Goal: Task Accomplishment & Management: Use online tool/utility

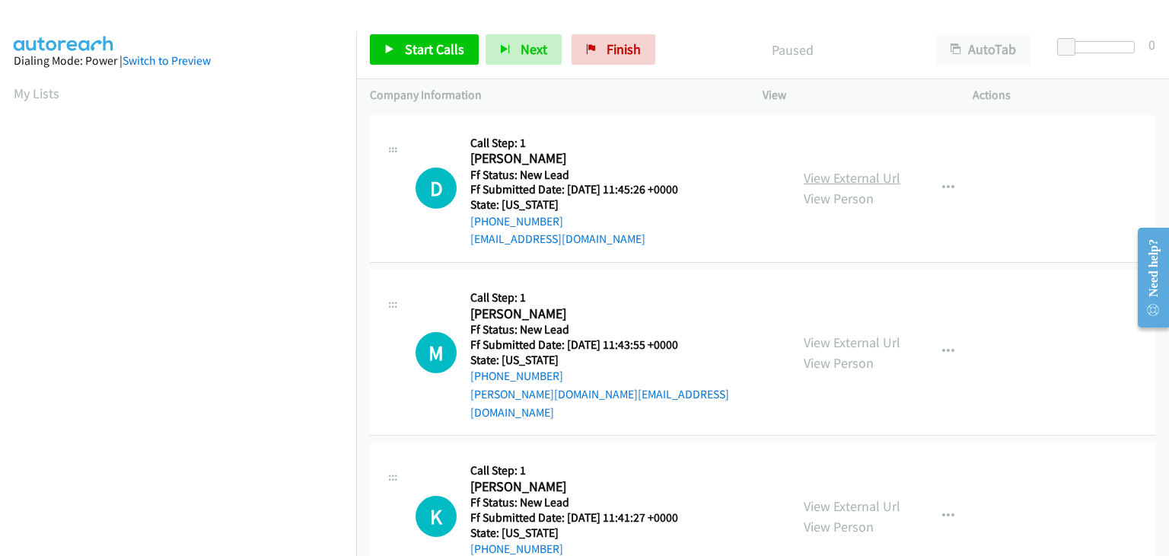
click at [855, 182] on link "View External Url" at bounding box center [852, 178] width 97 height 18
click at [451, 51] on span "Start Calls" at bounding box center [434, 49] width 59 height 18
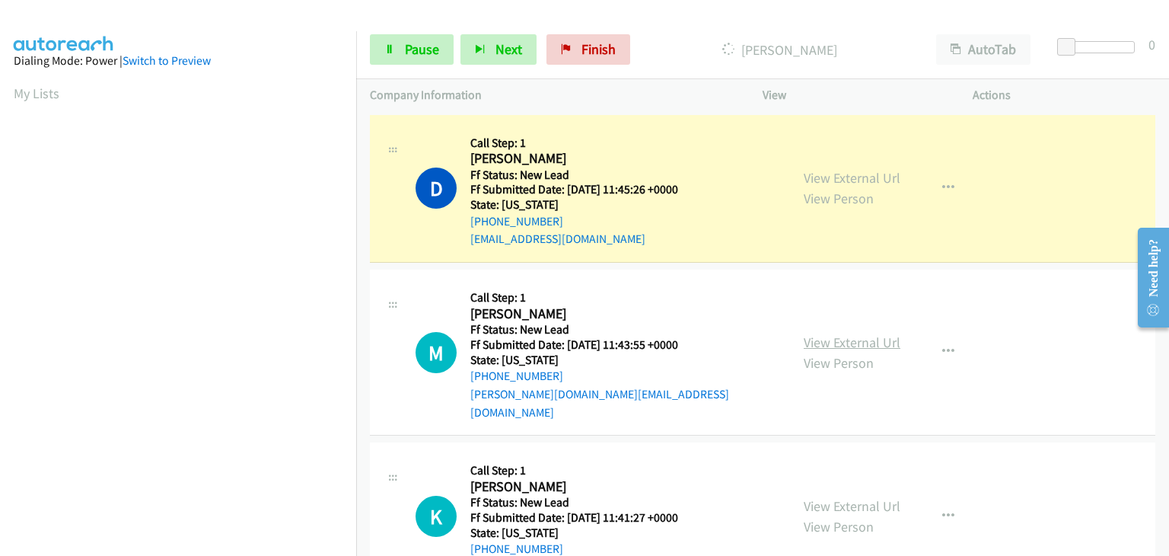
click at [864, 333] on link "View External Url" at bounding box center [852, 342] width 97 height 18
click at [410, 43] on span "Pause" at bounding box center [422, 49] width 34 height 18
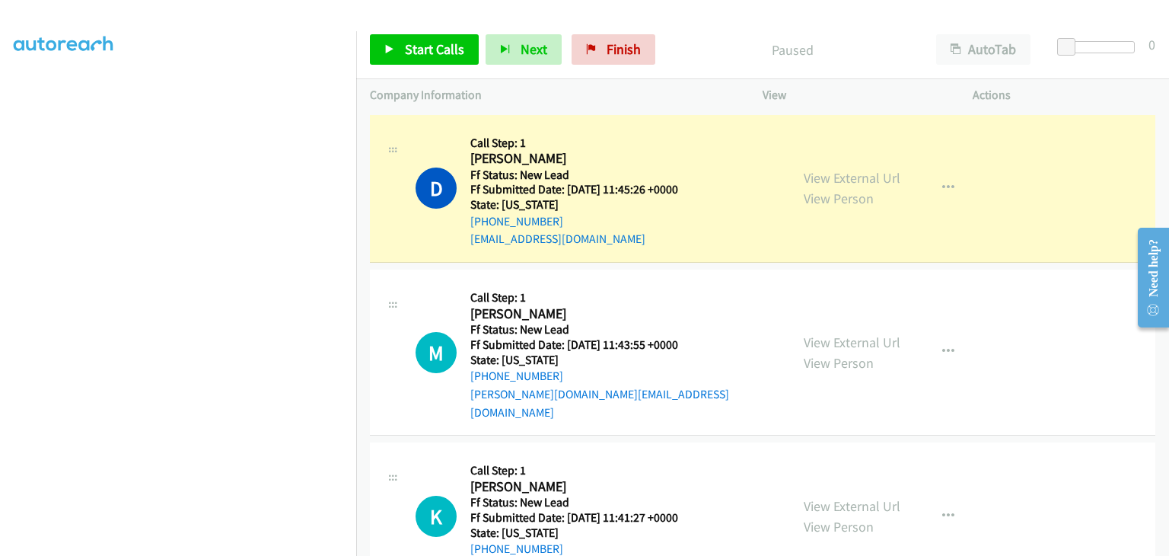
scroll to position [298, 0]
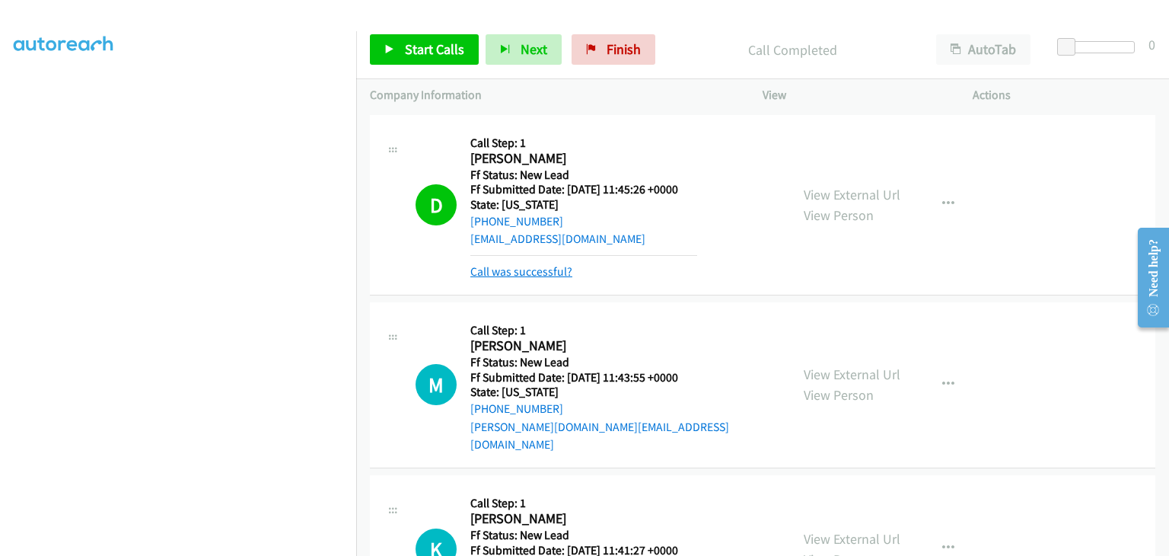
drag, startPoint x: 524, startPoint y: 272, endPoint x: 556, endPoint y: 271, distance: 32.0
click at [524, 272] on link "Call was successful?" at bounding box center [521, 271] width 102 height 14
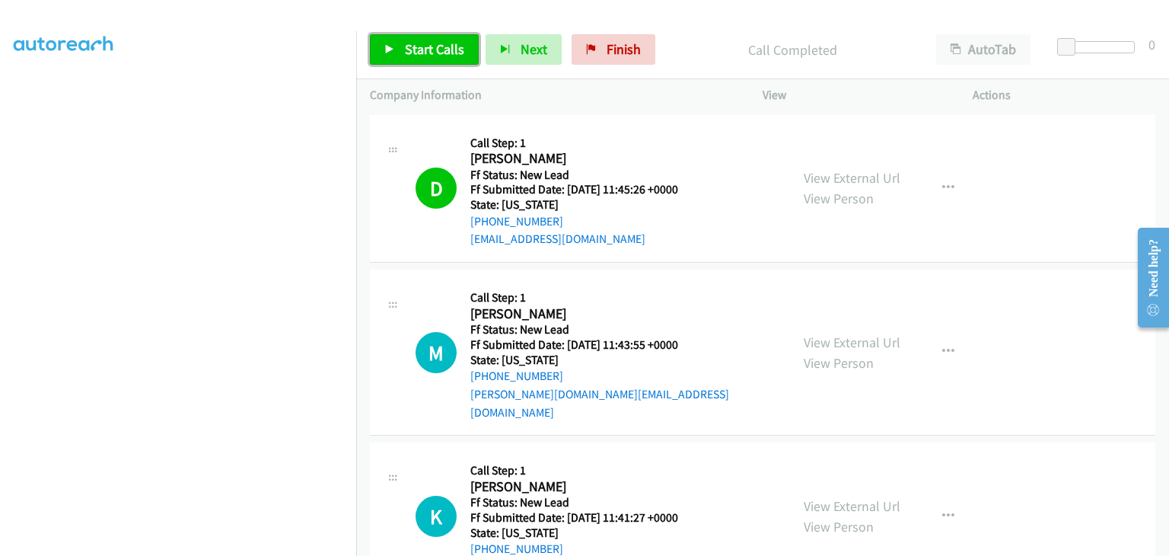
click at [447, 56] on span "Start Calls" at bounding box center [434, 49] width 59 height 18
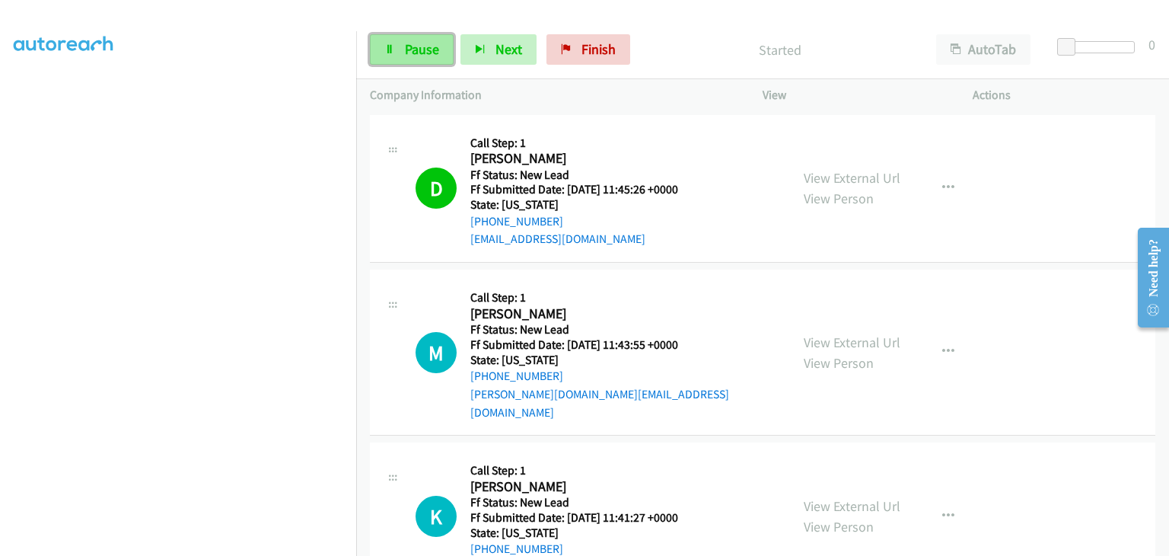
click at [425, 47] on span "Pause" at bounding box center [422, 49] width 34 height 18
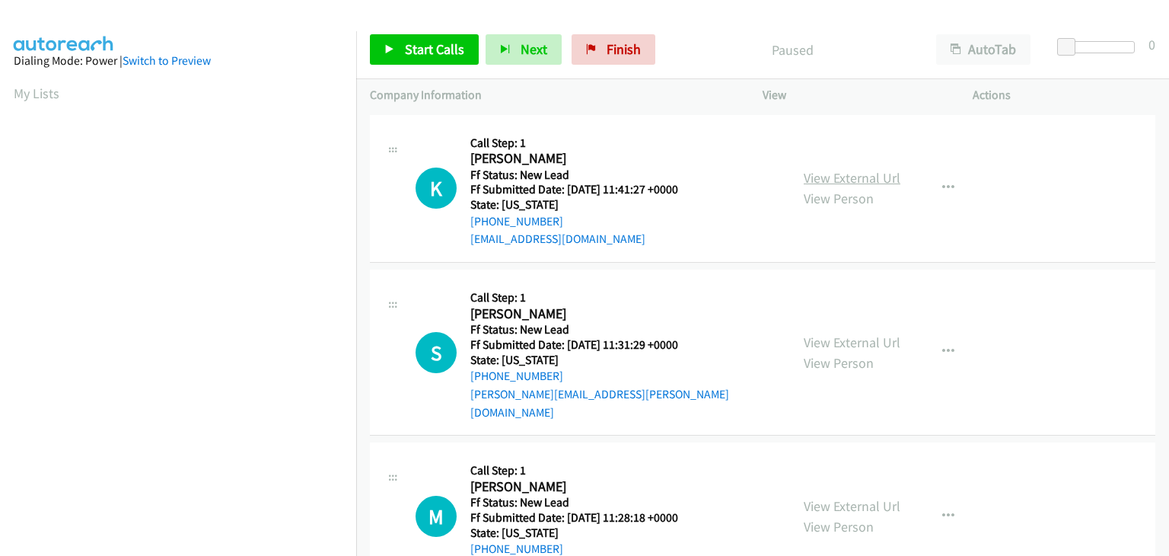
click at [836, 173] on link "View External Url" at bounding box center [852, 178] width 97 height 18
click at [864, 333] on link "View External Url" at bounding box center [852, 342] width 97 height 18
click at [412, 49] on span "Start Calls" at bounding box center [434, 49] width 59 height 18
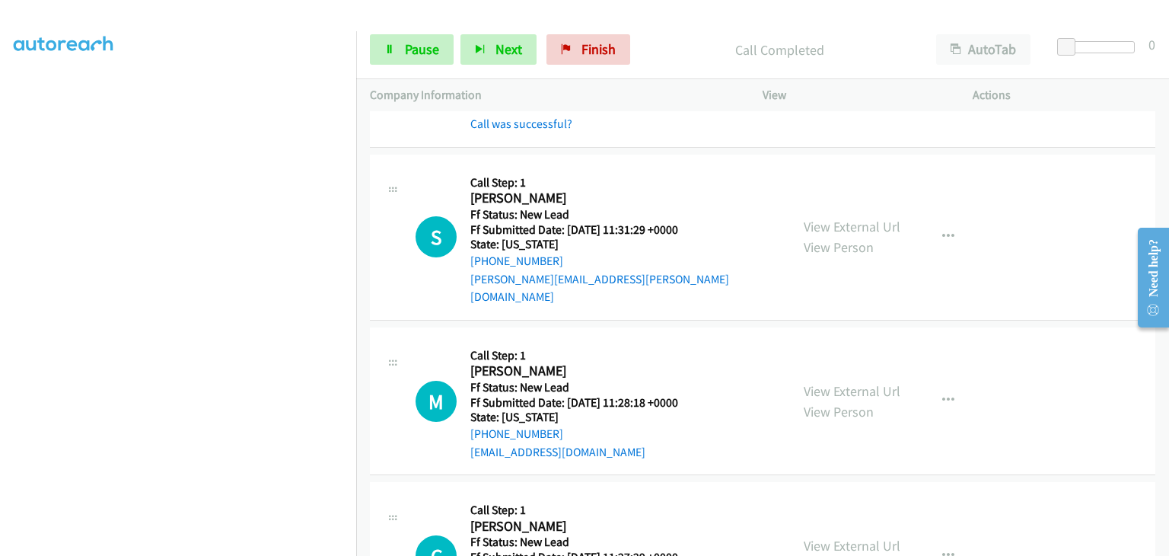
scroll to position [147, 0]
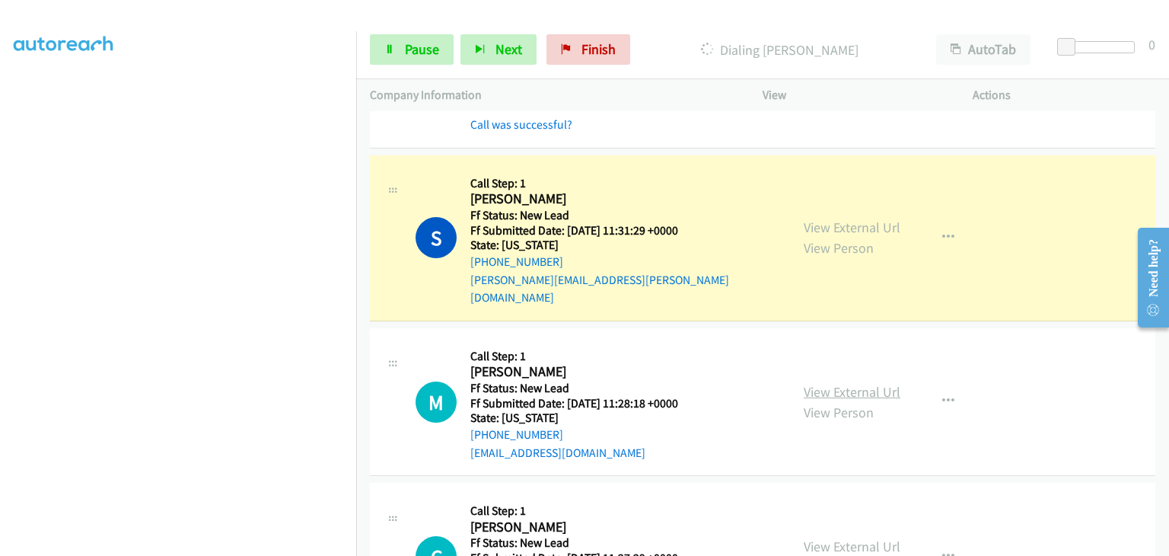
click at [831, 383] on link "View External Url" at bounding box center [852, 392] width 97 height 18
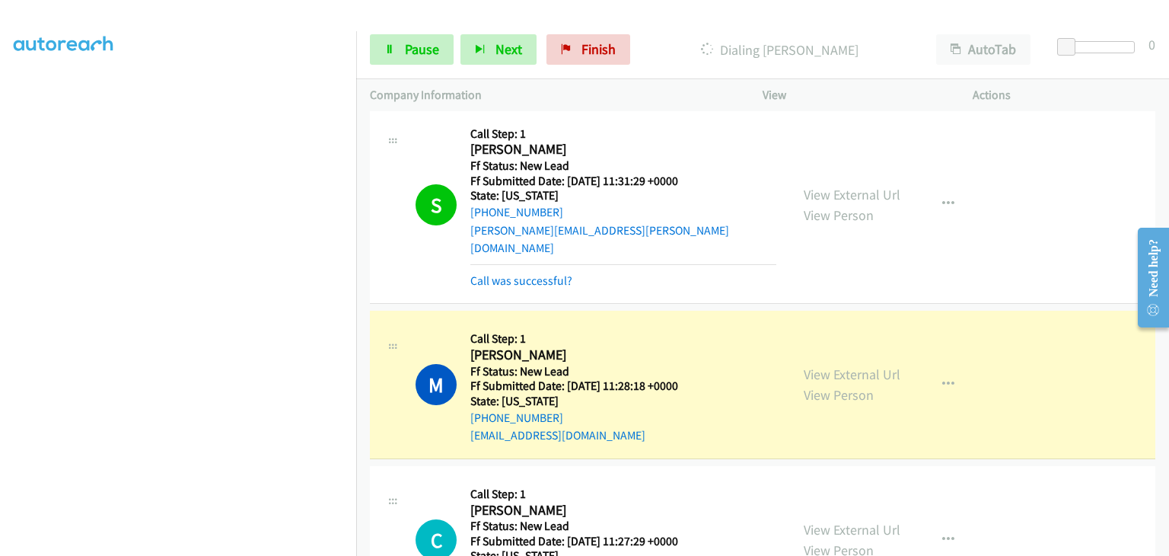
scroll to position [299, 0]
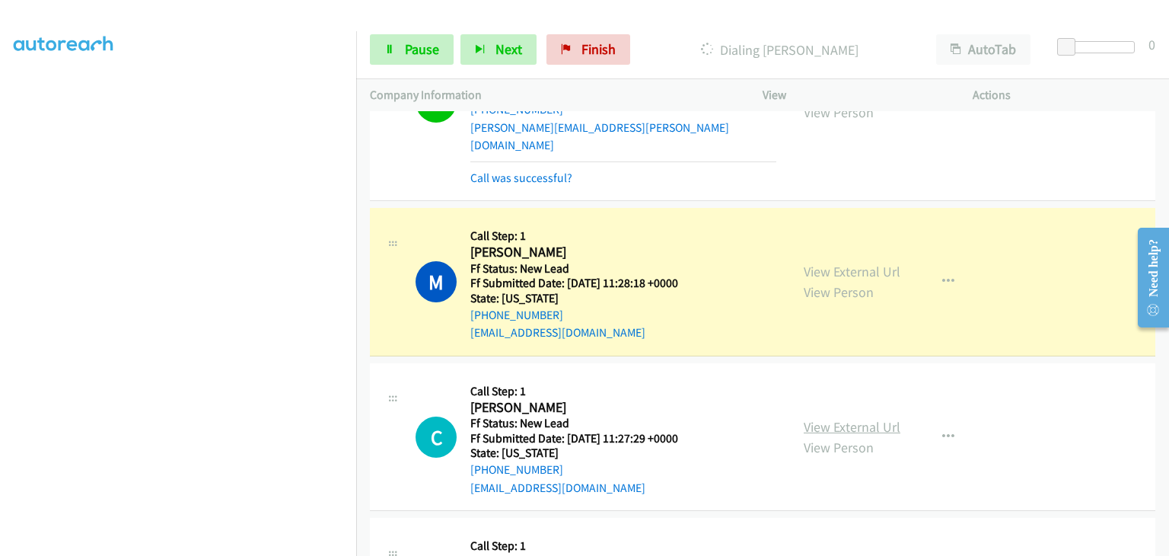
click at [831, 418] on link "View External Url" at bounding box center [852, 427] width 97 height 18
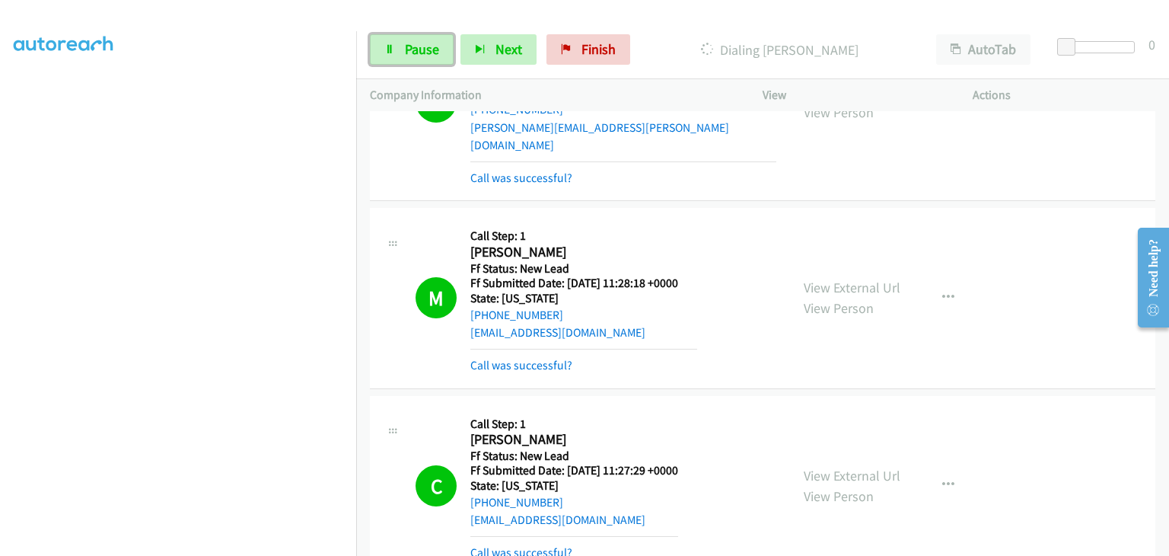
drag, startPoint x: 435, startPoint y: 44, endPoint x: 581, endPoint y: 113, distance: 161.0
click at [435, 44] on span "Pause" at bounding box center [422, 49] width 34 height 18
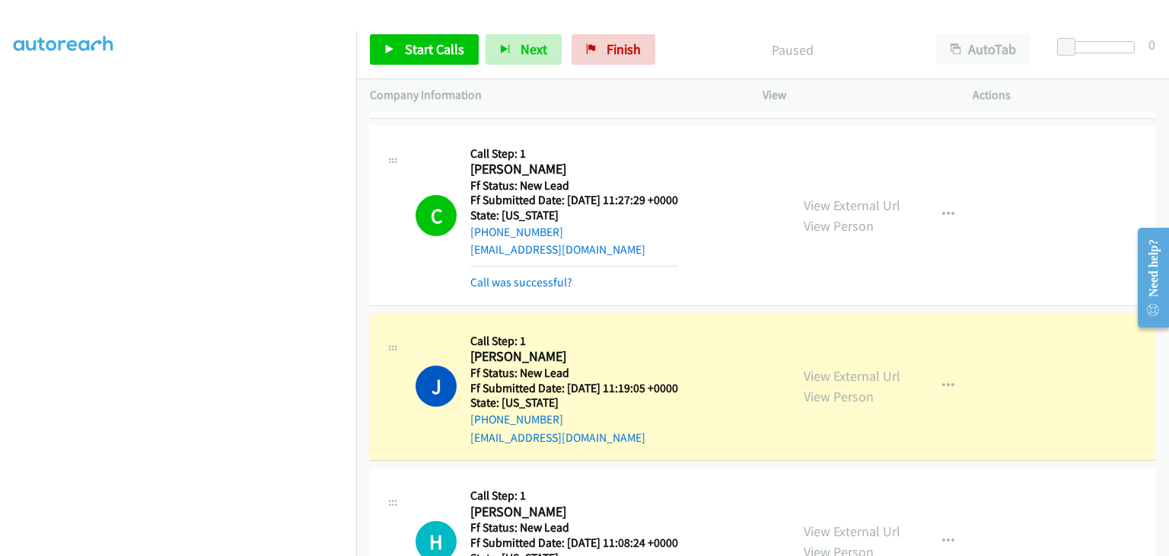
scroll to position [604, 0]
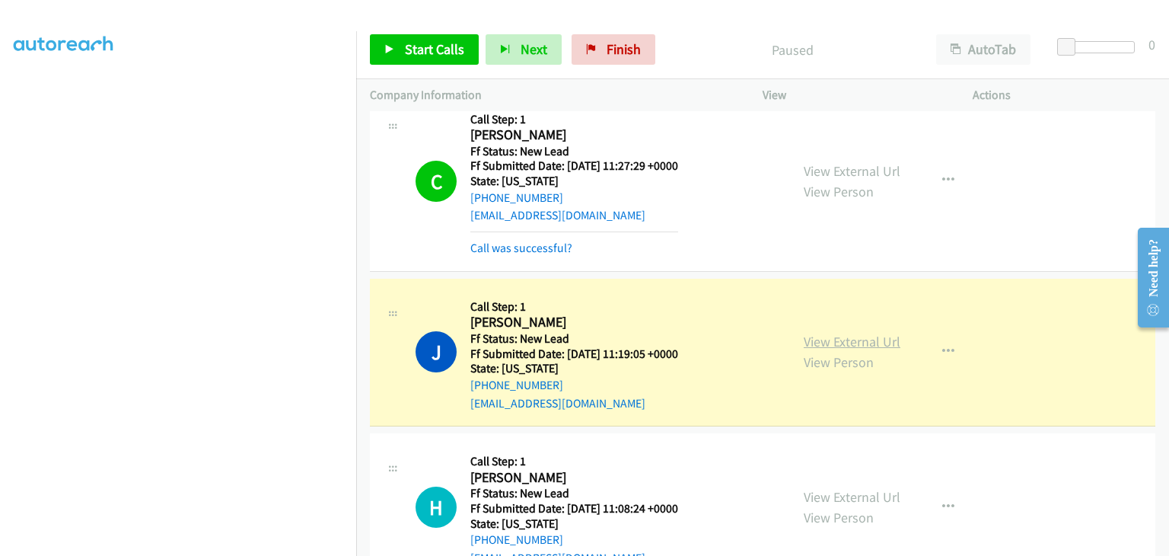
click at [873, 333] on link "View External Url" at bounding box center [852, 342] width 97 height 18
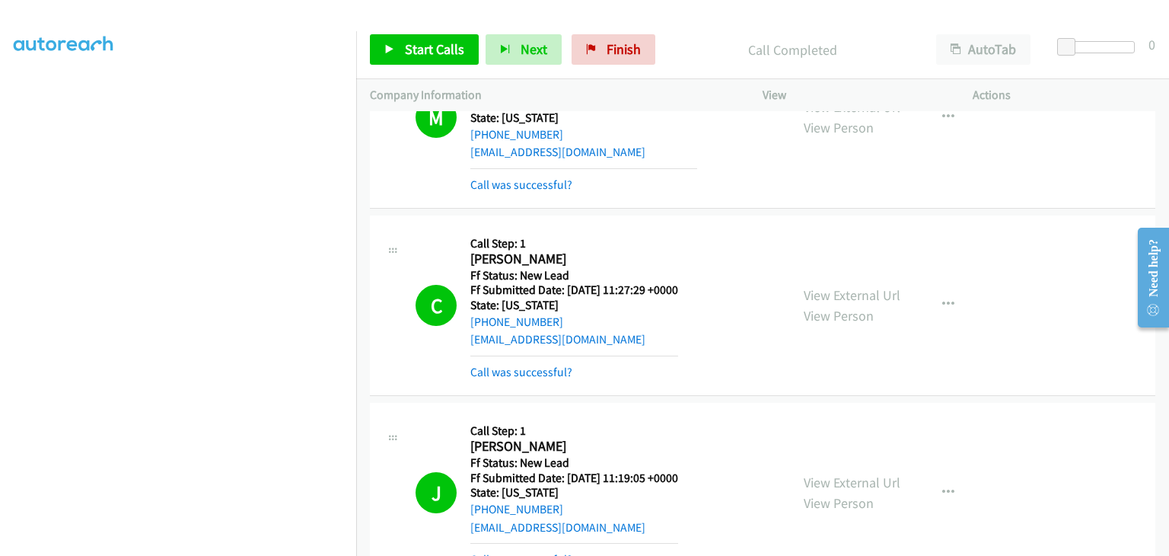
scroll to position [527, 0]
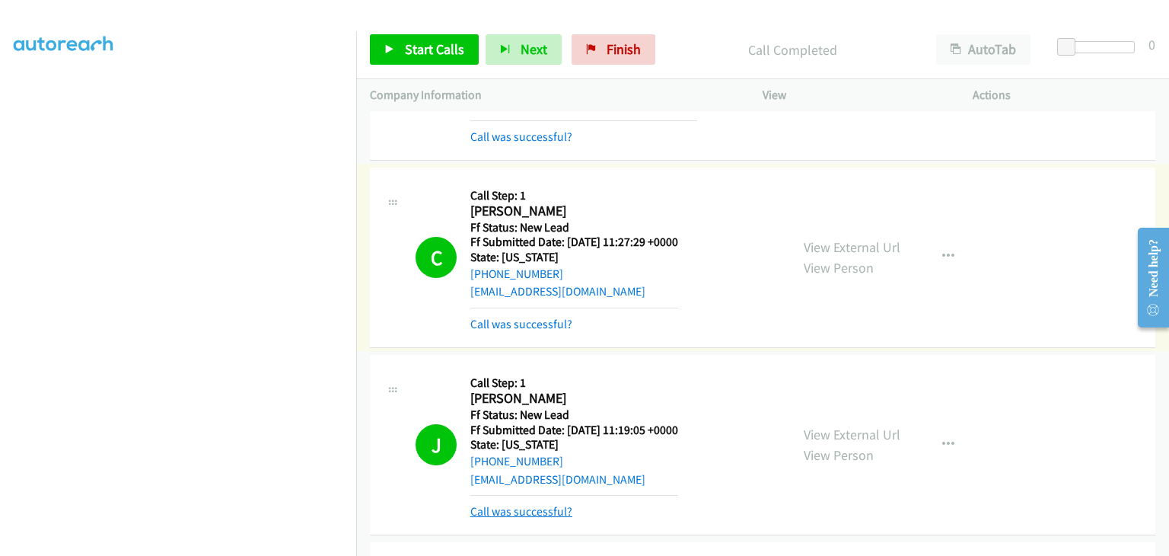
click at [543, 504] on link "Call was successful?" at bounding box center [521, 511] width 102 height 14
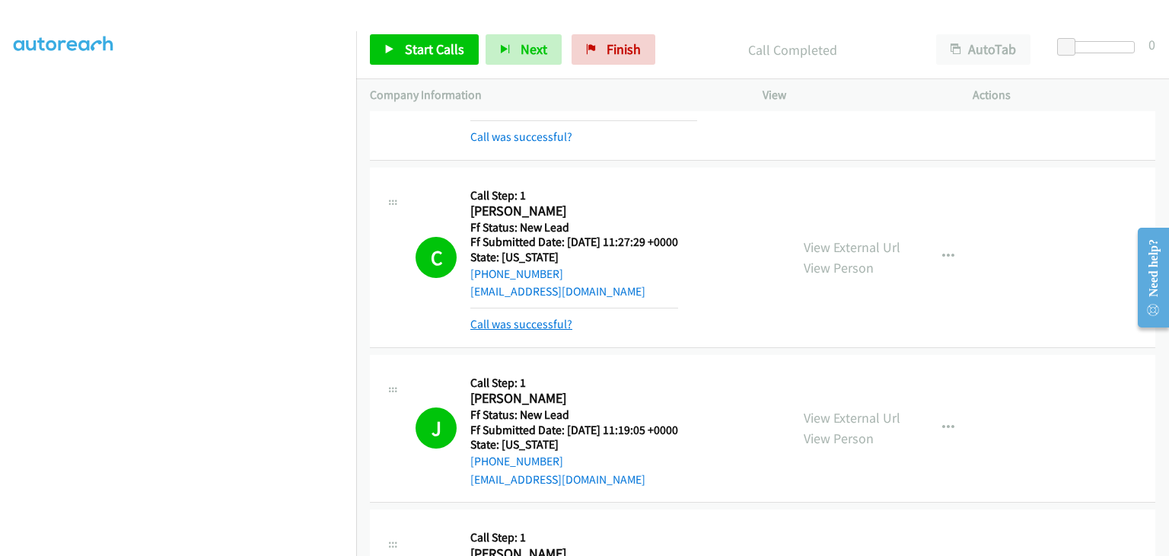
click at [534, 317] on link "Call was successful?" at bounding box center [521, 324] width 102 height 14
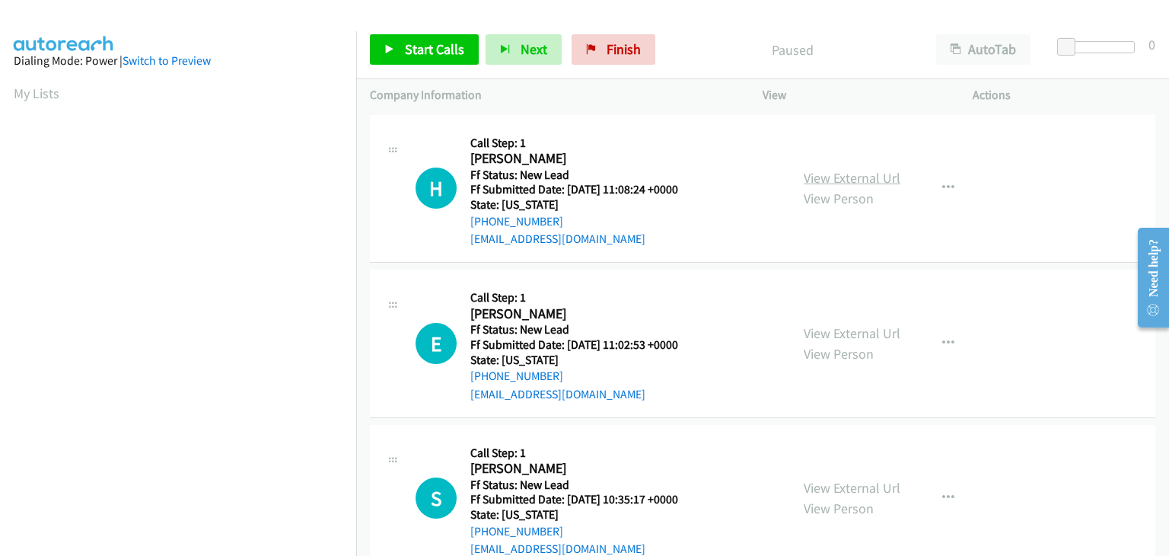
click at [817, 172] on link "View External Url" at bounding box center [852, 178] width 97 height 18
click at [454, 43] on span "Start Calls" at bounding box center [434, 49] width 59 height 18
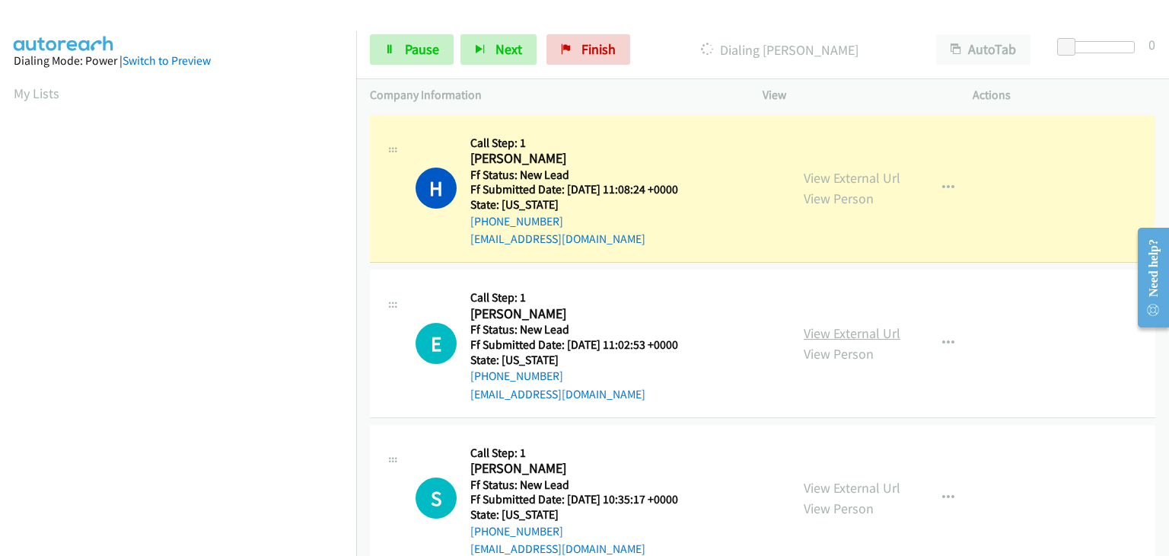
click at [822, 336] on link "View External Url" at bounding box center [852, 333] width 97 height 18
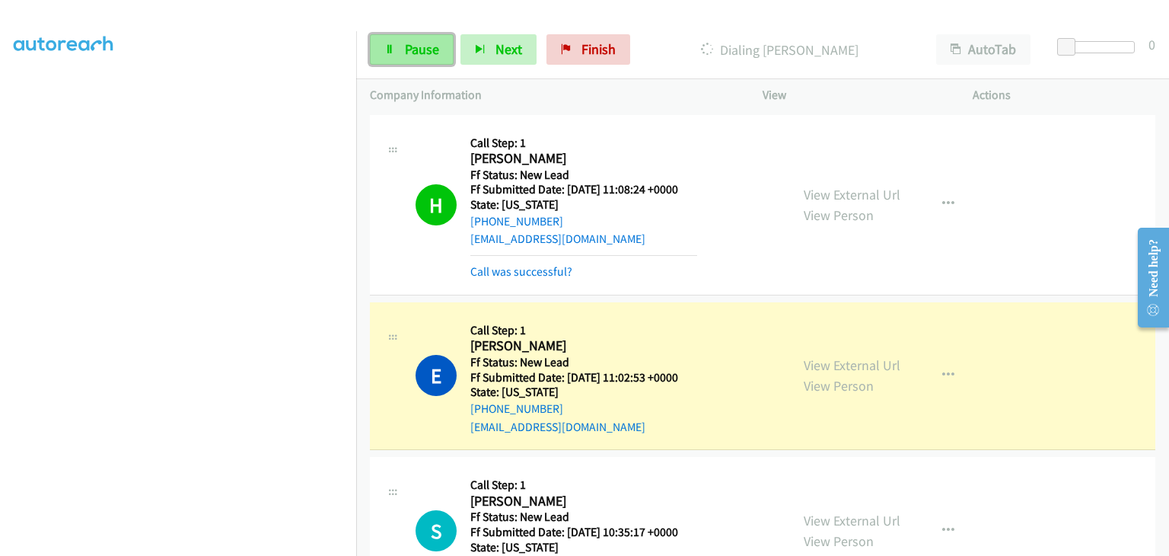
click at [439, 52] on link "Pause" at bounding box center [412, 49] width 84 height 30
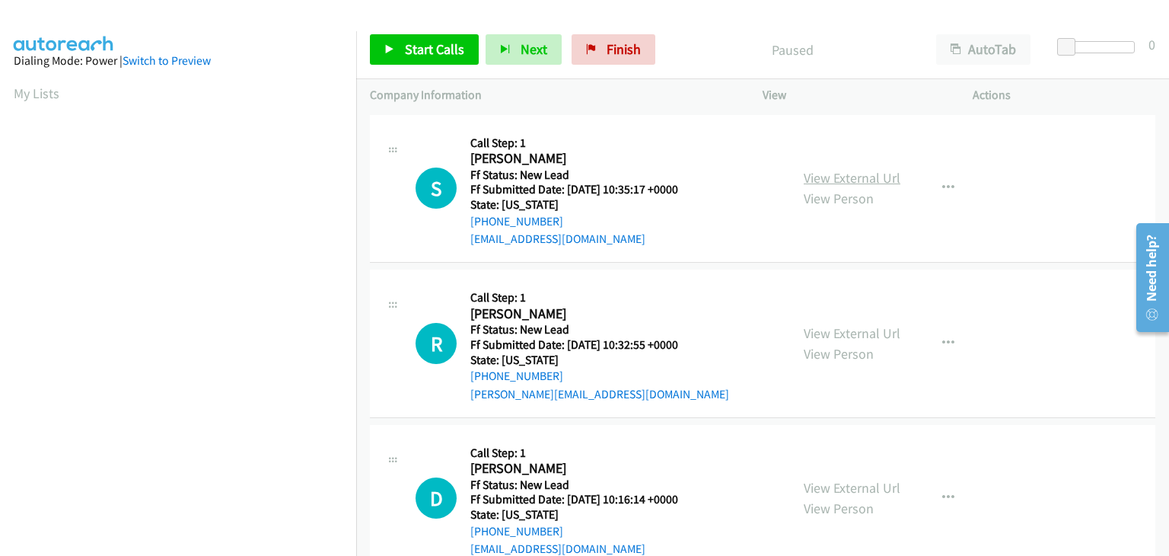
click at [819, 180] on link "View External Url" at bounding box center [852, 178] width 97 height 18
drag, startPoint x: 441, startPoint y: 52, endPoint x: 615, endPoint y: 108, distance: 182.4
click at [441, 52] on span "Start Calls" at bounding box center [434, 49] width 59 height 18
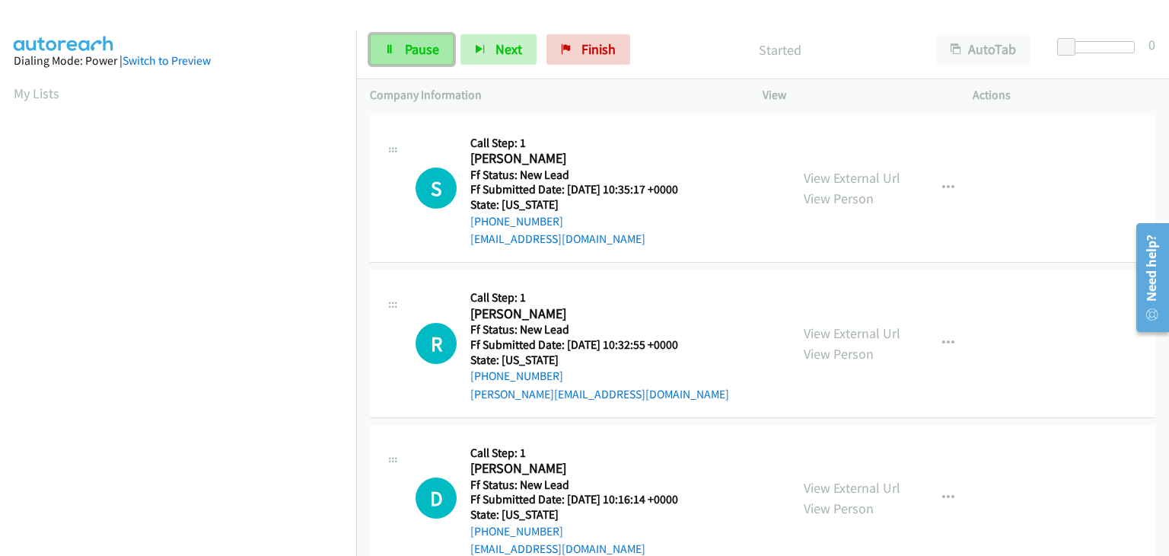
click at [398, 53] on link "Pause" at bounding box center [412, 49] width 84 height 30
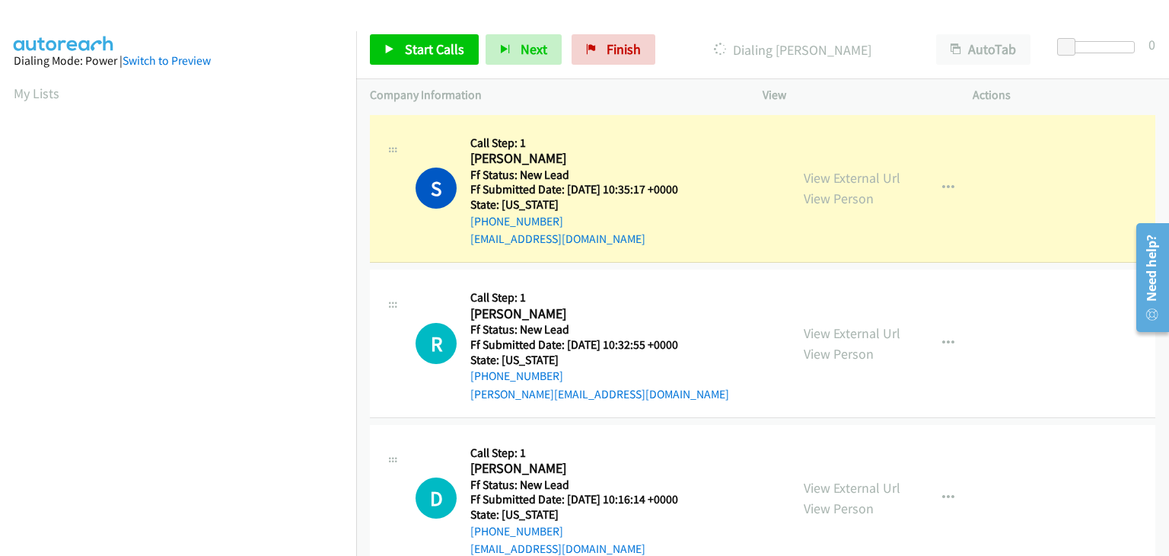
scroll to position [298, 0]
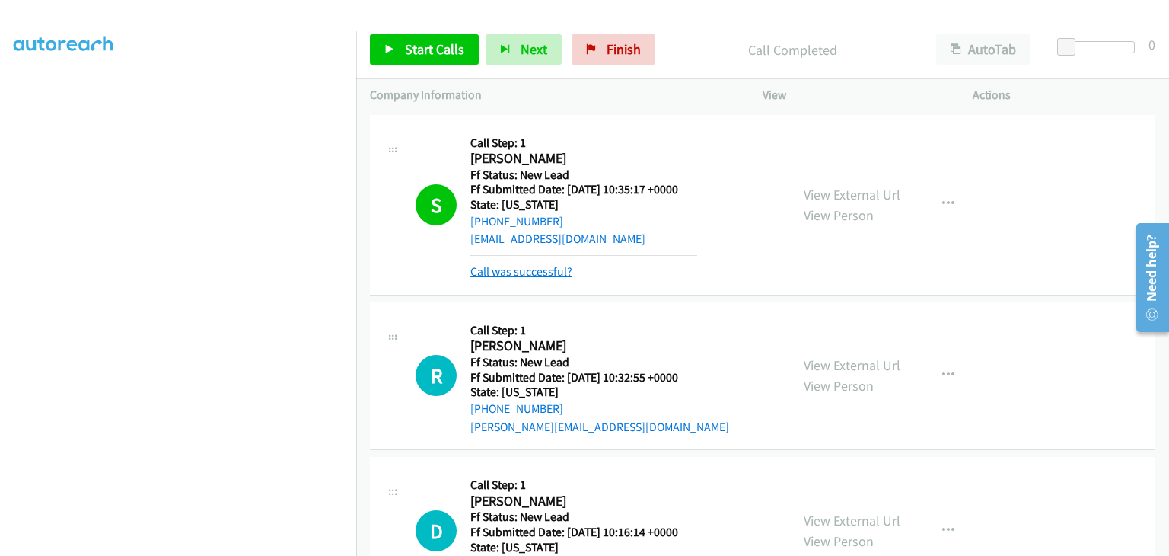
click at [537, 269] on link "Call was successful?" at bounding box center [521, 271] width 102 height 14
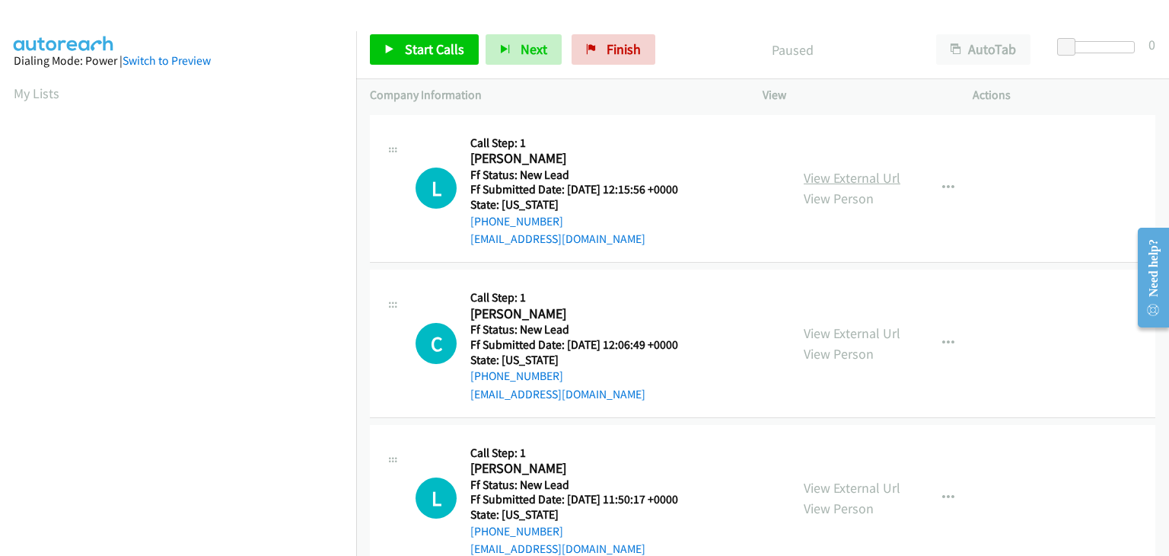
click at [825, 176] on link "View External Url" at bounding box center [852, 178] width 97 height 18
click at [932, 183] on button "button" at bounding box center [948, 188] width 41 height 30
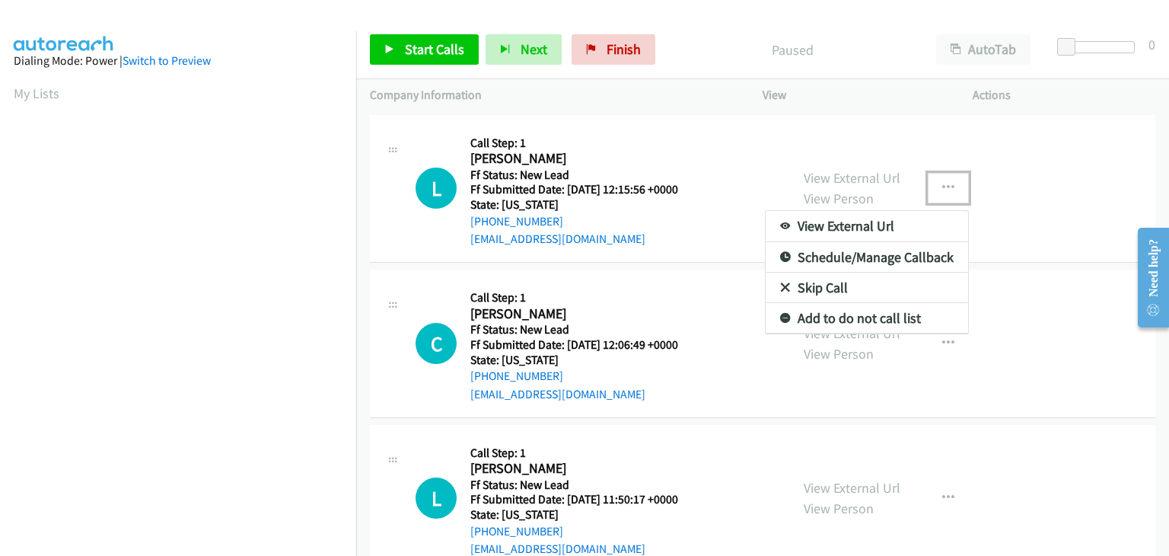
click at [839, 295] on link "Skip Call" at bounding box center [867, 287] width 202 height 30
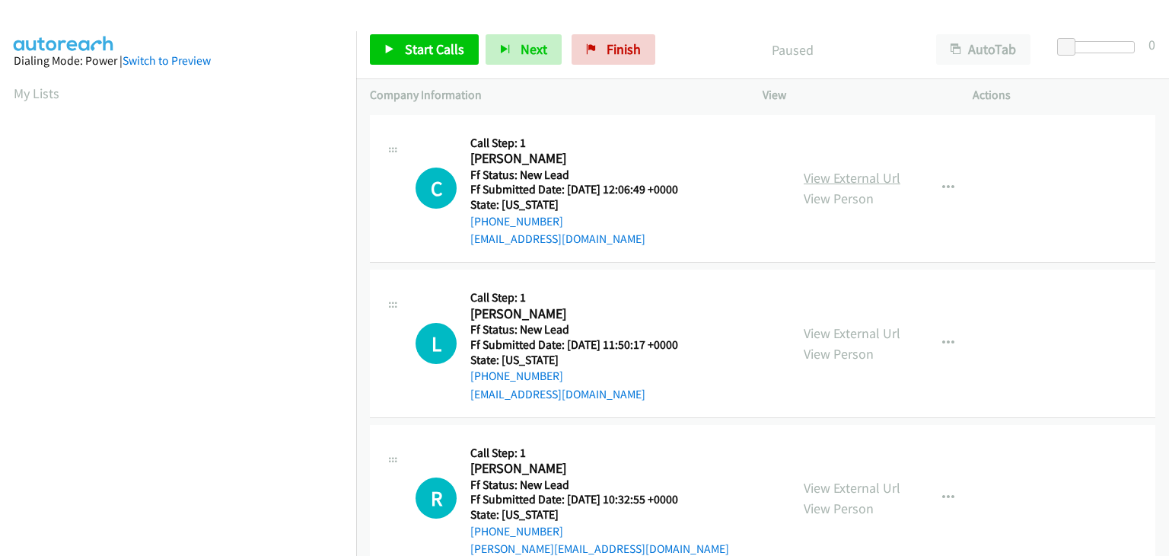
click at [888, 180] on link "View External Url" at bounding box center [852, 178] width 97 height 18
click at [424, 44] on span "Start Calls" at bounding box center [434, 49] width 59 height 18
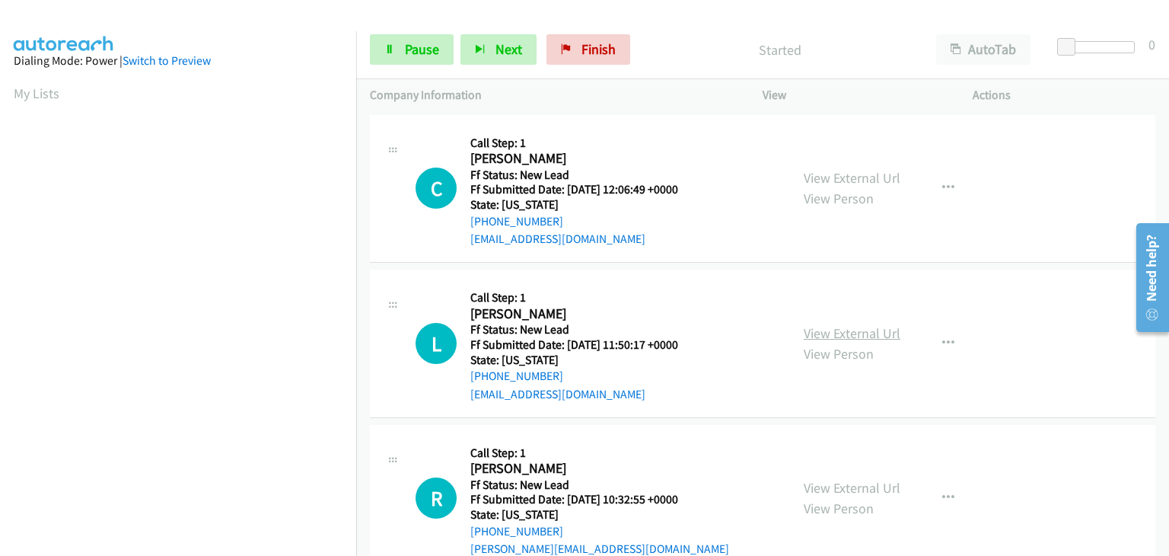
click at [809, 330] on link "View External Url" at bounding box center [852, 333] width 97 height 18
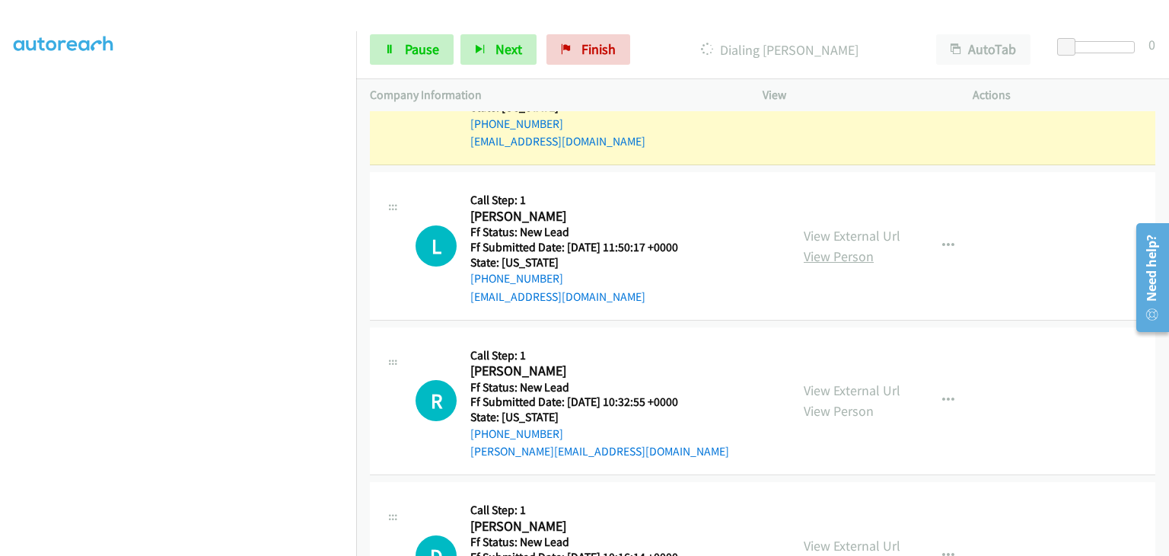
scroll to position [152, 0]
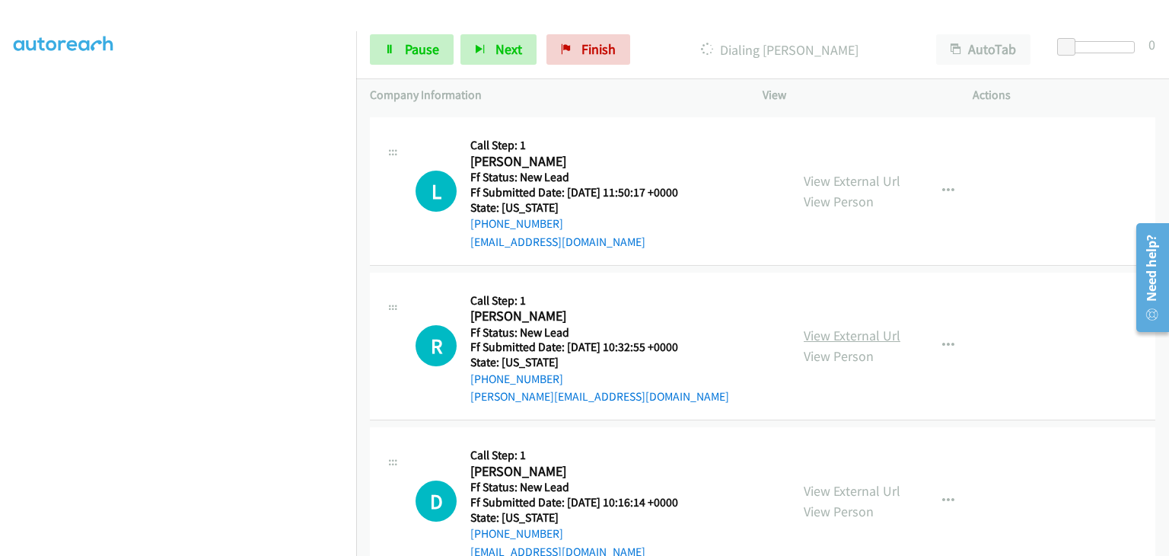
click at [840, 330] on link "View External Url" at bounding box center [852, 336] width 97 height 18
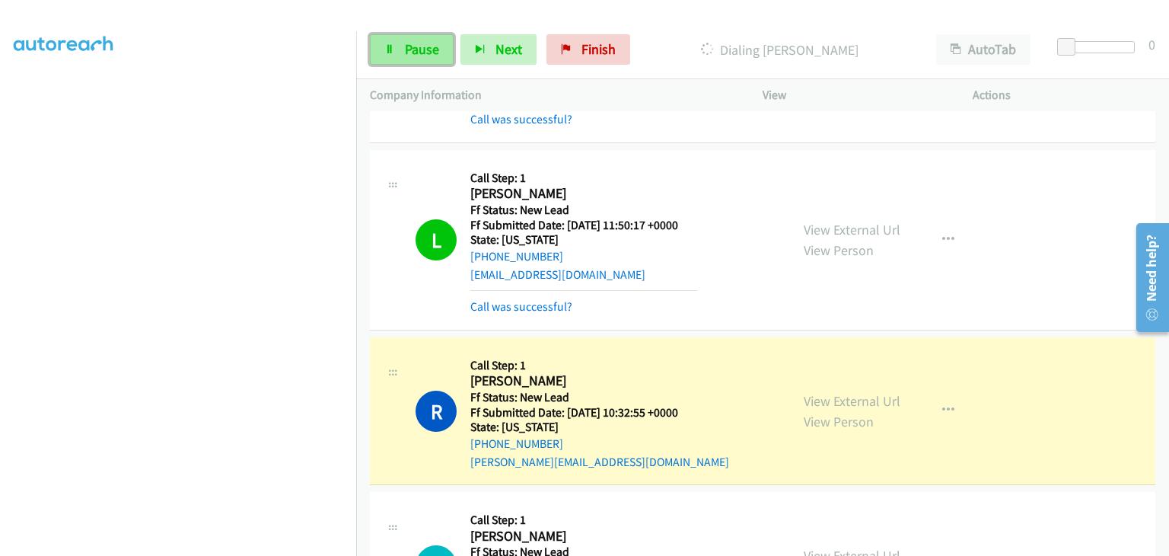
click at [433, 50] on span "Pause" at bounding box center [422, 49] width 34 height 18
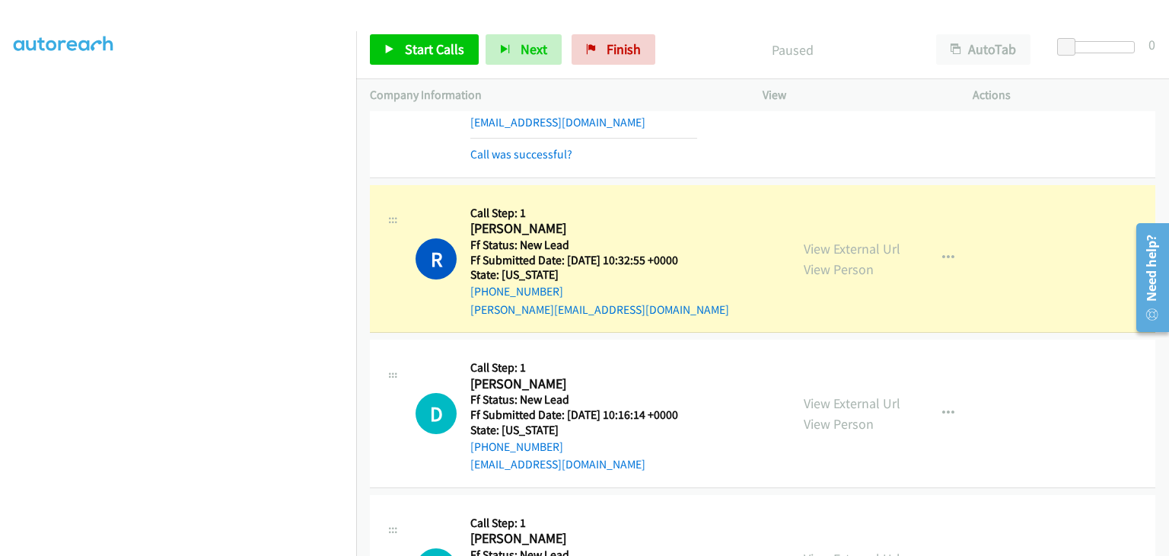
scroll to position [298, 0]
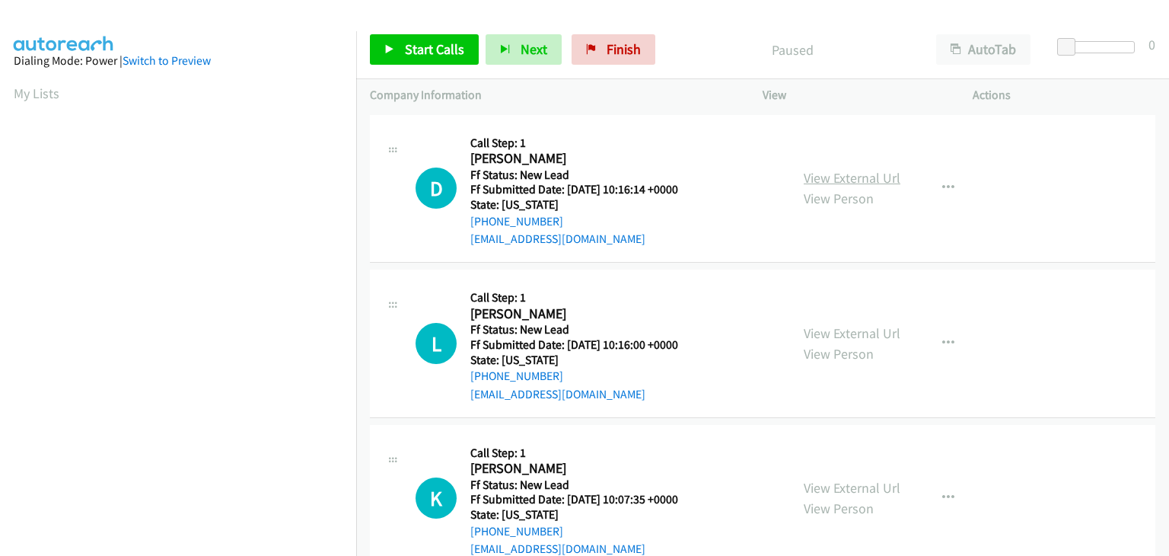
click at [846, 183] on link "View External Url" at bounding box center [852, 178] width 97 height 18
click at [444, 46] on span "Start Calls" at bounding box center [434, 49] width 59 height 18
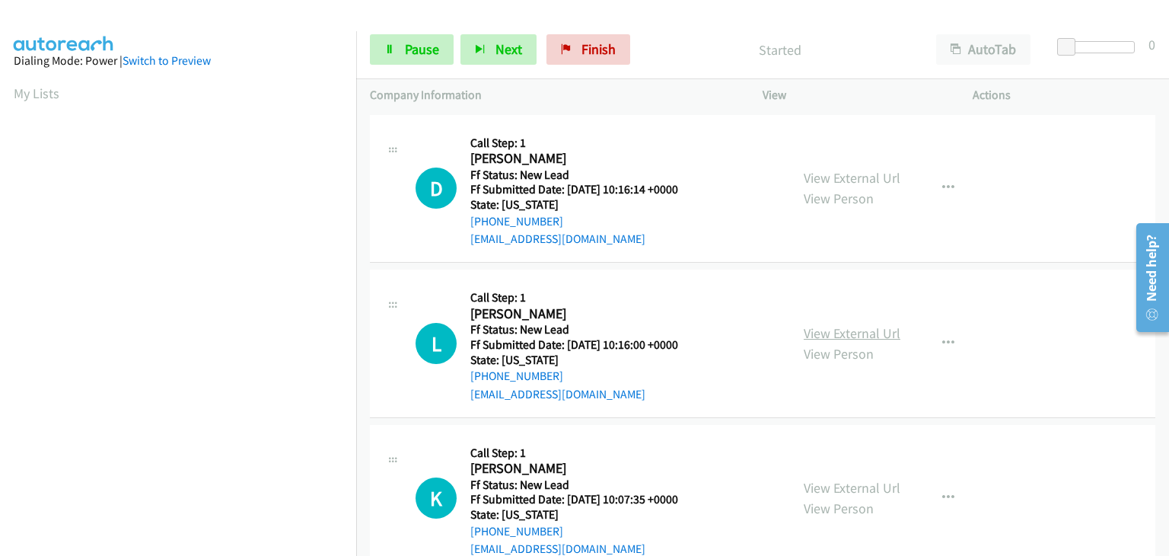
click at [827, 330] on link "View External Url" at bounding box center [852, 333] width 97 height 18
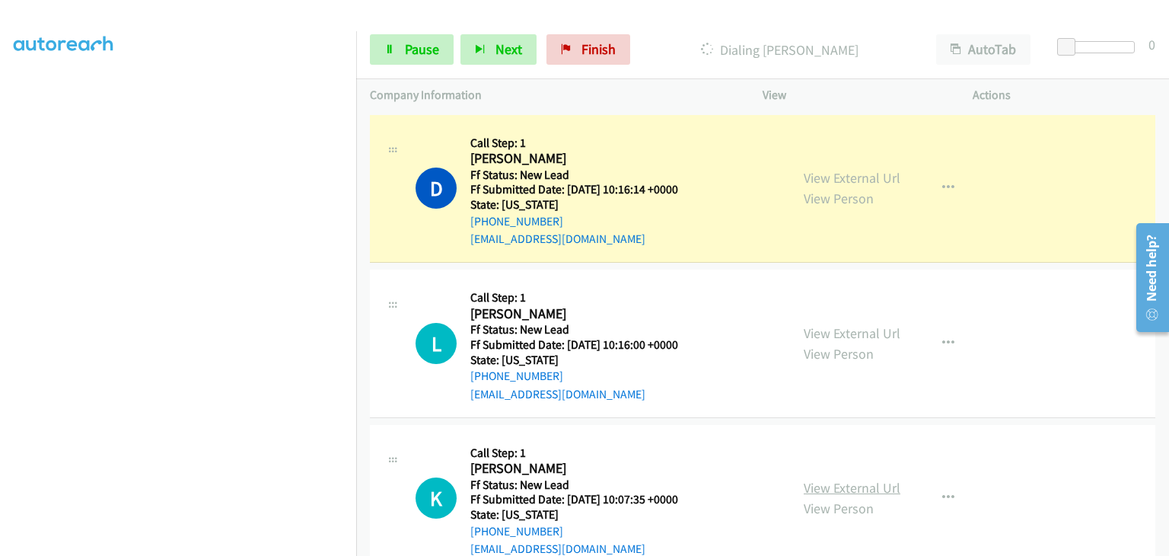
click at [816, 488] on link "View External Url" at bounding box center [852, 488] width 97 height 18
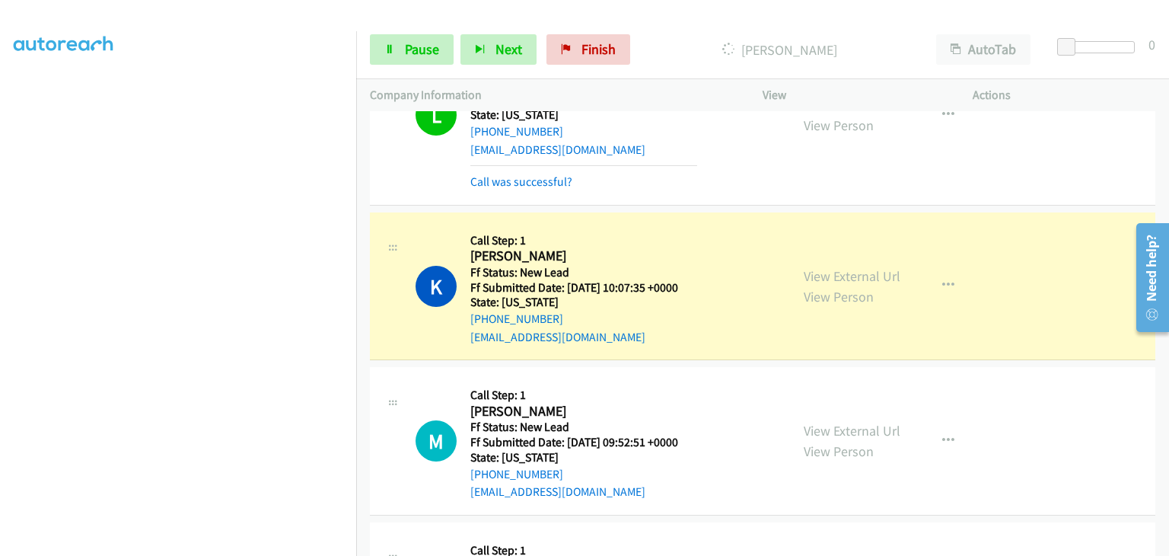
scroll to position [304, 0]
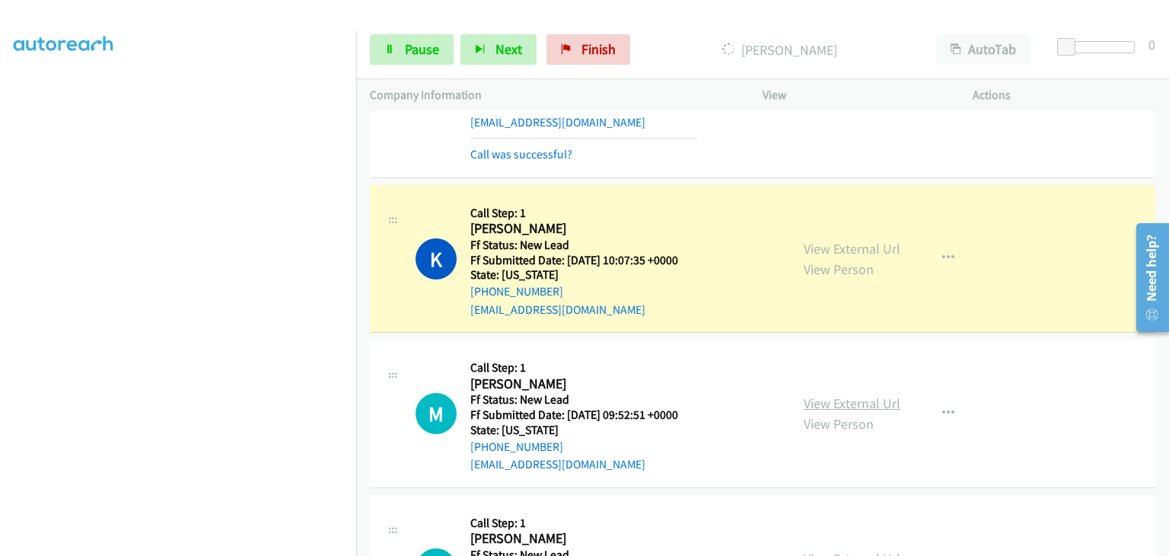
click at [804, 398] on link "View External Url" at bounding box center [852, 403] width 97 height 18
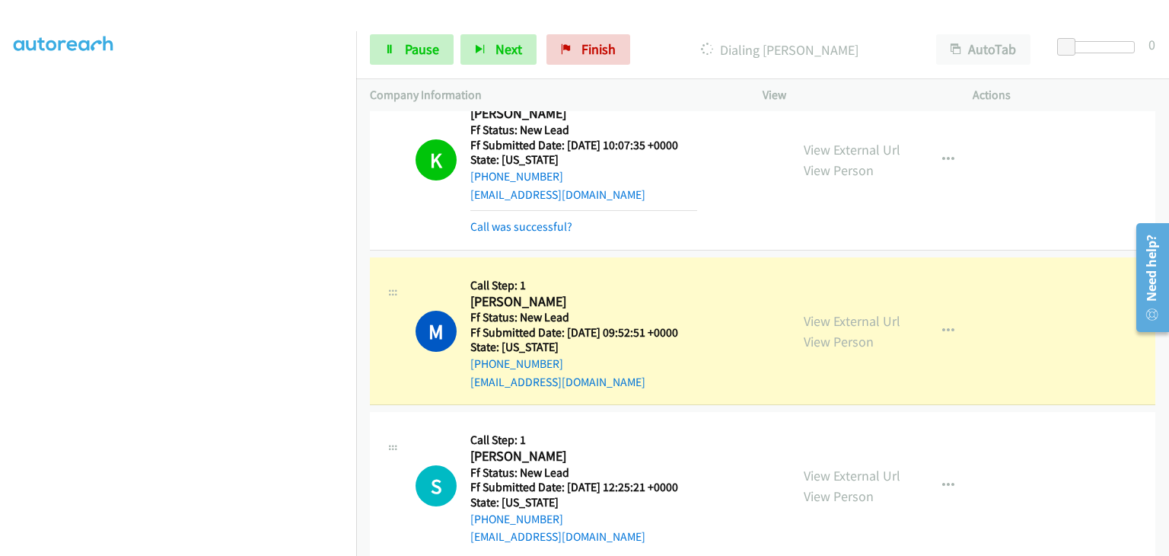
scroll to position [457, 0]
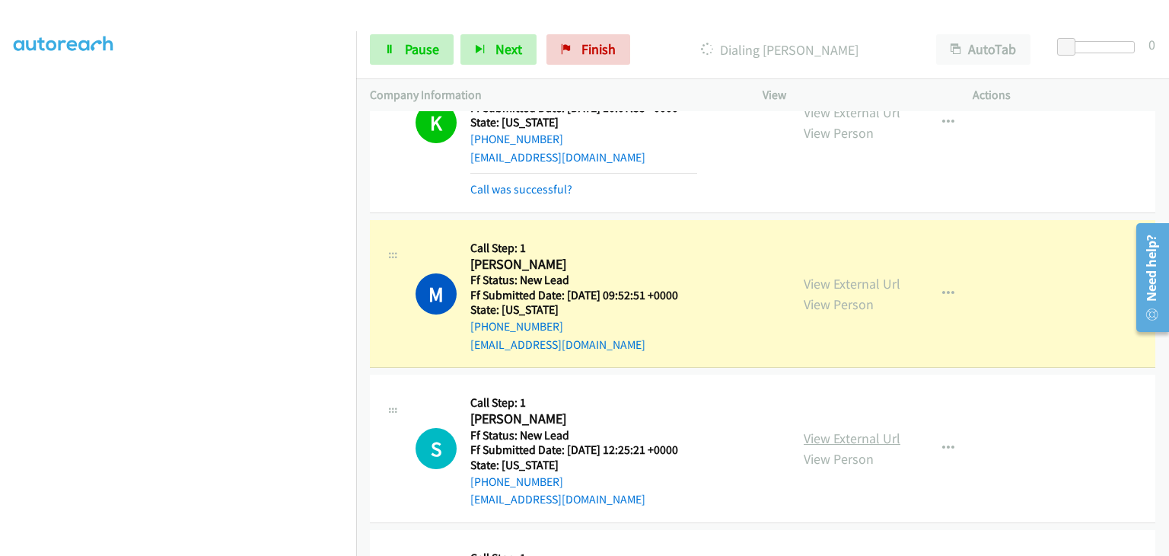
click at [808, 437] on link "View External Url" at bounding box center [852, 438] width 97 height 18
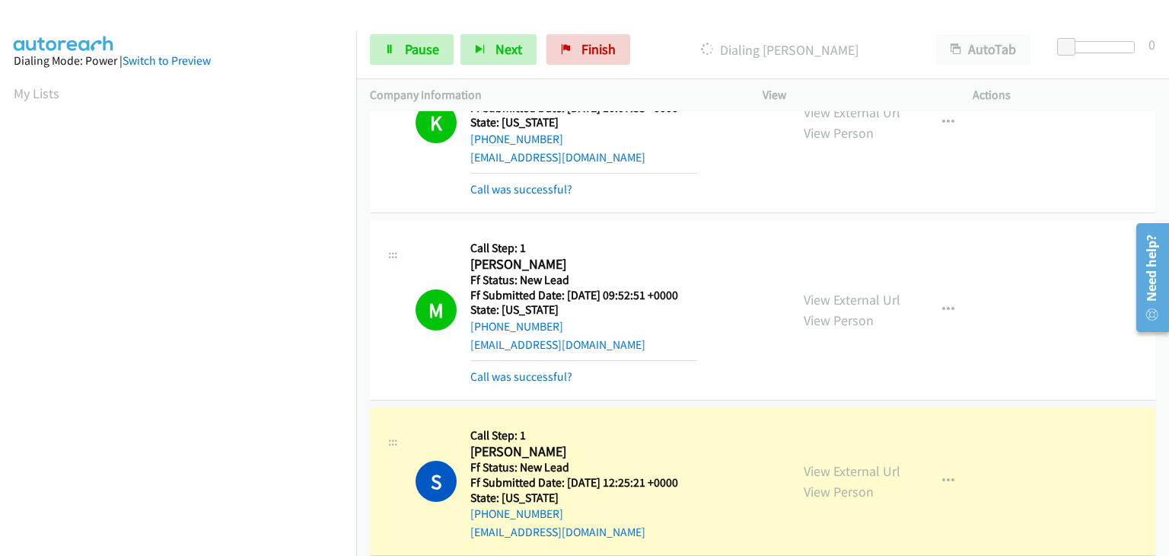
scroll to position [298, 0]
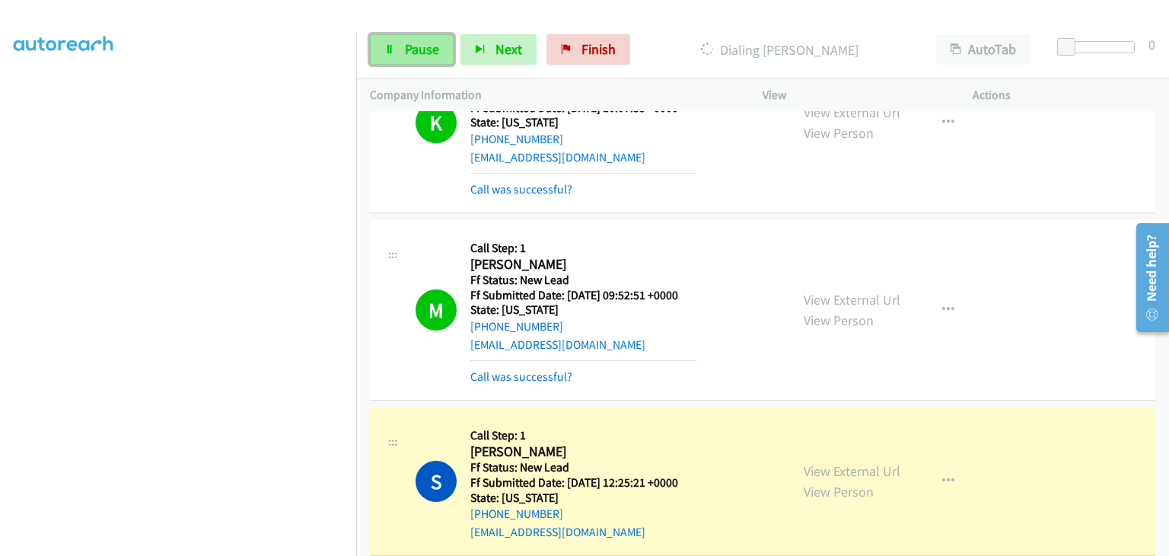
click at [423, 48] on span "Pause" at bounding box center [422, 49] width 34 height 18
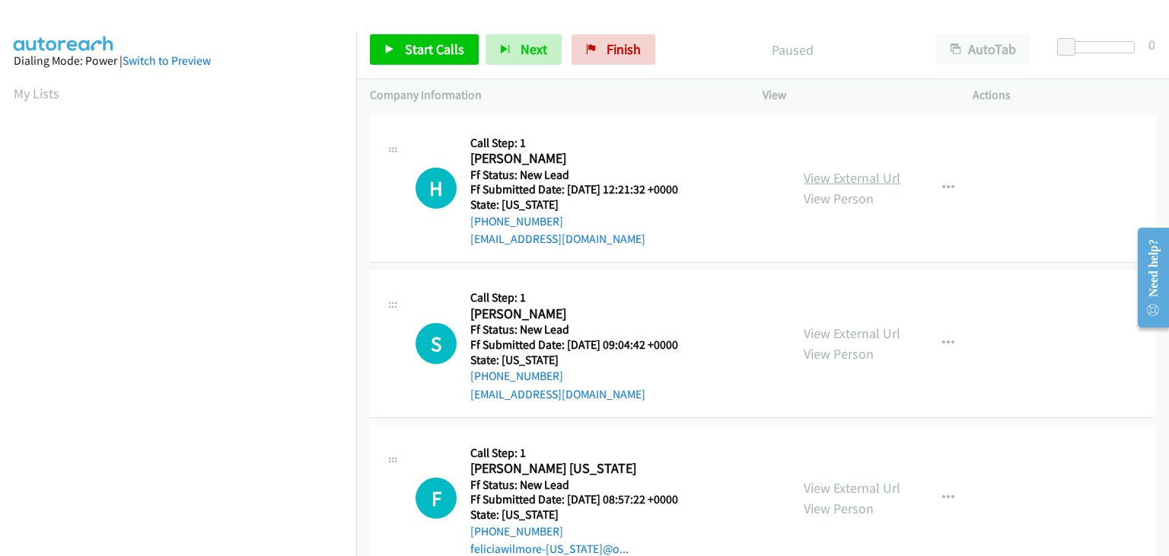
click at [829, 180] on link "View External Url" at bounding box center [852, 178] width 97 height 18
click at [442, 56] on span "Start Calls" at bounding box center [434, 49] width 59 height 18
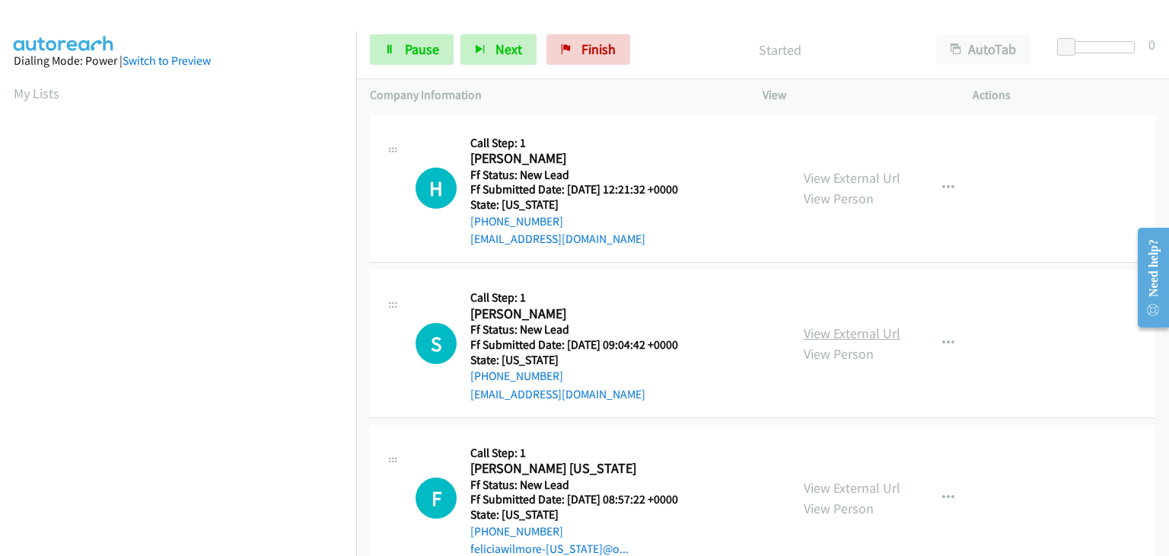
click at [830, 331] on link "View External Url" at bounding box center [852, 333] width 97 height 18
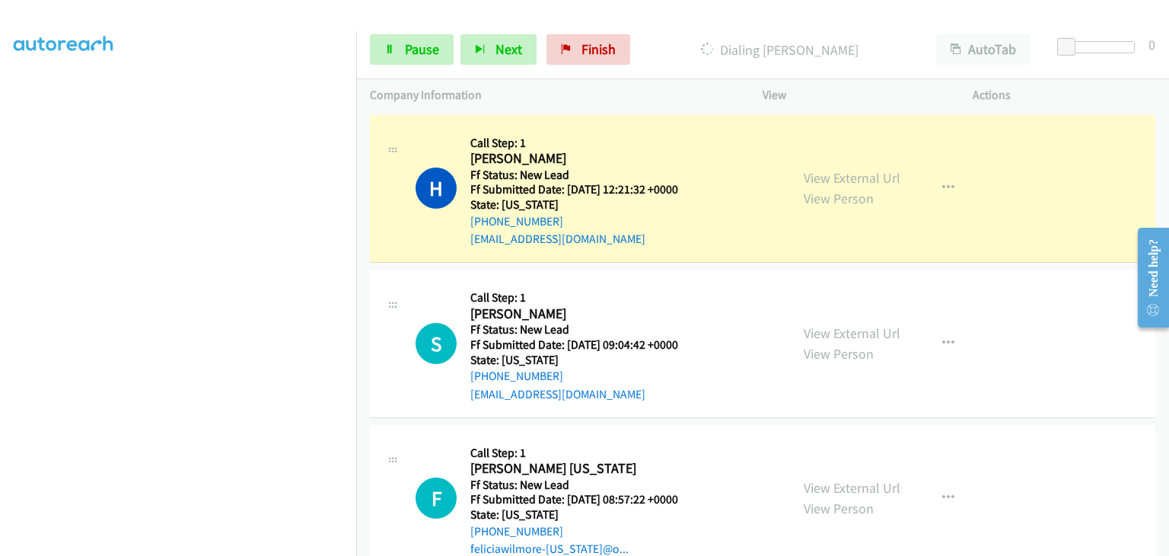
scroll to position [298, 0]
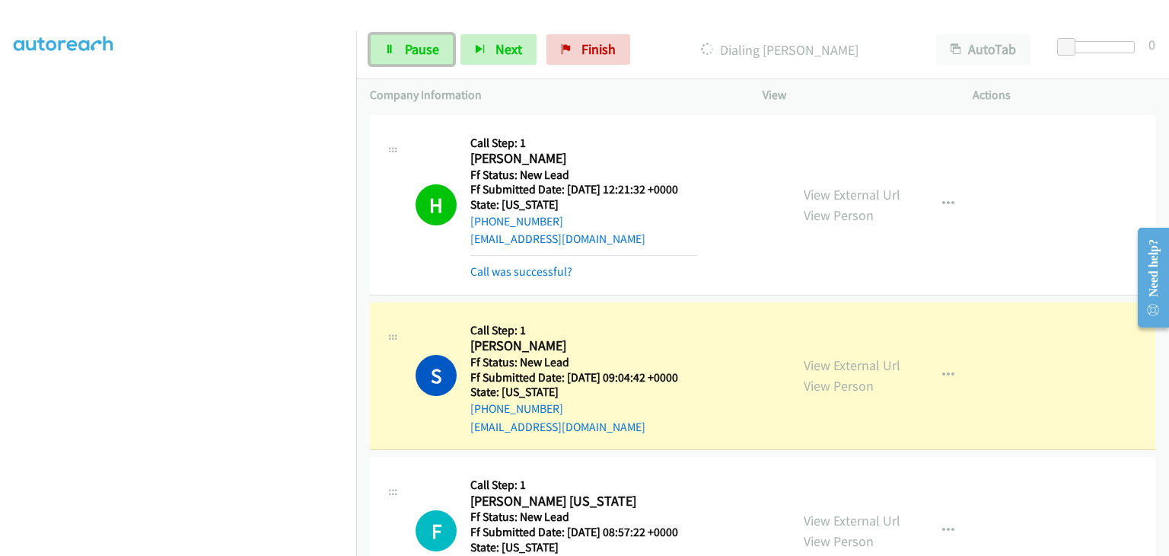
drag, startPoint x: 423, startPoint y: 40, endPoint x: 547, endPoint y: 81, distance: 130.7
click at [423, 41] on link "Pause" at bounding box center [412, 49] width 84 height 30
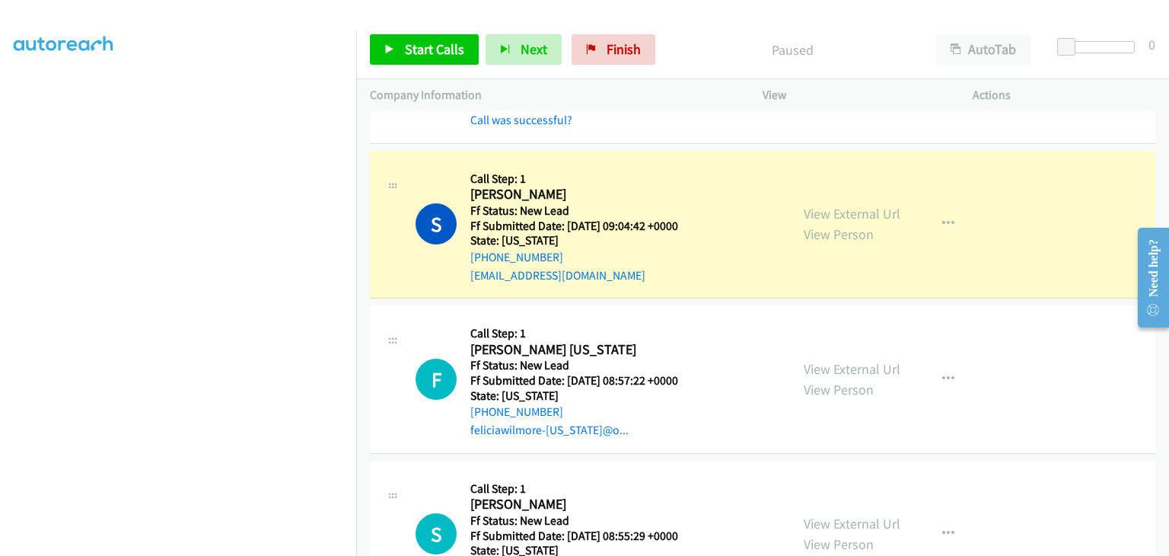
scroll to position [152, 0]
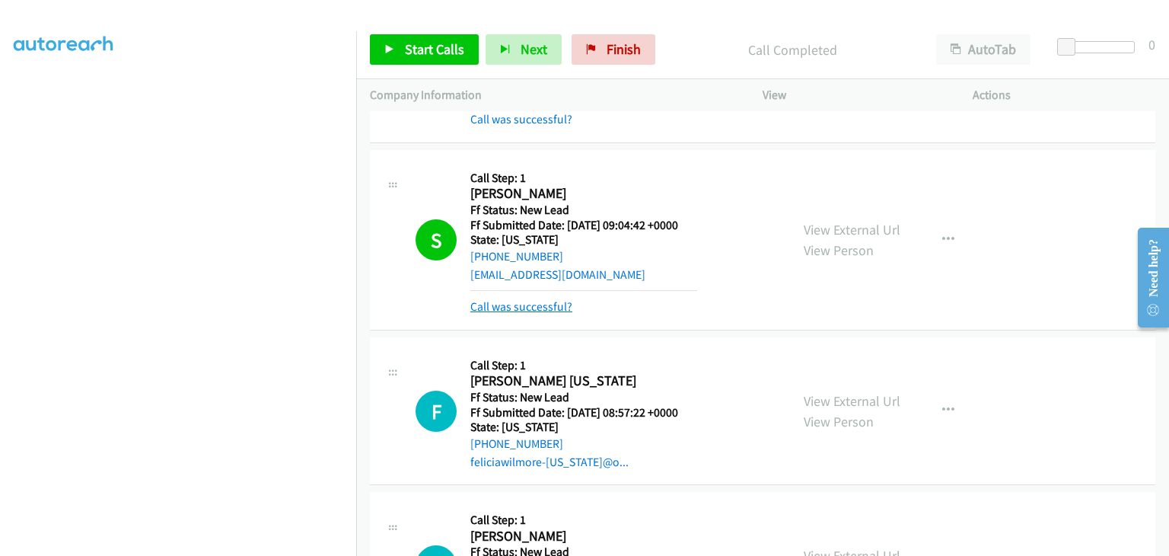
click at [539, 302] on link "Call was successful?" at bounding box center [521, 306] width 102 height 14
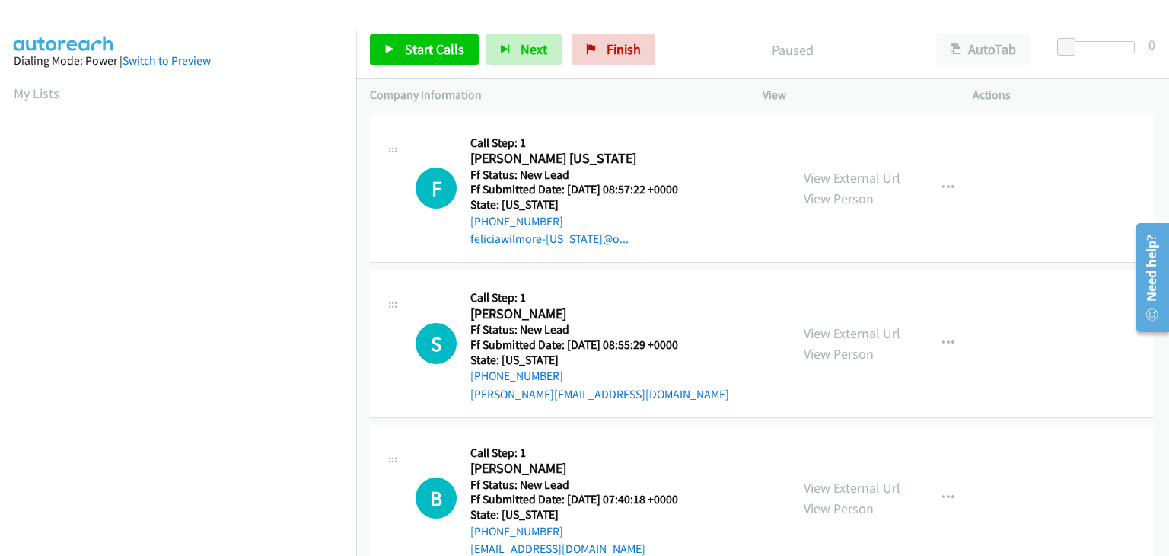
click at [866, 183] on link "View External Url" at bounding box center [852, 178] width 97 height 18
click at [438, 60] on link "Start Calls" at bounding box center [424, 49] width 109 height 30
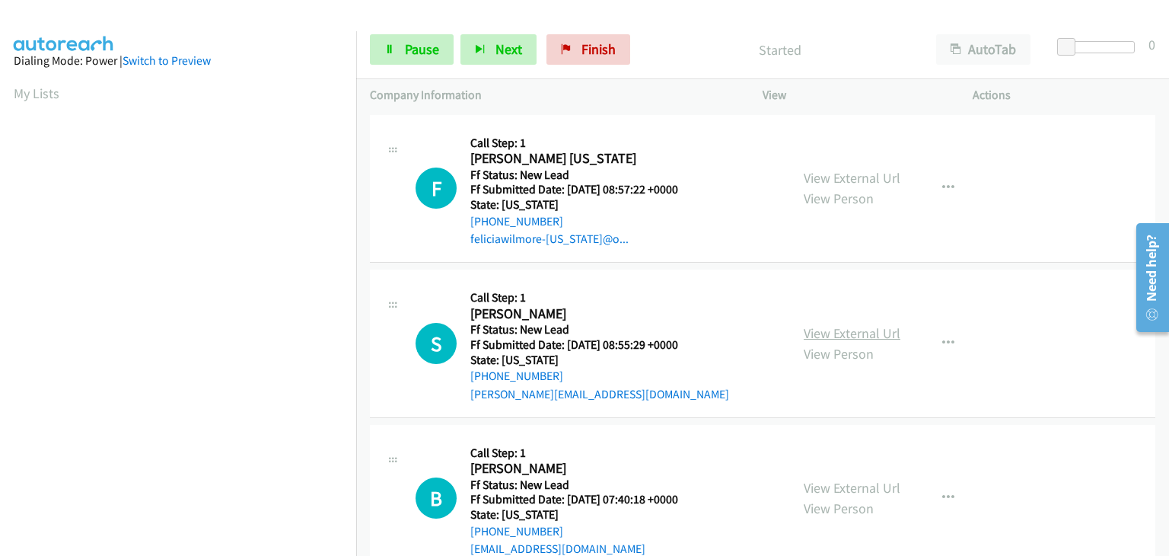
click at [860, 331] on link "View External Url" at bounding box center [852, 333] width 97 height 18
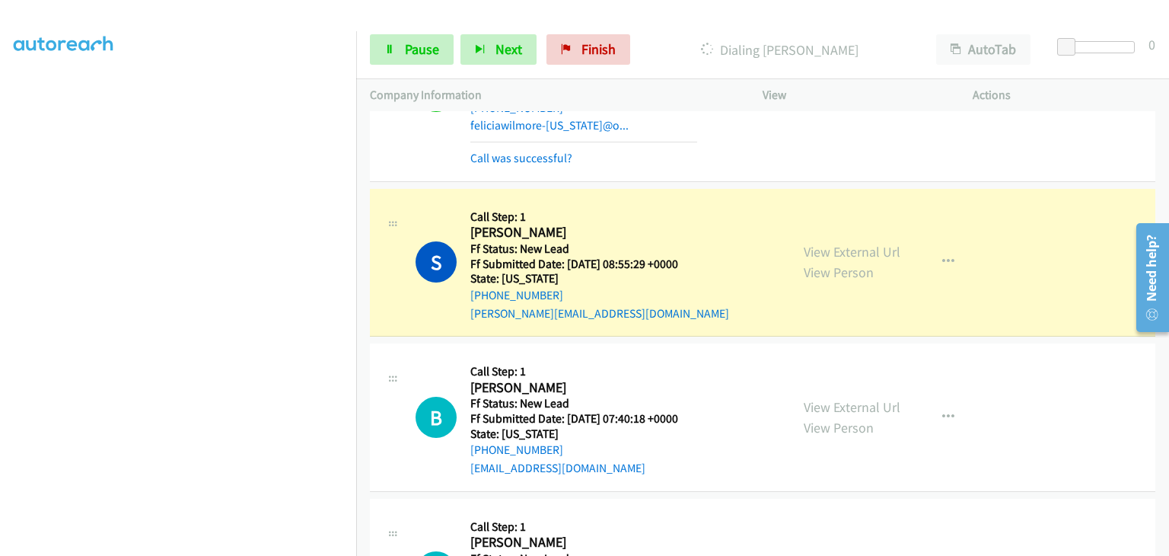
scroll to position [152, 0]
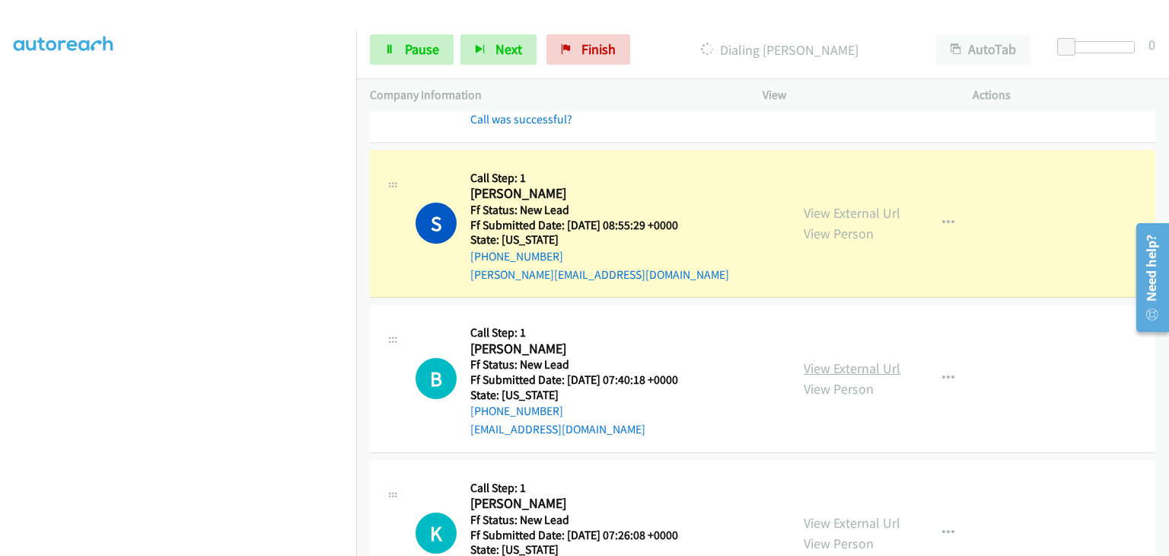
click at [813, 364] on link "View External Url" at bounding box center [852, 368] width 97 height 18
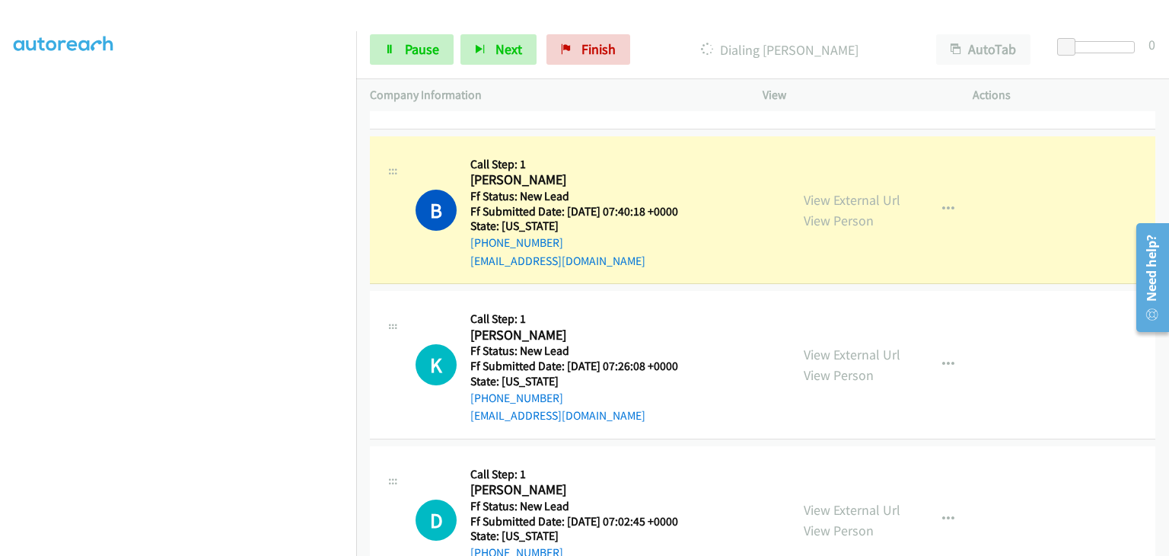
scroll to position [381, 0]
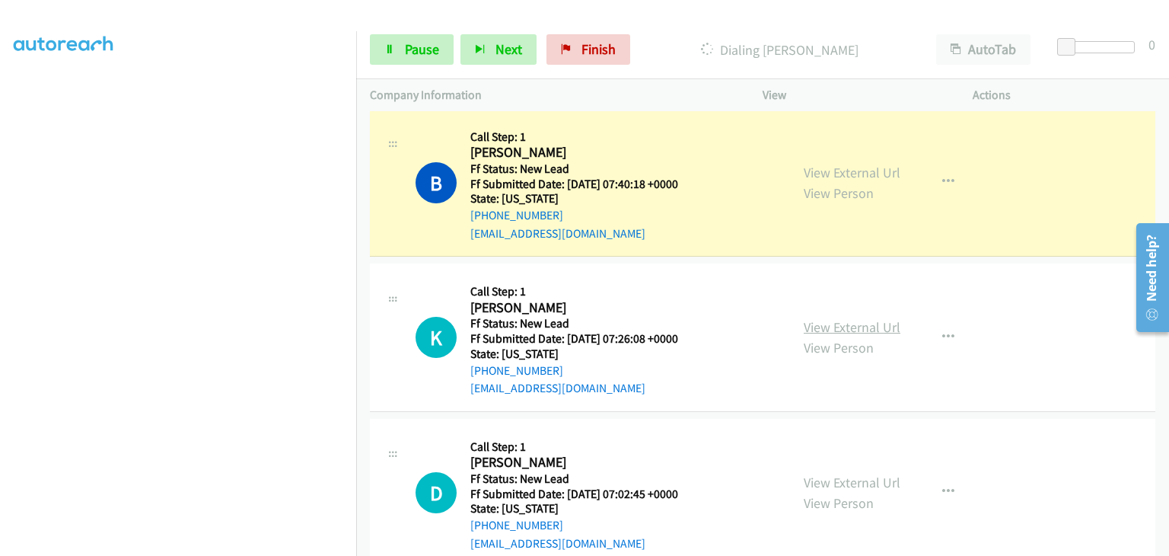
click at [810, 326] on link "View External Url" at bounding box center [852, 327] width 97 height 18
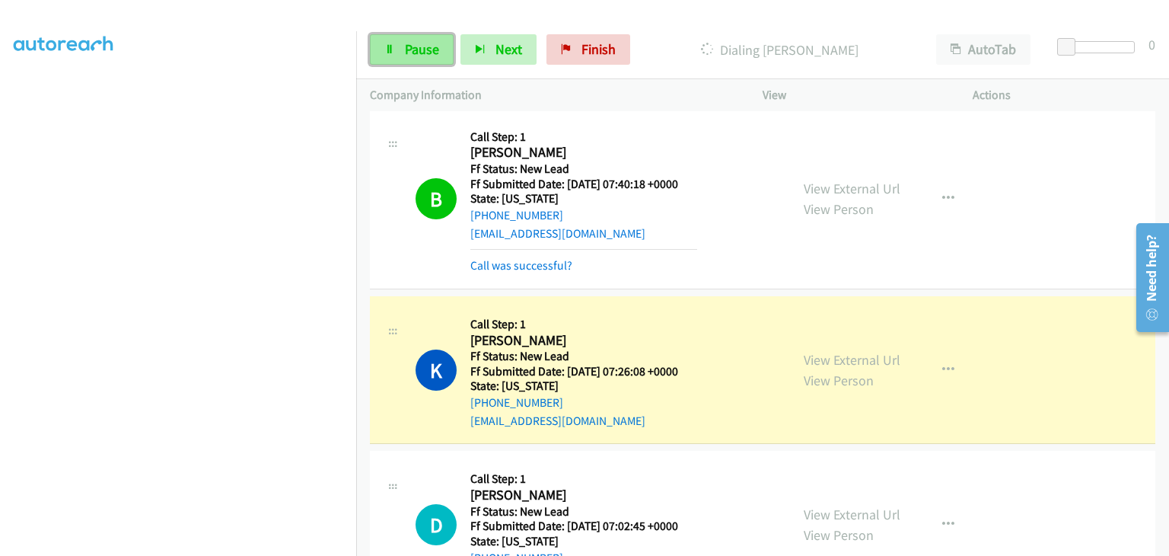
click at [426, 49] on span "Pause" at bounding box center [422, 49] width 34 height 18
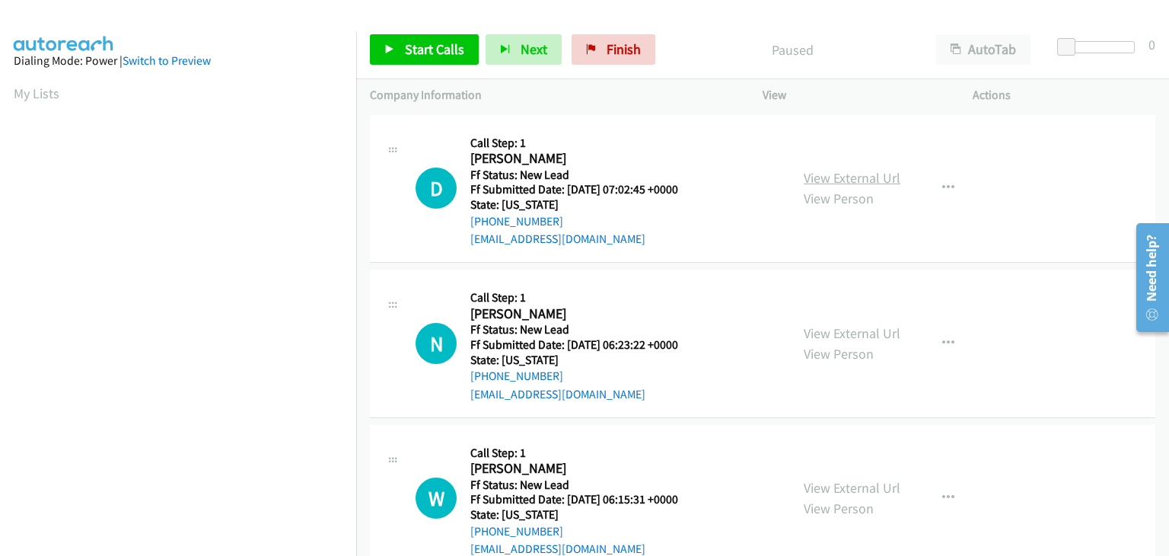
click at [808, 184] on link "View External Url" at bounding box center [852, 178] width 97 height 18
click at [436, 53] on span "Start Calls" at bounding box center [434, 49] width 59 height 18
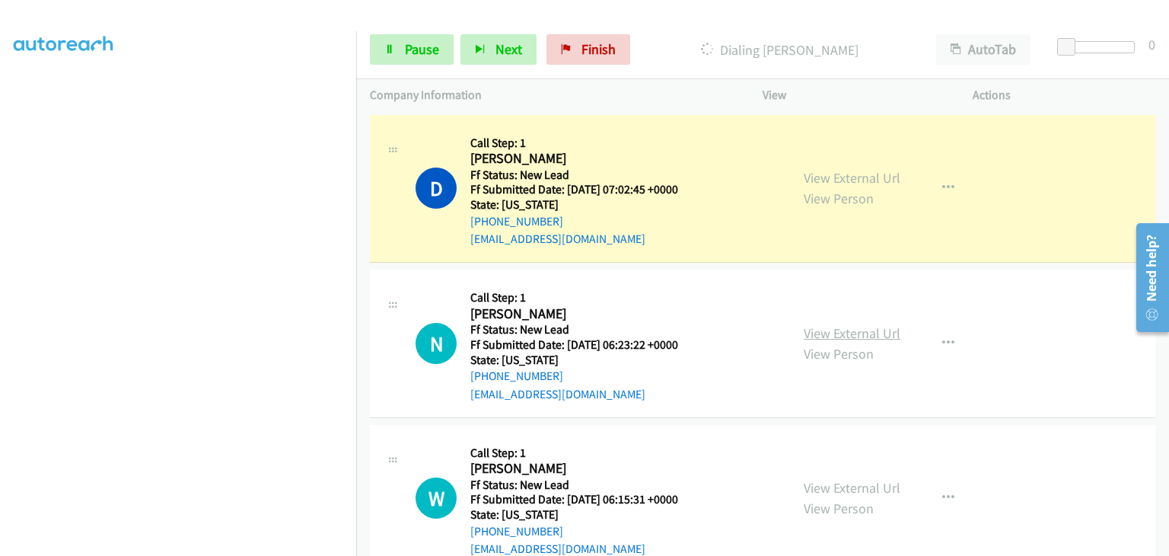
scroll to position [298, 0]
click at [850, 331] on link "View External Url" at bounding box center [852, 333] width 97 height 18
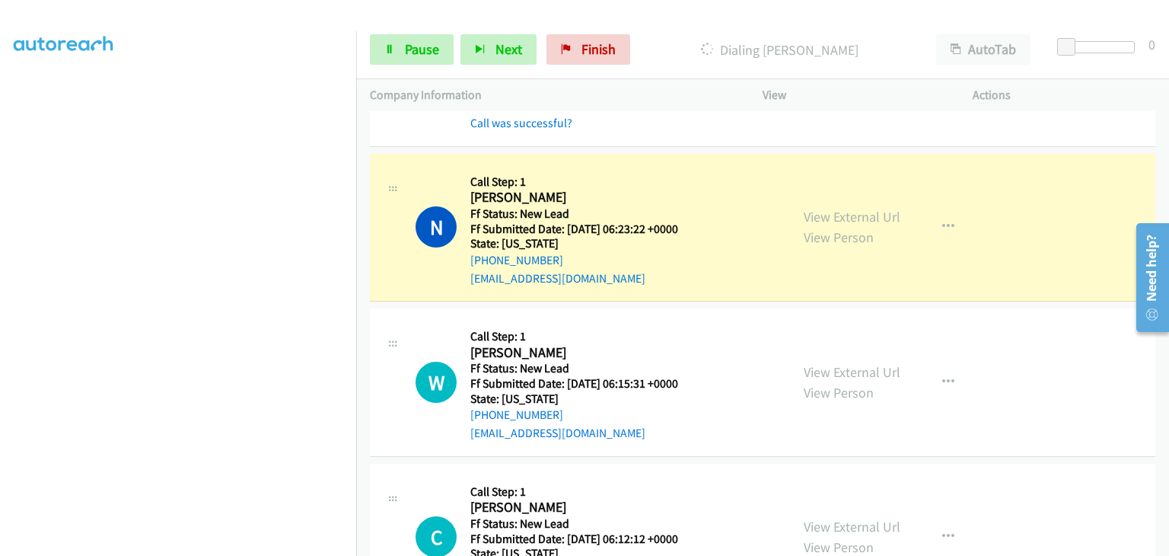
scroll to position [152, 0]
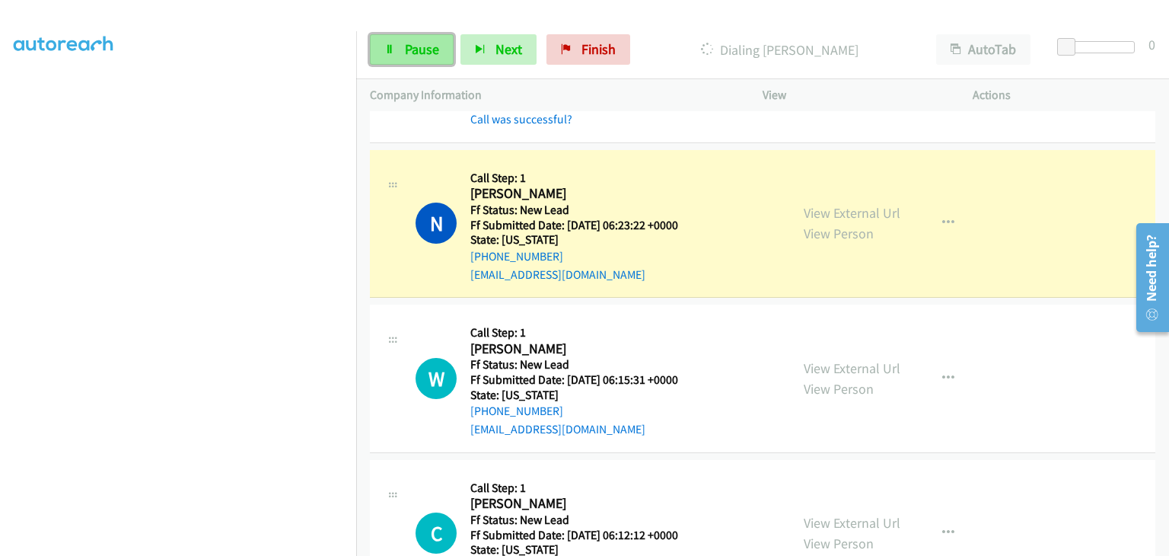
click at [442, 56] on link "Pause" at bounding box center [412, 49] width 84 height 30
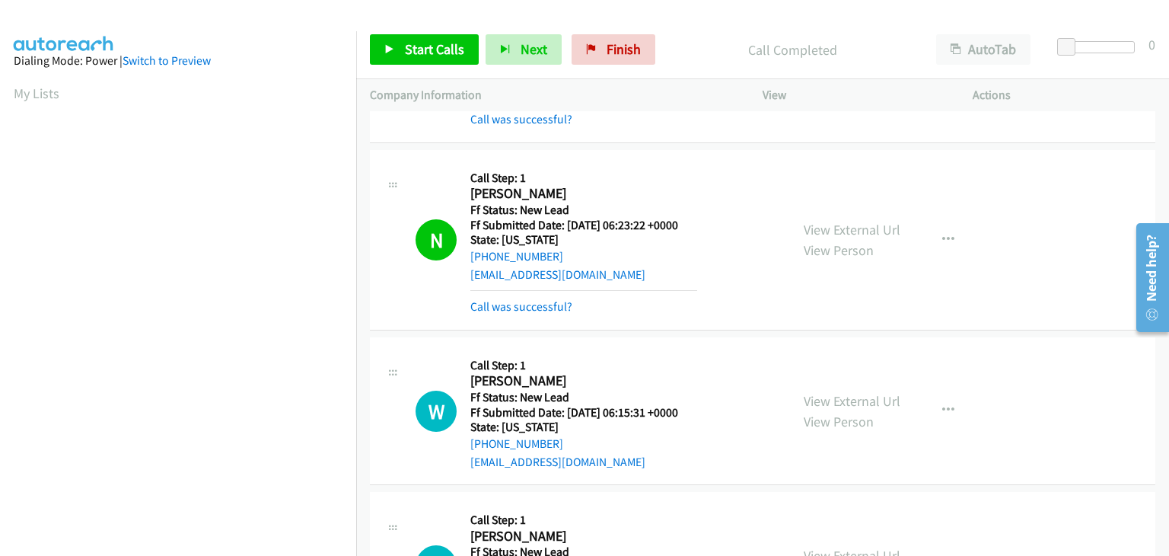
scroll to position [298, 0]
click at [557, 308] on link "Call was successful?" at bounding box center [521, 306] width 102 height 14
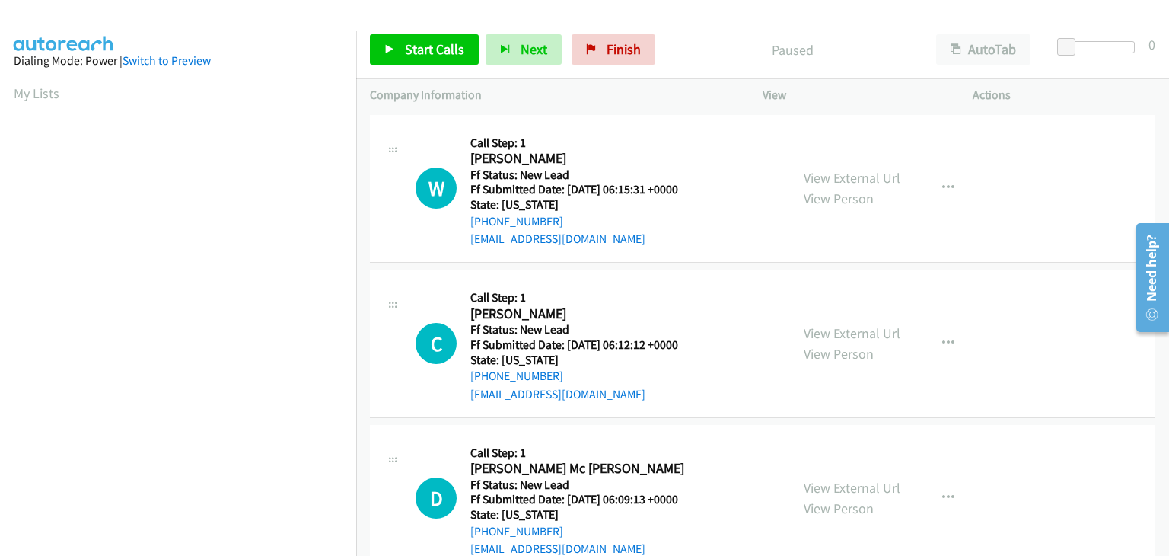
click at [838, 184] on link "View External Url" at bounding box center [852, 178] width 97 height 18
click at [454, 56] on span "Start Calls" at bounding box center [434, 49] width 59 height 18
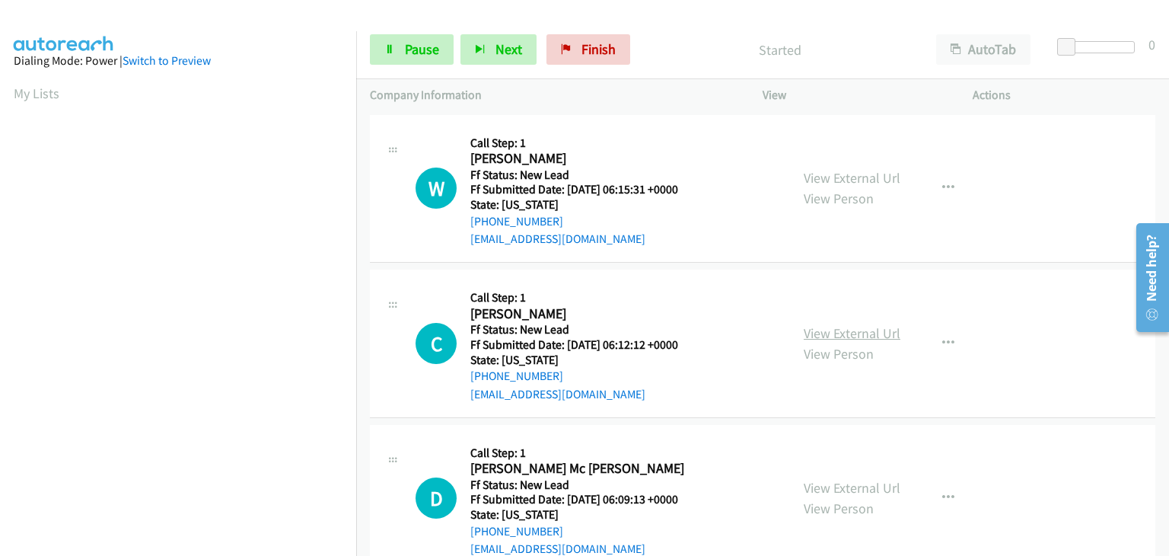
click at [855, 327] on link "View External Url" at bounding box center [852, 333] width 97 height 18
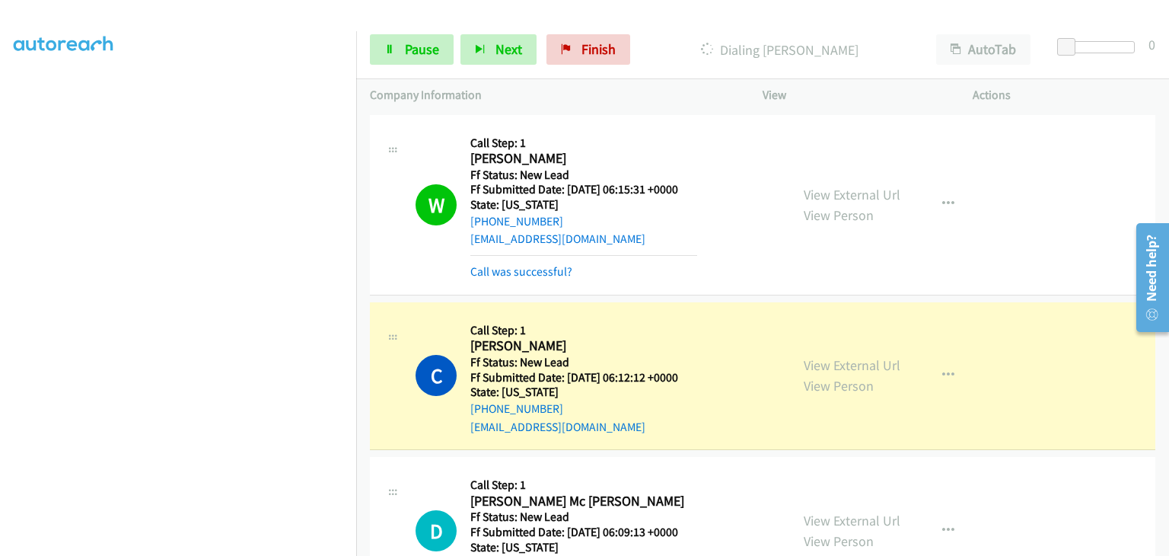
scroll to position [70, 0]
click at [417, 37] on link "Pause" at bounding box center [412, 49] width 84 height 30
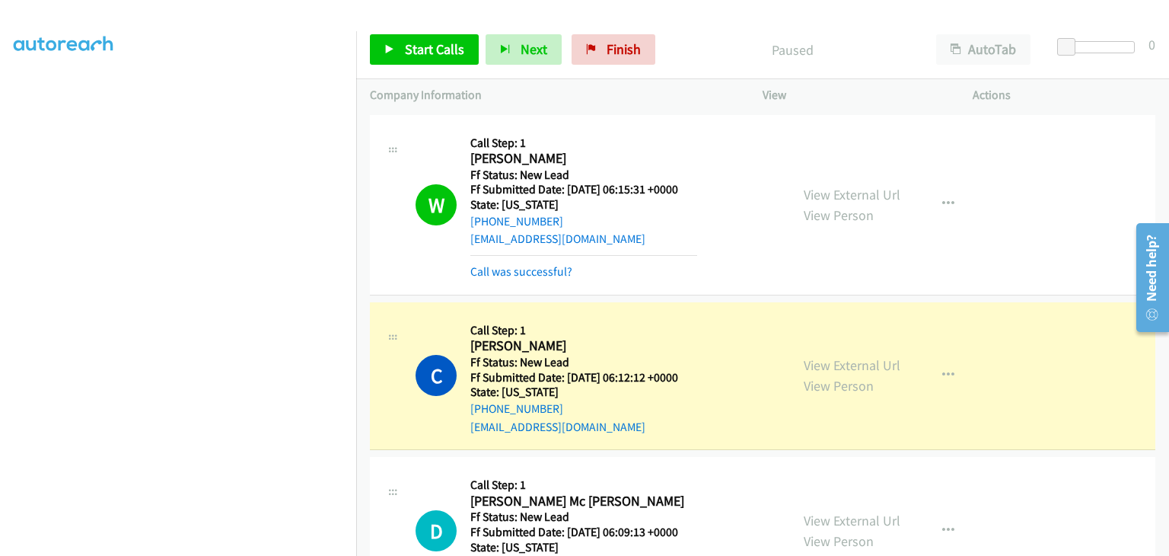
scroll to position [298, 0]
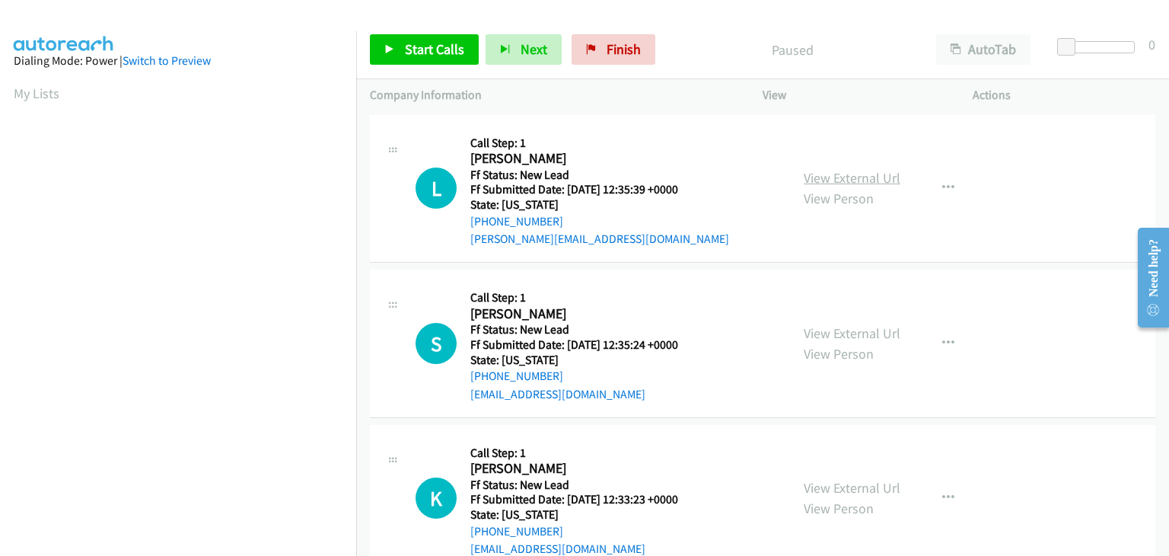
click at [849, 181] on link "View External Url" at bounding box center [852, 178] width 97 height 18
click at [448, 42] on span "Start Calls" at bounding box center [434, 49] width 59 height 18
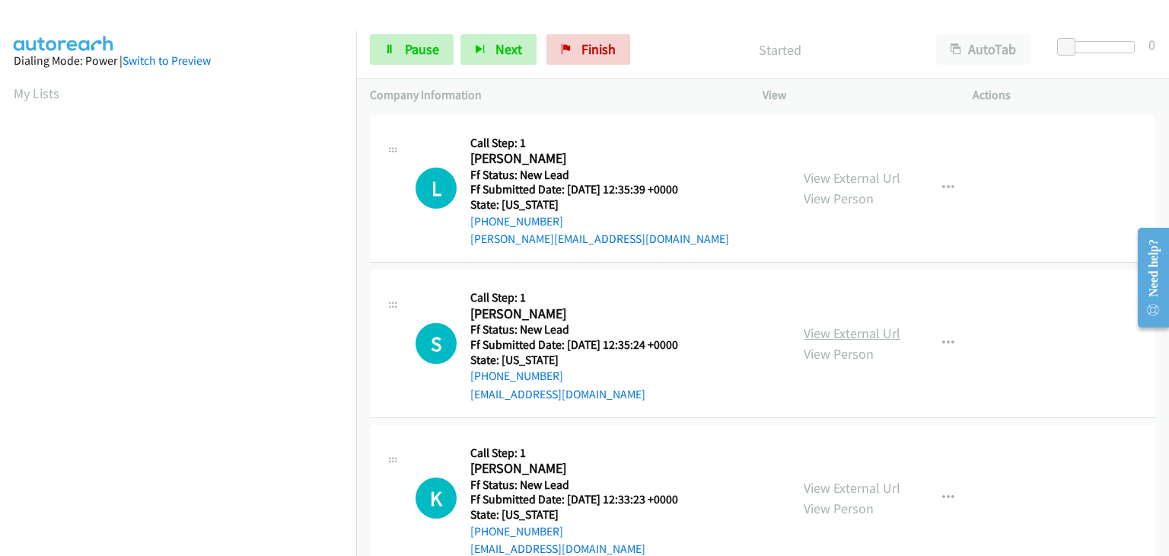
click at [862, 327] on link "View External Url" at bounding box center [852, 333] width 97 height 18
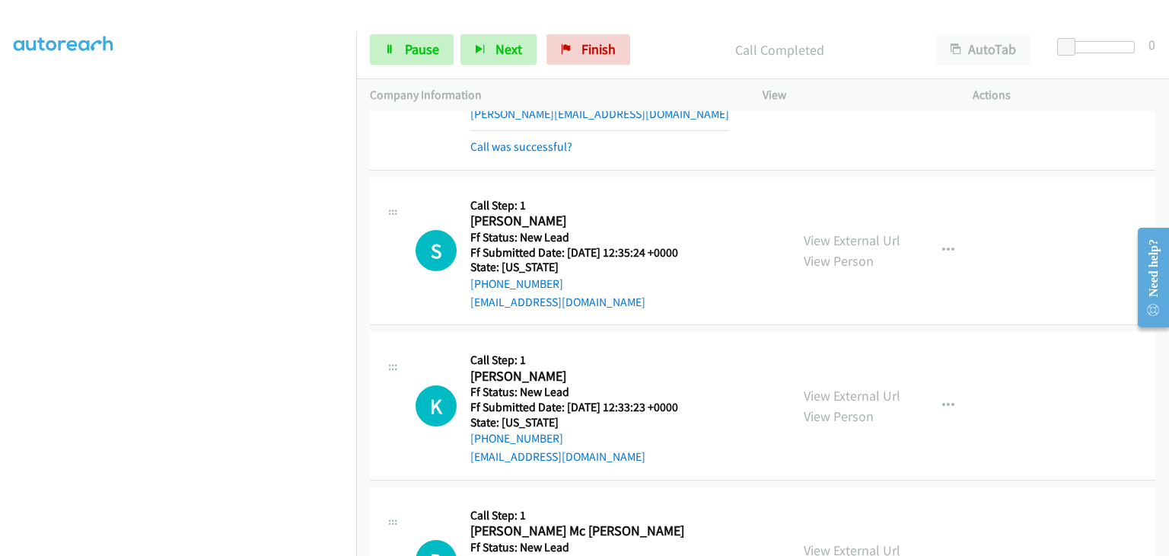
scroll to position [152, 0]
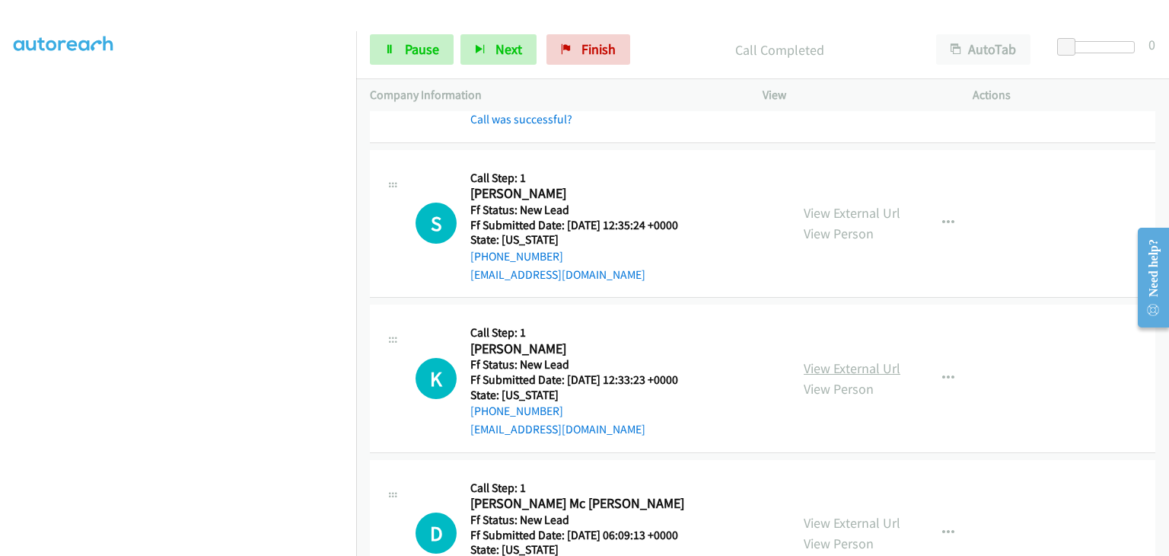
click at [845, 363] on link "View External Url" at bounding box center [852, 368] width 97 height 18
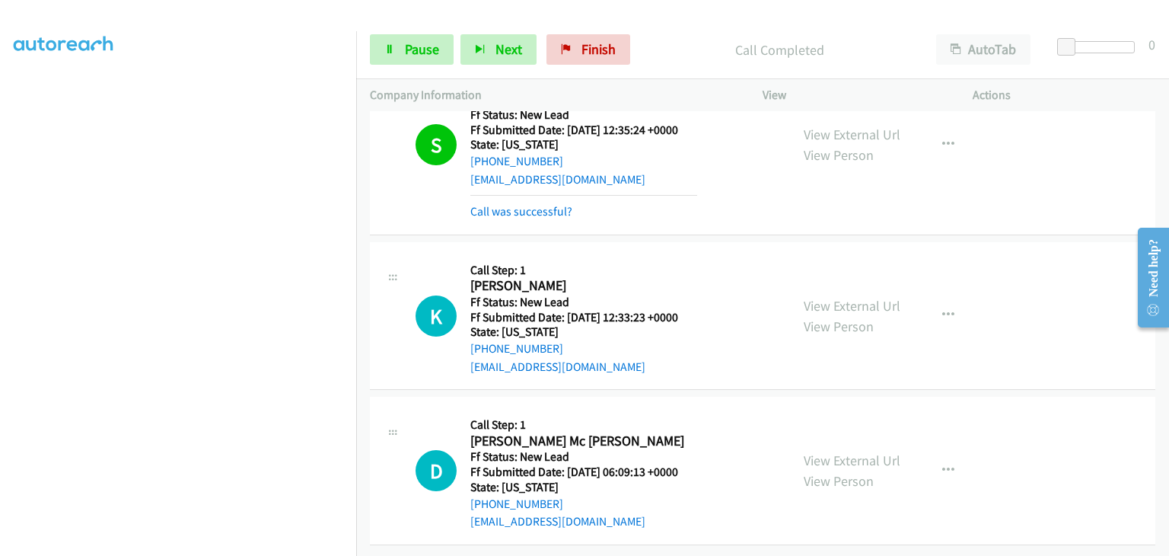
scroll to position [258, 0]
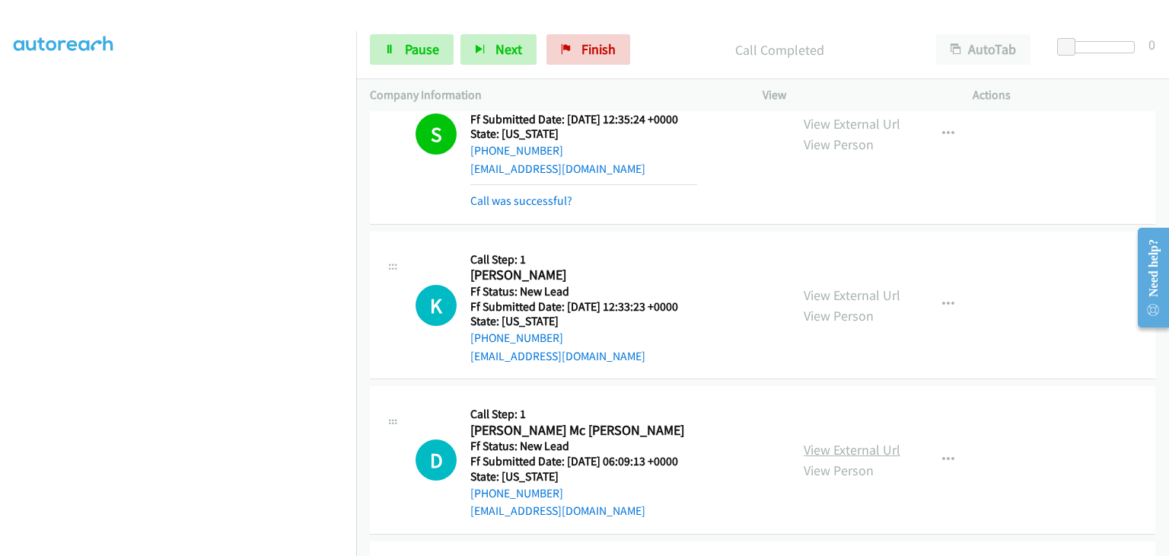
click at [822, 445] on link "View External Url" at bounding box center [852, 450] width 97 height 18
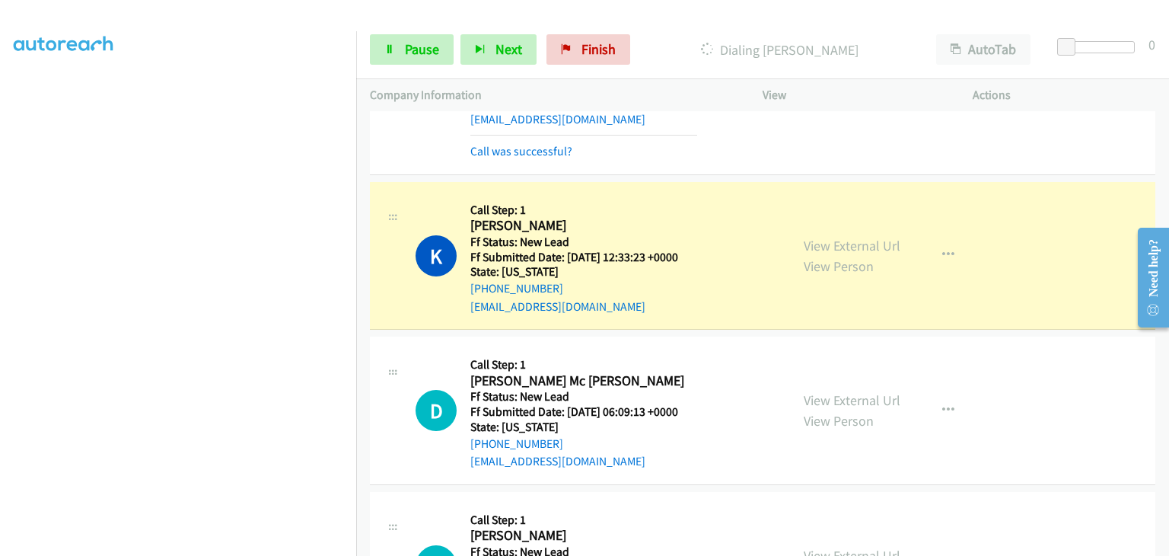
scroll to position [334, 0]
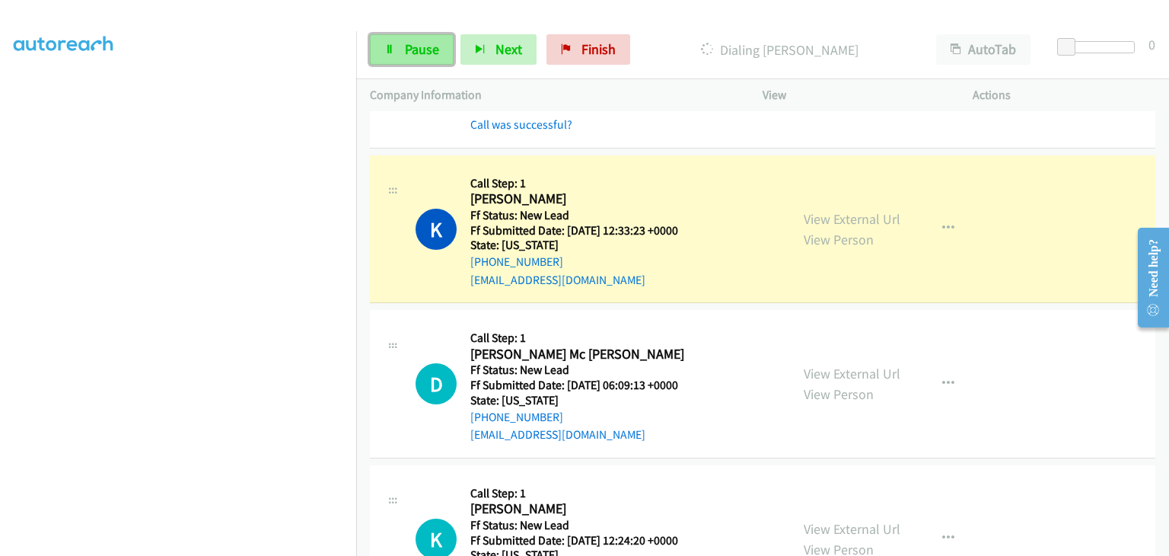
click at [429, 51] on span "Pause" at bounding box center [422, 49] width 34 height 18
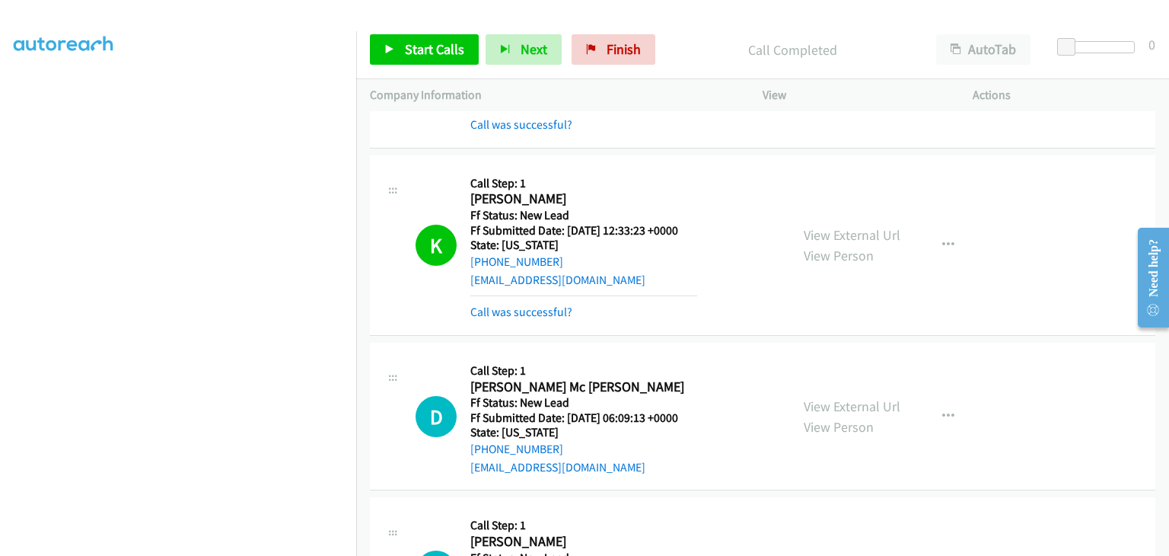
drag, startPoint x: 538, startPoint y: 313, endPoint x: 822, endPoint y: 314, distance: 283.9
click at [538, 313] on link "Call was successful?" at bounding box center [521, 311] width 102 height 14
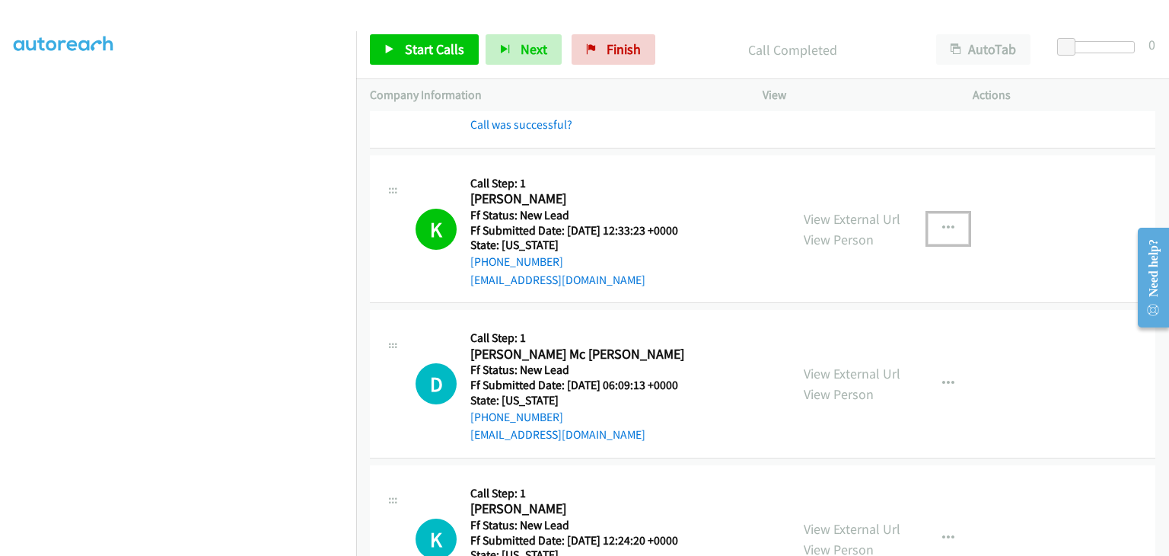
click at [942, 225] on icon "button" at bounding box center [948, 228] width 12 height 12
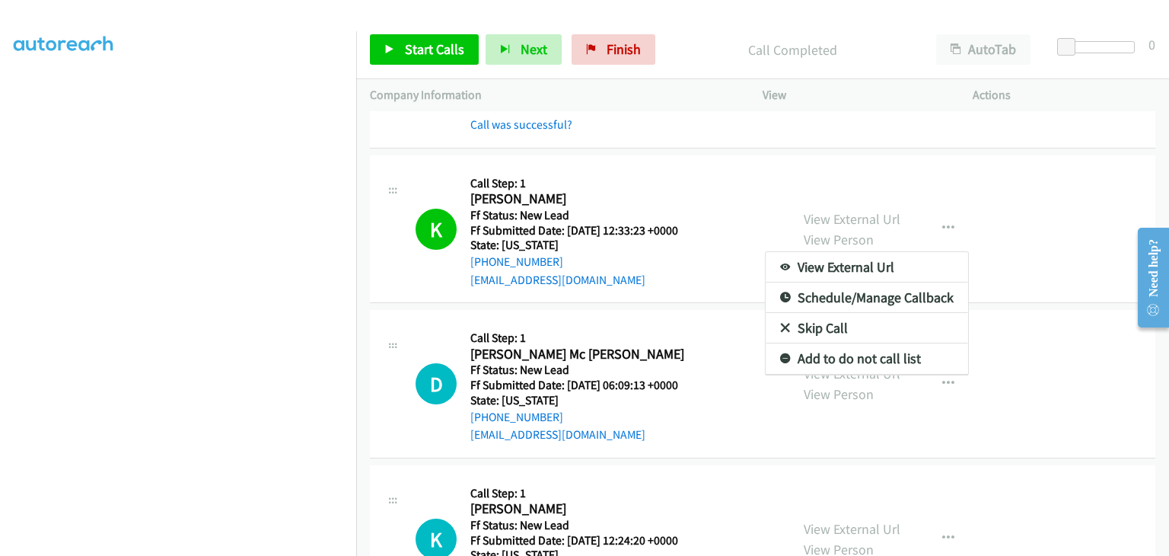
click at [807, 352] on link "Add to do not call list" at bounding box center [867, 358] width 202 height 30
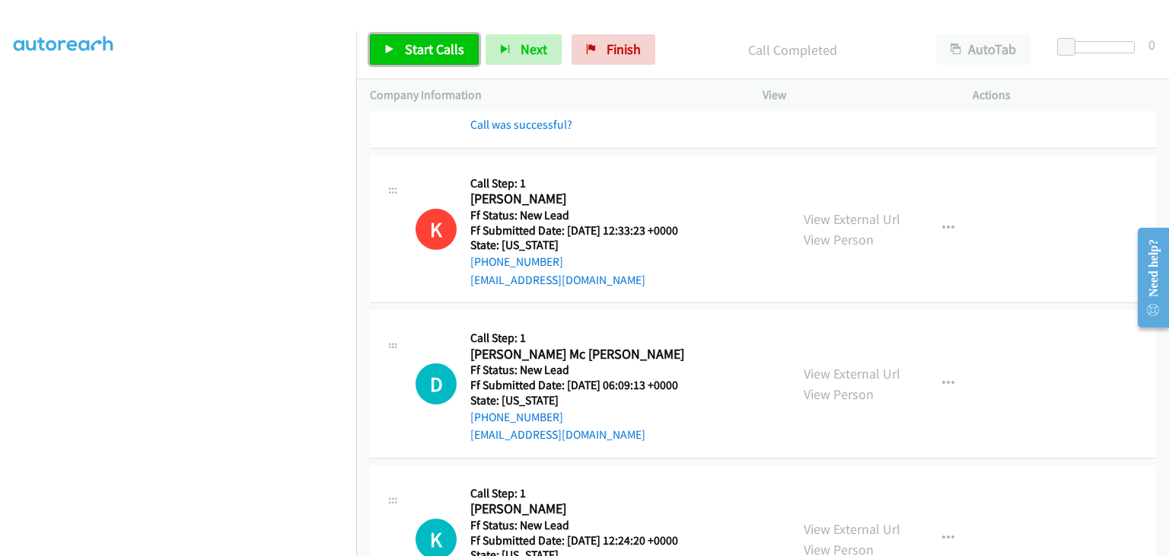
click at [412, 62] on link "Start Calls" at bounding box center [424, 49] width 109 height 30
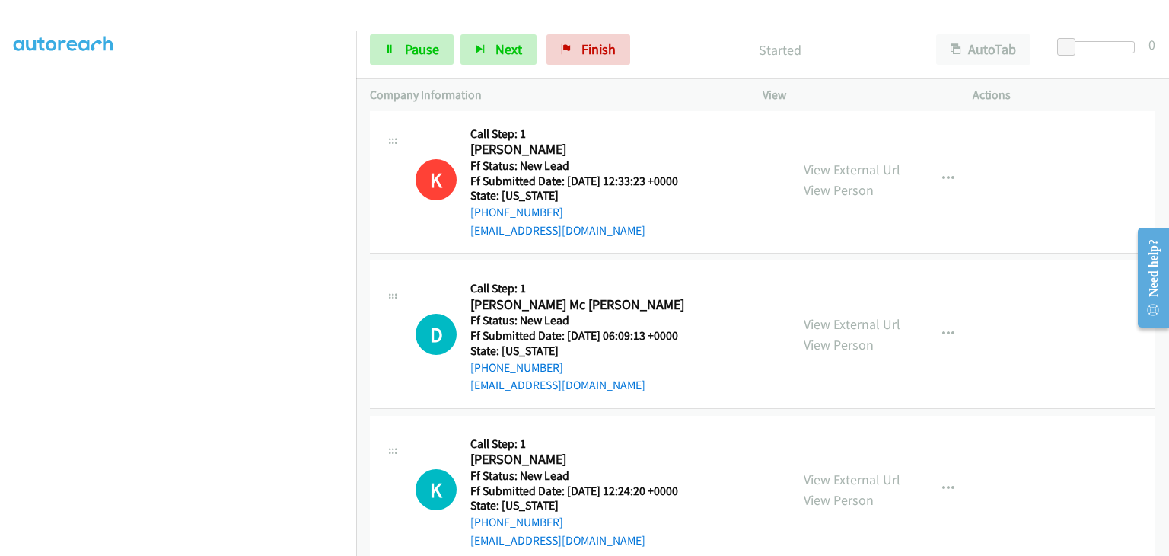
scroll to position [410, 0]
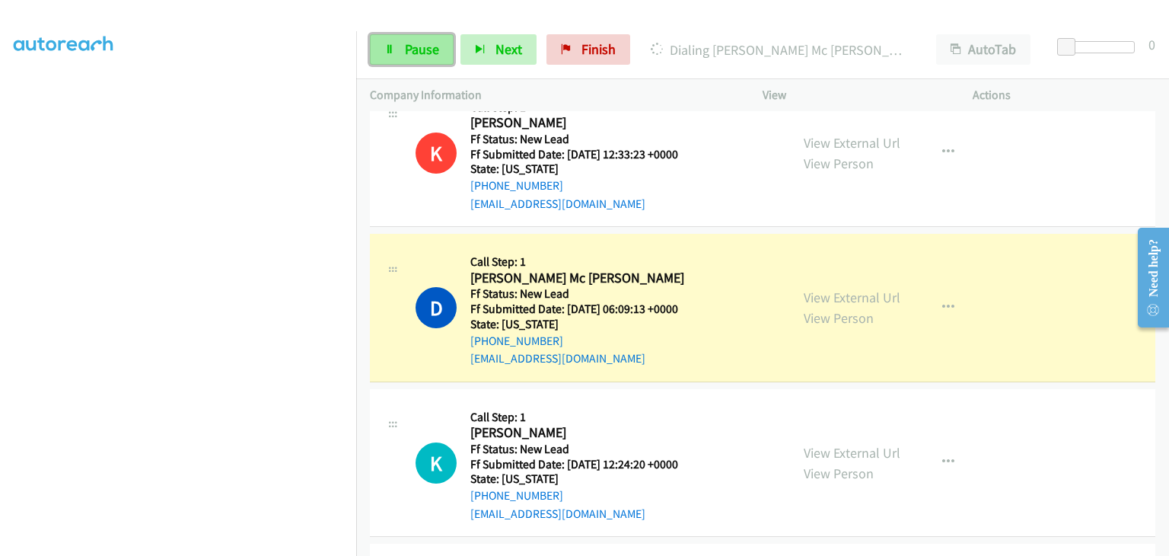
click at [417, 56] on span "Pause" at bounding box center [422, 49] width 34 height 18
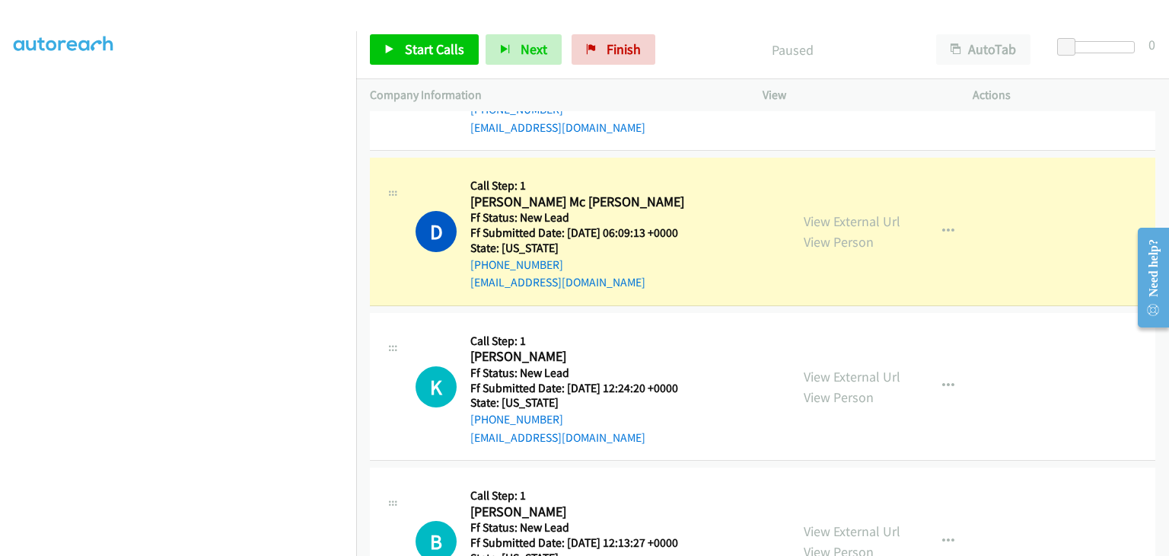
scroll to position [298, 0]
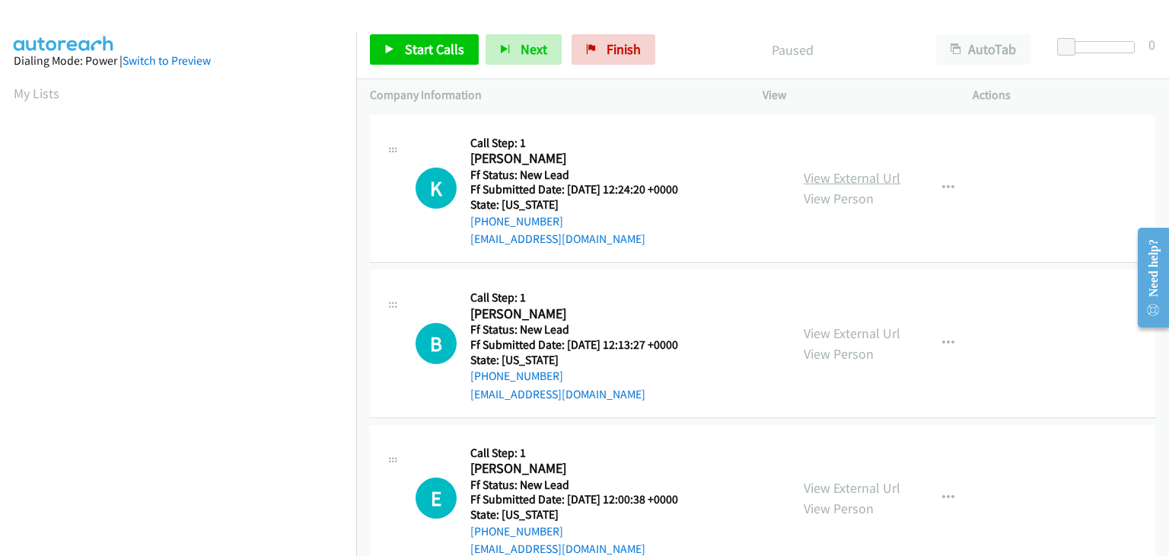
click at [811, 179] on link "View External Url" at bounding box center [852, 178] width 97 height 18
drag, startPoint x: 461, startPoint y: 58, endPoint x: 608, endPoint y: 75, distance: 147.8
click at [461, 58] on link "Start Calls" at bounding box center [424, 49] width 109 height 30
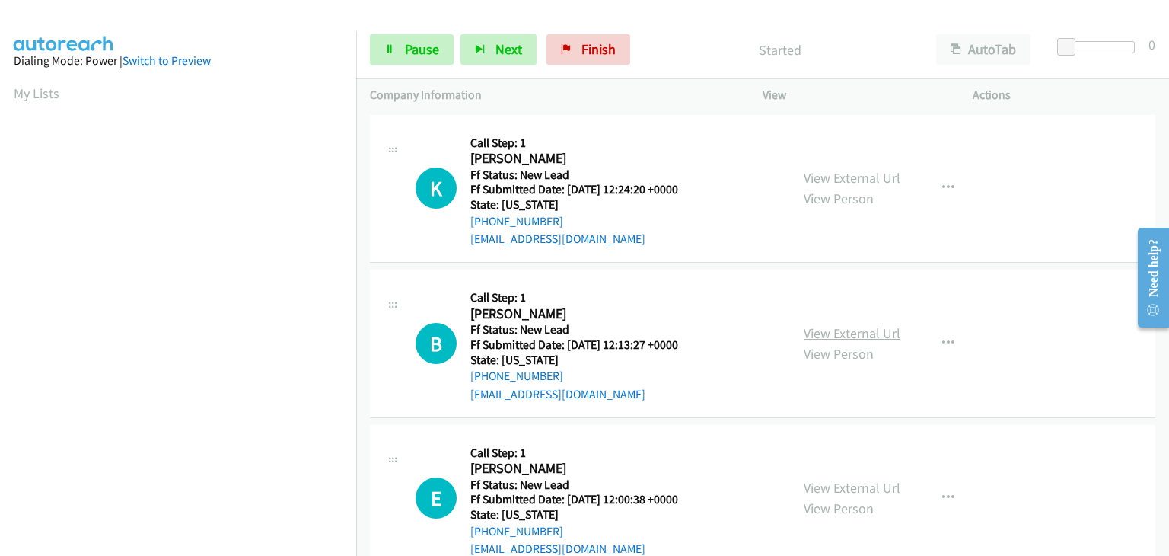
click at [819, 326] on link "View External Url" at bounding box center [852, 333] width 97 height 18
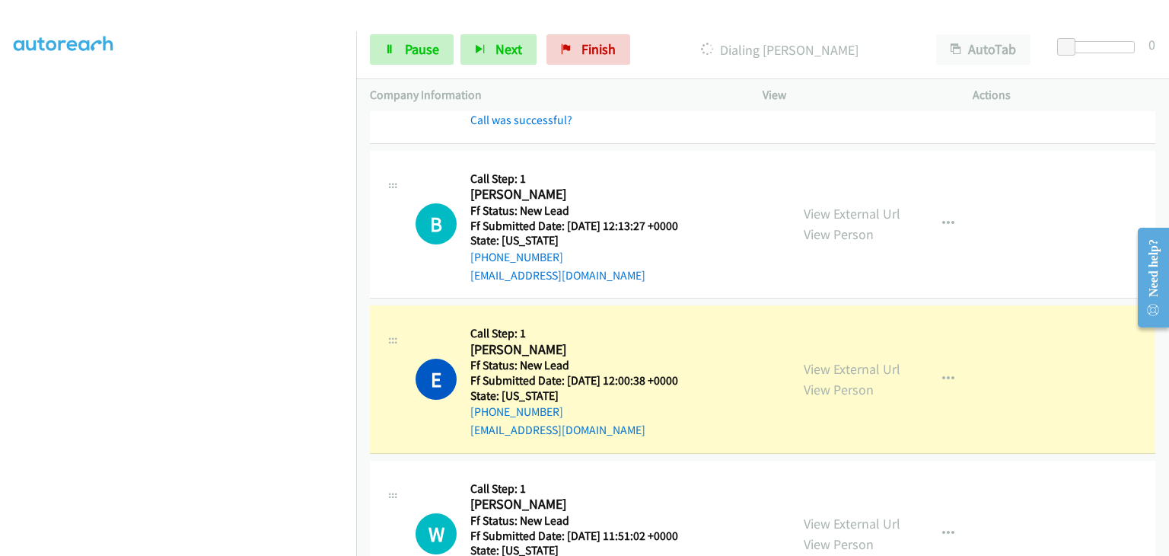
scroll to position [152, 0]
click at [852, 363] on link "View External Url" at bounding box center [852, 368] width 97 height 18
click at [422, 47] on span "Pause" at bounding box center [422, 49] width 34 height 18
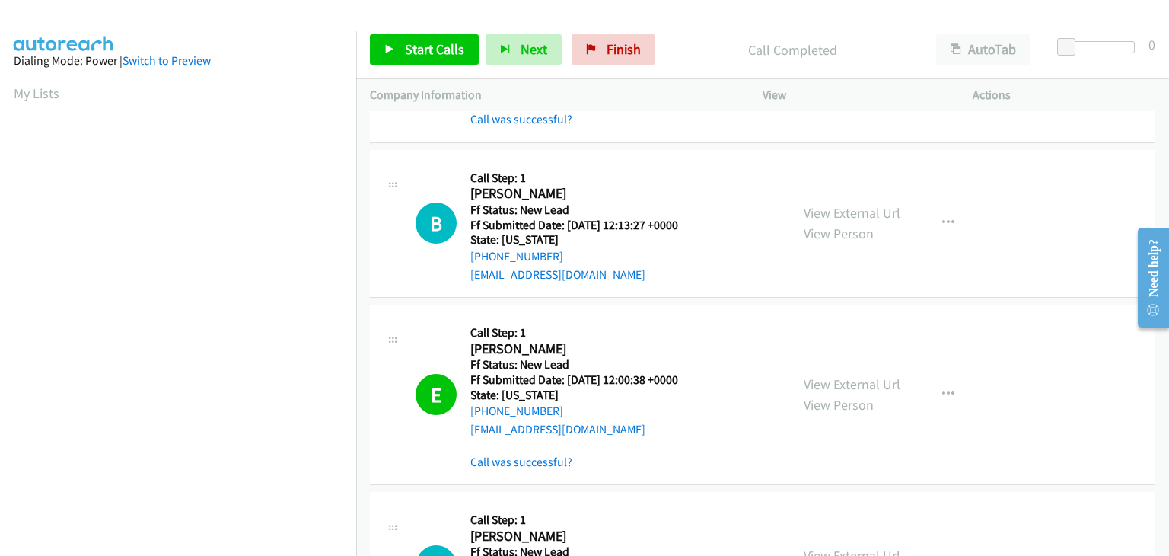
scroll to position [298, 0]
click at [533, 459] on link "Call was successful?" at bounding box center [521, 461] width 102 height 14
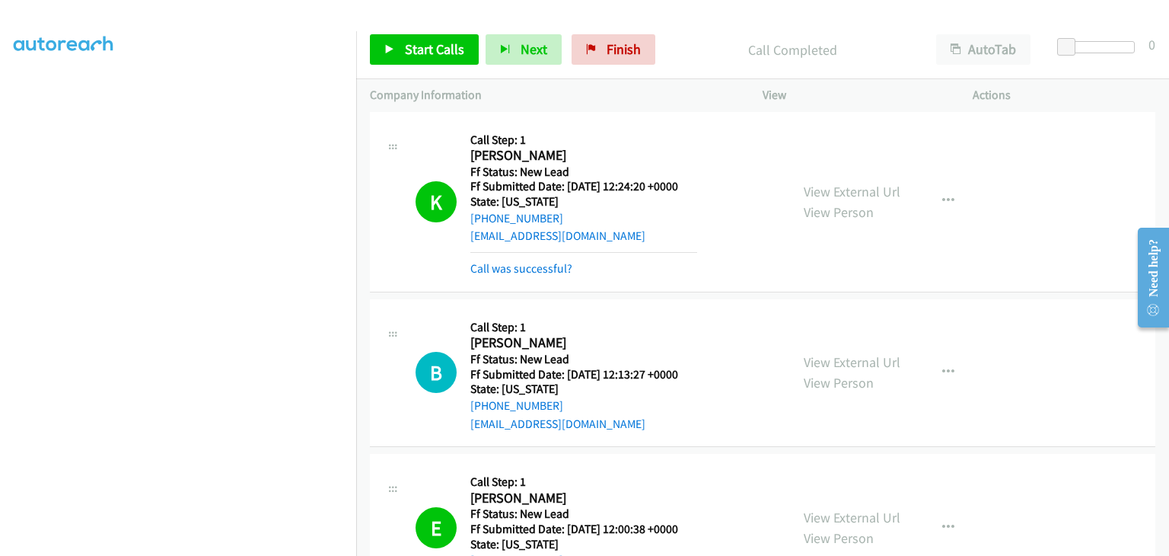
scroll to position [0, 0]
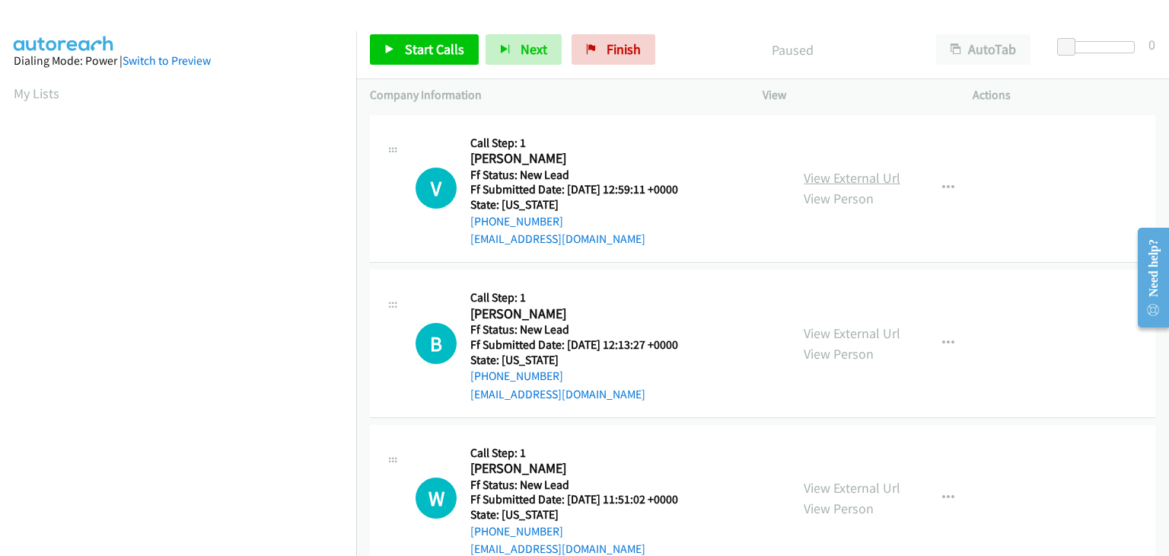
click at [827, 180] on link "View External Url" at bounding box center [852, 178] width 97 height 18
click at [418, 42] on span "Start Calls" at bounding box center [434, 49] width 59 height 18
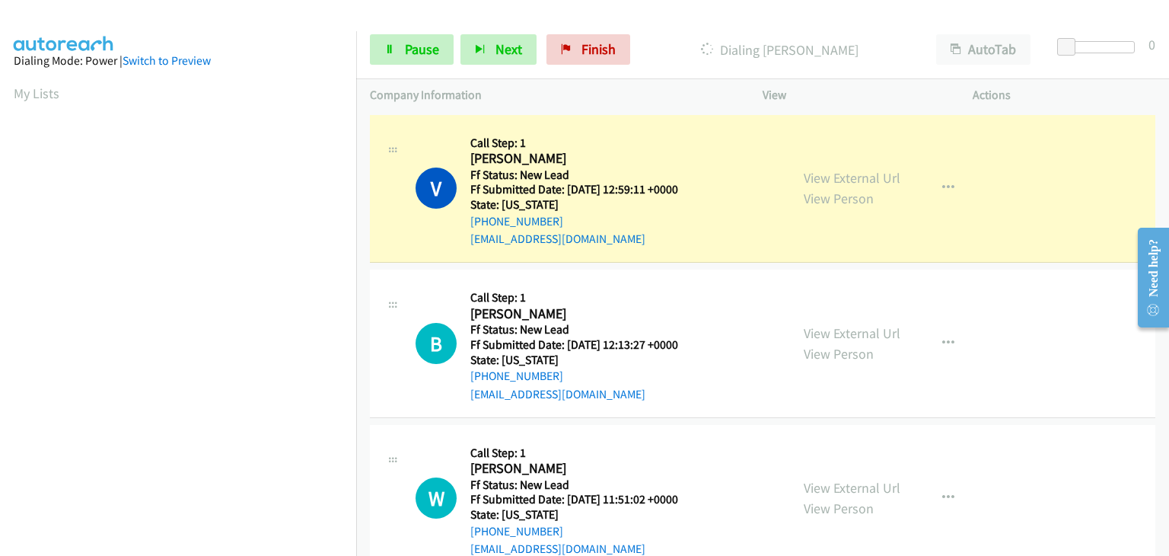
scroll to position [298, 0]
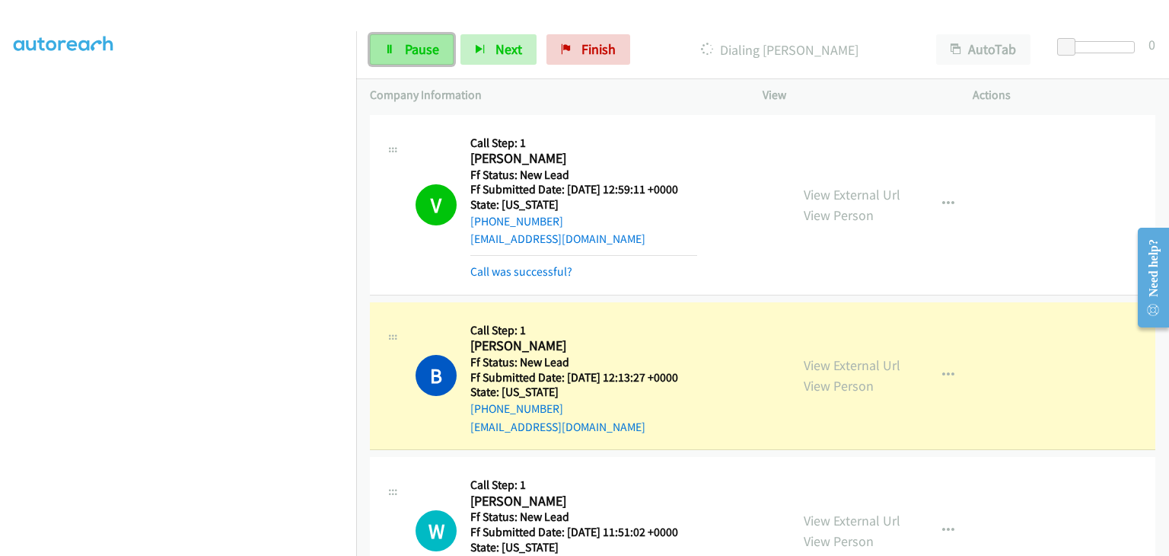
click at [426, 51] on span "Pause" at bounding box center [422, 49] width 34 height 18
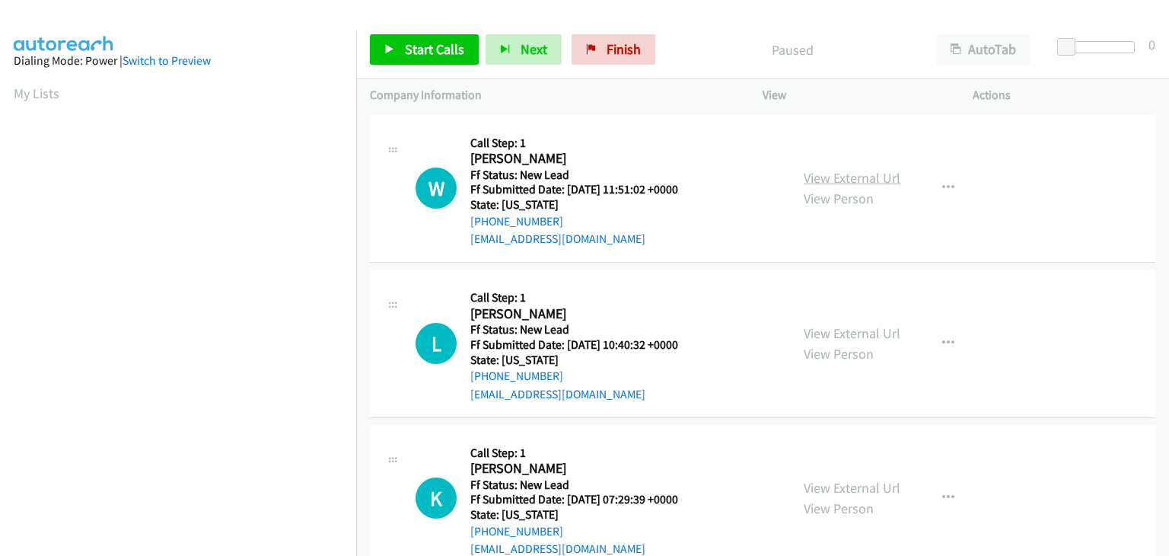
click at [833, 181] on link "View External Url" at bounding box center [852, 178] width 97 height 18
click at [402, 37] on link "Start Calls" at bounding box center [424, 49] width 109 height 30
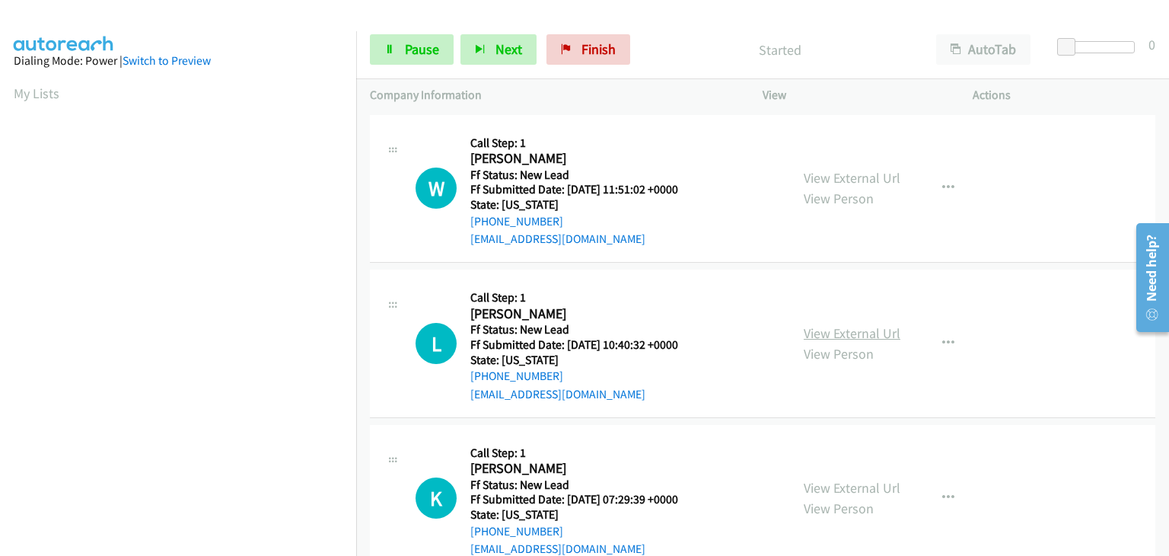
click at [821, 326] on link "View External Url" at bounding box center [852, 333] width 97 height 18
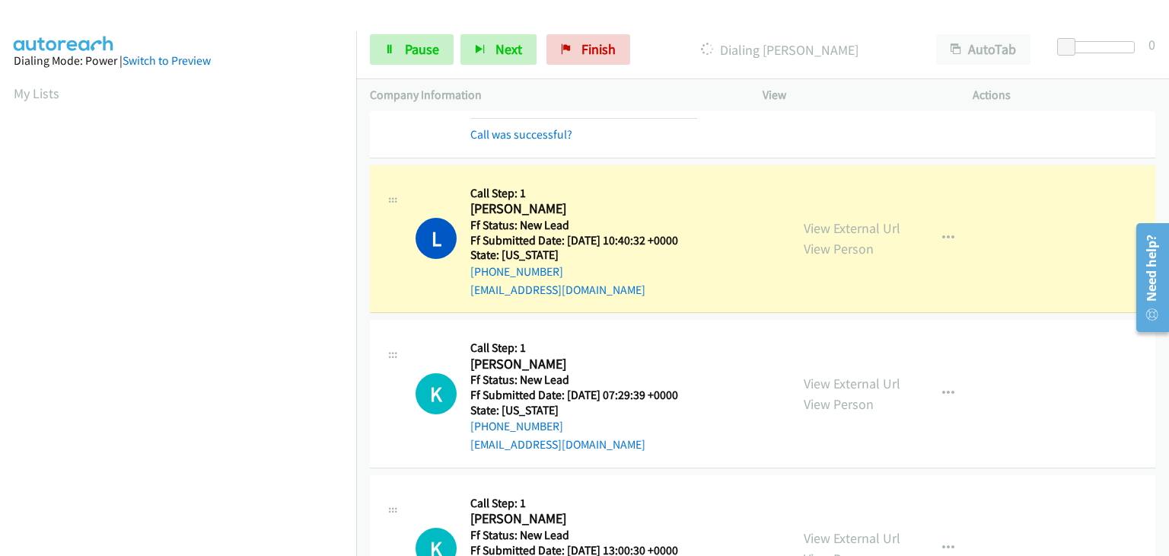
scroll to position [152, 0]
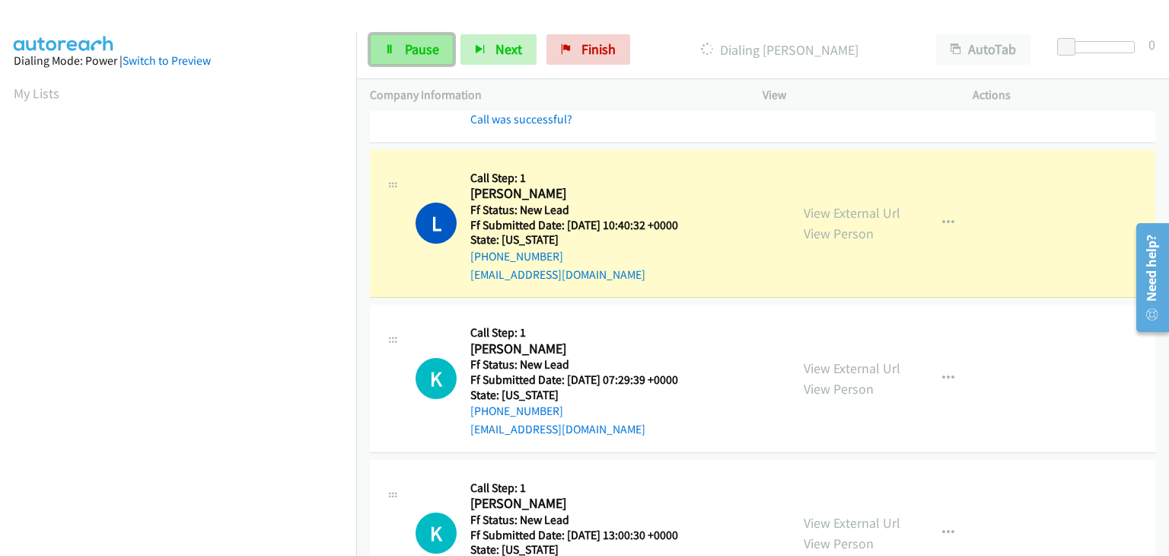
click at [438, 59] on link "Pause" at bounding box center [412, 49] width 84 height 30
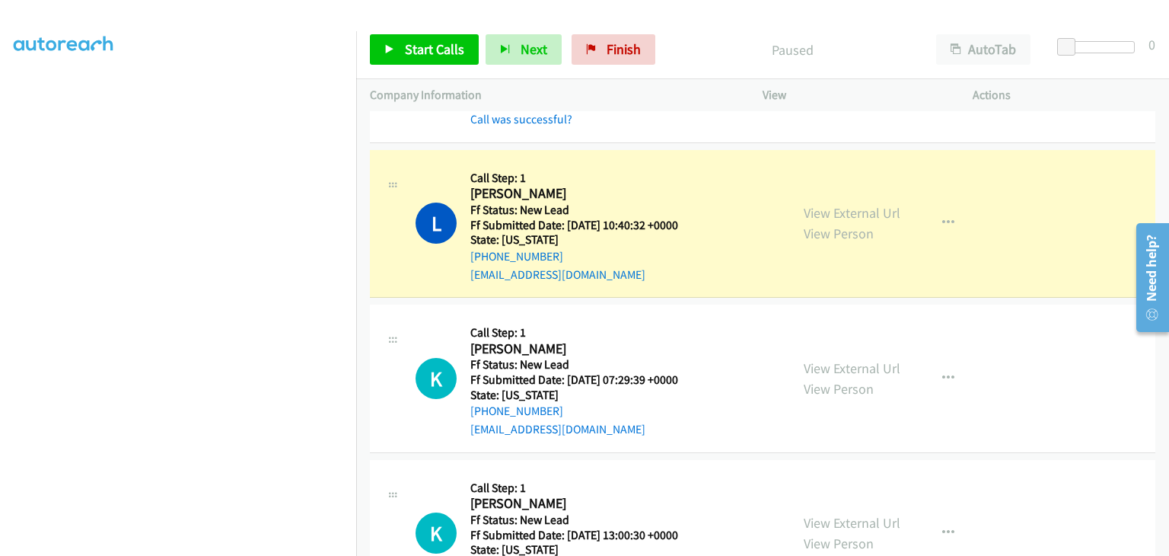
scroll to position [298, 0]
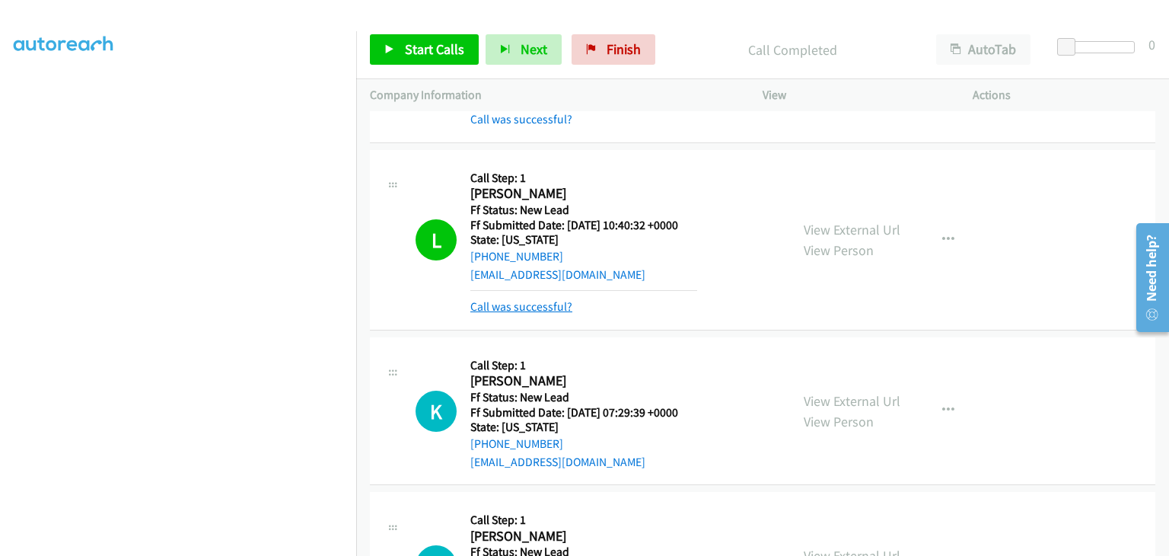
click at [550, 308] on link "Call was successful?" at bounding box center [521, 306] width 102 height 14
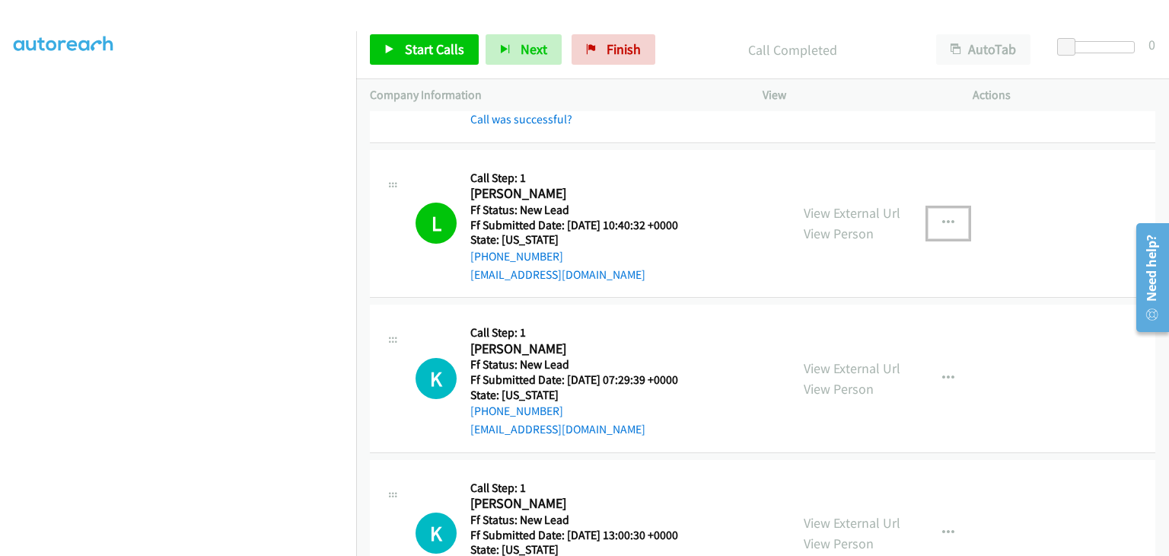
click at [942, 221] on icon "button" at bounding box center [948, 223] width 12 height 12
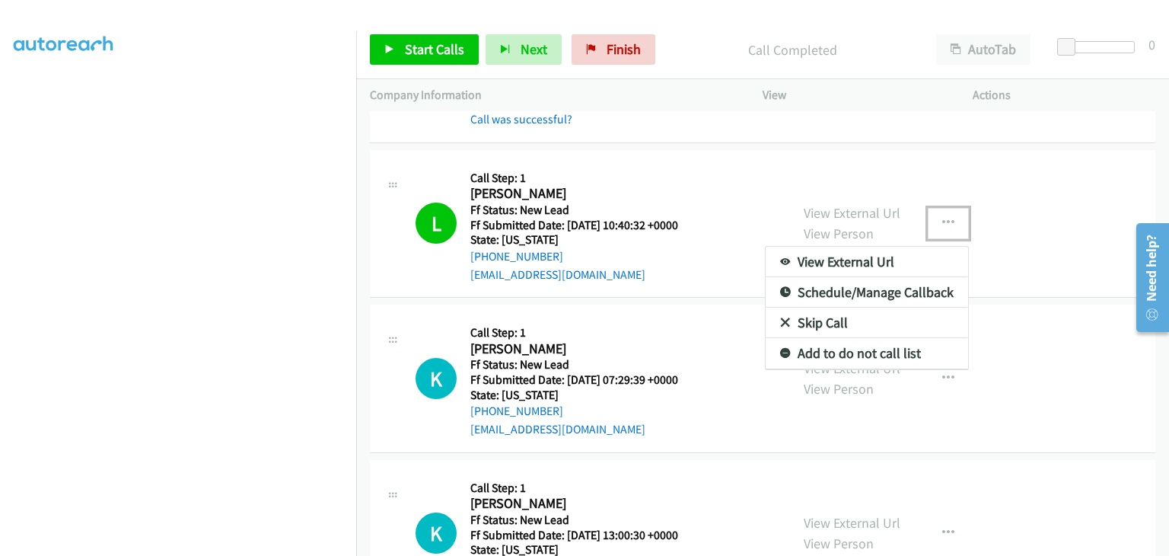
click at [846, 352] on link "Add to do not call list" at bounding box center [867, 353] width 202 height 30
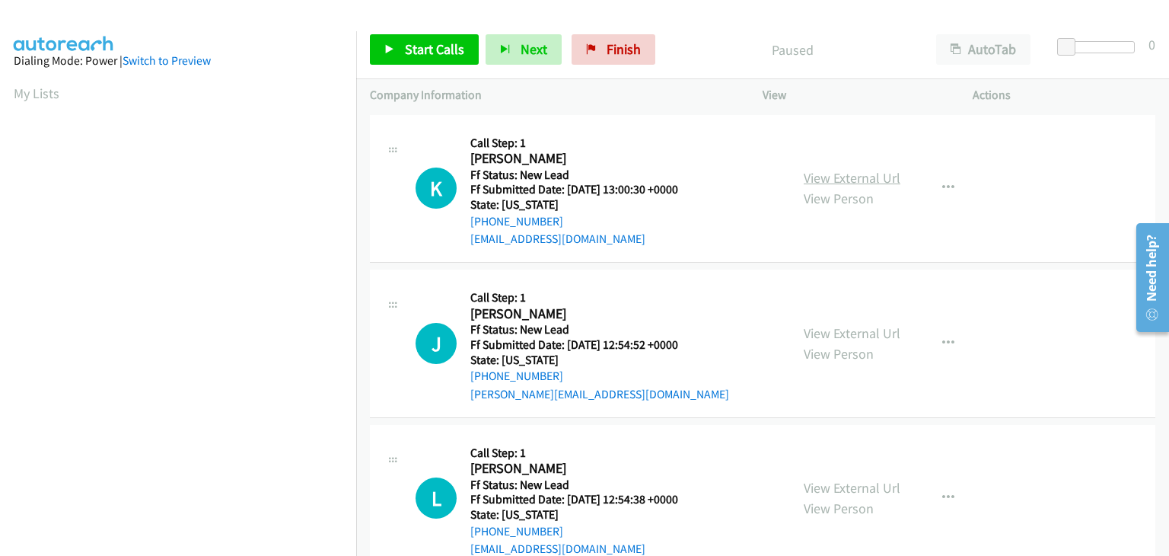
click at [894, 177] on link "View External Url" at bounding box center [852, 178] width 97 height 18
click at [447, 46] on span "Start Calls" at bounding box center [434, 49] width 59 height 18
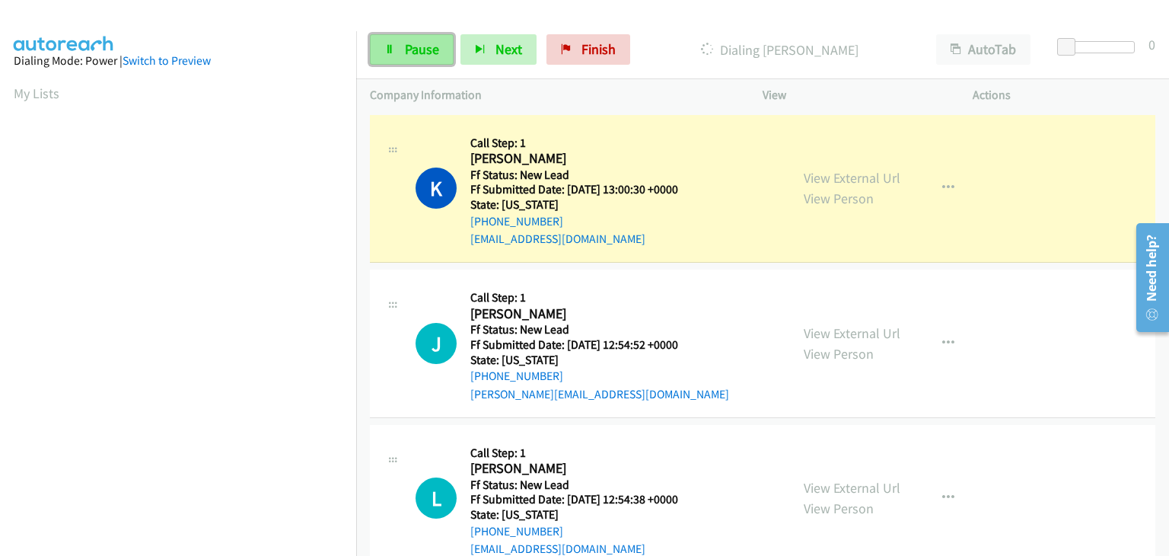
click at [416, 47] on span "Pause" at bounding box center [422, 49] width 34 height 18
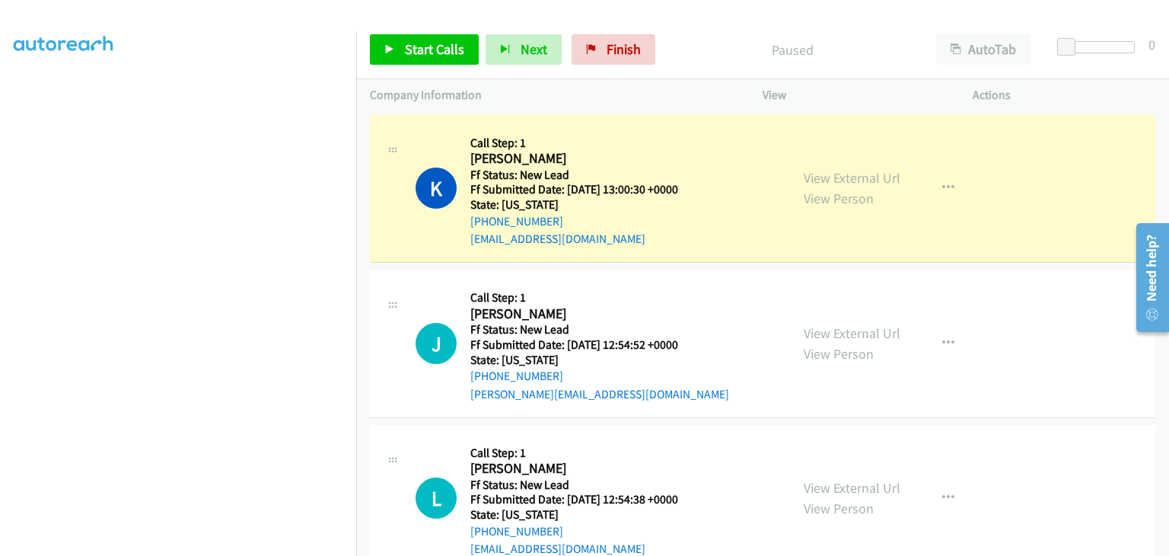
scroll to position [298, 0]
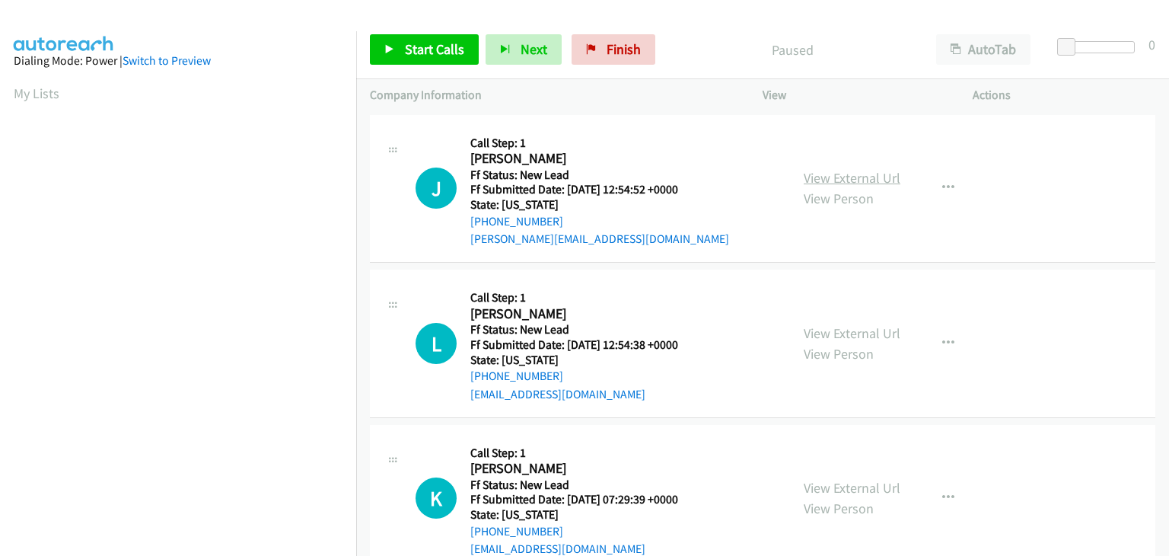
click at [846, 177] on link "View External Url" at bounding box center [852, 178] width 97 height 18
drag, startPoint x: 421, startPoint y: 43, endPoint x: 553, endPoint y: 96, distance: 142.0
click at [421, 43] on span "Start Calls" at bounding box center [434, 49] width 59 height 18
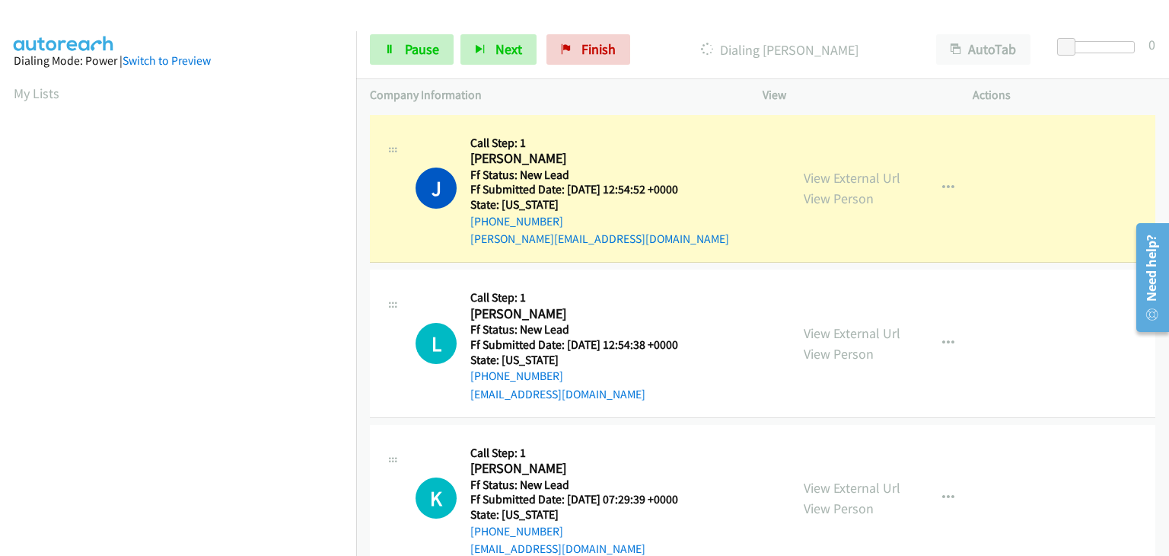
scroll to position [298, 0]
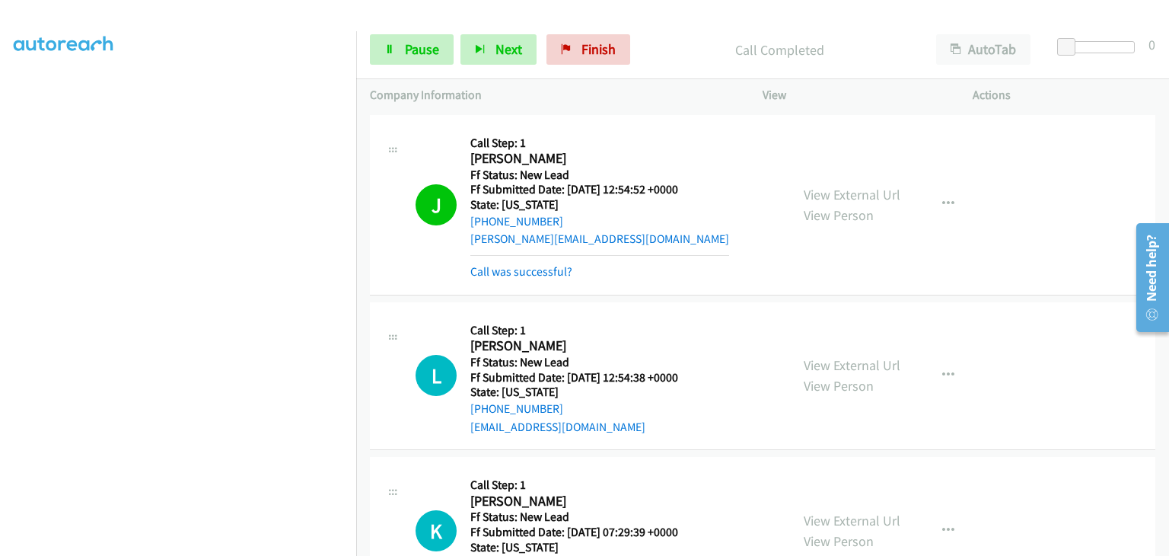
drag, startPoint x: 830, startPoint y: 355, endPoint x: 771, endPoint y: 370, distance: 61.1
click at [821, 362] on link "View External Url" at bounding box center [852, 365] width 97 height 18
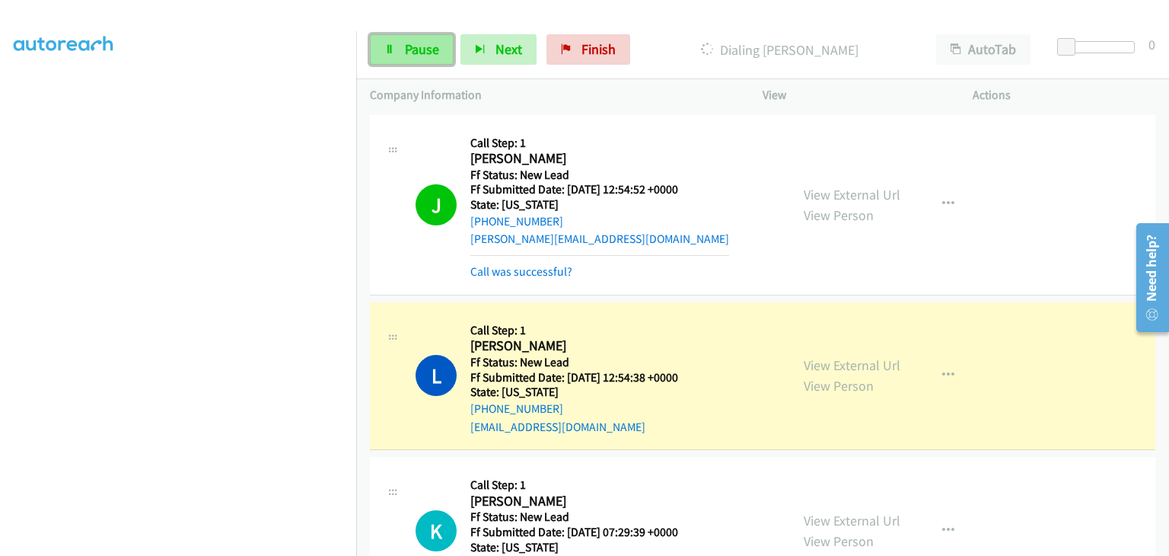
click at [433, 56] on span "Pause" at bounding box center [422, 49] width 34 height 18
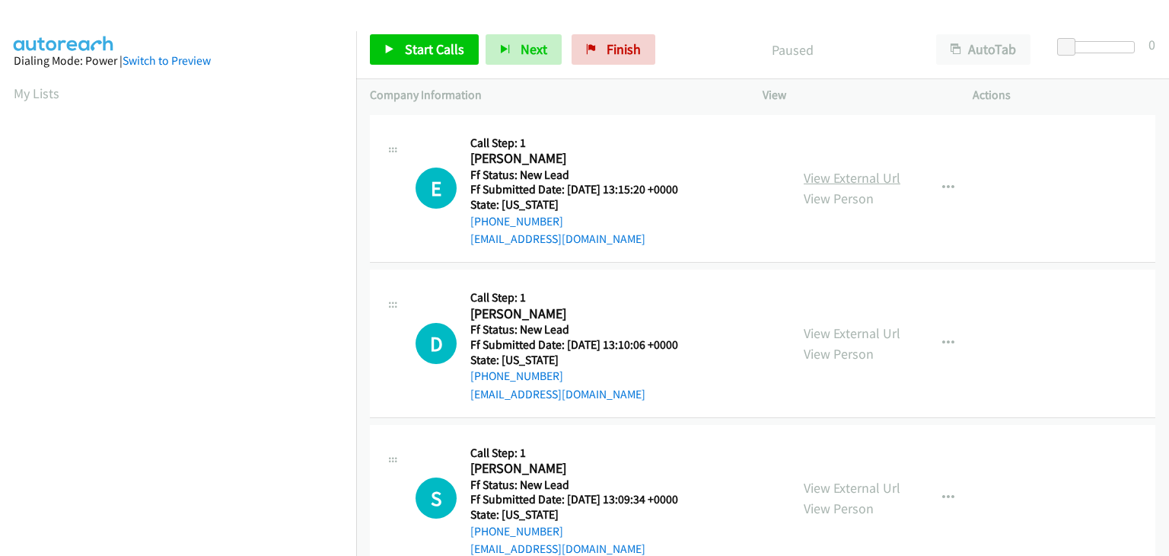
click at [829, 180] on link "View External Url" at bounding box center [852, 178] width 97 height 18
click at [457, 48] on span "Start Calls" at bounding box center [434, 49] width 59 height 18
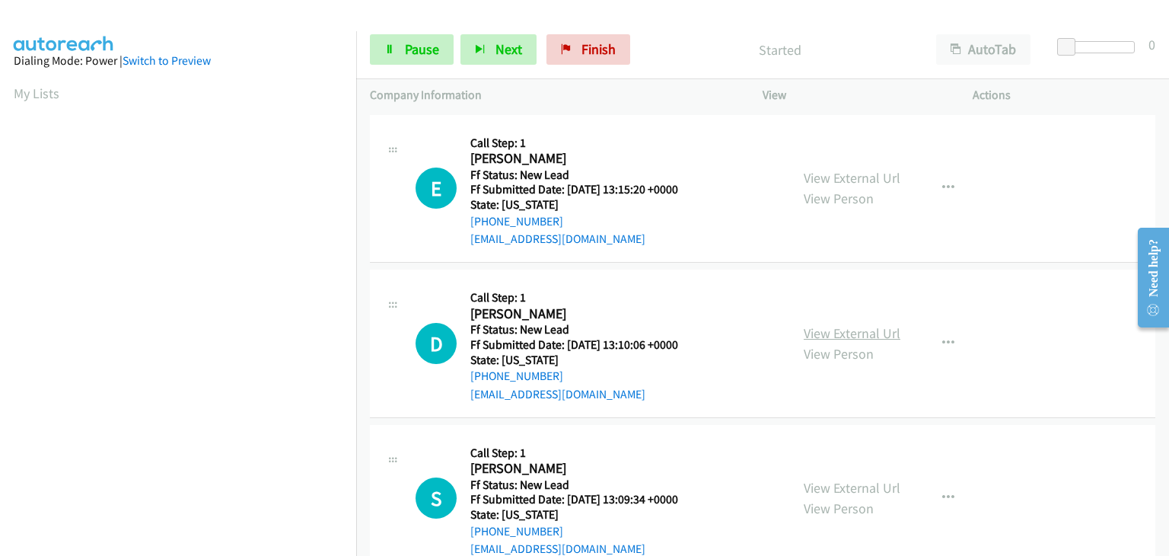
click at [825, 327] on link "View External Url" at bounding box center [852, 333] width 97 height 18
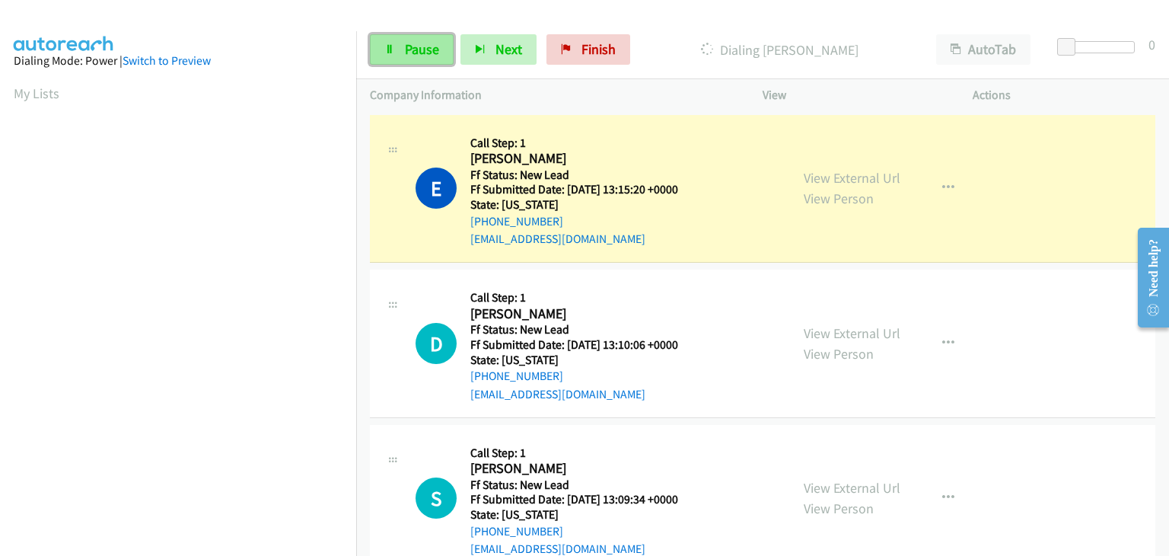
click at [405, 52] on span "Pause" at bounding box center [422, 49] width 34 height 18
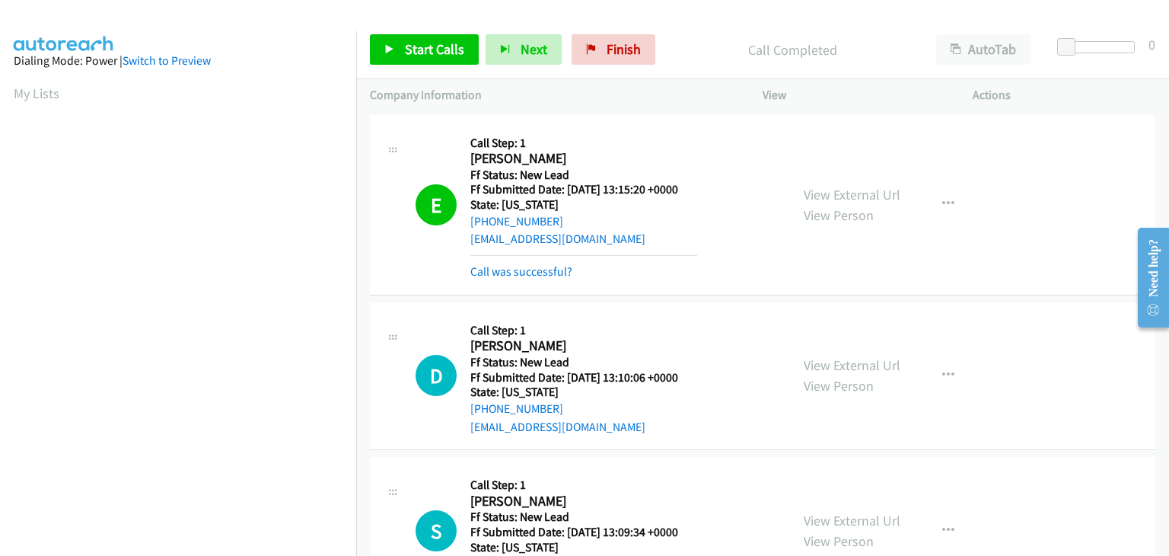
scroll to position [298, 0]
click at [545, 276] on link "Call was successful?" at bounding box center [521, 271] width 102 height 14
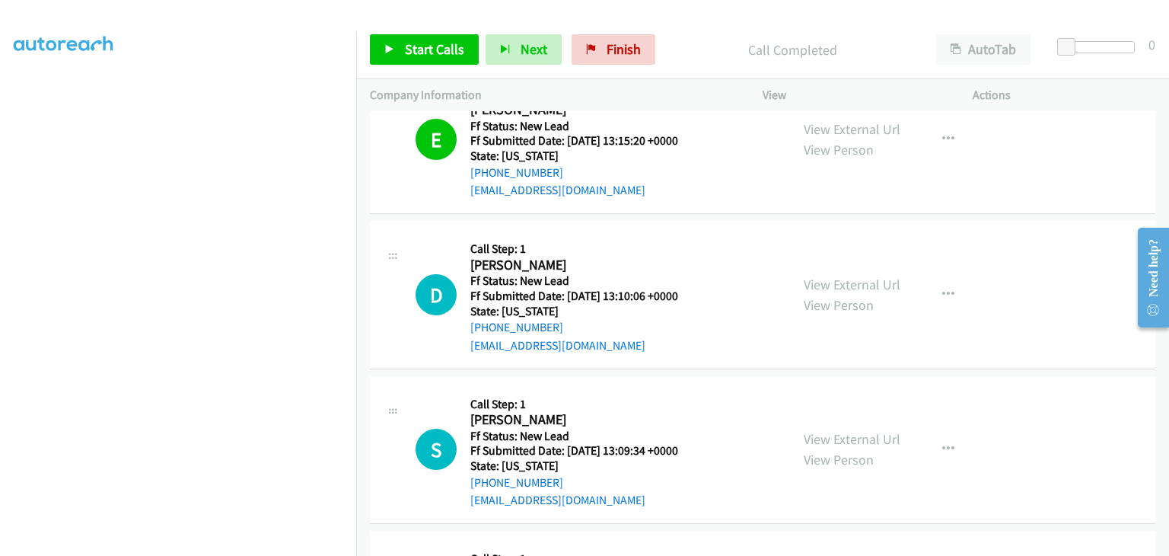
scroll to position [76, 0]
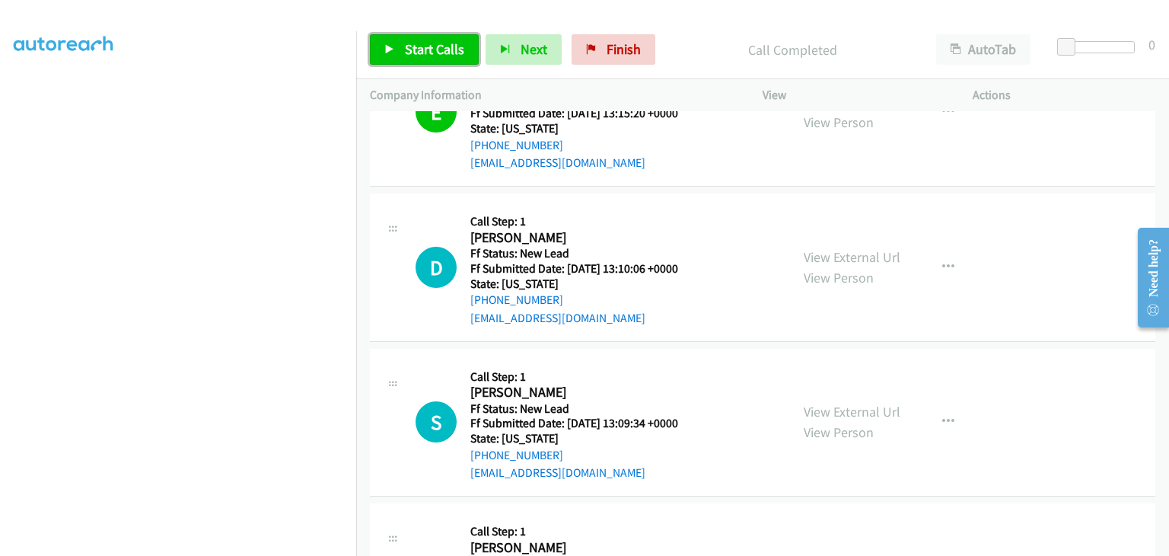
click at [469, 51] on link "Start Calls" at bounding box center [424, 49] width 109 height 30
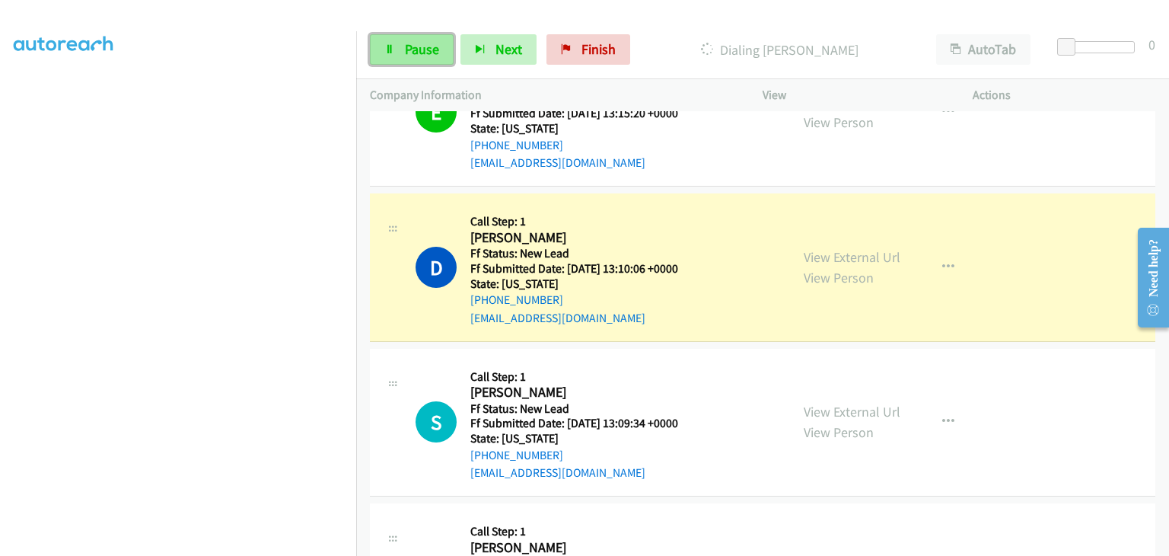
click at [425, 46] on span "Pause" at bounding box center [422, 49] width 34 height 18
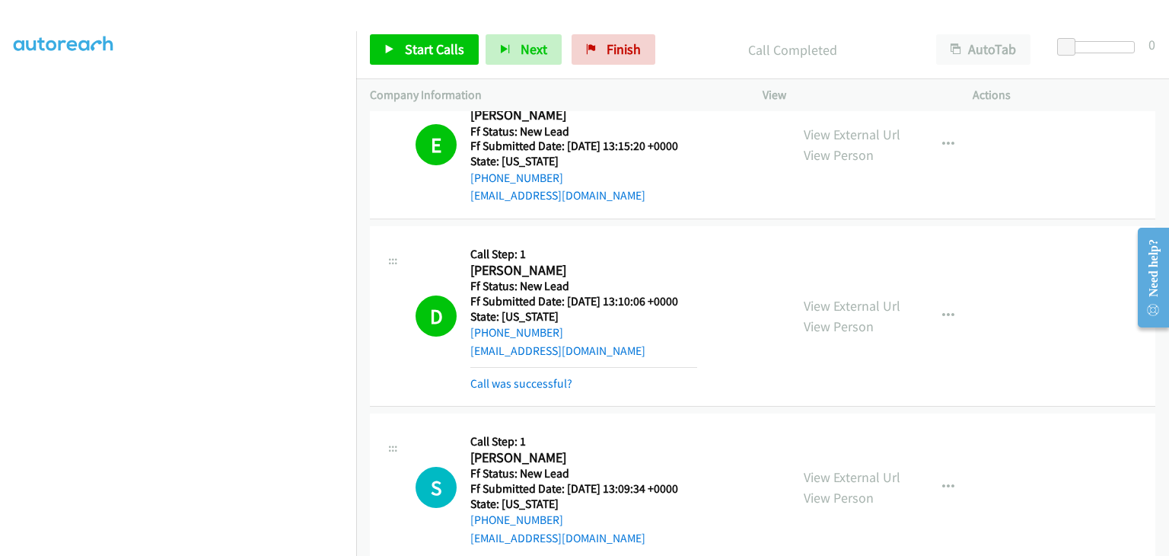
scroll to position [0, 0]
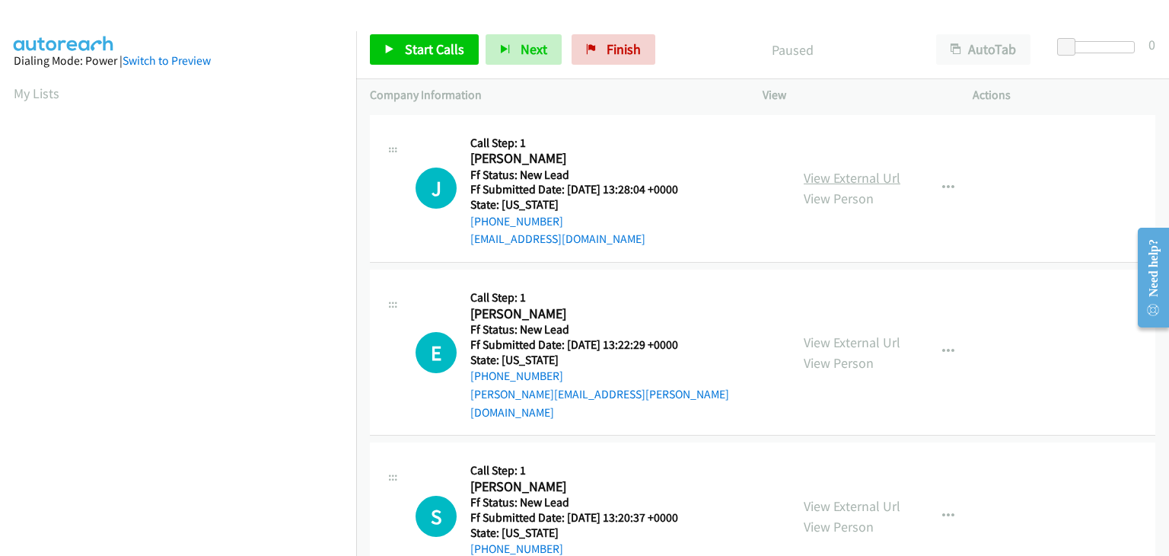
click at [820, 178] on link "View External Url" at bounding box center [852, 178] width 97 height 18
click at [411, 40] on link "Start Calls" at bounding box center [424, 49] width 109 height 30
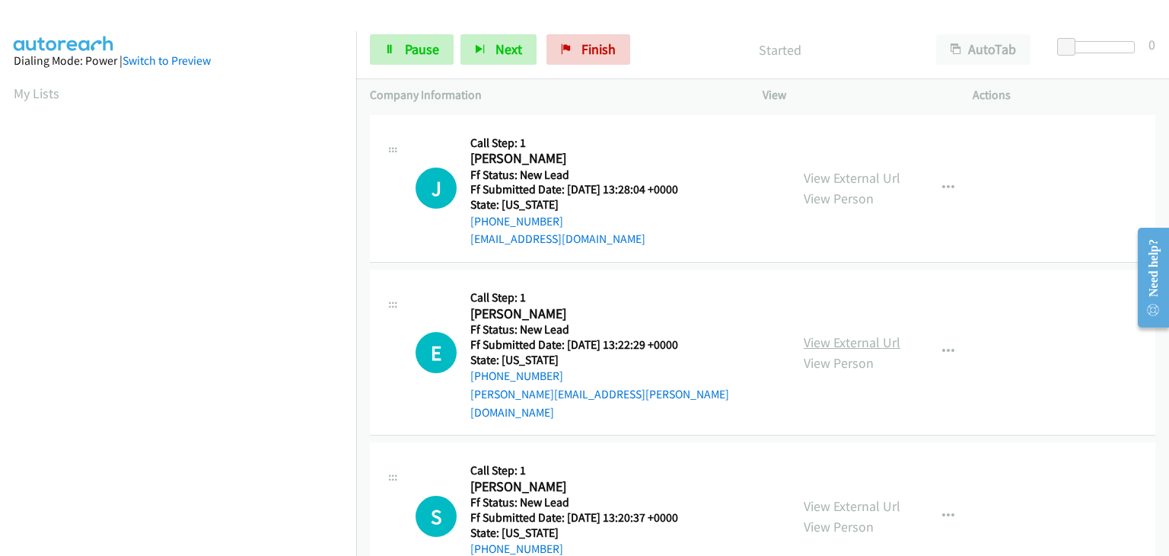
click at [833, 335] on link "View External Url" at bounding box center [852, 342] width 97 height 18
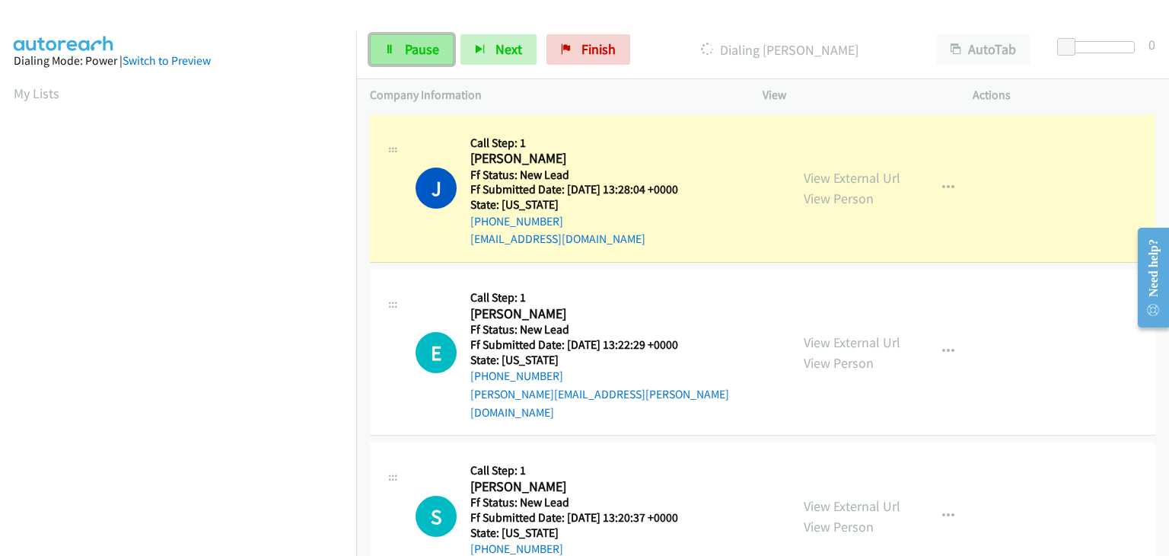
click at [429, 56] on span "Pause" at bounding box center [422, 49] width 34 height 18
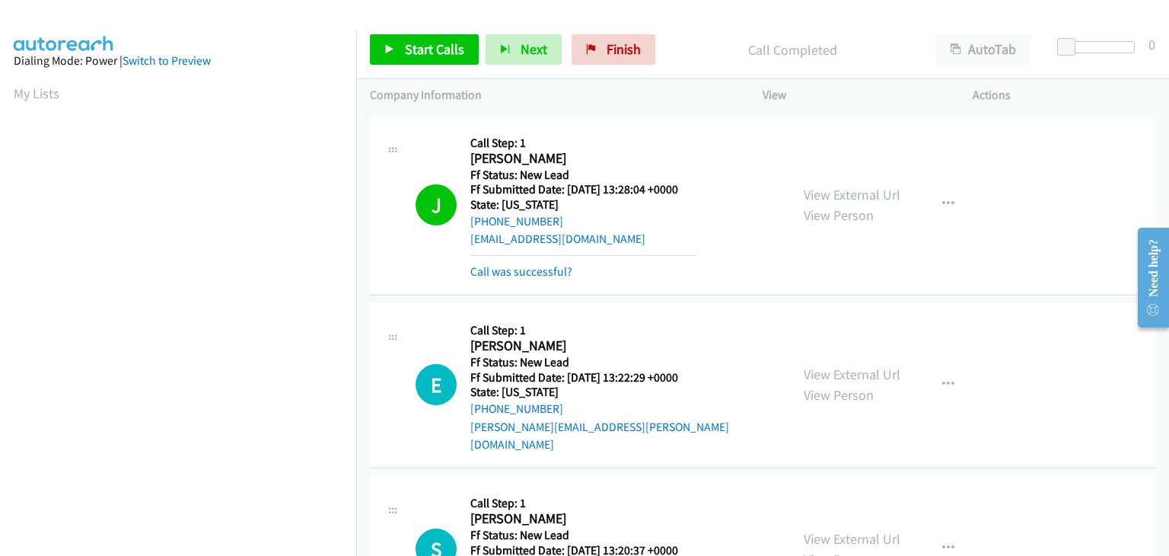
scroll to position [298, 0]
drag, startPoint x: 555, startPoint y: 271, endPoint x: 616, endPoint y: 269, distance: 60.9
click at [555, 271] on link "Call was successful?" at bounding box center [521, 271] width 102 height 14
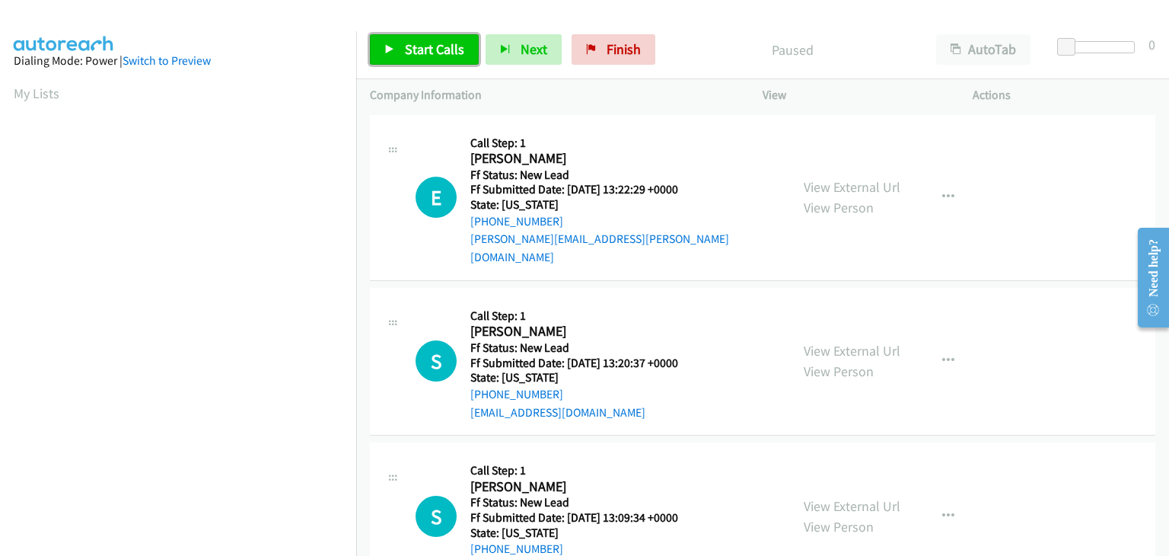
click at [466, 38] on link "Start Calls" at bounding box center [424, 49] width 109 height 30
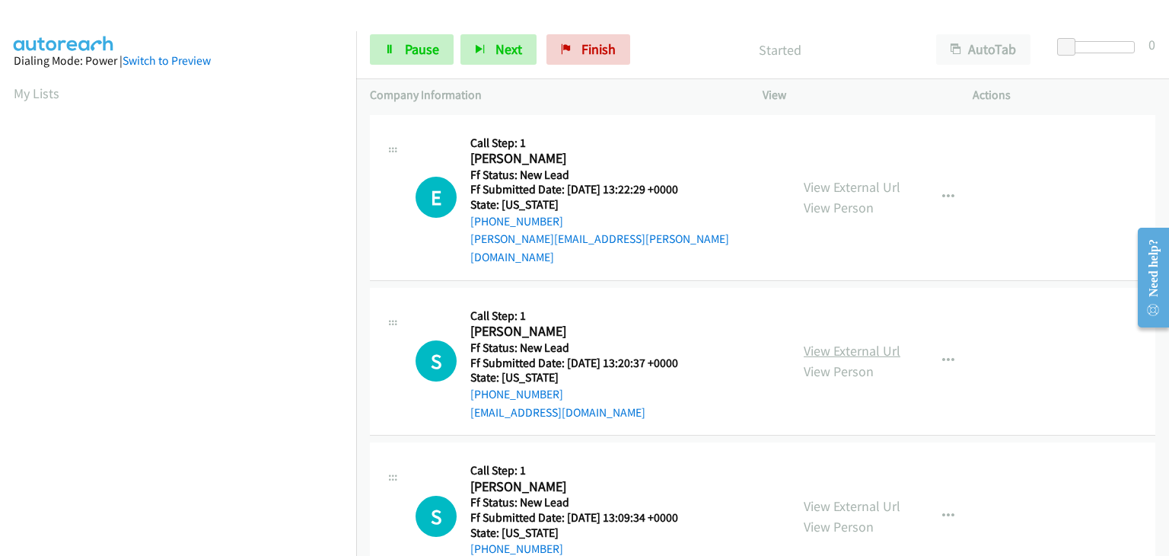
click at [811, 342] on link "View External Url" at bounding box center [852, 351] width 97 height 18
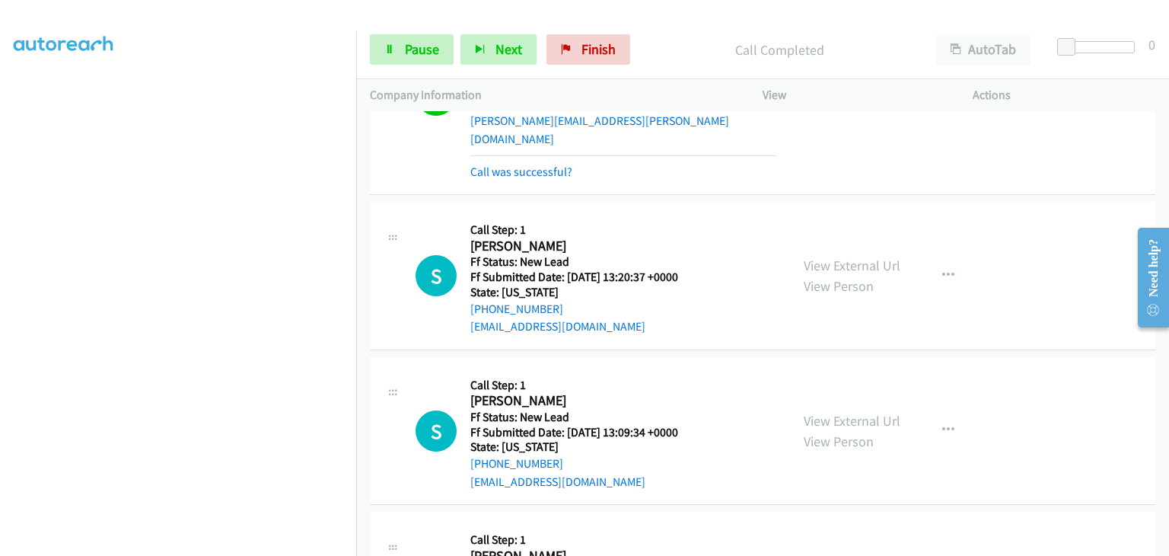
scroll to position [152, 0]
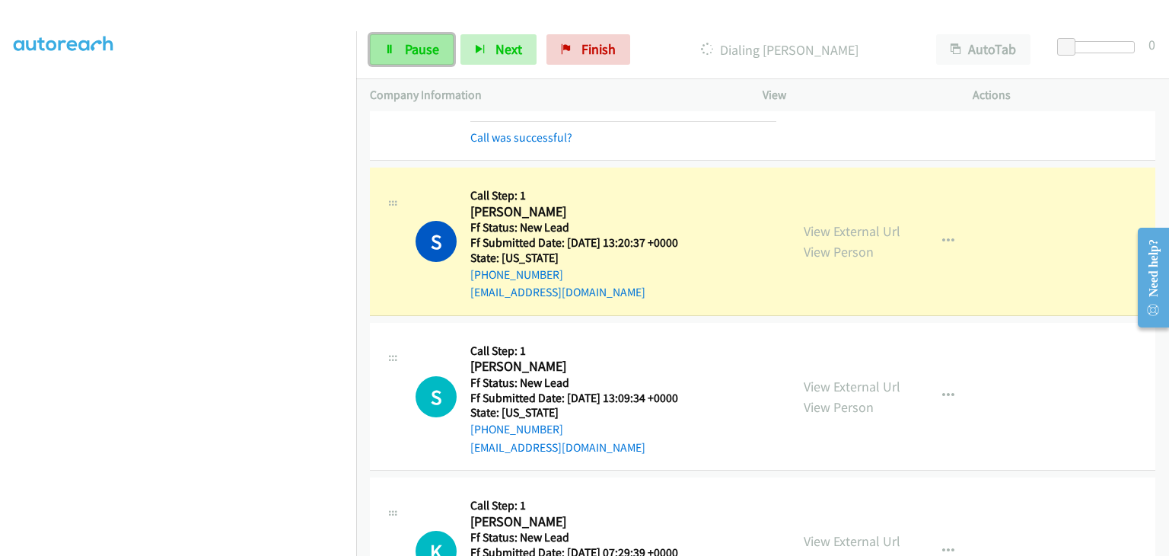
click at [417, 58] on link "Pause" at bounding box center [412, 49] width 84 height 30
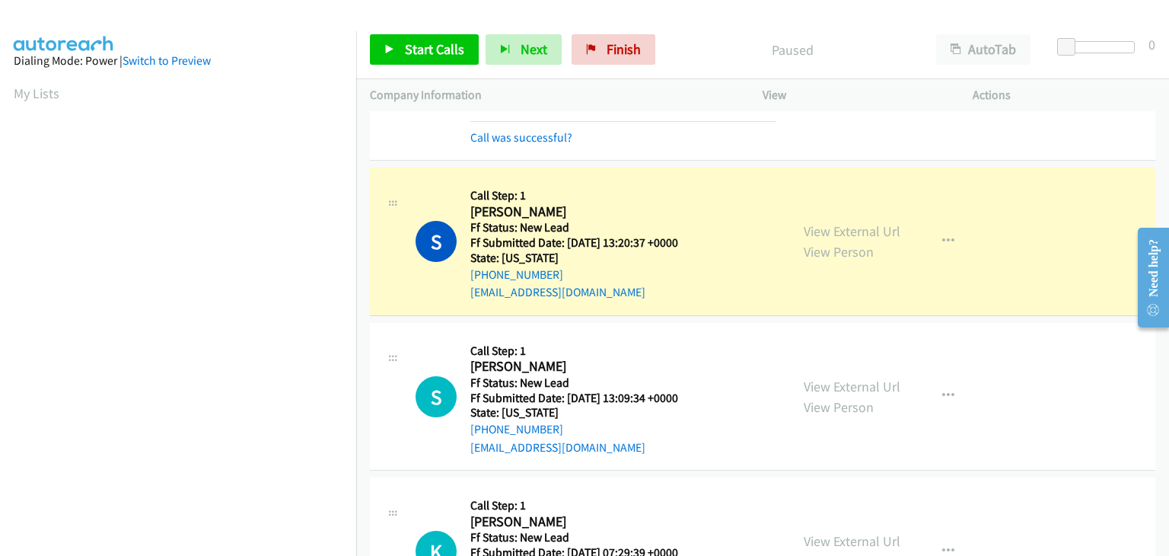
scroll to position [298, 0]
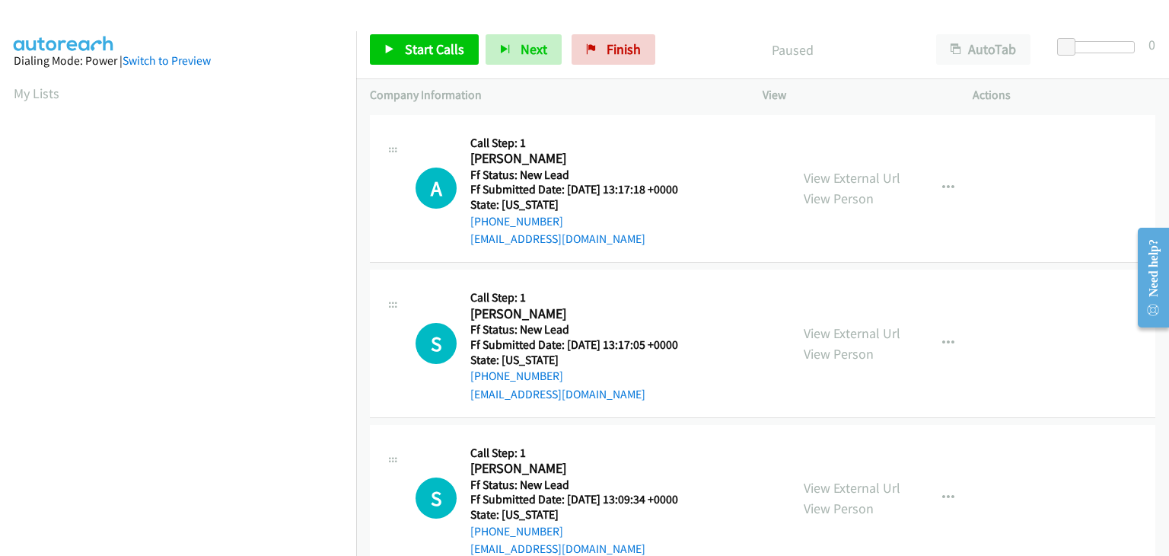
scroll to position [298, 0]
click at [605, 62] on link "Finish" at bounding box center [614, 49] width 84 height 30
click at [847, 180] on link "View External Url" at bounding box center [852, 178] width 97 height 18
drag, startPoint x: 469, startPoint y: 56, endPoint x: 444, endPoint y: 56, distance: 24.4
click at [468, 56] on link "Start Calls" at bounding box center [424, 49] width 109 height 30
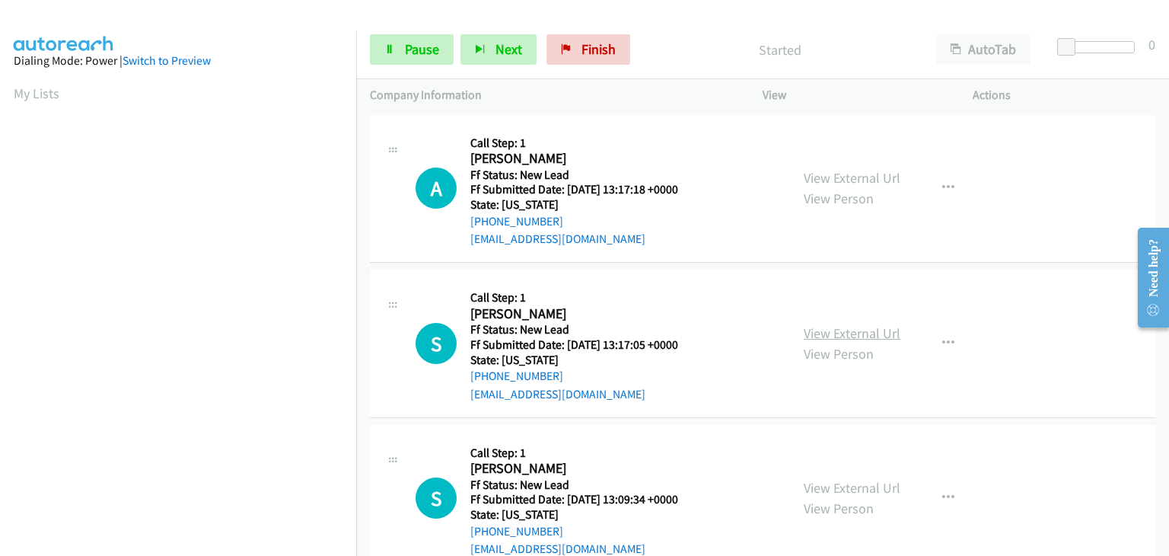
click at [856, 333] on link "View External Url" at bounding box center [852, 333] width 97 height 18
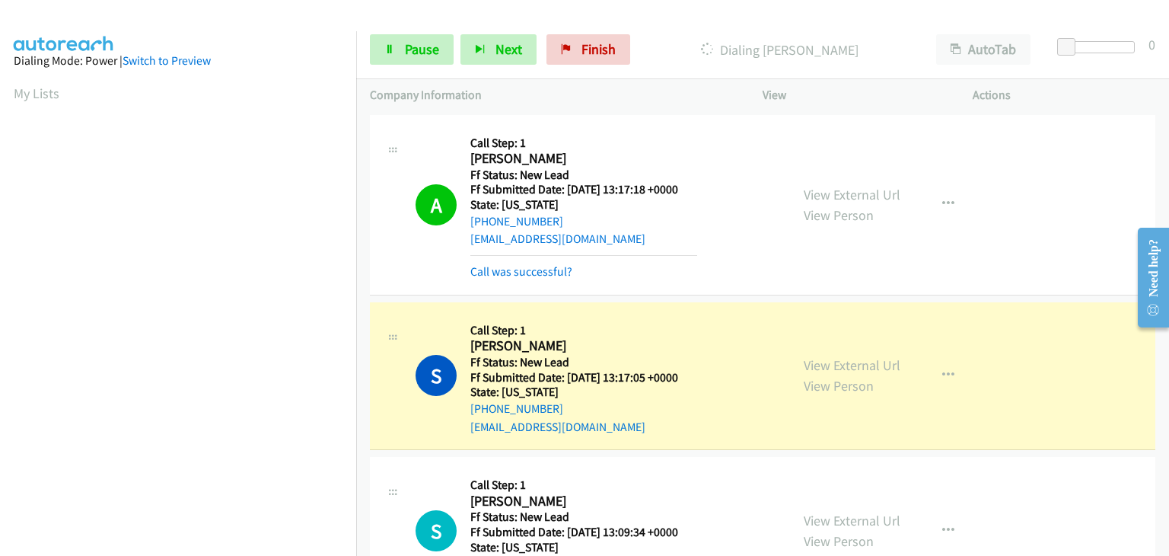
scroll to position [298, 0]
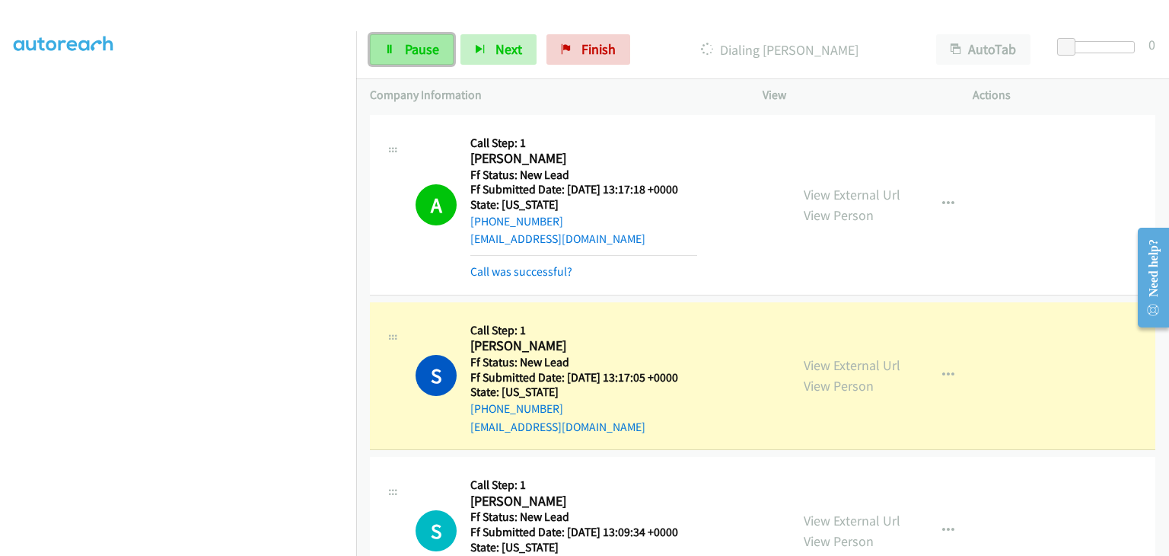
click at [402, 46] on link "Pause" at bounding box center [412, 49] width 84 height 30
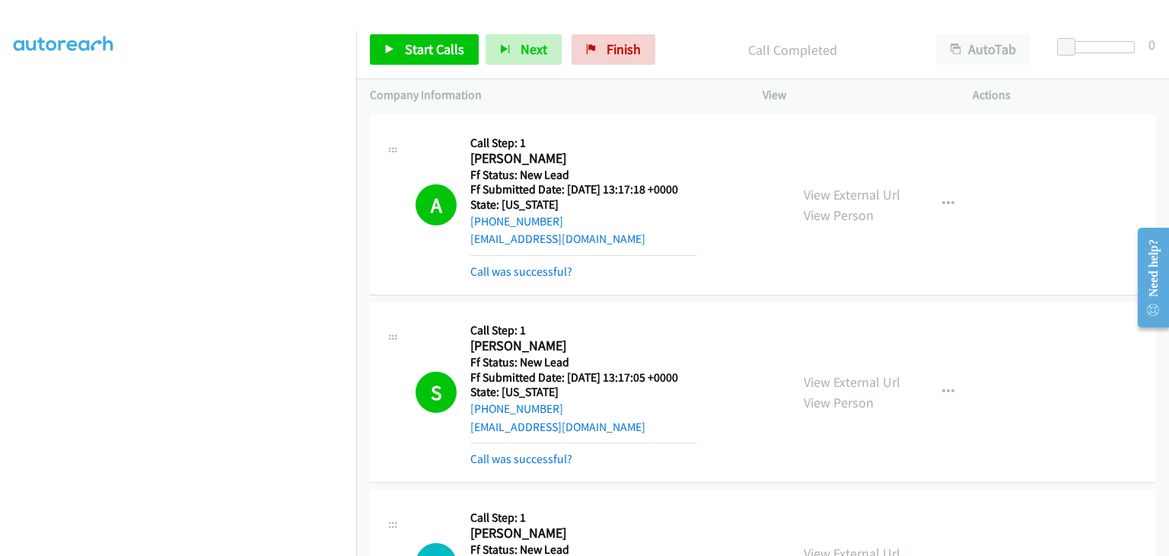
drag, startPoint x: 545, startPoint y: 266, endPoint x: 652, endPoint y: 266, distance: 107.3
click at [545, 266] on link "Call was successful?" at bounding box center [521, 271] width 102 height 14
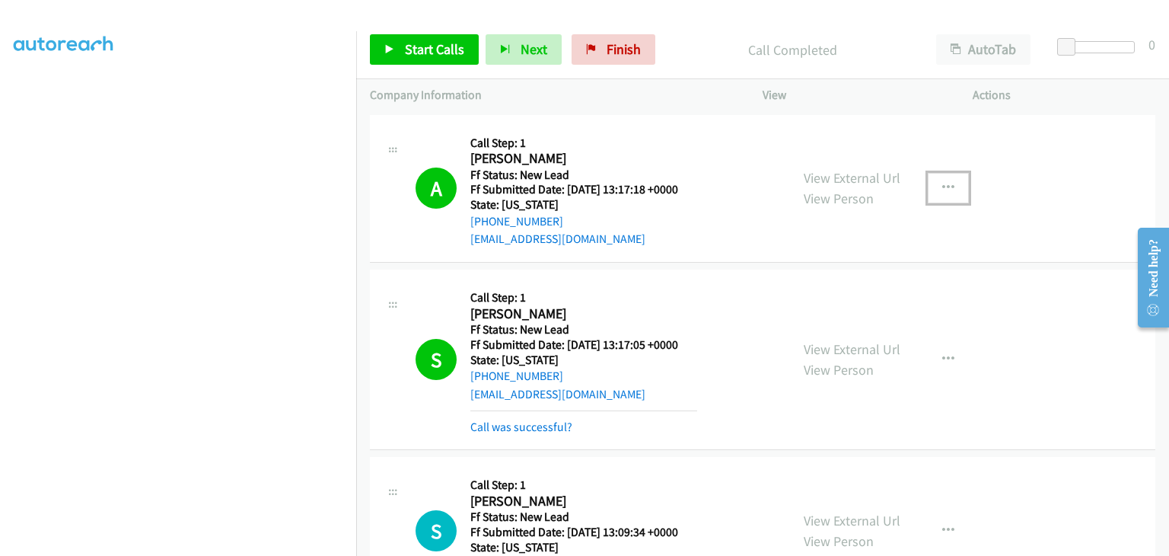
click at [947, 193] on button "button" at bounding box center [948, 188] width 41 height 30
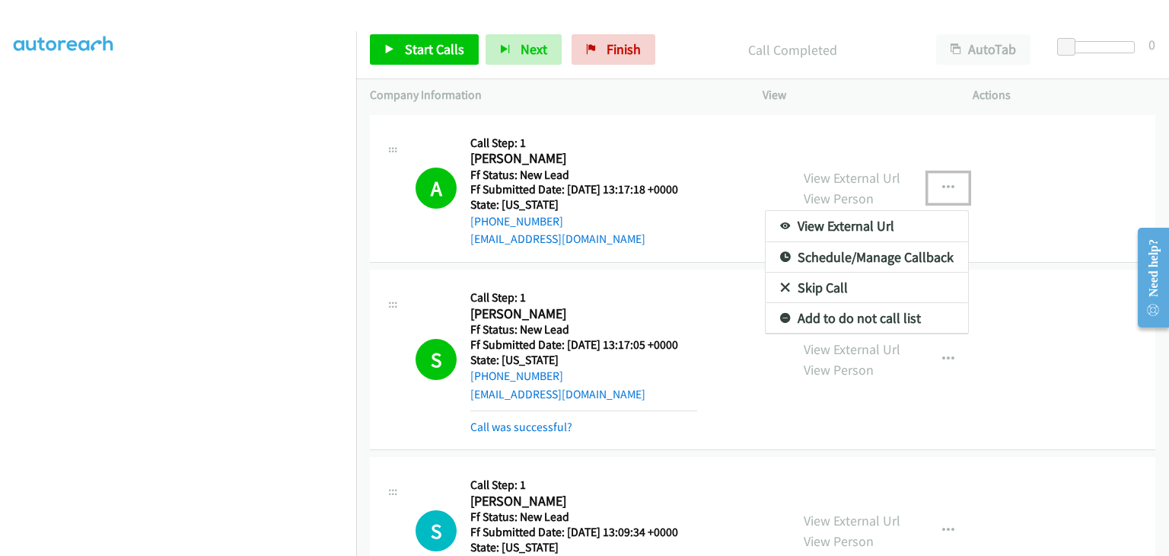
click at [855, 314] on link "Add to do not call list" at bounding box center [867, 318] width 202 height 30
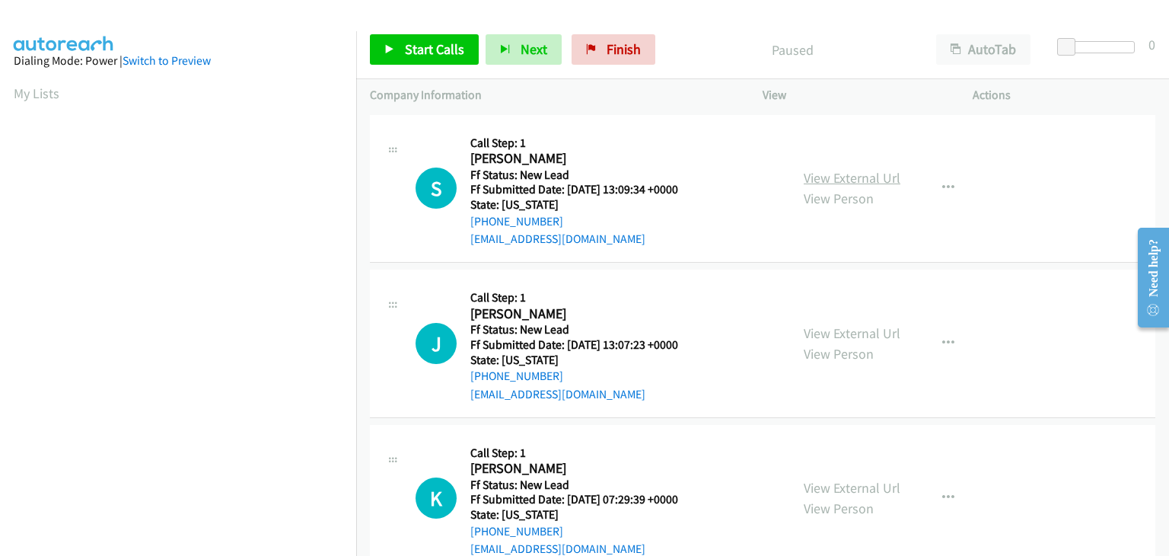
click at [842, 174] on link "View External Url" at bounding box center [852, 178] width 97 height 18
click at [410, 59] on link "Start Calls" at bounding box center [424, 49] width 109 height 30
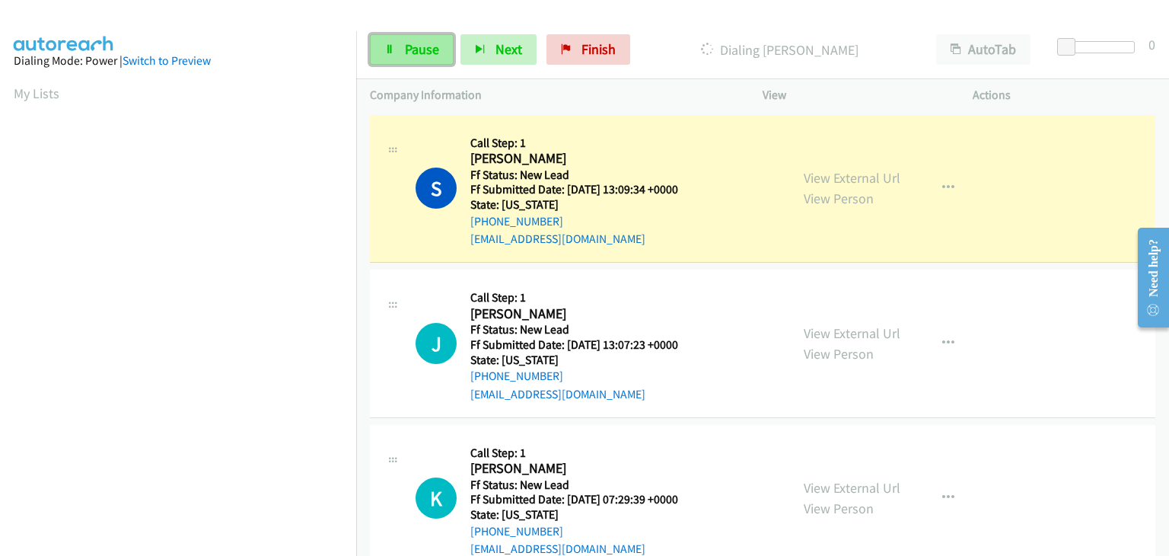
click at [427, 58] on link "Pause" at bounding box center [412, 49] width 84 height 30
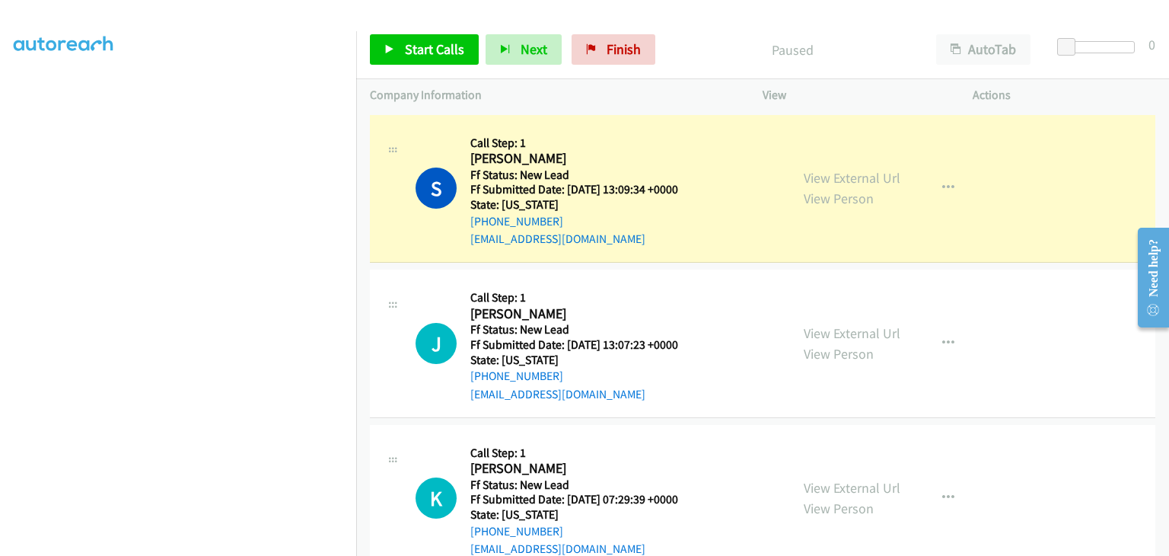
scroll to position [298, 0]
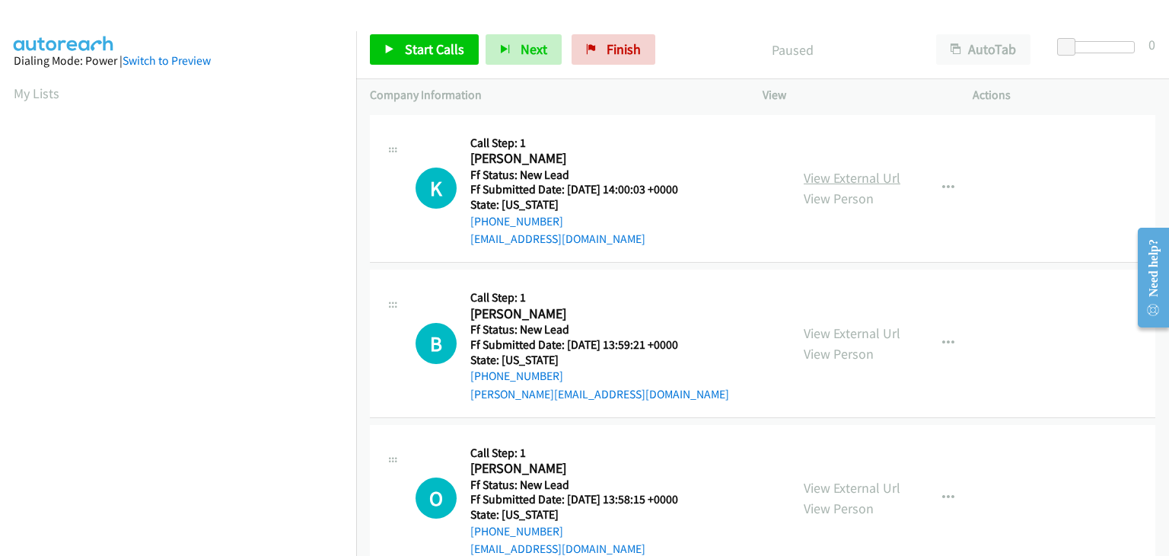
click at [822, 174] on link "View External Url" at bounding box center [852, 178] width 97 height 18
click at [400, 46] on link "Start Calls" at bounding box center [424, 49] width 109 height 30
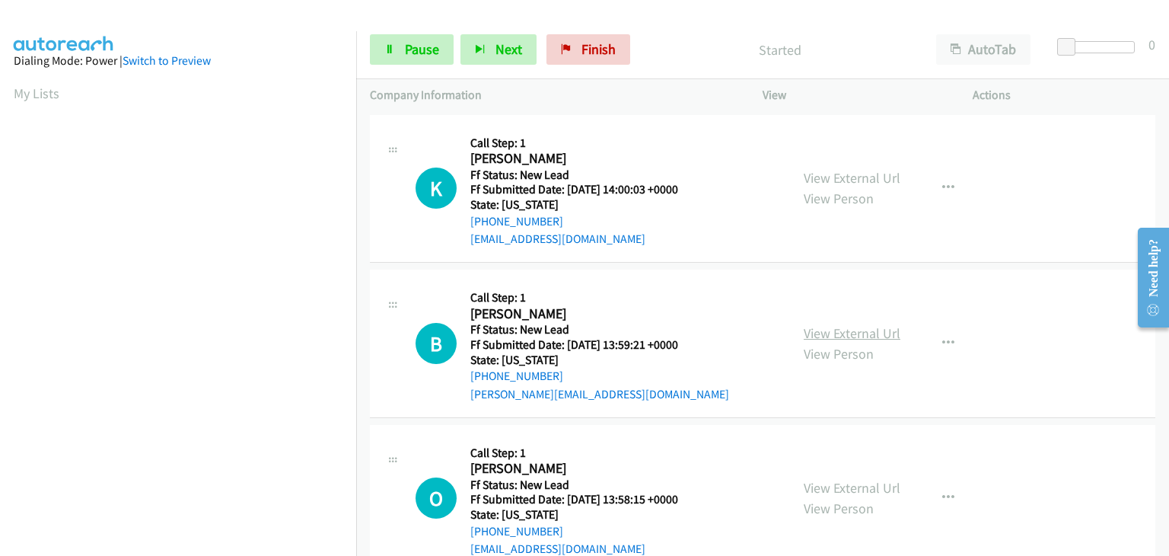
click at [822, 327] on link "View External Url" at bounding box center [852, 333] width 97 height 18
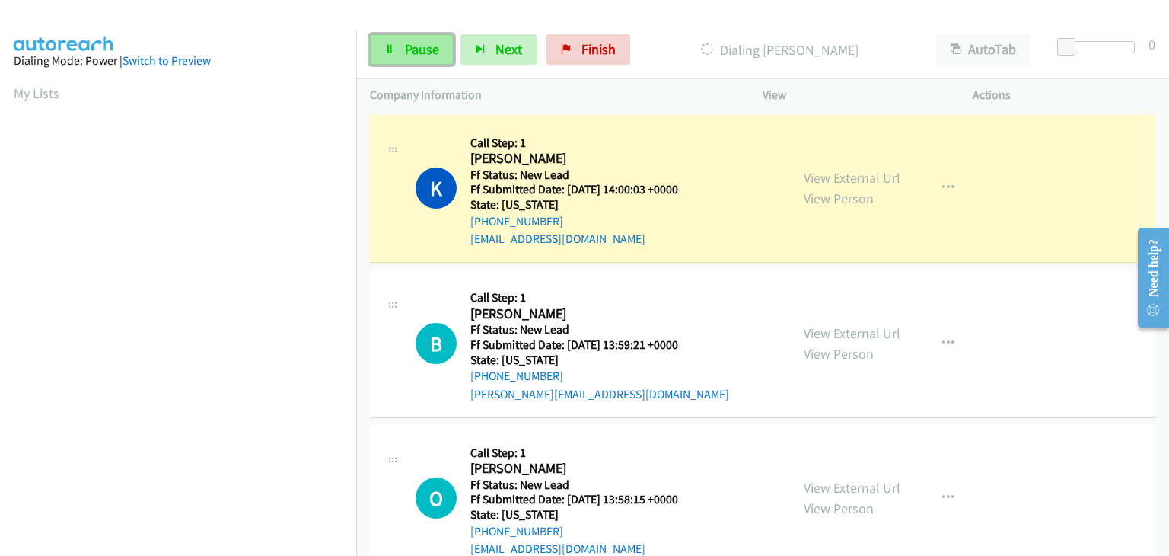
click at [409, 40] on link "Pause" at bounding box center [412, 49] width 84 height 30
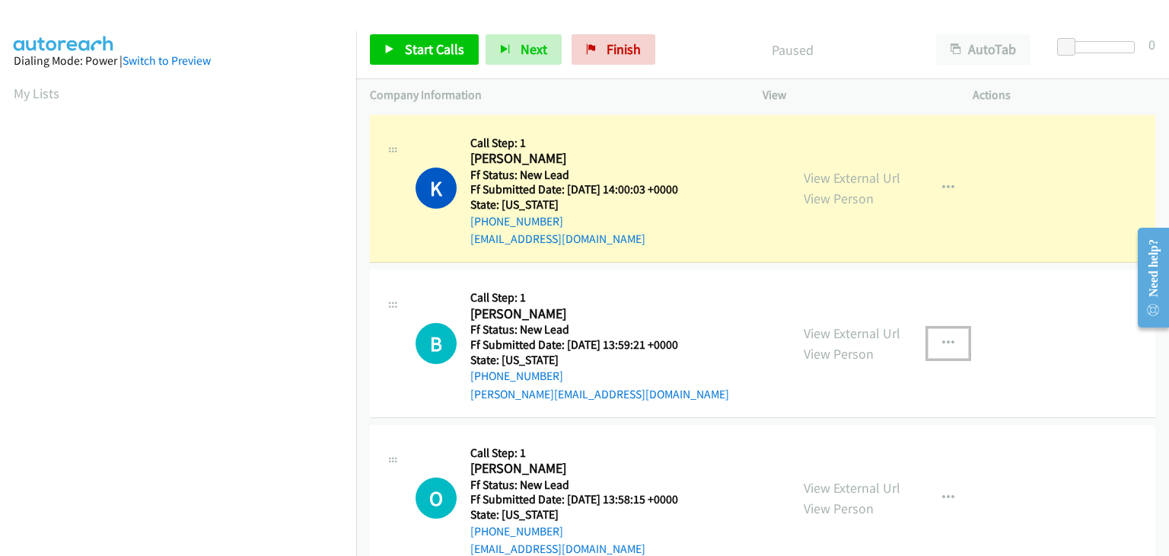
click at [940, 348] on button "button" at bounding box center [948, 343] width 41 height 30
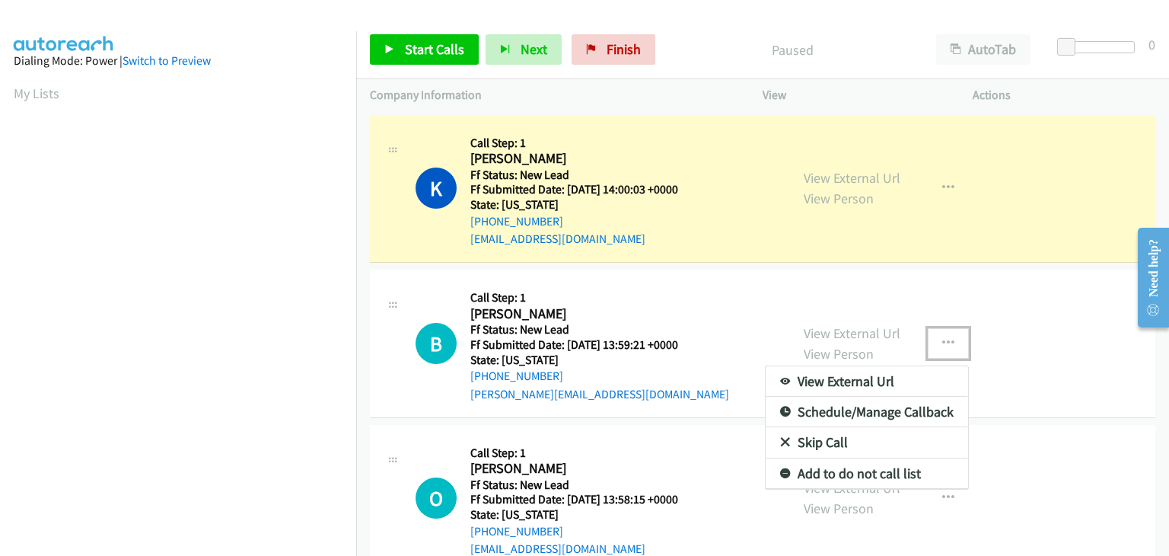
click at [828, 439] on link "Skip Call" at bounding box center [867, 442] width 202 height 30
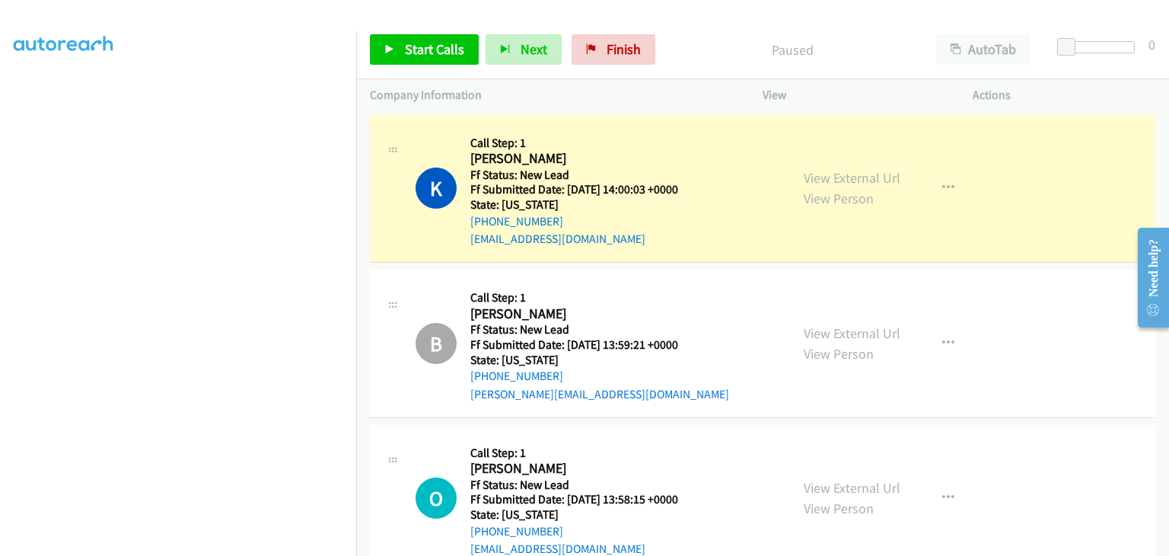
scroll to position [298, 0]
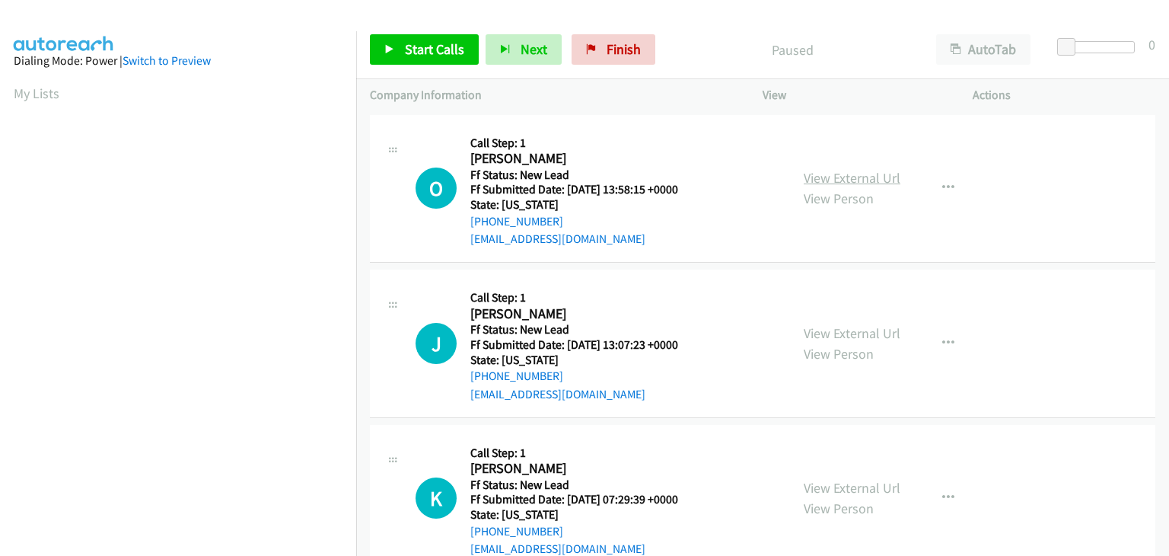
click at [816, 183] on link "View External Url" at bounding box center [852, 178] width 97 height 18
click at [428, 53] on span "Start Calls" at bounding box center [434, 49] width 59 height 18
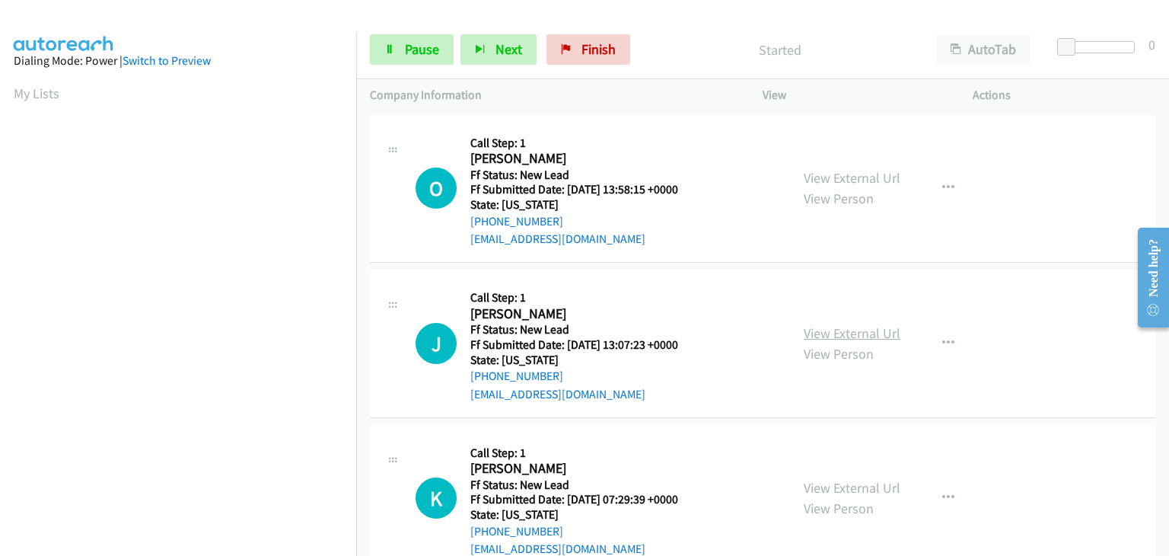
click at [862, 324] on link "View External Url" at bounding box center [852, 333] width 97 height 18
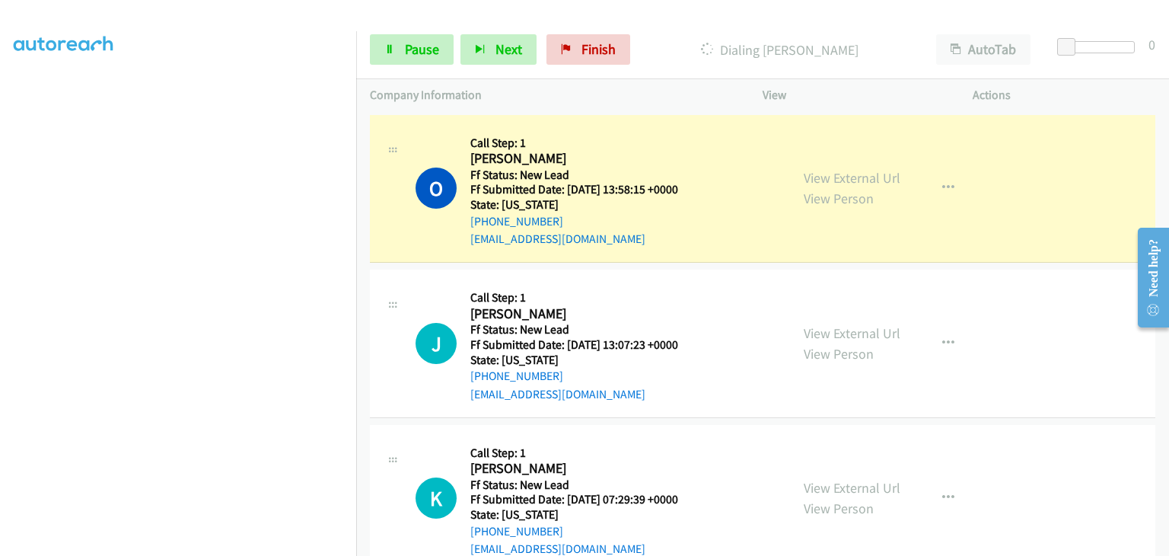
scroll to position [298, 0]
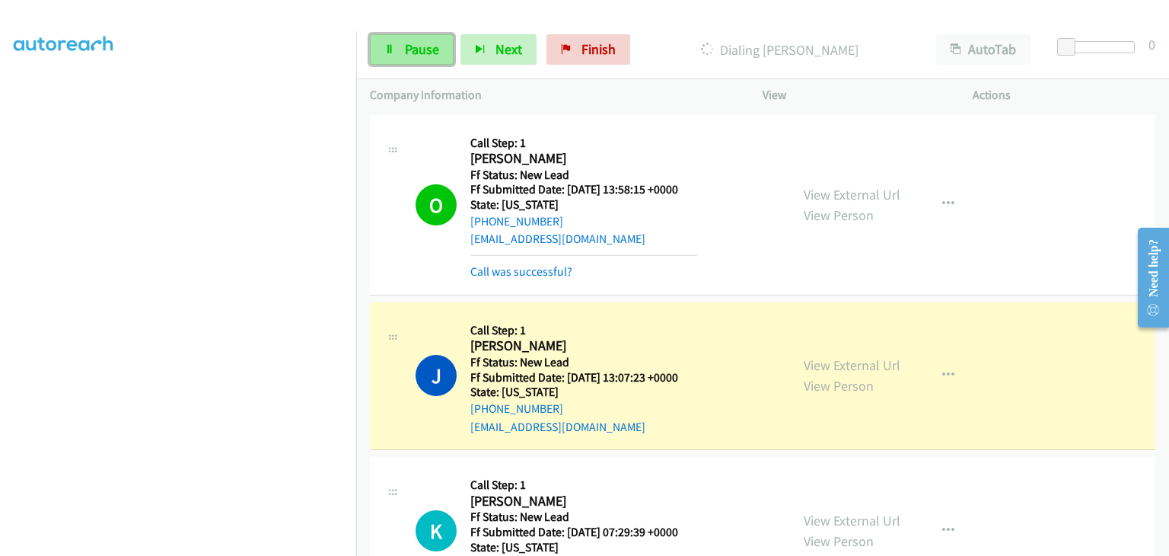
click at [399, 51] on link "Pause" at bounding box center [412, 49] width 84 height 30
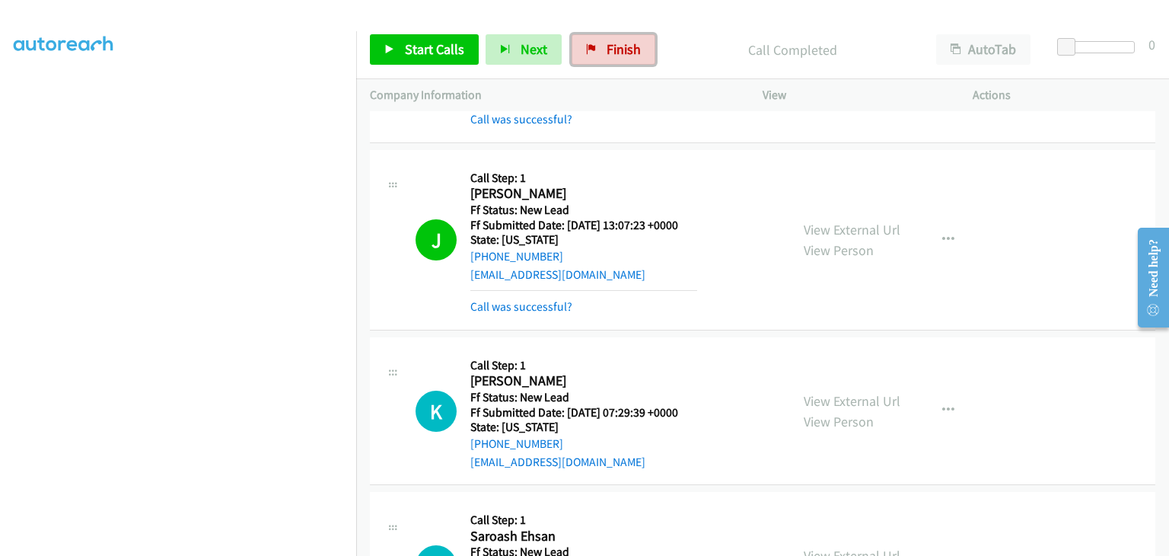
click at [613, 40] on span "Finish" at bounding box center [624, 49] width 34 height 18
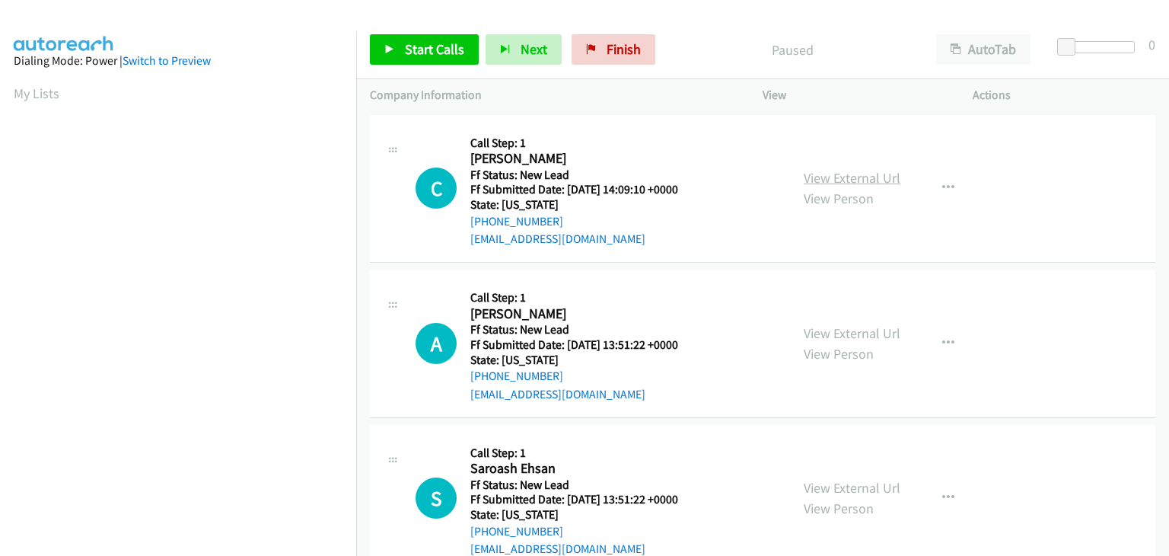
click at [864, 182] on link "View External Url" at bounding box center [852, 178] width 97 height 18
drag, startPoint x: 429, startPoint y: 33, endPoint x: 480, endPoint y: 53, distance: 55.0
click at [429, 33] on div "Start Calls Pause Next Finish Paused AutoTab AutoTab 0" at bounding box center [762, 50] width 813 height 59
click at [438, 54] on span "Start Calls" at bounding box center [434, 49] width 59 height 18
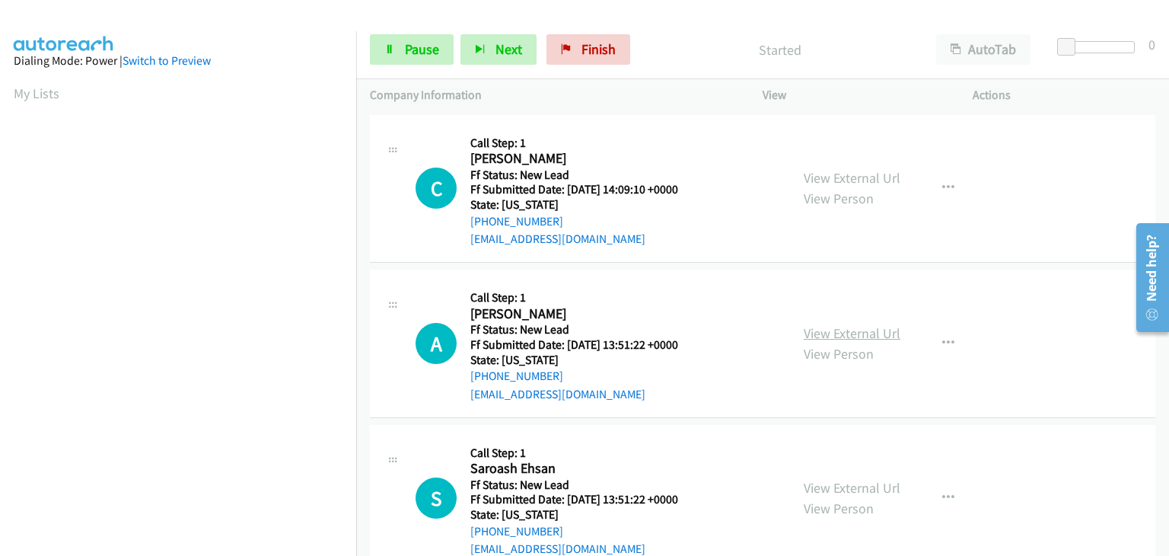
click at [862, 331] on link "View External Url" at bounding box center [852, 333] width 97 height 18
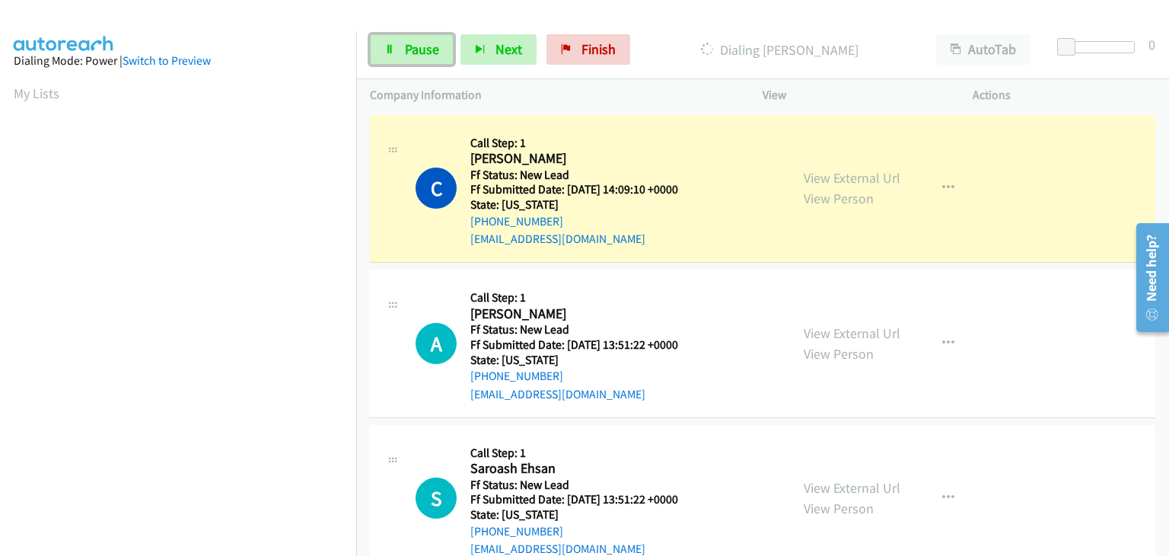
drag, startPoint x: 428, startPoint y: 53, endPoint x: 619, endPoint y: 72, distance: 192.0
click at [427, 53] on span "Pause" at bounding box center [422, 49] width 34 height 18
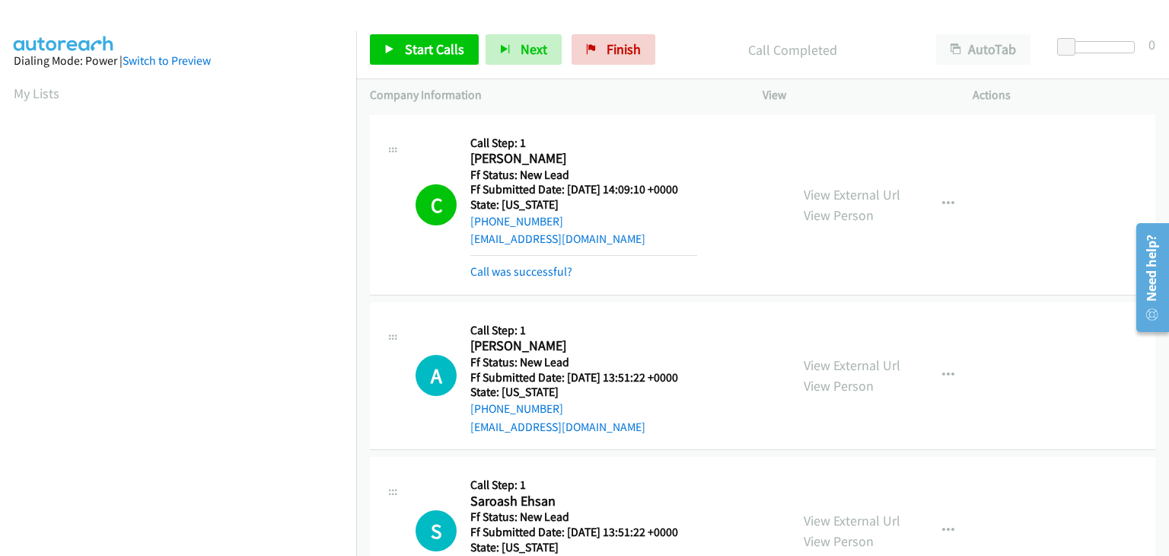
scroll to position [298, 0]
click at [505, 266] on link "Call was successful?" at bounding box center [521, 271] width 102 height 14
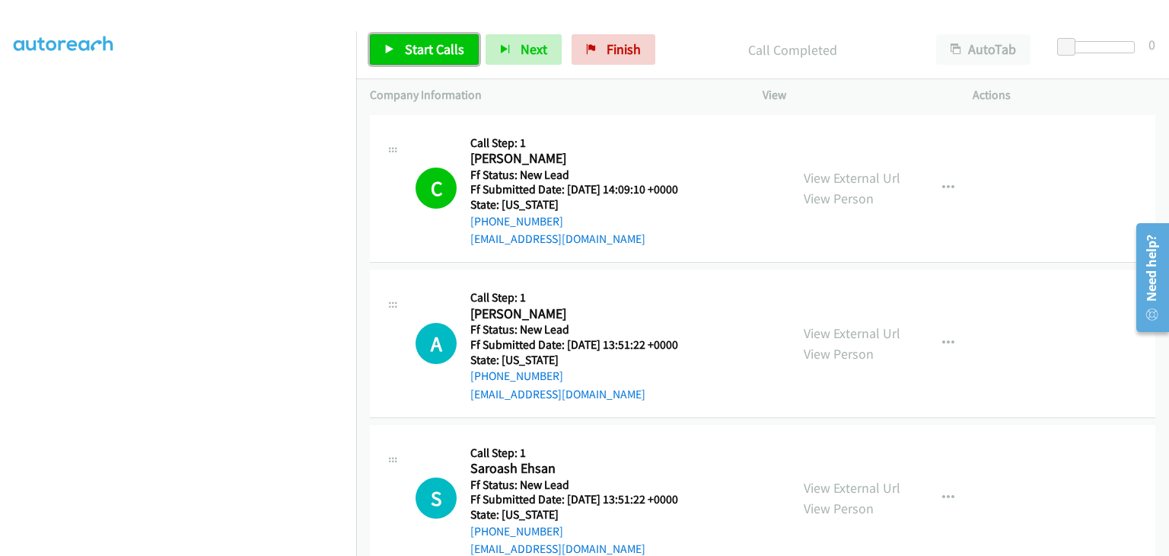
click at [455, 59] on link "Start Calls" at bounding box center [424, 49] width 109 height 30
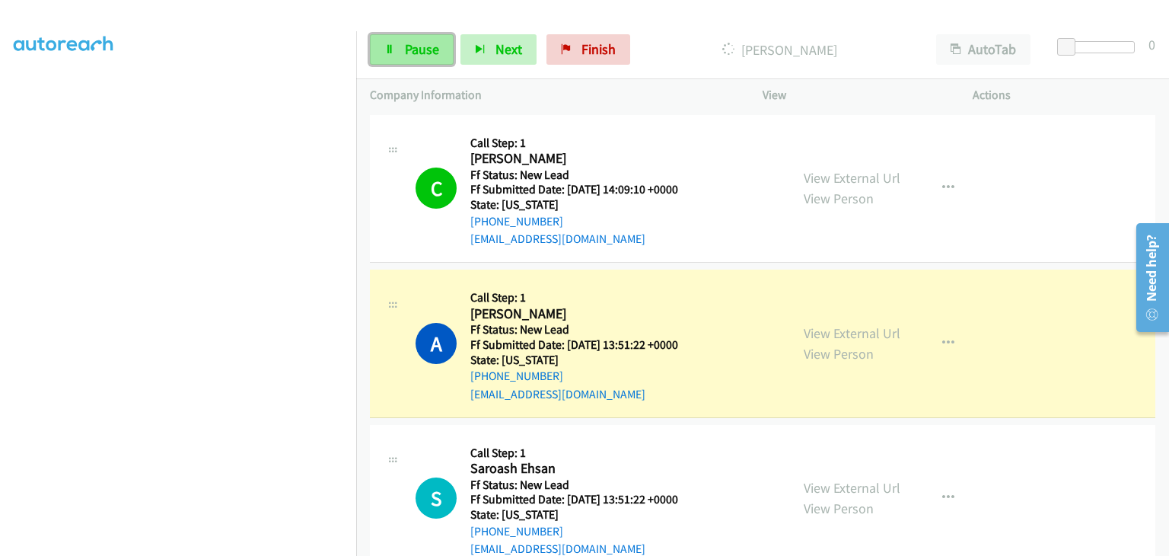
click at [416, 46] on span "Pause" at bounding box center [422, 49] width 34 height 18
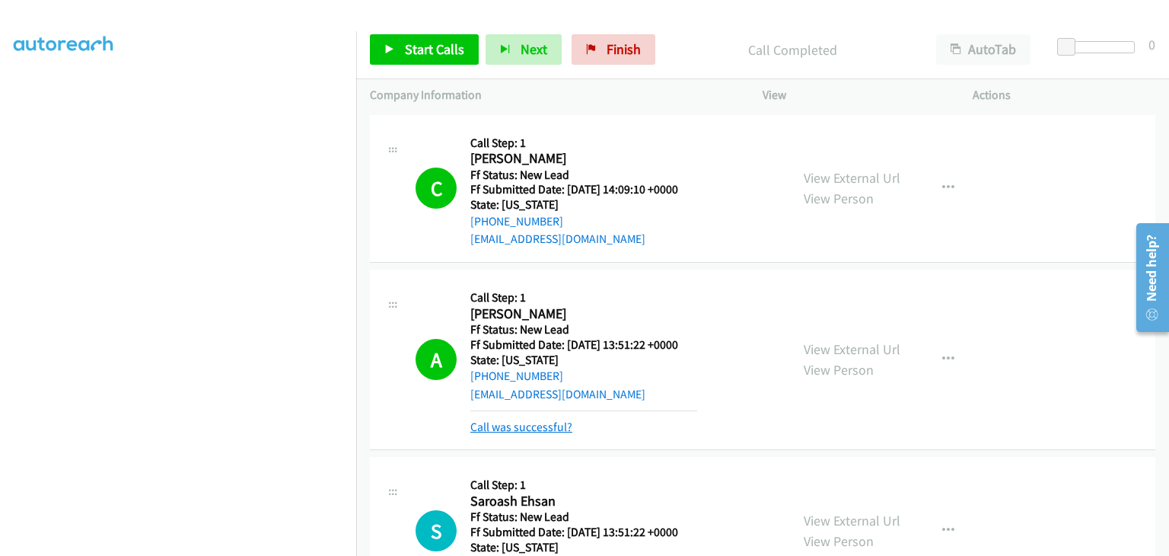
click at [533, 423] on link "Call was successful?" at bounding box center [521, 426] width 102 height 14
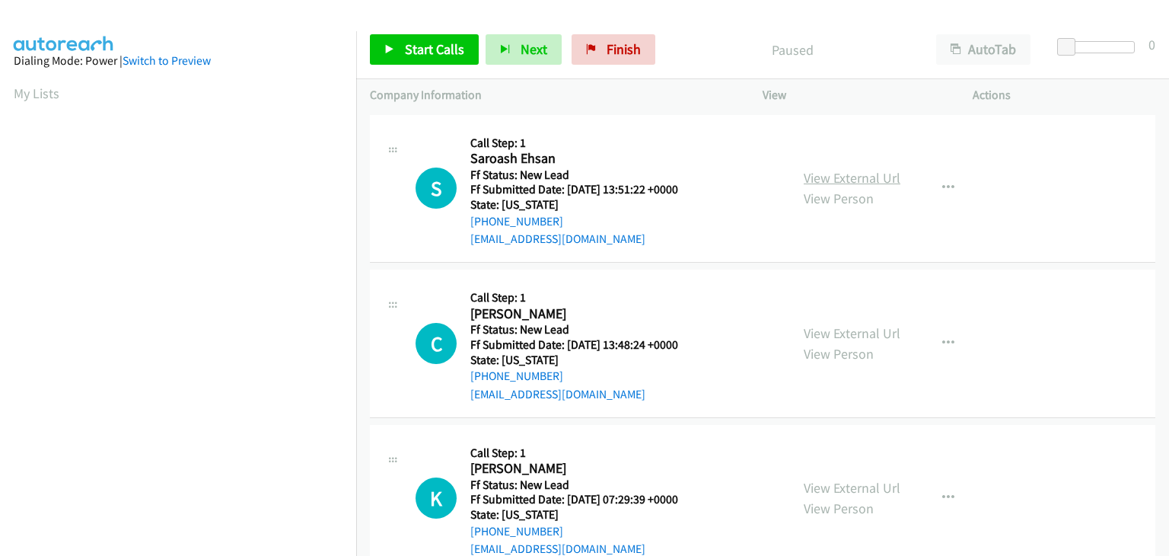
click at [856, 178] on link "View External Url" at bounding box center [852, 178] width 97 height 18
click at [406, 40] on link "Start Calls" at bounding box center [424, 49] width 109 height 30
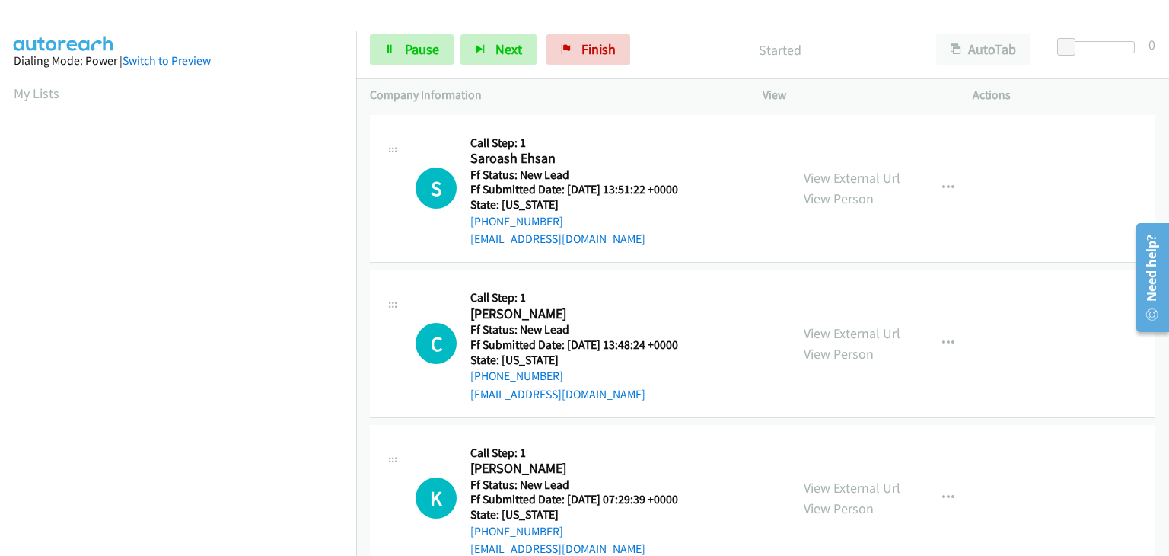
click at [838, 321] on div "View External Url View Person View External Url Email Schedule/Manage Callback …" at bounding box center [902, 343] width 224 height 120
click at [850, 331] on link "View External Url" at bounding box center [852, 333] width 97 height 18
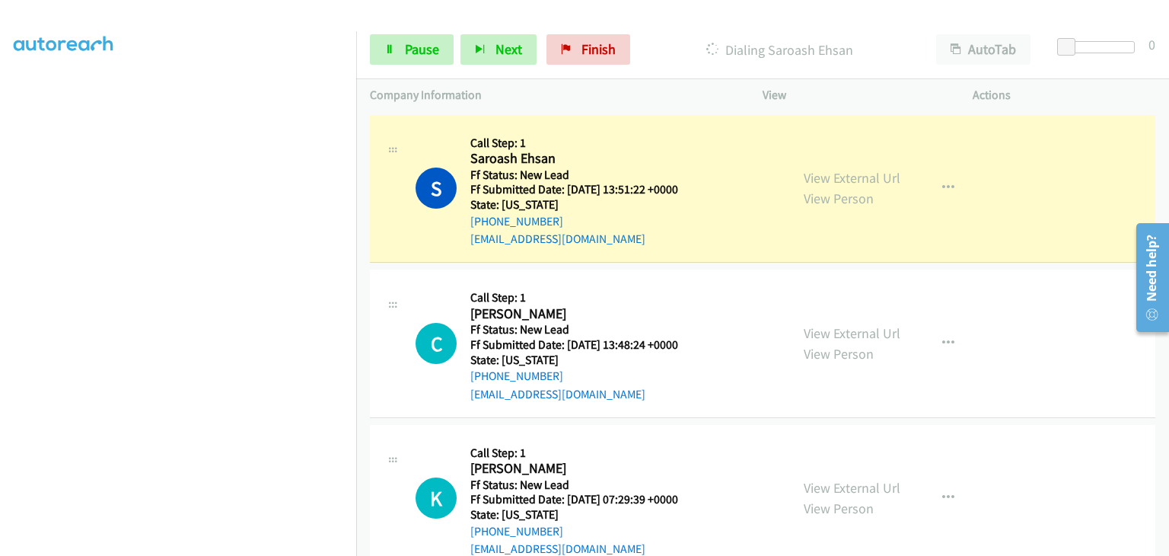
scroll to position [298, 0]
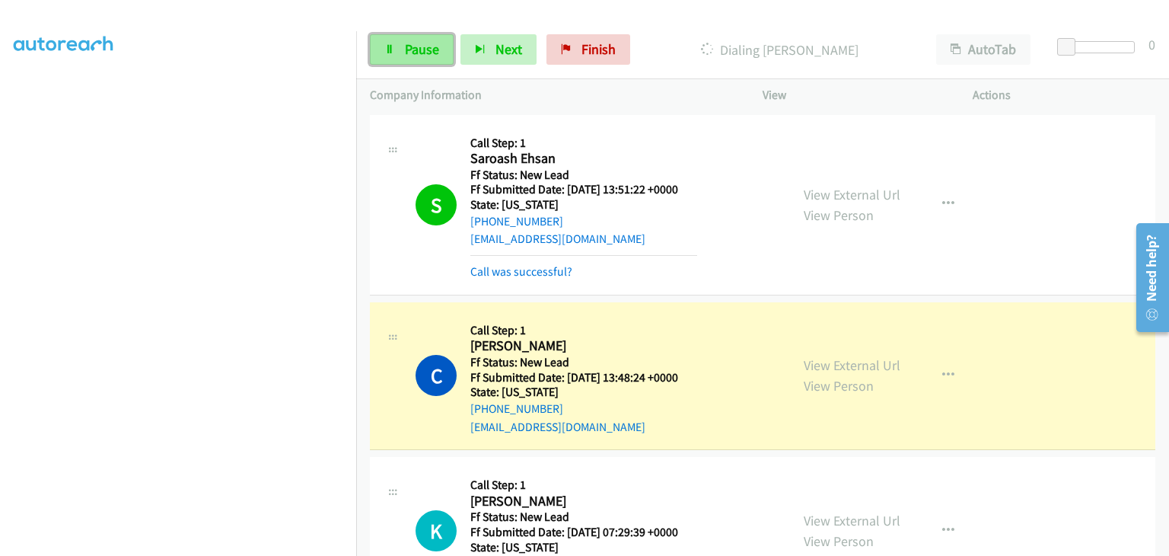
click at [413, 40] on span "Pause" at bounding box center [422, 49] width 34 height 18
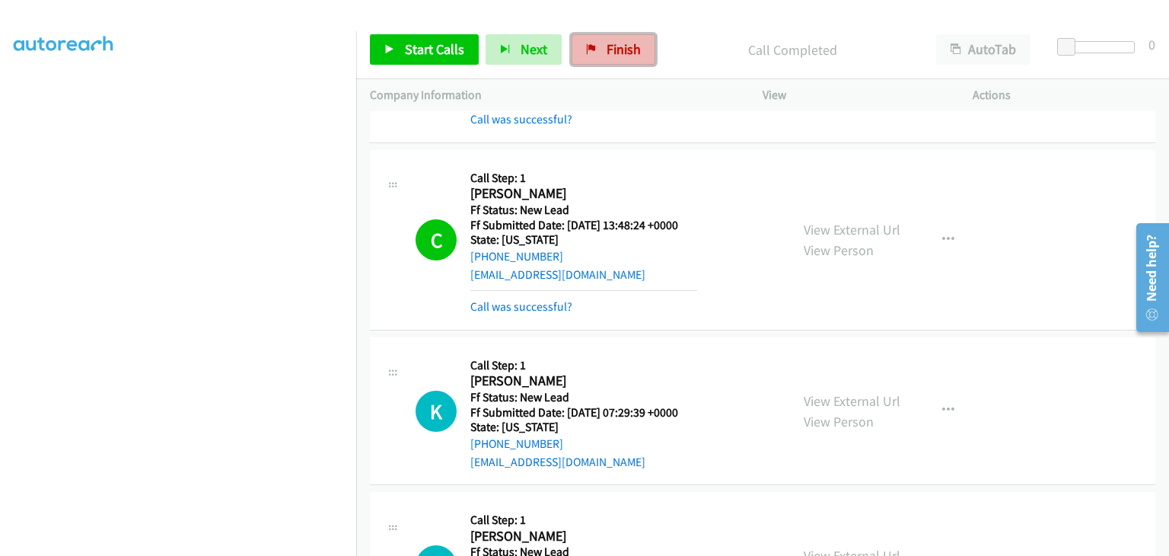
click at [586, 49] on icon at bounding box center [591, 50] width 11 height 11
click at [505, 298] on div "Call was successful?" at bounding box center [583, 307] width 227 height 18
click at [545, 296] on mb0 "Call was successful?" at bounding box center [583, 303] width 227 height 26
click at [536, 307] on link "Call was successful?" at bounding box center [521, 306] width 102 height 14
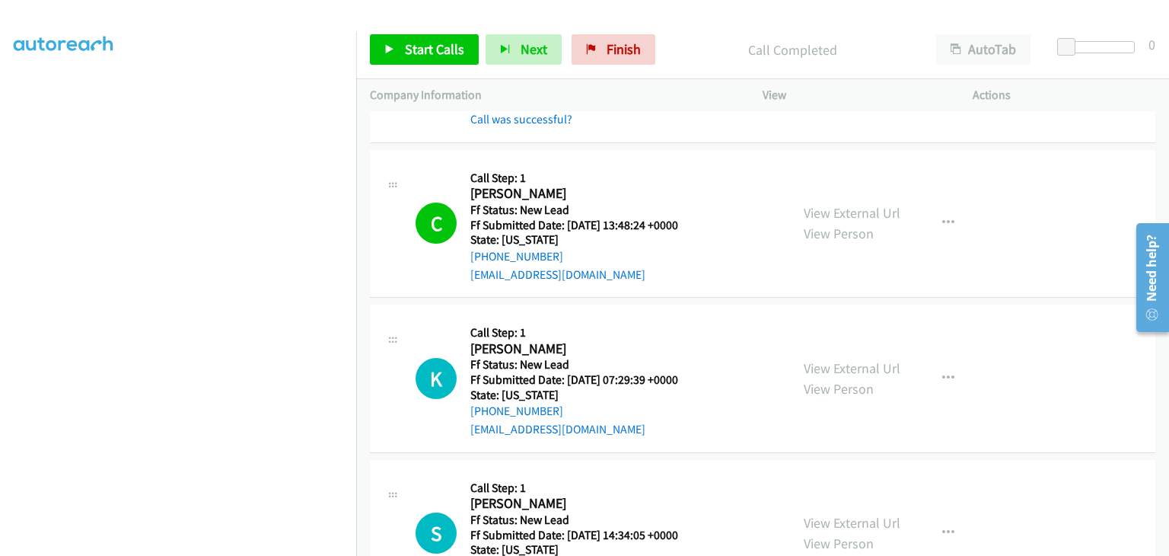
click at [612, 65] on div "Start Calls Pause Next Finish Call Completed AutoTab AutoTab 0" at bounding box center [762, 50] width 813 height 59
click at [616, 50] on span "Finish" at bounding box center [624, 49] width 34 height 18
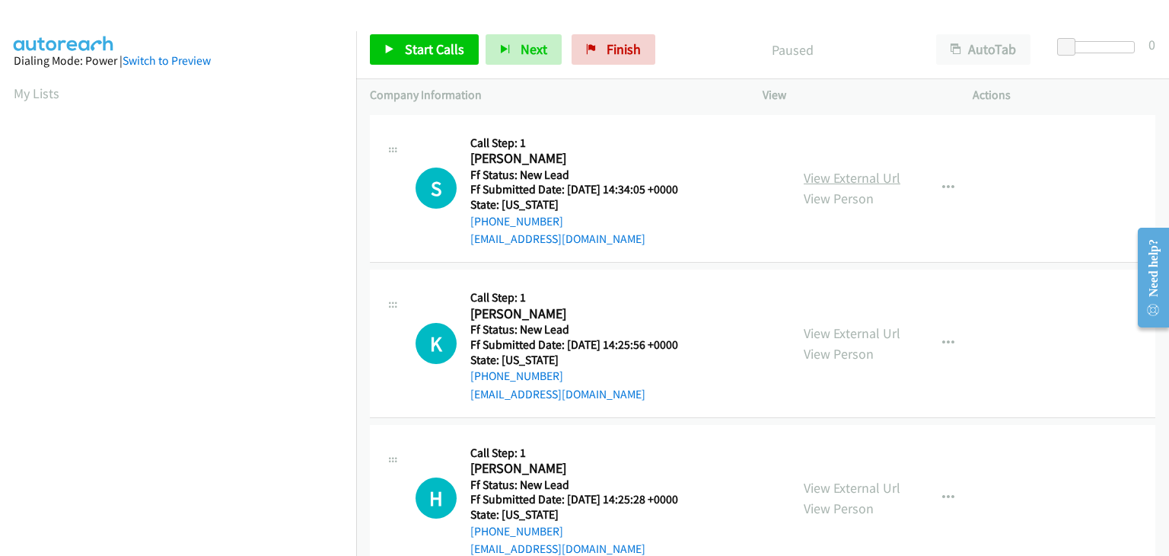
click at [807, 174] on link "View External Url" at bounding box center [852, 178] width 97 height 18
click at [417, 40] on link "Start Calls" at bounding box center [424, 49] width 109 height 30
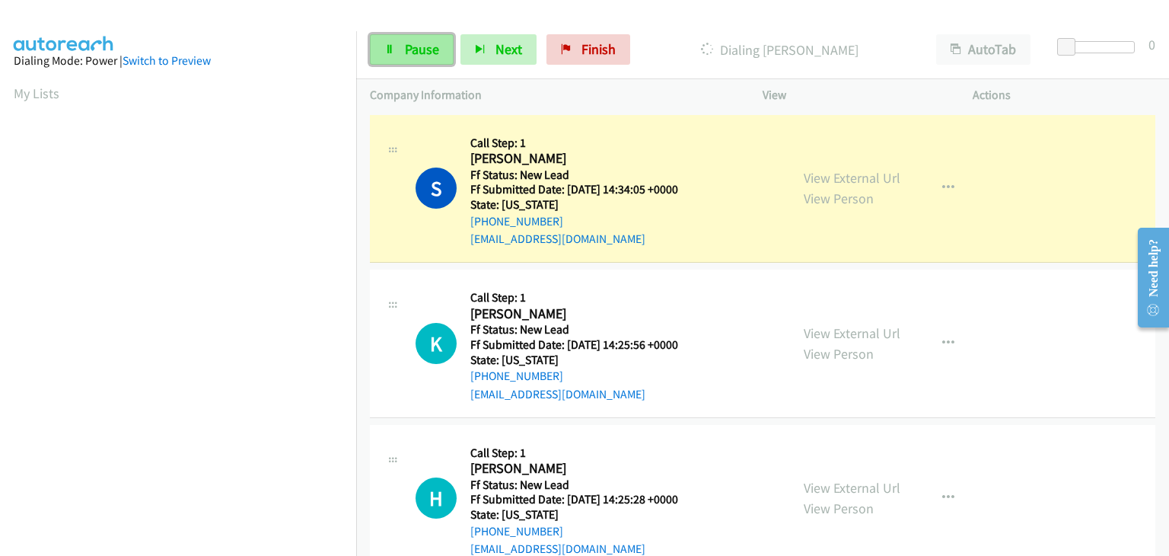
click at [422, 46] on span "Pause" at bounding box center [422, 49] width 34 height 18
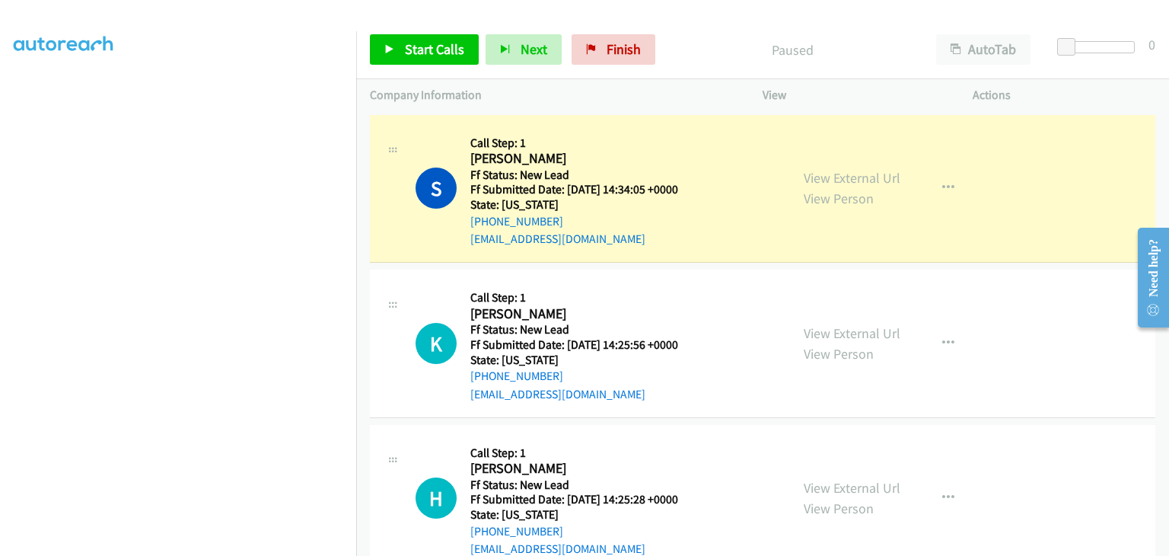
scroll to position [298, 0]
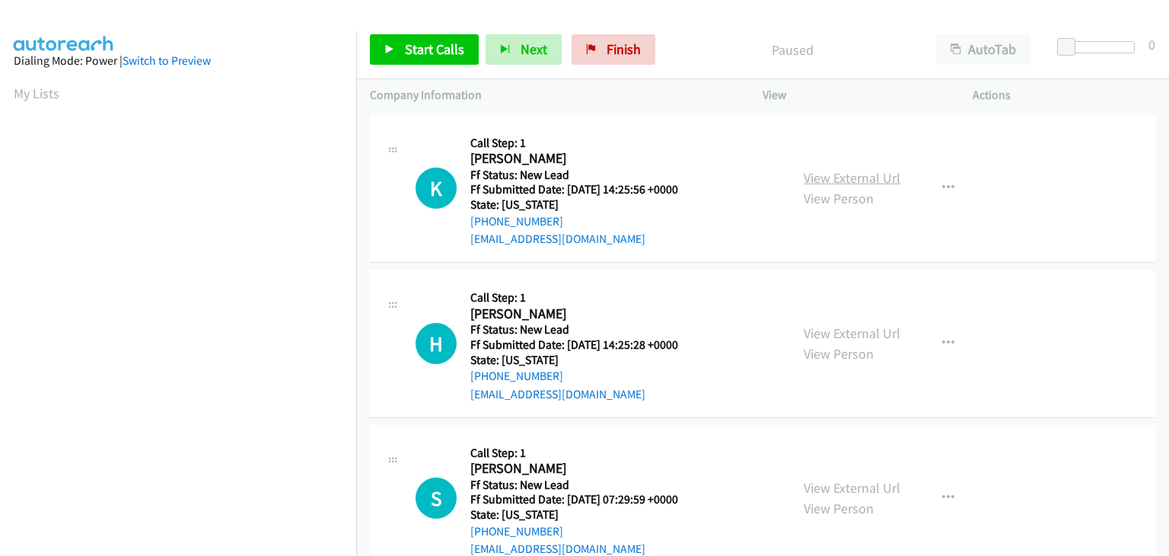
click at [848, 174] on link "View External Url" at bounding box center [852, 178] width 97 height 18
click at [420, 42] on span "Start Calls" at bounding box center [434, 49] width 59 height 18
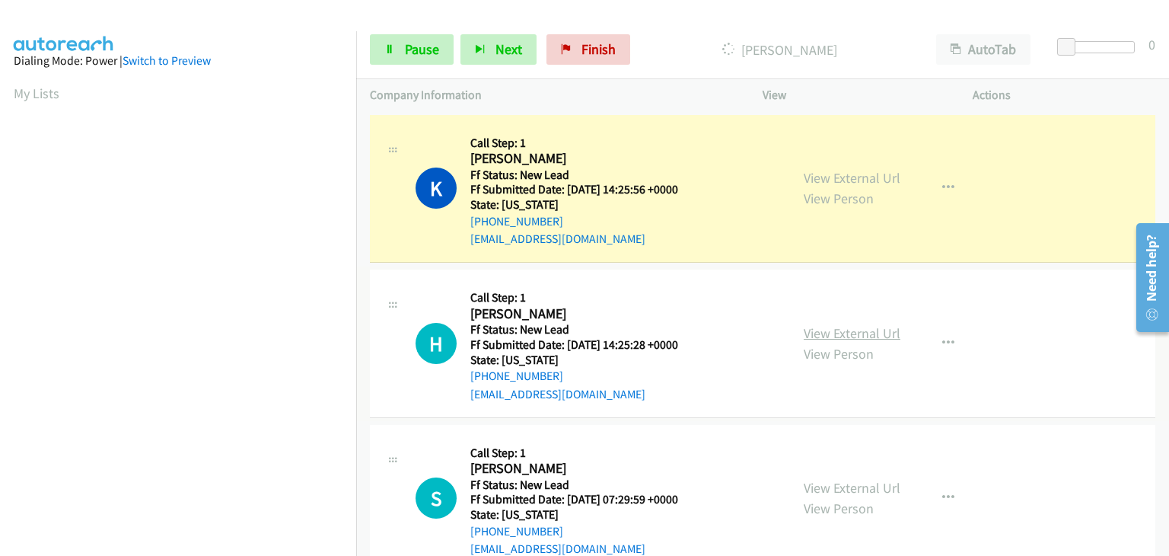
click at [828, 327] on link "View External Url" at bounding box center [852, 333] width 97 height 18
drag, startPoint x: 438, startPoint y: 48, endPoint x: 518, endPoint y: 45, distance: 80.0
click at [438, 48] on link "Pause" at bounding box center [412, 49] width 84 height 30
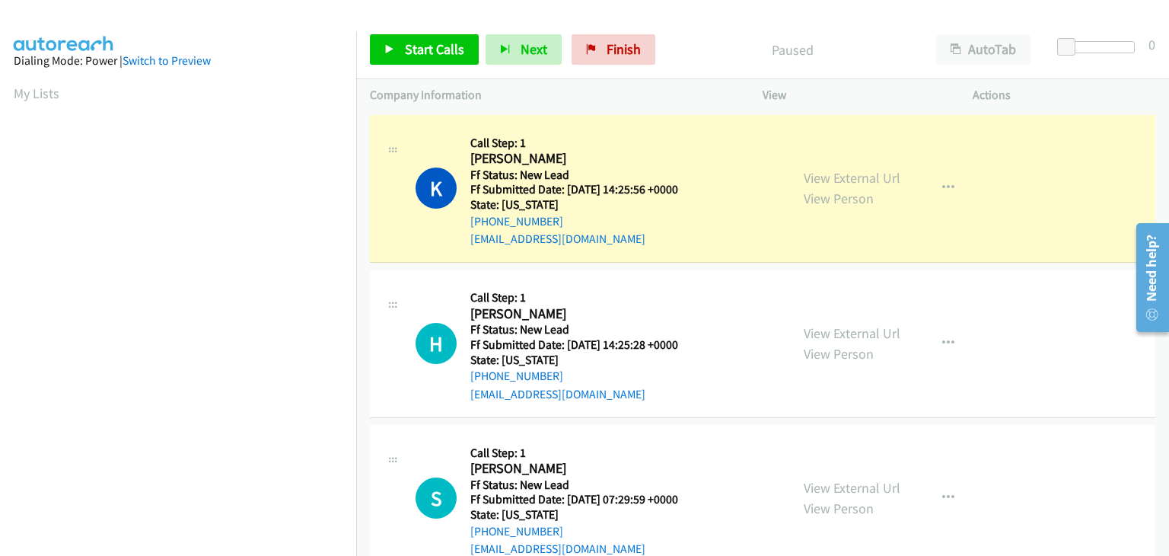
scroll to position [298, 0]
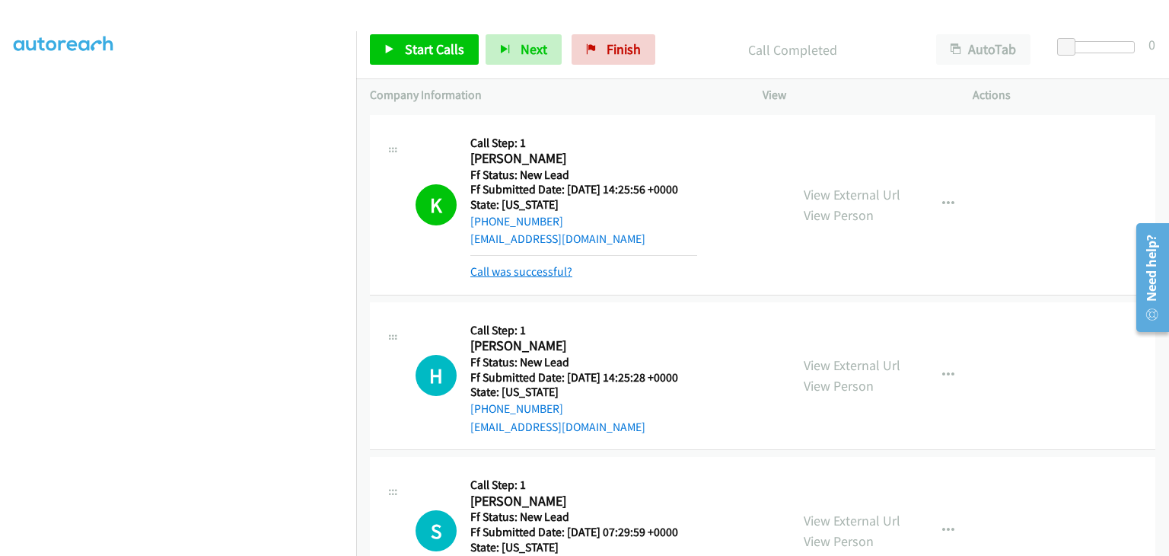
click at [527, 268] on link "Call was successful?" at bounding box center [521, 271] width 102 height 14
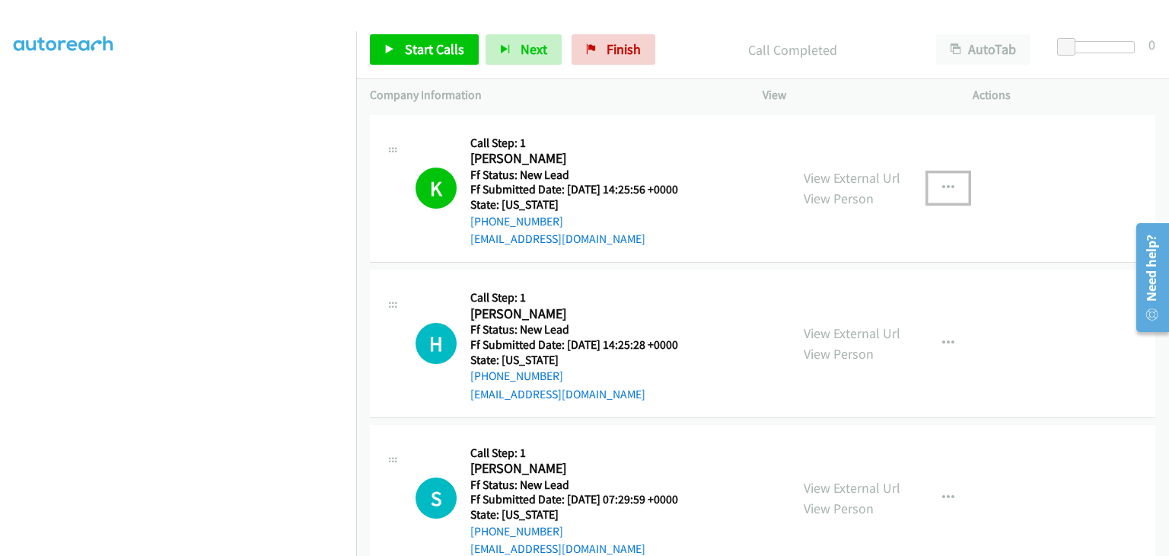
click at [935, 200] on button "button" at bounding box center [948, 188] width 41 height 30
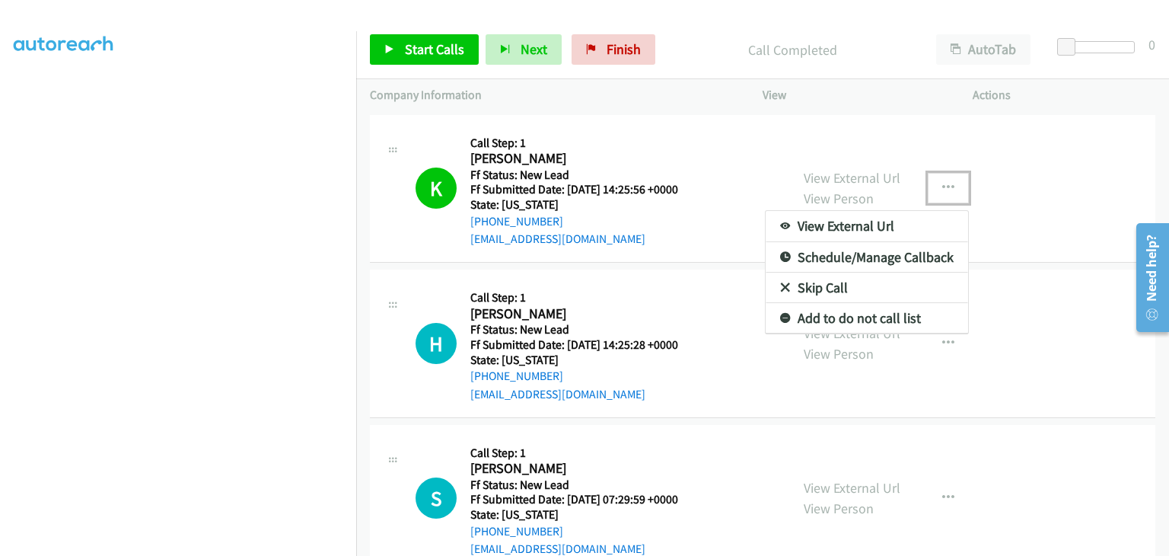
click at [883, 308] on link "Add to do not call list" at bounding box center [867, 318] width 202 height 30
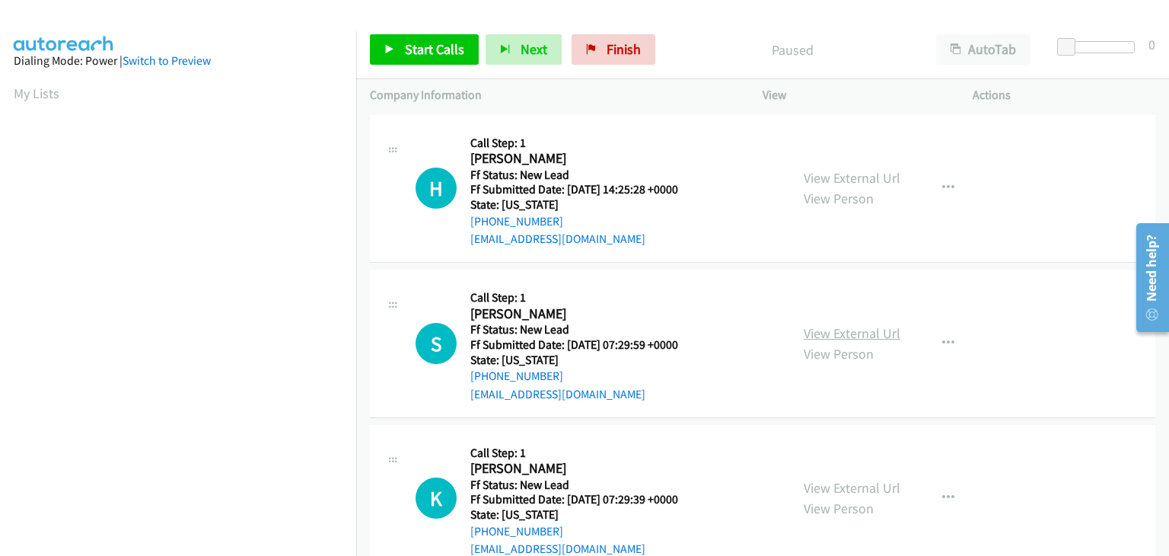
click at [877, 327] on link "View External Url" at bounding box center [852, 333] width 97 height 18
click at [444, 41] on span "Start Calls" at bounding box center [434, 49] width 59 height 18
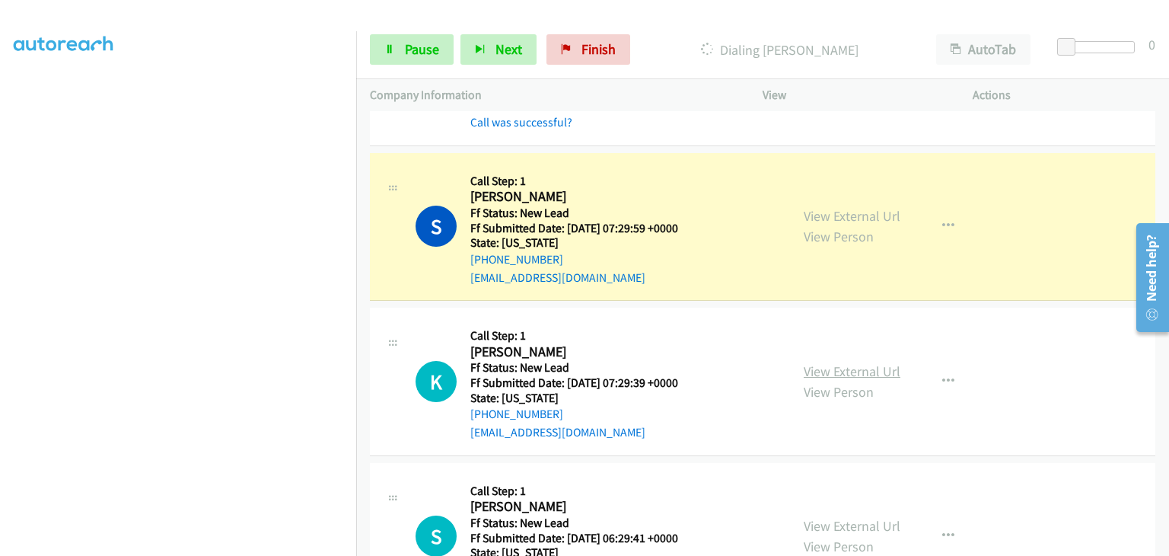
scroll to position [152, 0]
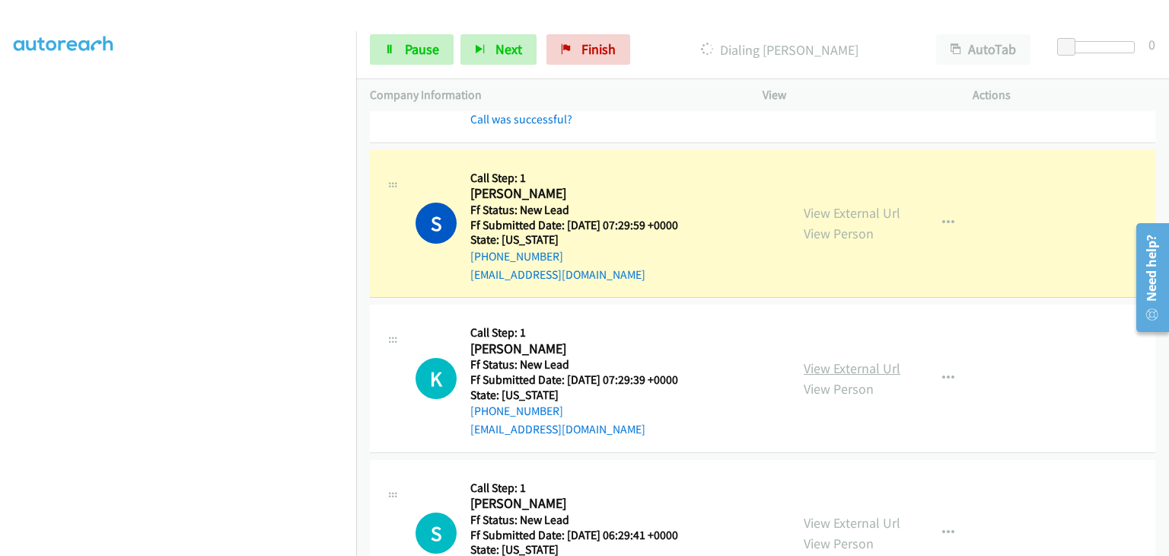
click at [827, 372] on link "View External Url" at bounding box center [852, 368] width 97 height 18
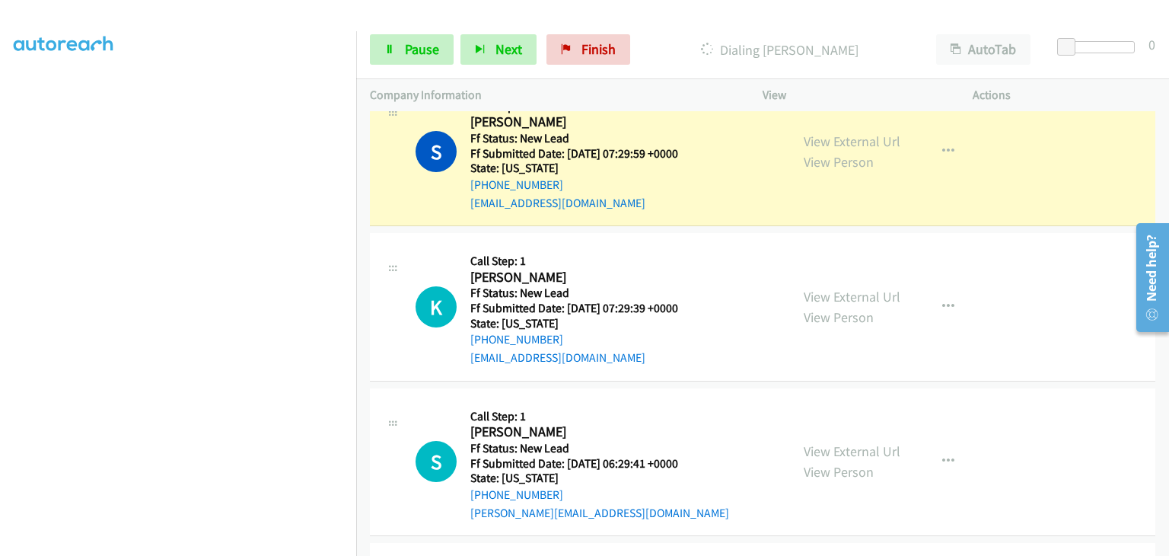
scroll to position [307, 0]
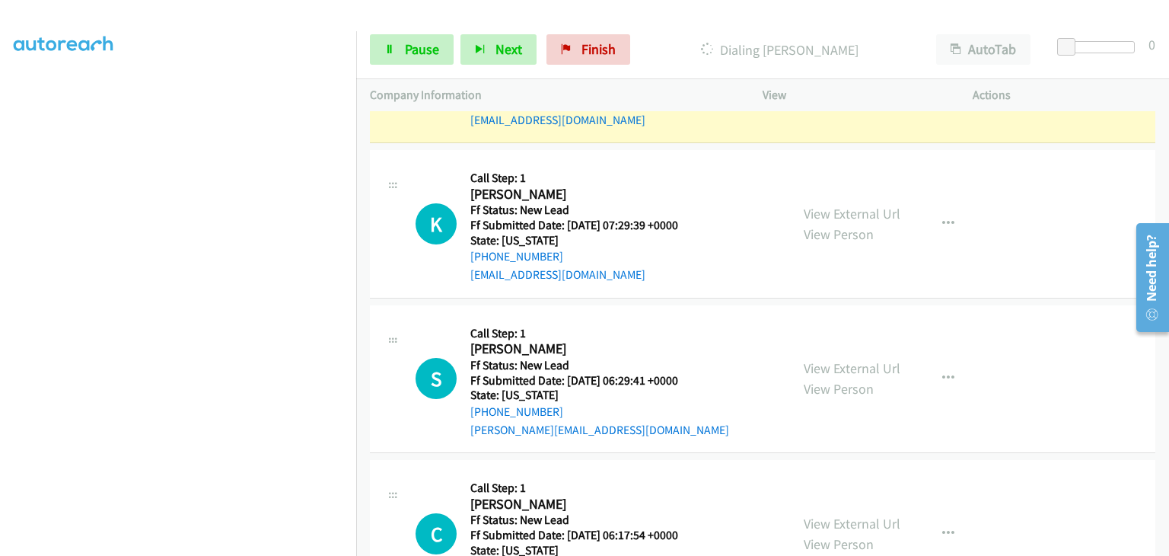
click at [873, 375] on div "View External Url View Person" at bounding box center [852, 378] width 97 height 41
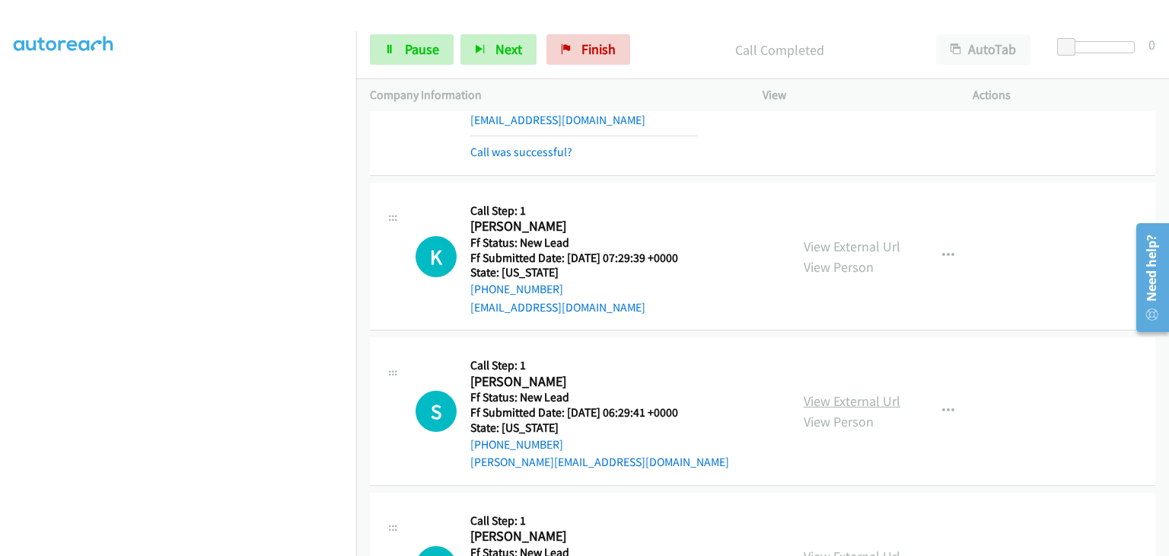
click at [853, 400] on link "View External Url" at bounding box center [852, 401] width 97 height 18
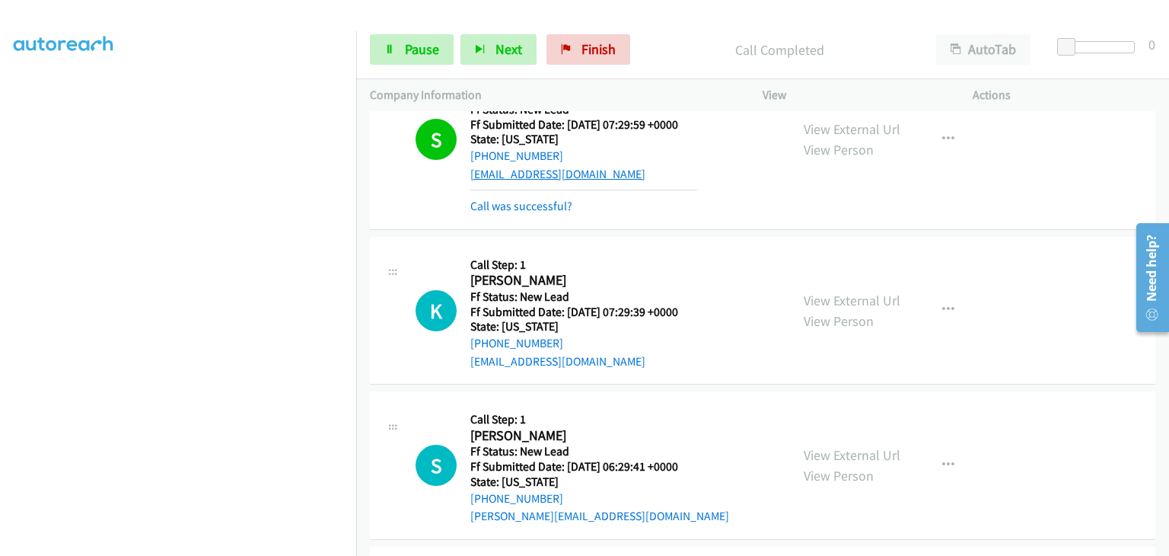
scroll to position [231, 0]
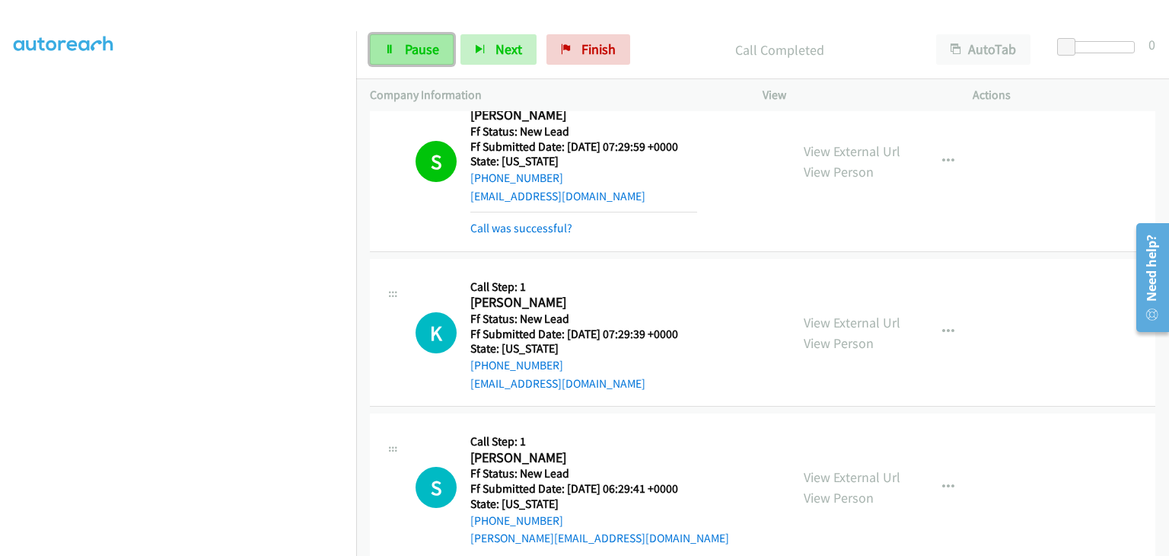
click at [416, 40] on span "Pause" at bounding box center [422, 49] width 34 height 18
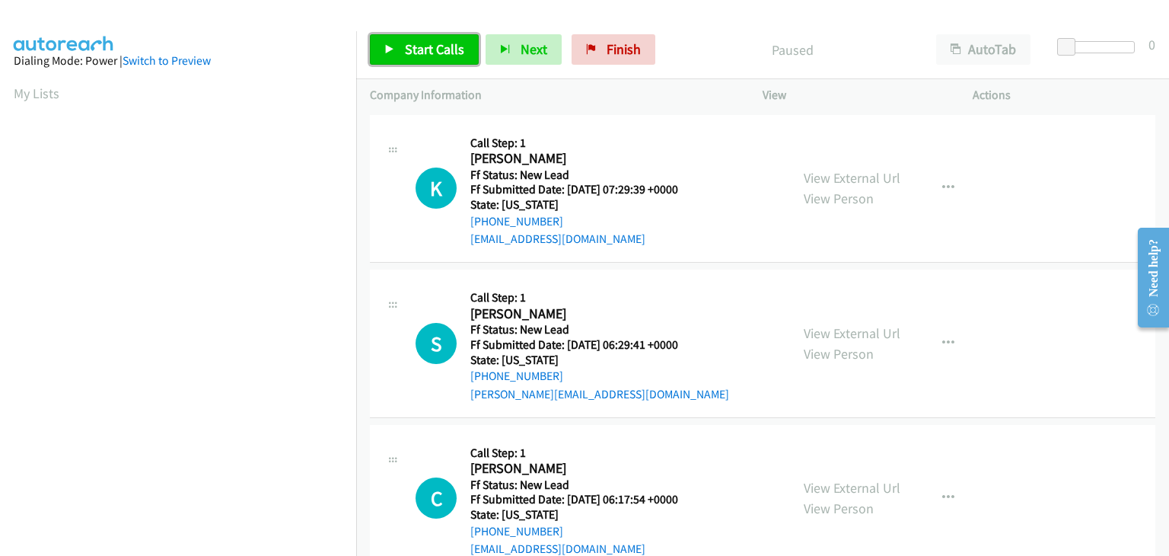
click at [444, 47] on span "Start Calls" at bounding box center [434, 49] width 59 height 18
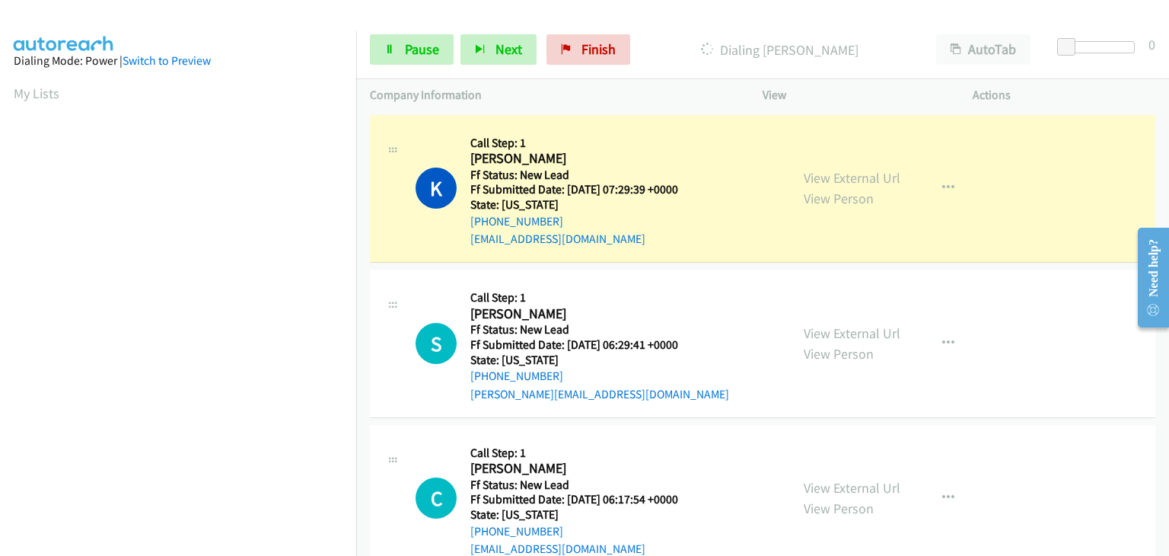
scroll to position [298, 0]
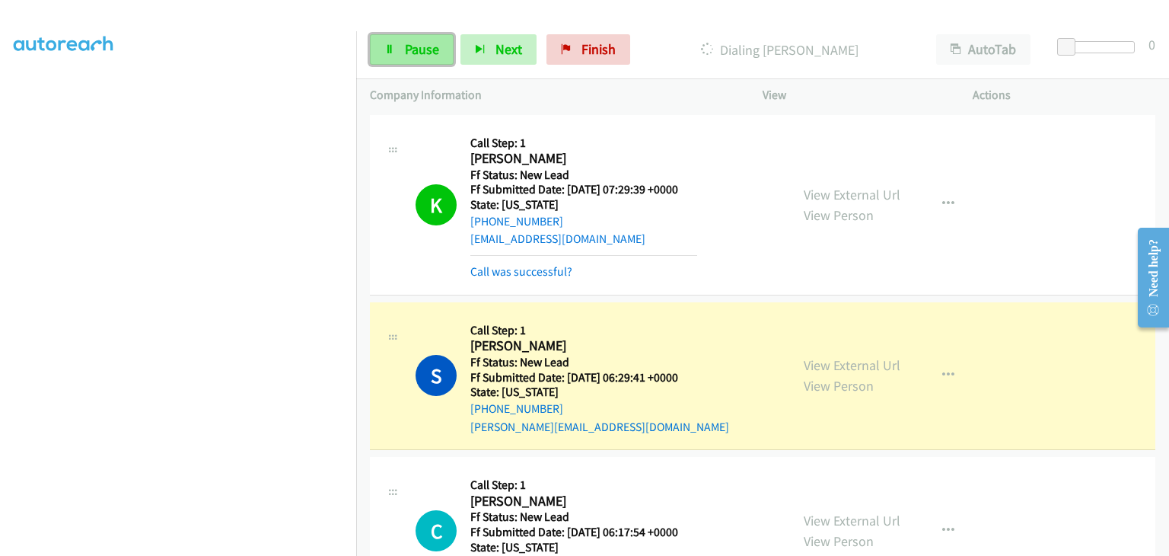
click at [423, 53] on span "Pause" at bounding box center [422, 49] width 34 height 18
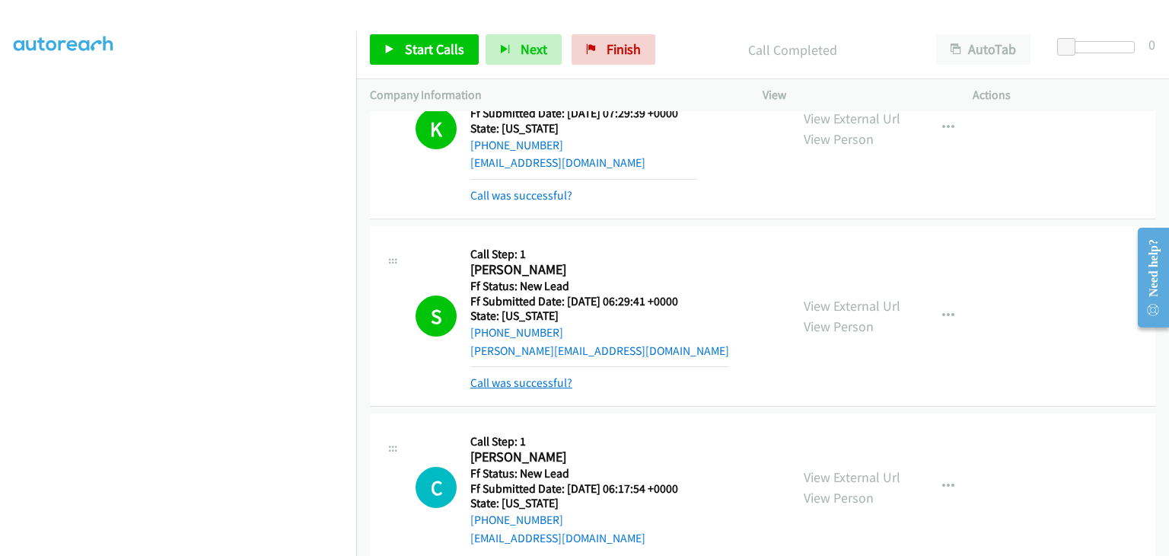
click at [548, 379] on link "Call was successful?" at bounding box center [521, 382] width 102 height 14
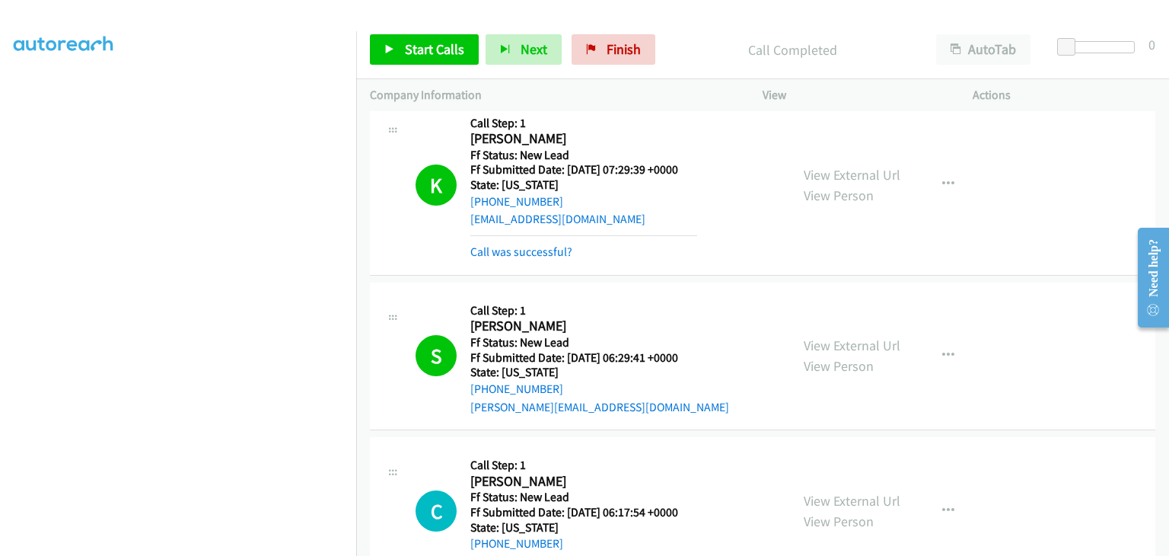
scroll to position [0, 0]
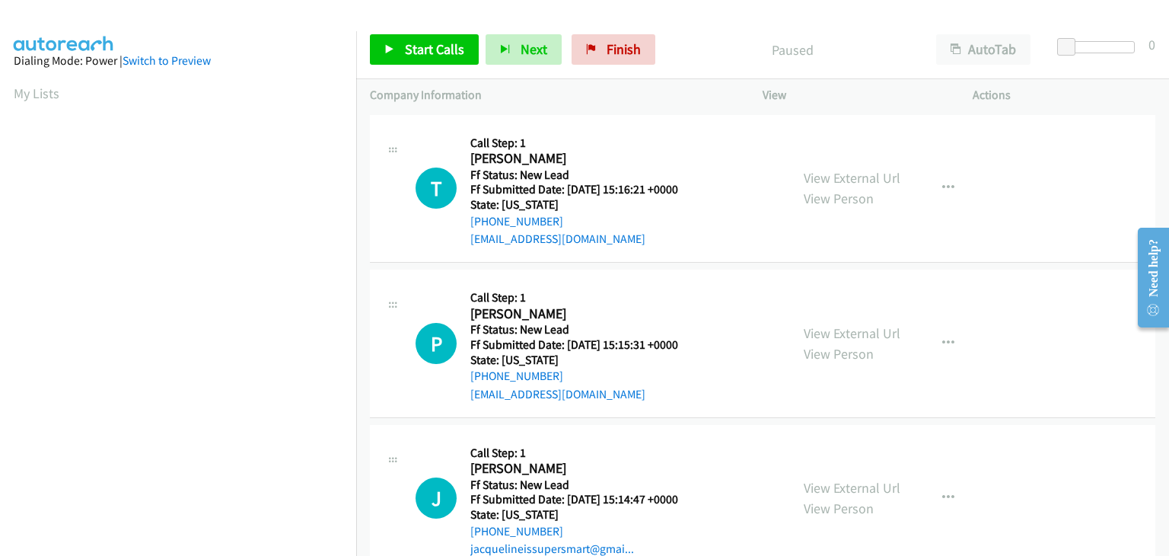
scroll to position [298, 0]
click at [819, 177] on link "View External Url" at bounding box center [852, 178] width 97 height 18
click at [463, 56] on link "Start Calls" at bounding box center [424, 49] width 109 height 30
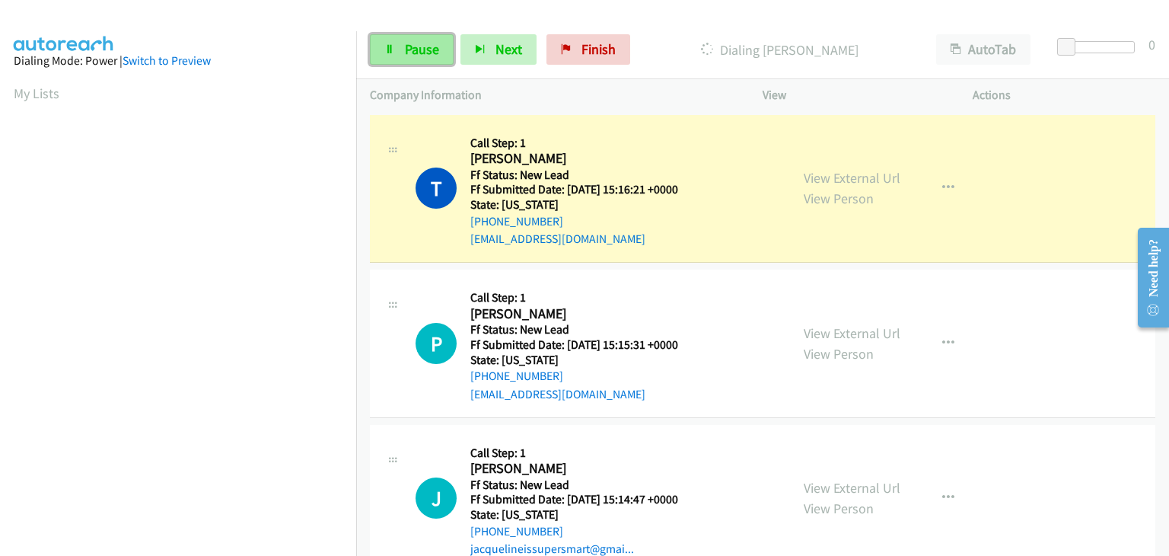
click at [432, 40] on span "Pause" at bounding box center [422, 49] width 34 height 18
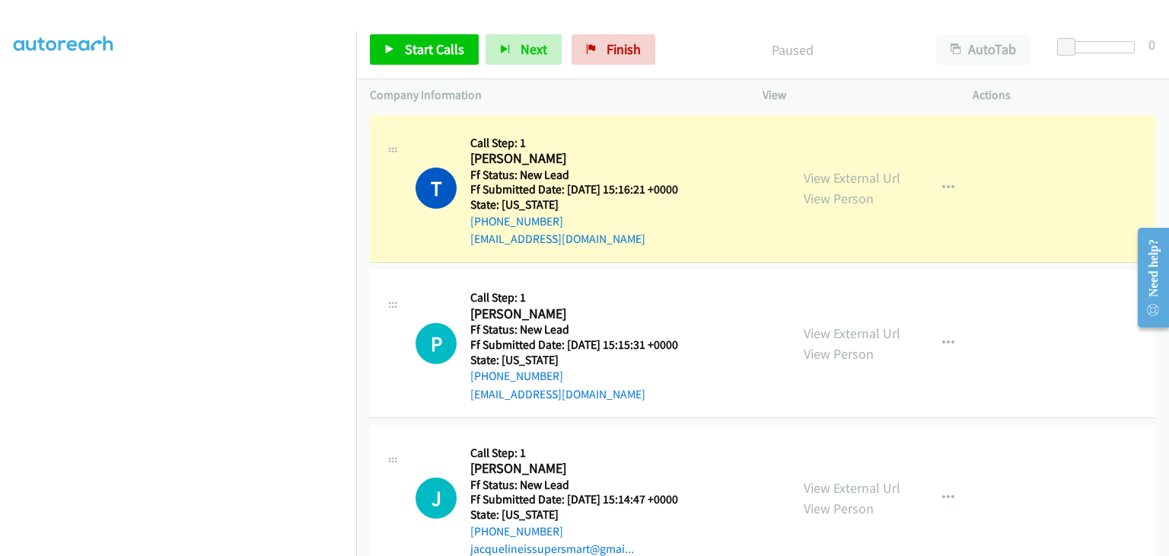
scroll to position [298, 0]
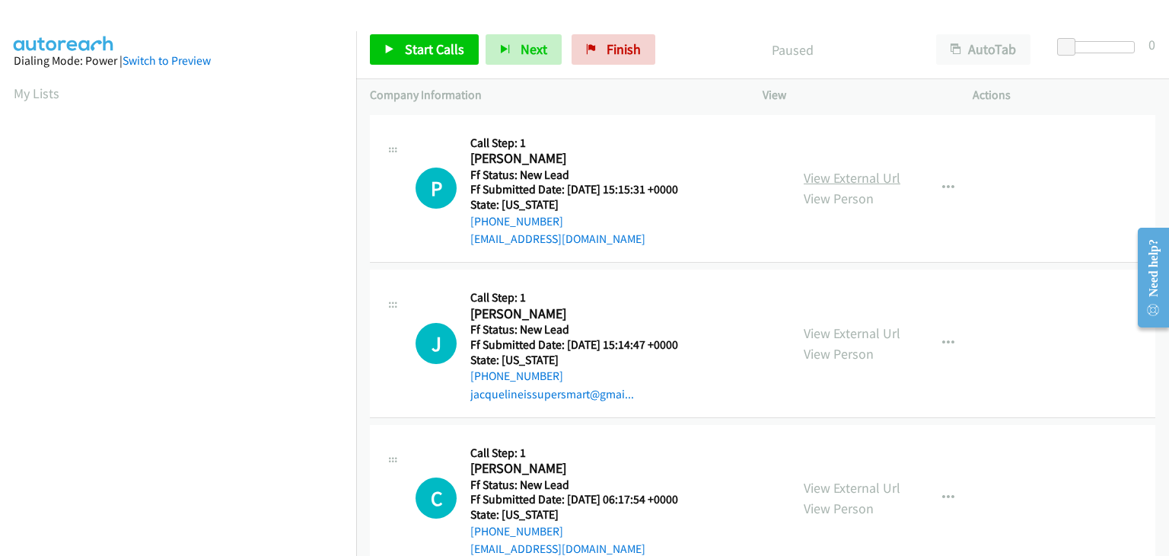
click at [838, 181] on link "View External Url" at bounding box center [852, 178] width 97 height 18
click at [453, 54] on span "Start Calls" at bounding box center [434, 49] width 59 height 18
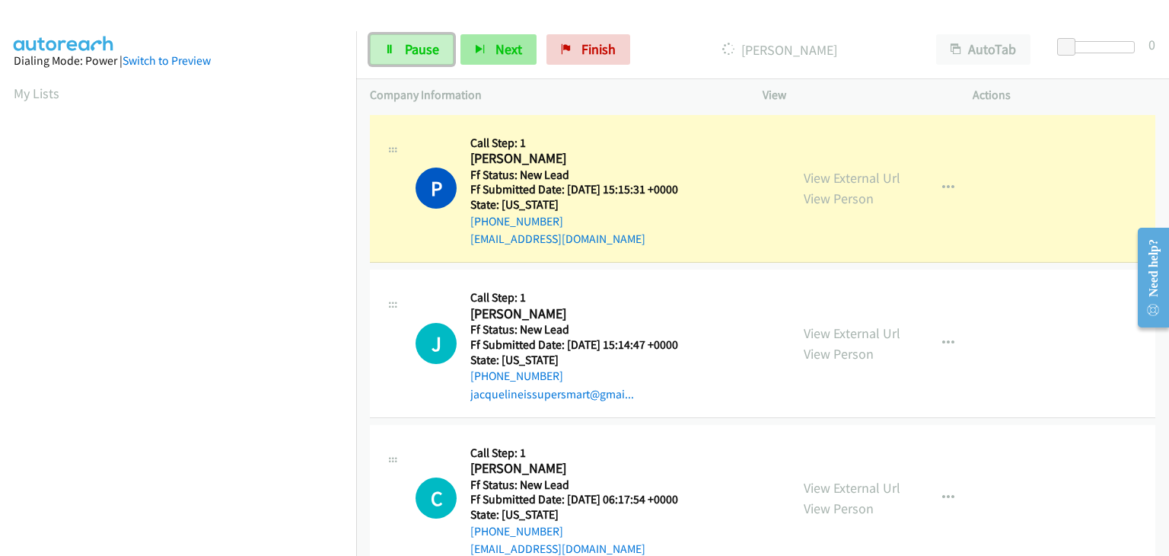
drag, startPoint x: 411, startPoint y: 46, endPoint x: 522, endPoint y: 54, distance: 111.4
click at [411, 46] on span "Pause" at bounding box center [422, 49] width 34 height 18
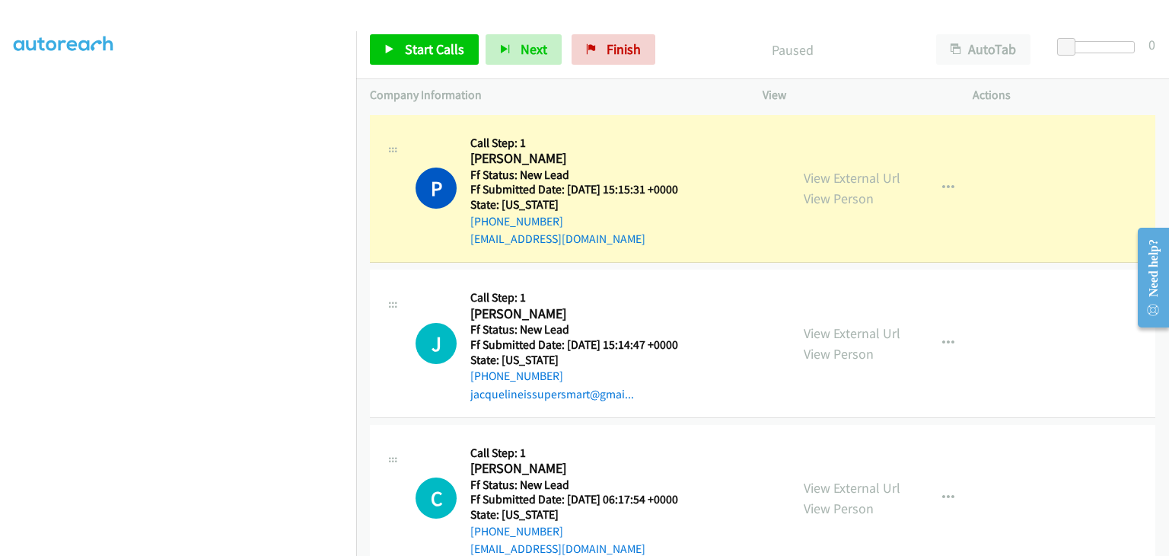
scroll to position [298, 0]
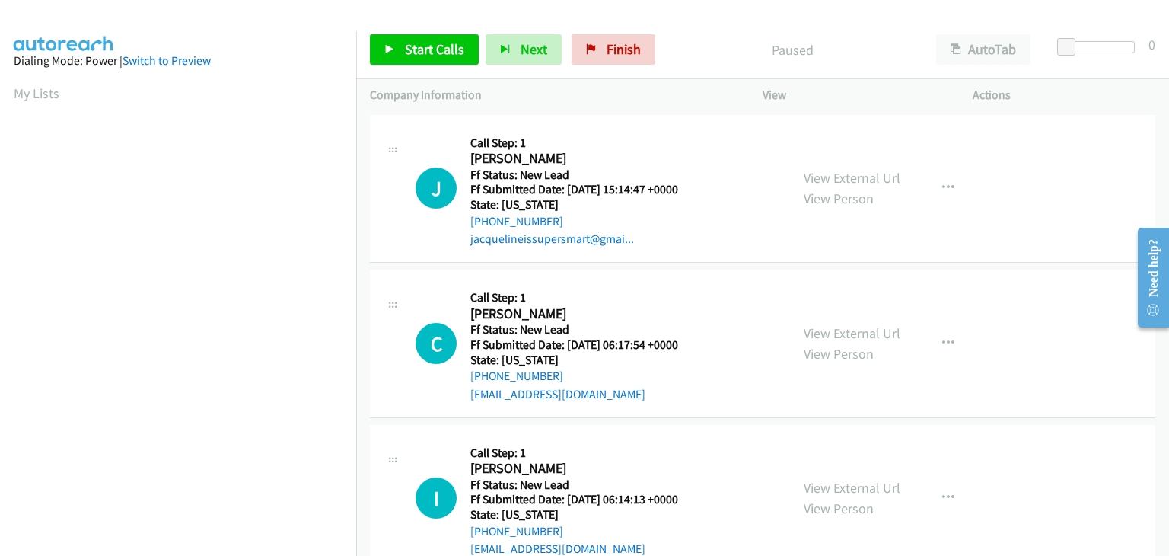
click at [864, 169] on link "View External Url" at bounding box center [852, 178] width 97 height 18
click at [421, 42] on span "Start Calls" at bounding box center [434, 49] width 59 height 18
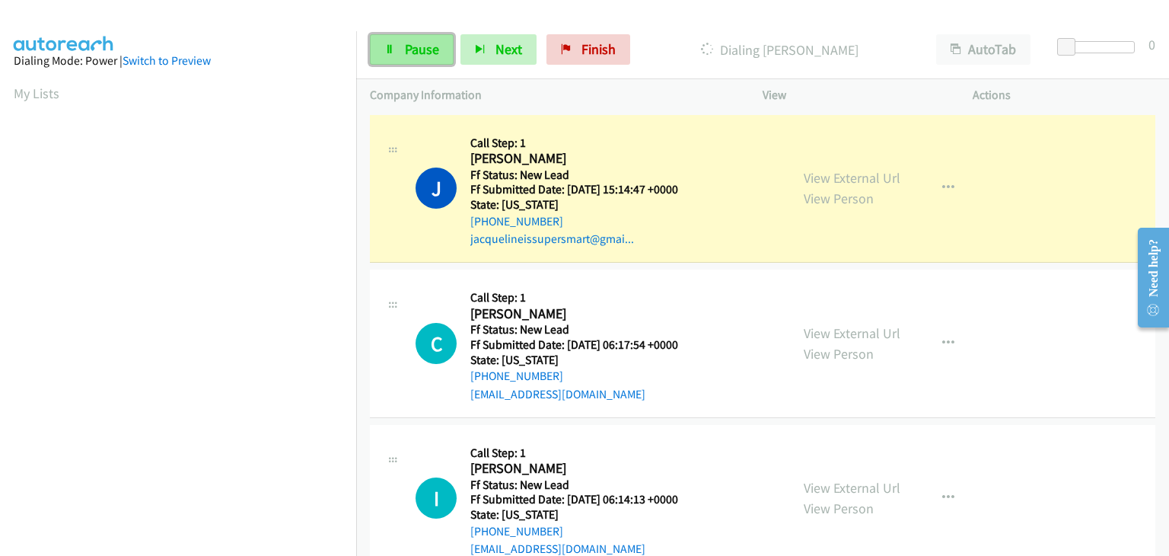
click at [431, 58] on link "Pause" at bounding box center [412, 49] width 84 height 30
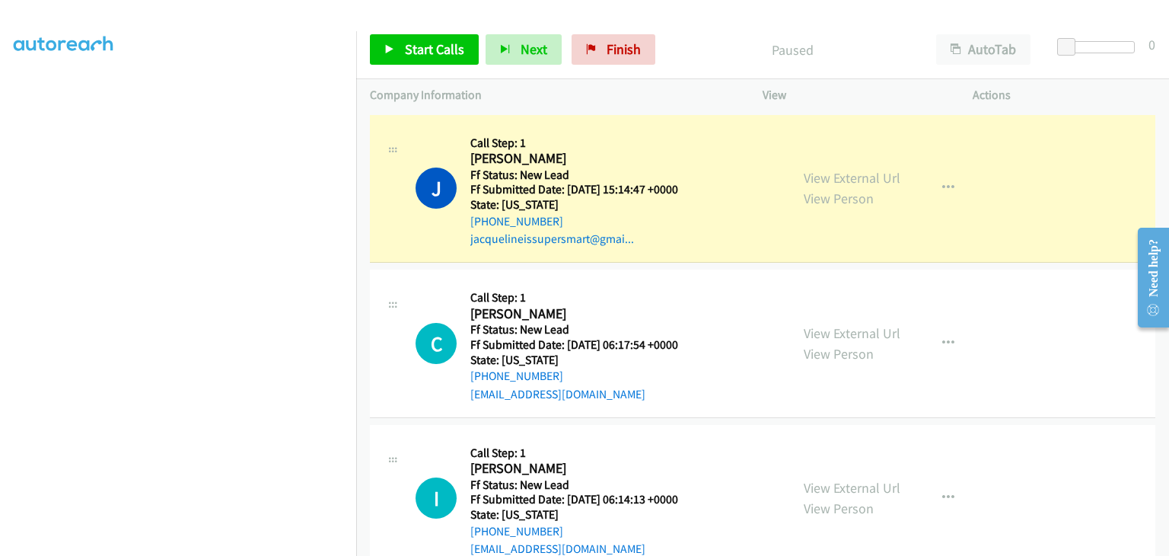
scroll to position [298, 0]
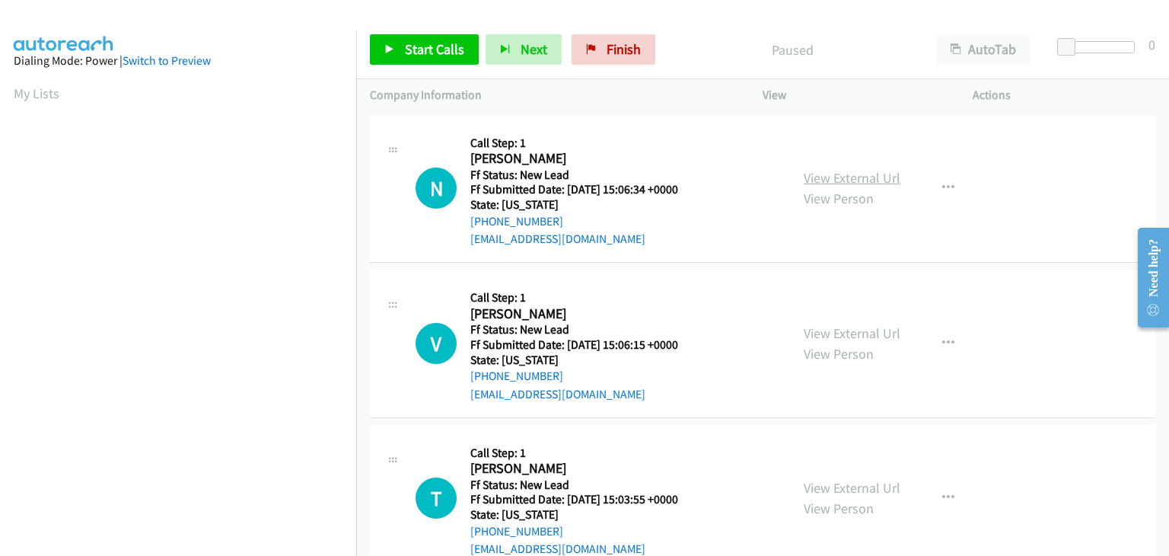
click at [820, 181] on link "View External Url" at bounding box center [852, 178] width 97 height 18
click at [443, 59] on link "Start Calls" at bounding box center [424, 49] width 109 height 30
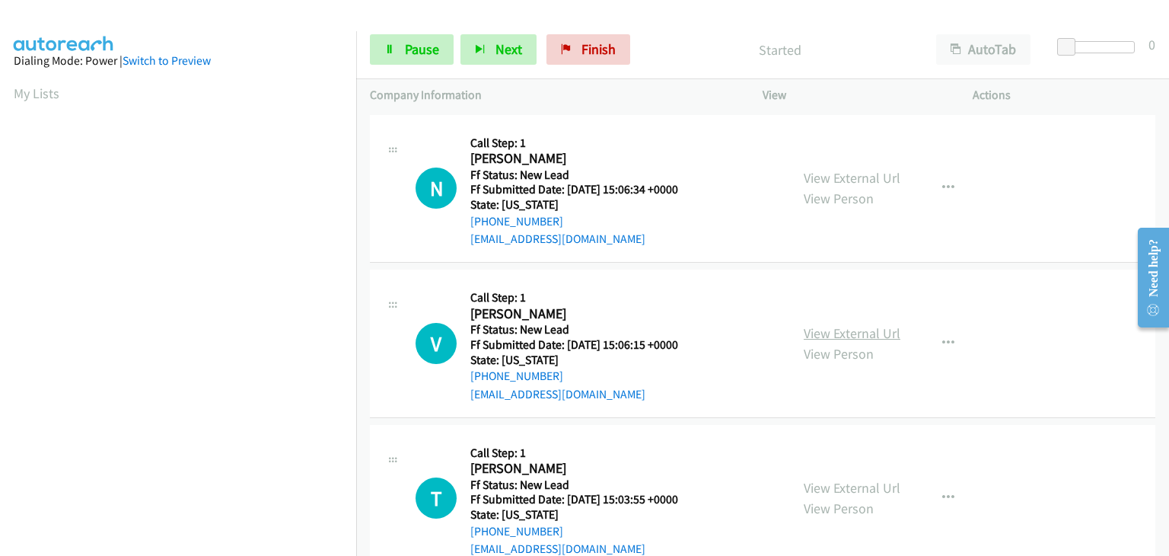
click at [825, 330] on link "View External Url" at bounding box center [852, 333] width 97 height 18
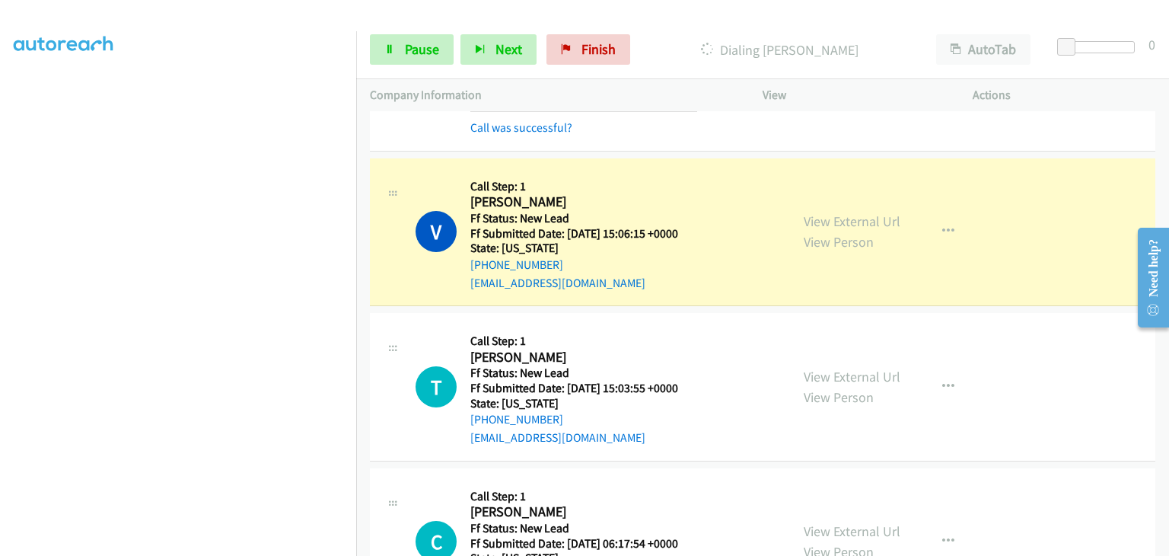
scroll to position [152, 0]
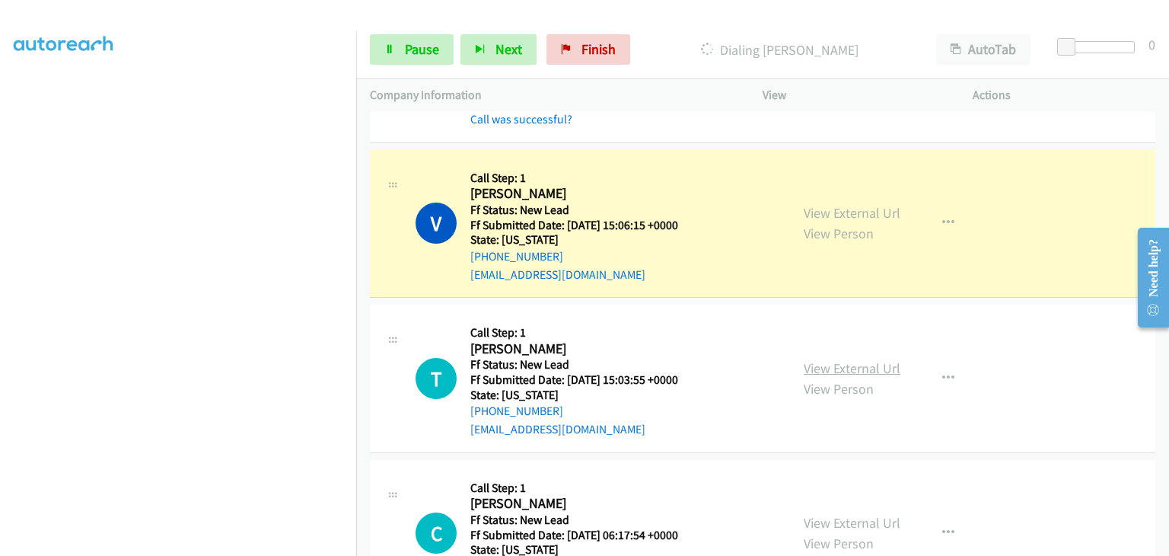
click at [815, 358] on div "View External Url View Person" at bounding box center [852, 378] width 97 height 41
click at [817, 365] on link "View External Url" at bounding box center [852, 368] width 97 height 18
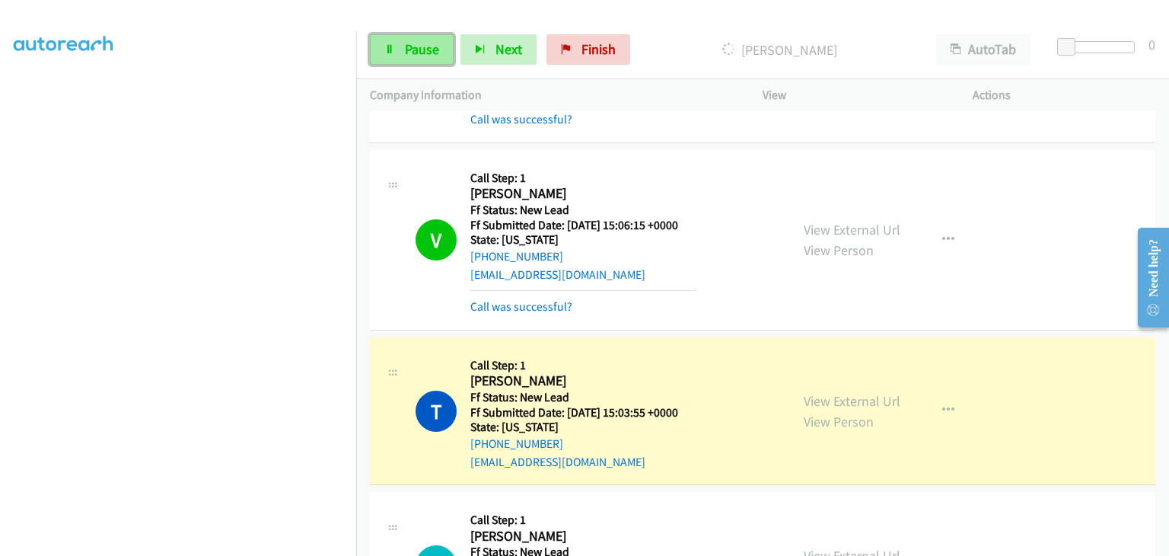
click at [432, 51] on span "Pause" at bounding box center [422, 49] width 34 height 18
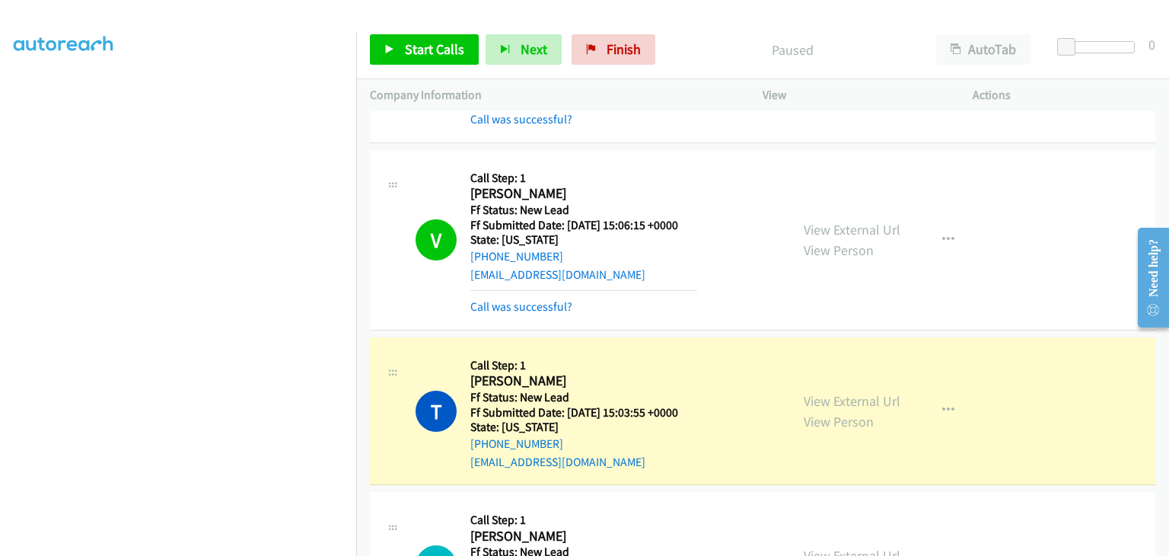
scroll to position [298, 0]
click at [846, 227] on link "View External Url" at bounding box center [852, 230] width 97 height 18
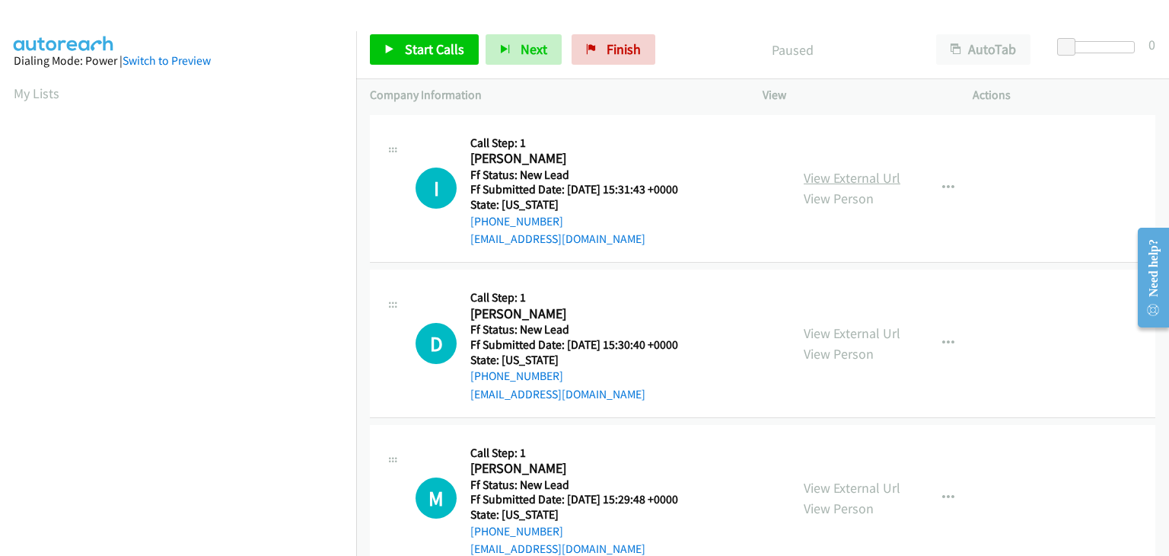
click at [846, 177] on link "View External Url" at bounding box center [852, 178] width 97 height 18
click at [451, 59] on link "Start Calls" at bounding box center [424, 49] width 109 height 30
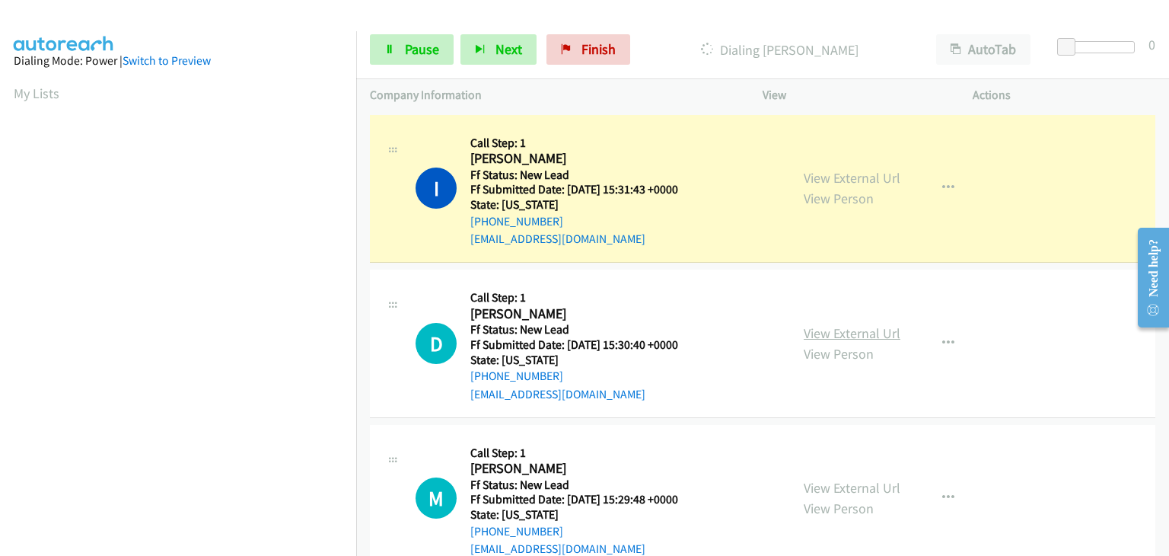
click at [865, 330] on link "View External Url" at bounding box center [852, 333] width 97 height 18
click at [406, 37] on link "Pause" at bounding box center [412, 49] width 84 height 30
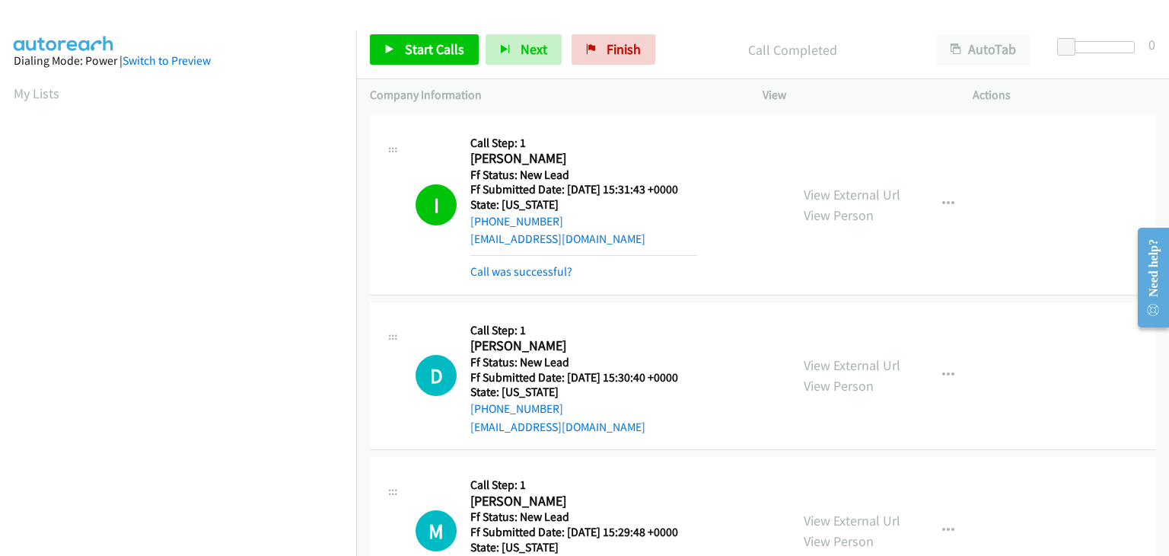
scroll to position [298, 0]
click at [445, 50] on span "Start Calls" at bounding box center [434, 49] width 59 height 18
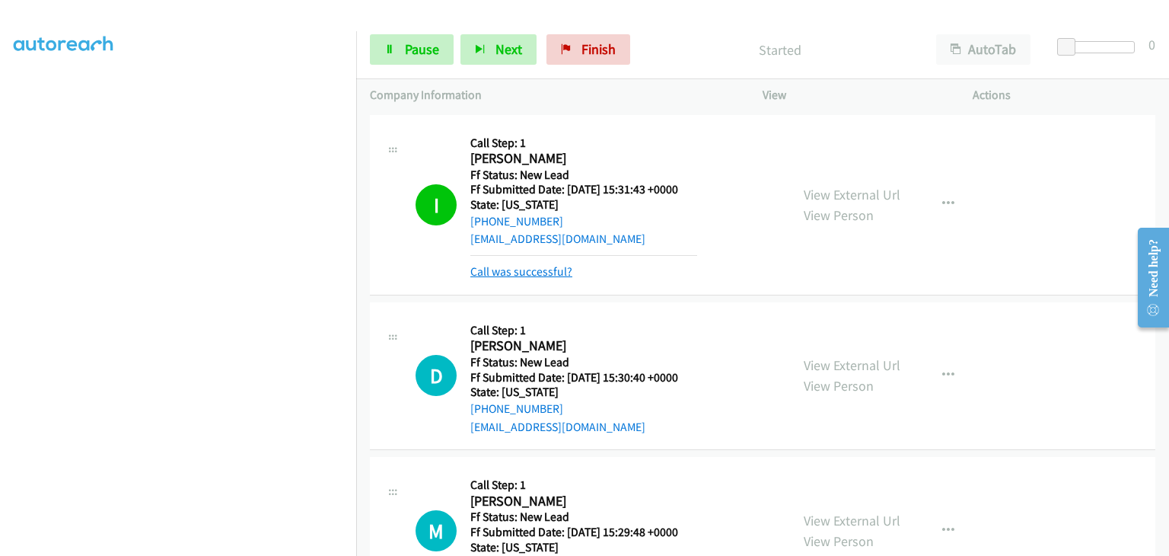
click at [523, 269] on link "Call was successful?" at bounding box center [521, 271] width 102 height 14
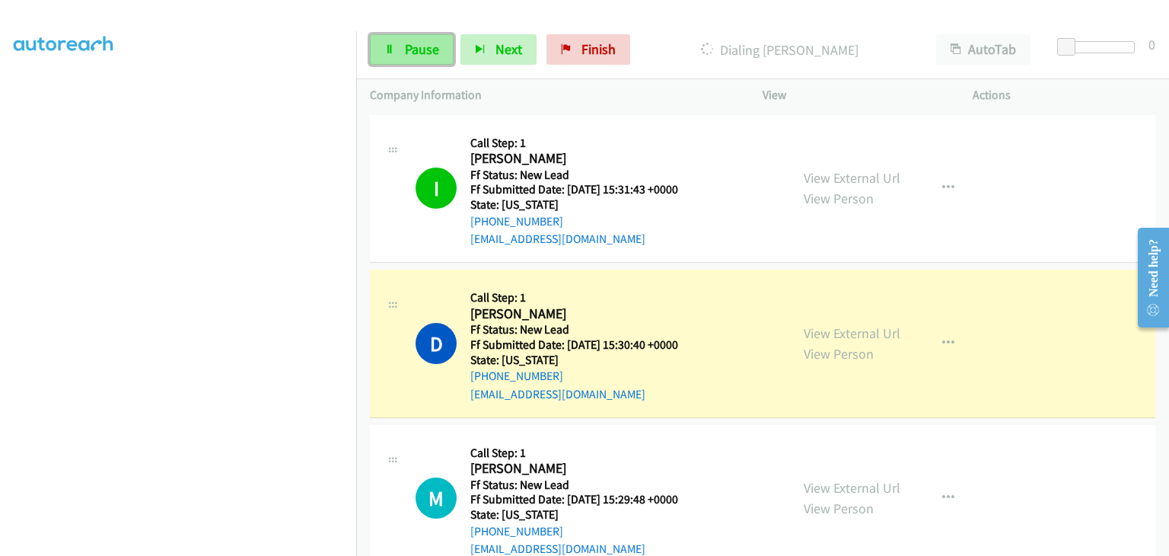
click at [426, 53] on span "Pause" at bounding box center [422, 49] width 34 height 18
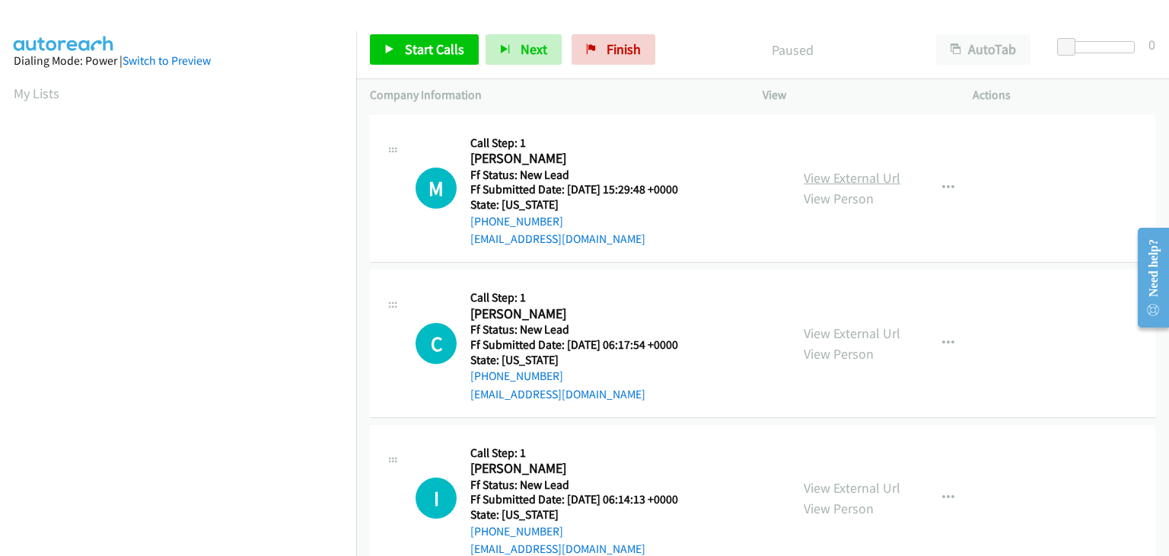
click at [841, 177] on link "View External Url" at bounding box center [852, 178] width 97 height 18
click at [449, 49] on span "Start Calls" at bounding box center [434, 49] width 59 height 18
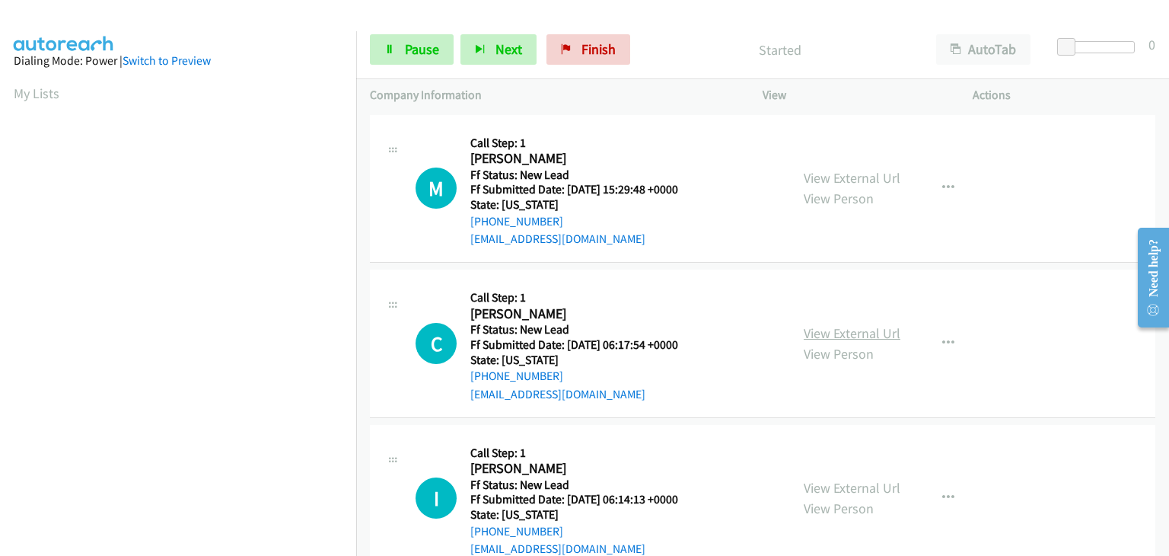
click at [851, 330] on link "View External Url" at bounding box center [852, 333] width 97 height 18
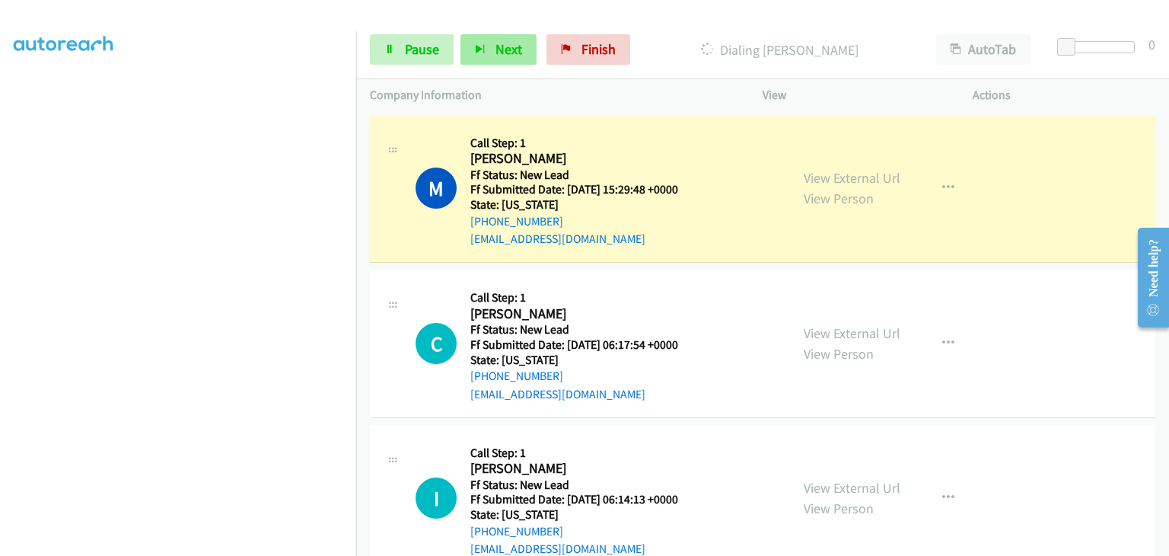
scroll to position [298, 0]
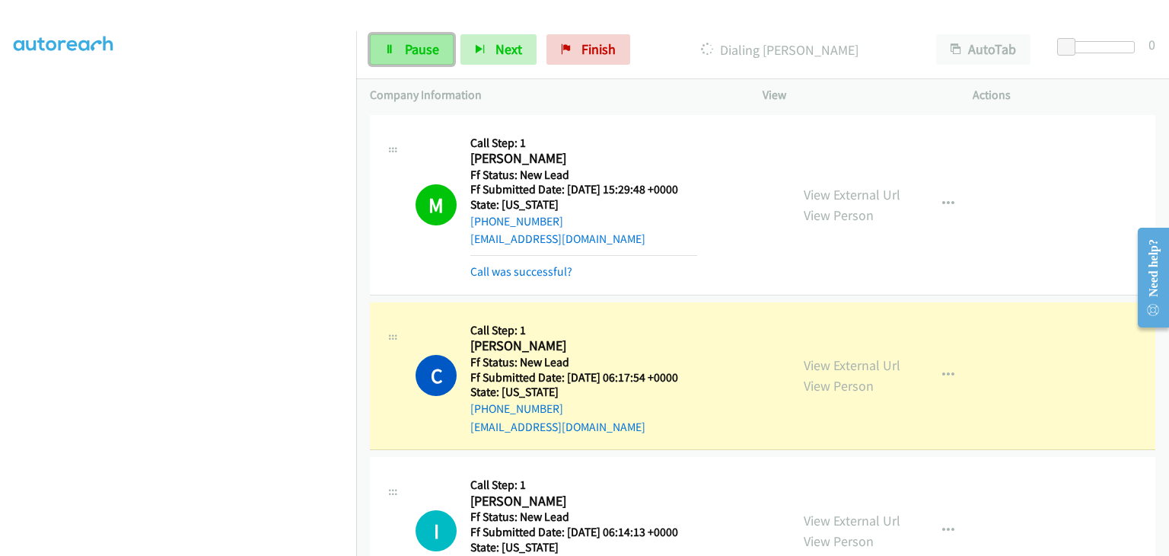
click at [435, 53] on span "Pause" at bounding box center [422, 49] width 34 height 18
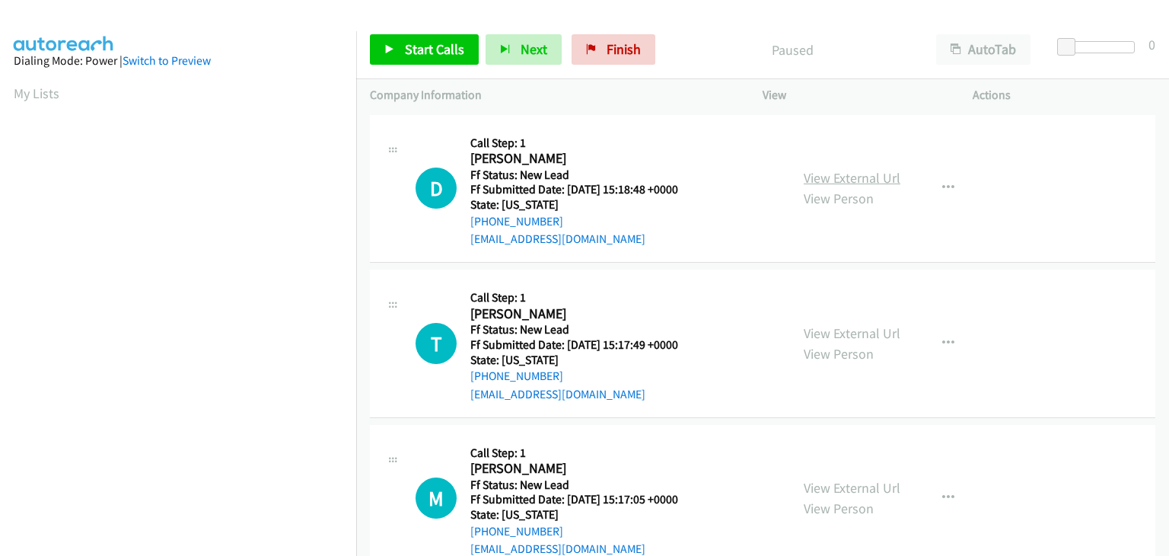
click at [847, 174] on link "View External Url" at bounding box center [852, 178] width 97 height 18
click at [438, 48] on span "Start Calls" at bounding box center [434, 49] width 59 height 18
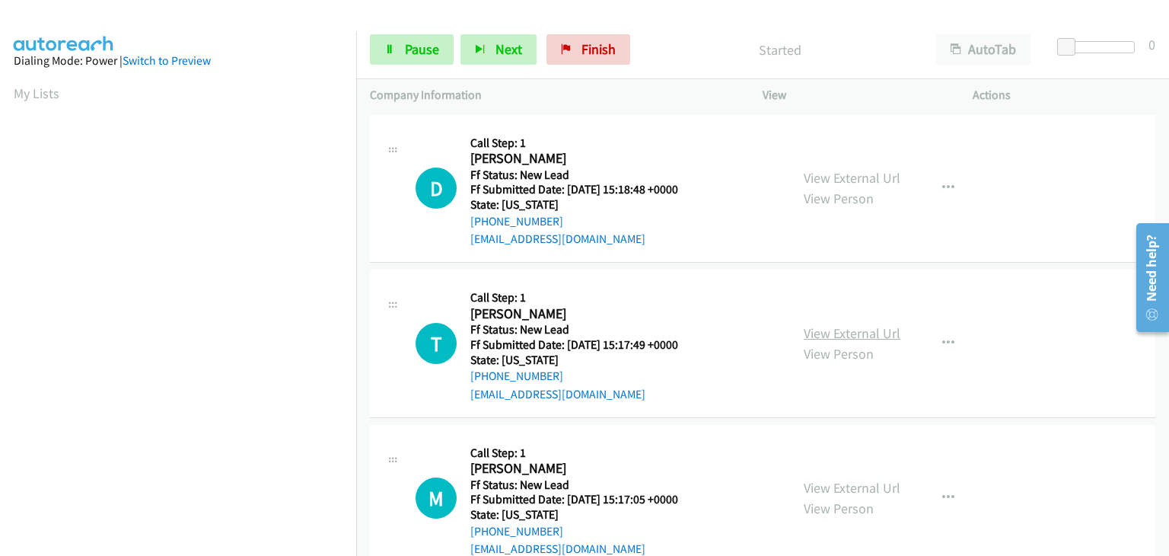
click at [819, 328] on link "View External Url" at bounding box center [852, 333] width 97 height 18
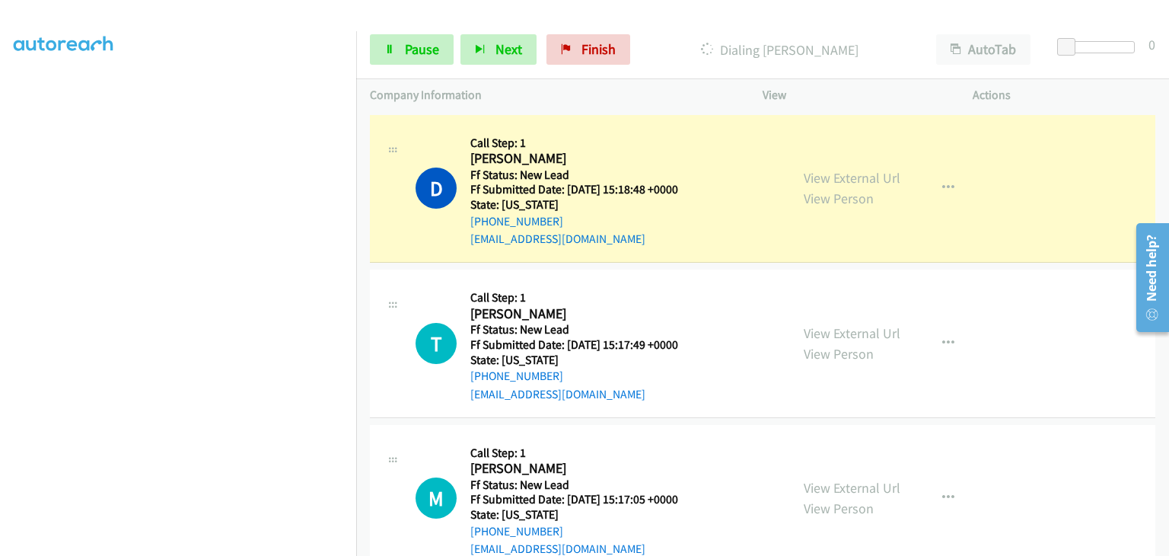
scroll to position [298, 0]
click at [425, 50] on span "Pause" at bounding box center [422, 49] width 34 height 18
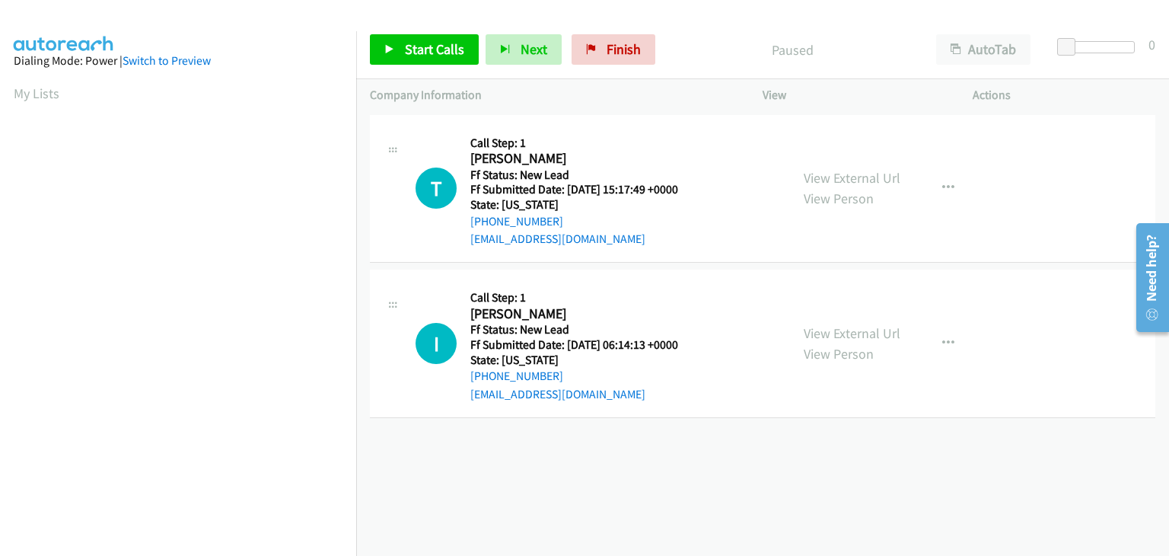
click at [829, 319] on div "View External Url View Person View External Url Email Schedule/Manage Callback …" at bounding box center [902, 343] width 224 height 120
click at [829, 331] on link "View External Url" at bounding box center [852, 333] width 97 height 18
click at [397, 52] on link "Start Calls" at bounding box center [424, 49] width 109 height 30
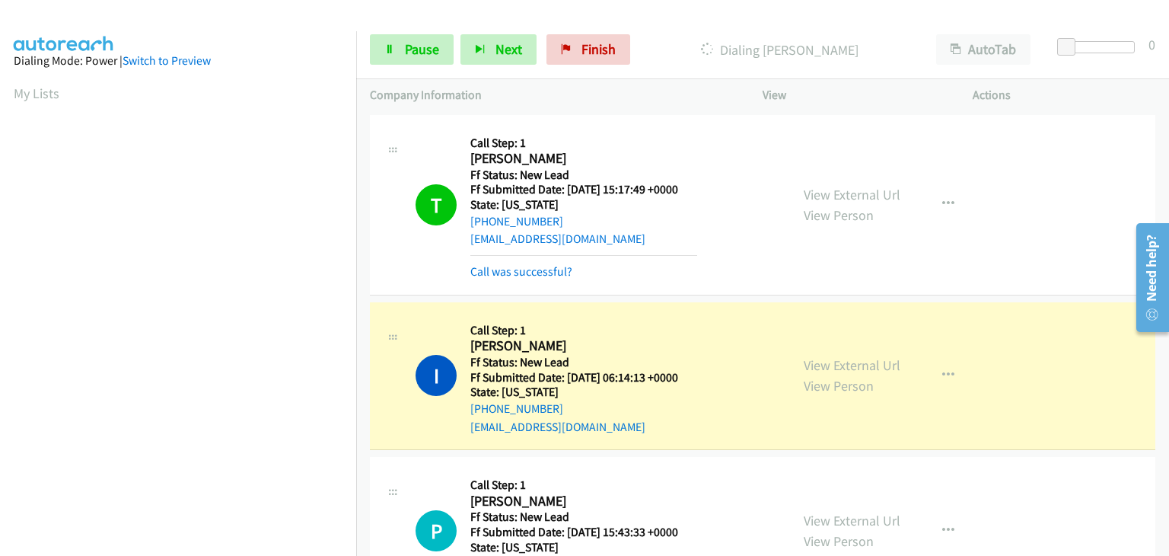
scroll to position [298, 0]
drag, startPoint x: 425, startPoint y: 38, endPoint x: 511, endPoint y: 135, distance: 129.4
click at [425, 38] on link "Pause" at bounding box center [412, 49] width 84 height 30
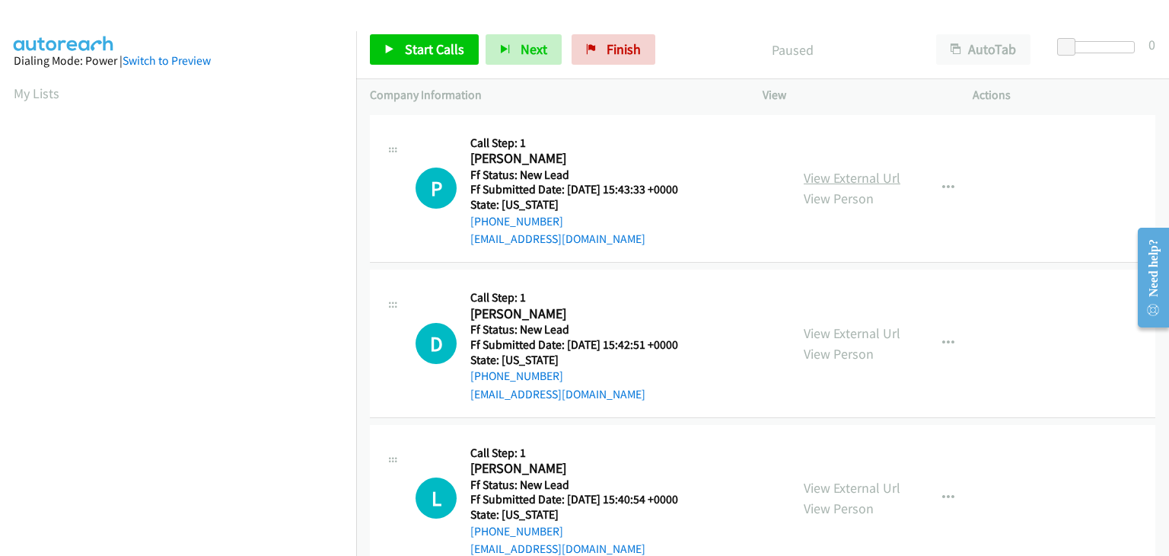
click at [830, 174] on link "View External Url" at bounding box center [852, 178] width 97 height 18
click at [942, 185] on icon "button" at bounding box center [948, 188] width 12 height 12
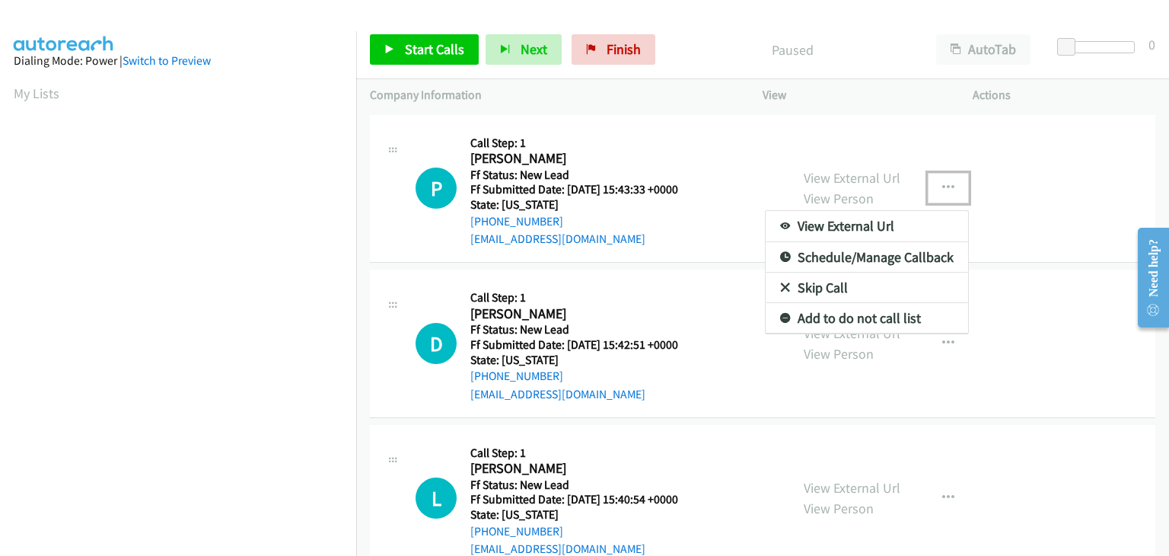
click at [852, 289] on link "Skip Call" at bounding box center [867, 287] width 202 height 30
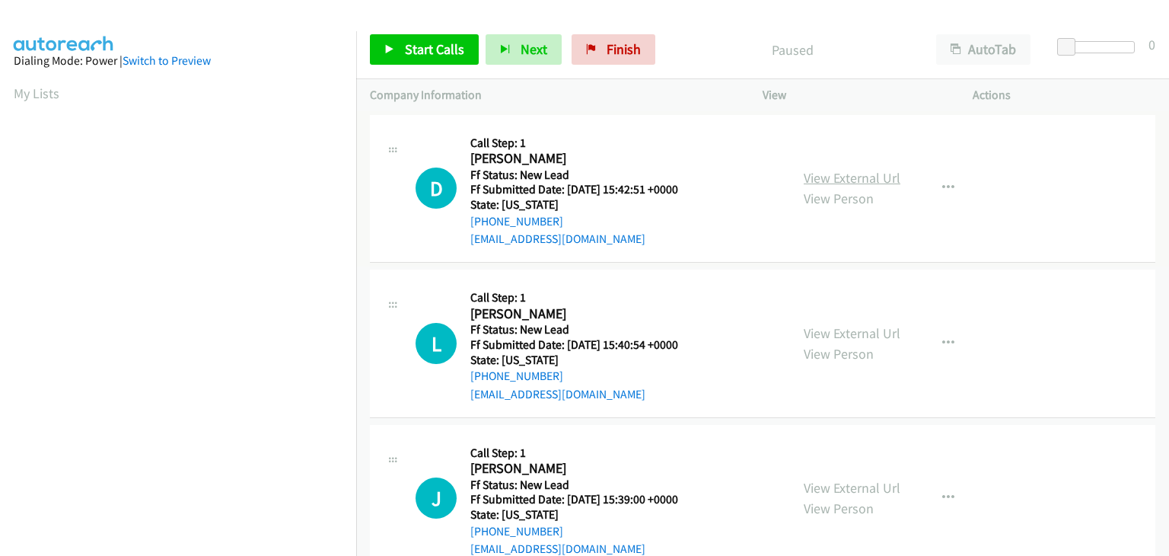
click at [855, 177] on link "View External Url" at bounding box center [852, 178] width 97 height 18
drag, startPoint x: 419, startPoint y: 45, endPoint x: 699, endPoint y: 65, distance: 280.8
click at [419, 45] on span "Start Calls" at bounding box center [434, 49] width 59 height 18
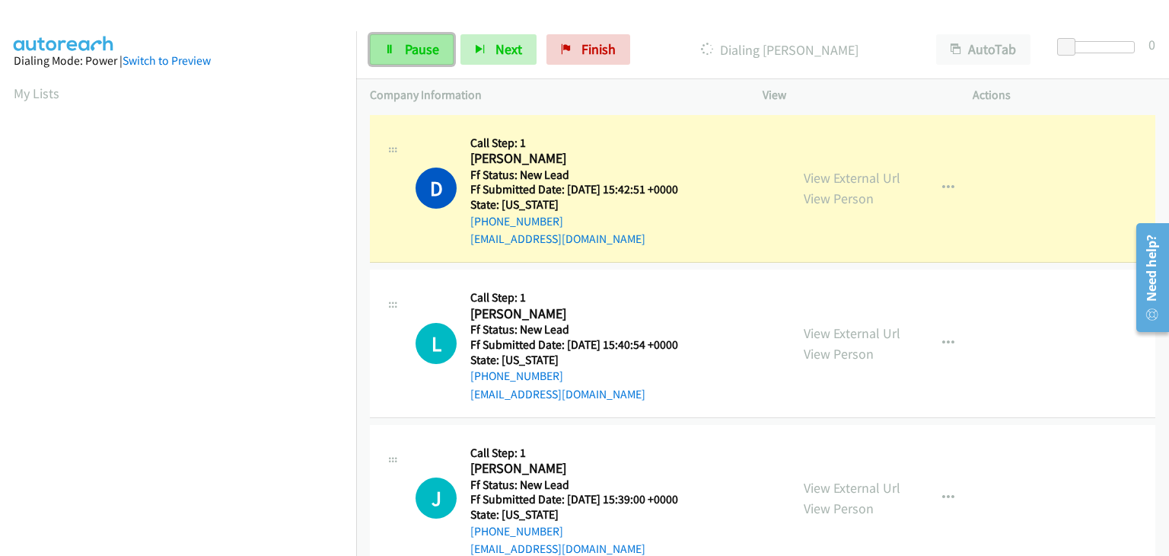
click at [422, 53] on span "Pause" at bounding box center [422, 49] width 34 height 18
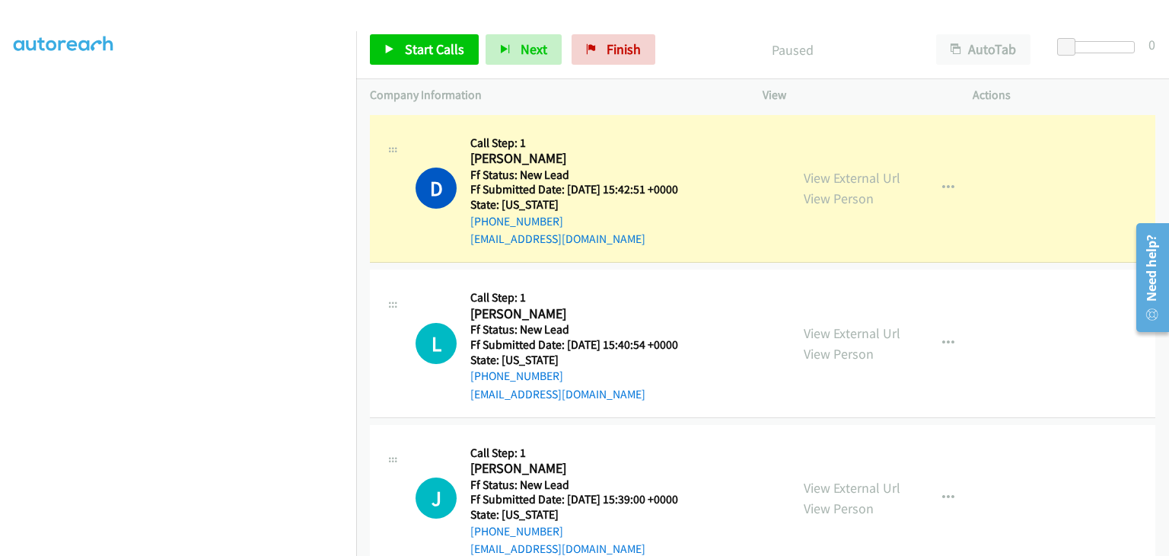
scroll to position [298, 0]
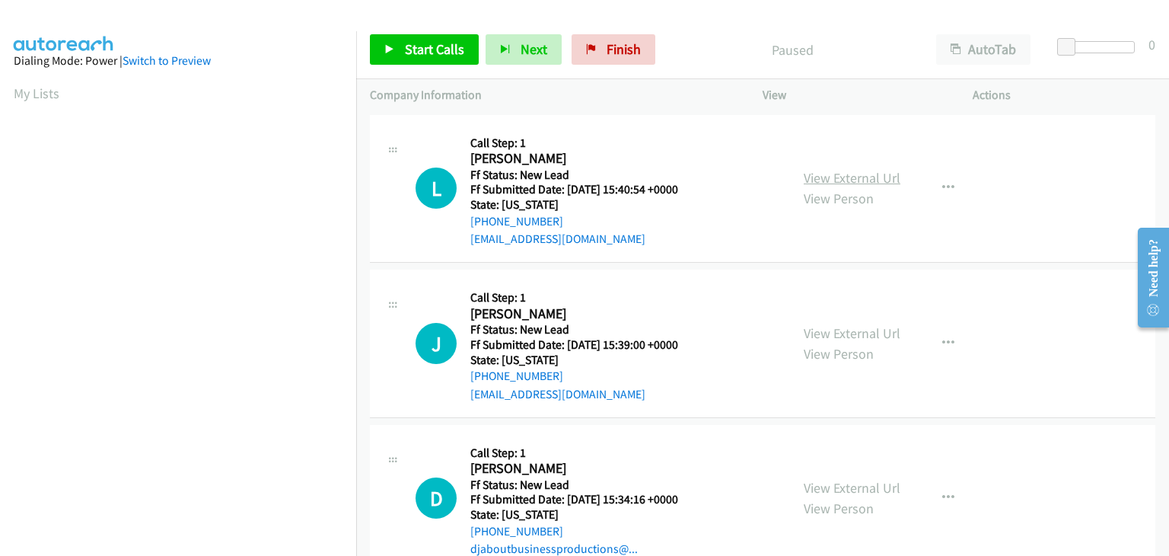
click at [814, 180] on link "View External Url" at bounding box center [852, 178] width 97 height 18
click at [425, 59] on link "Start Calls" at bounding box center [424, 49] width 109 height 30
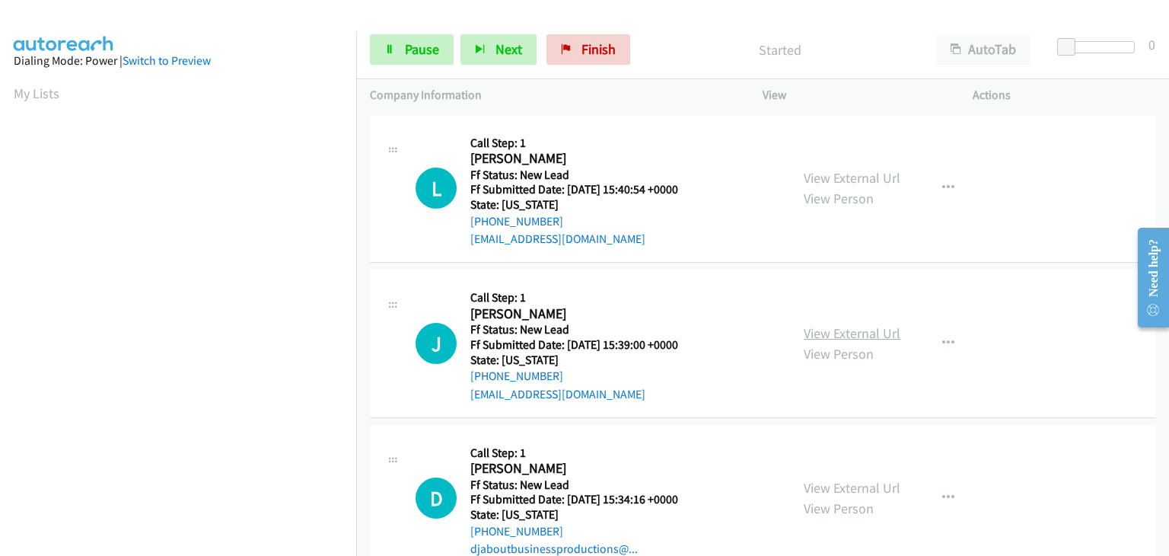
click at [827, 327] on link "View External Url" at bounding box center [852, 333] width 97 height 18
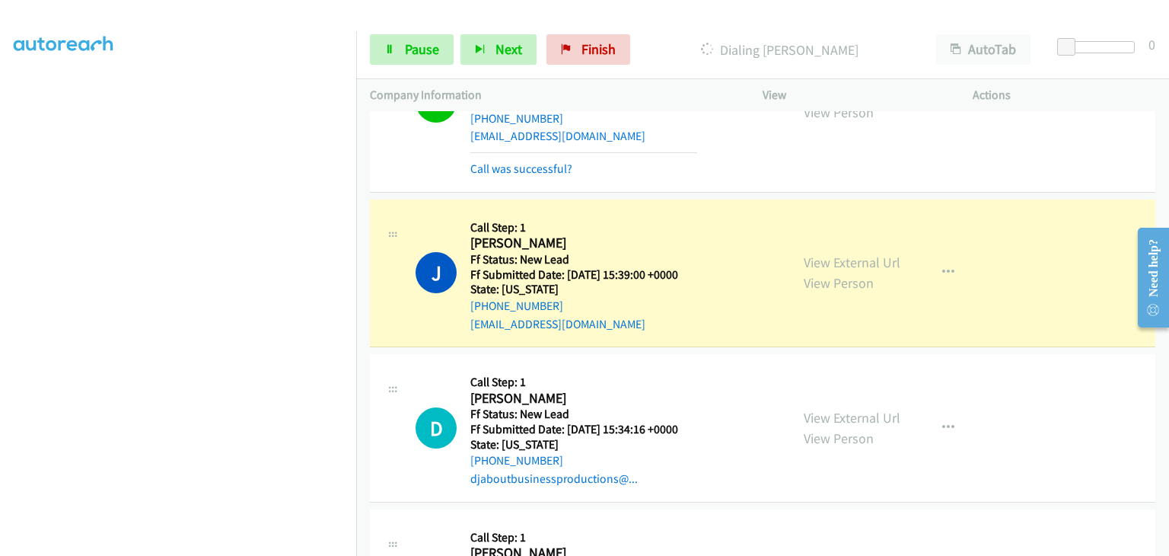
scroll to position [76, 0]
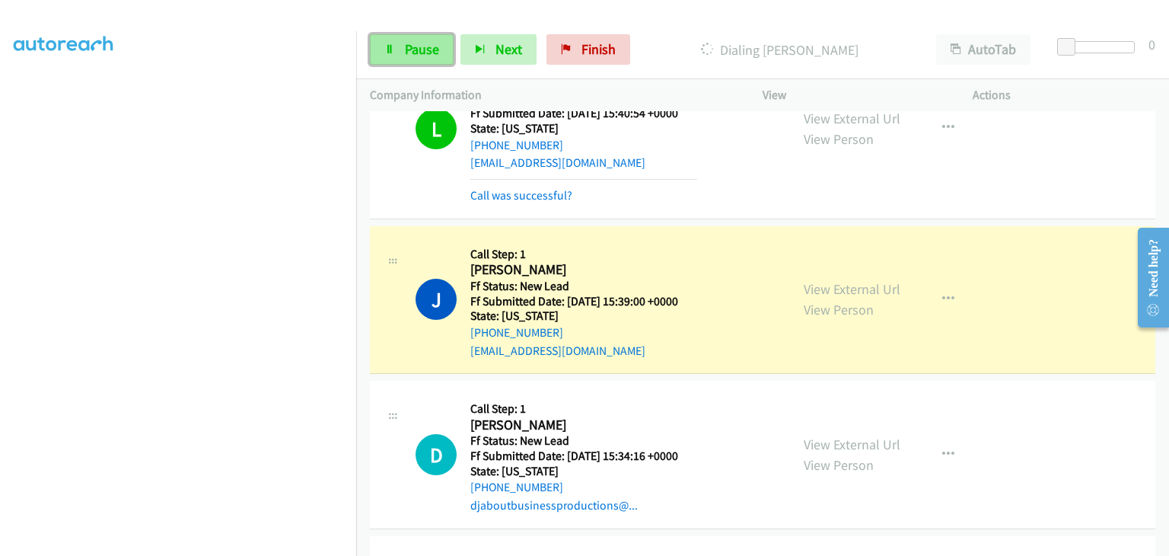
drag, startPoint x: 423, startPoint y: 55, endPoint x: 437, endPoint y: 49, distance: 14.7
click at [423, 55] on span "Pause" at bounding box center [422, 49] width 34 height 18
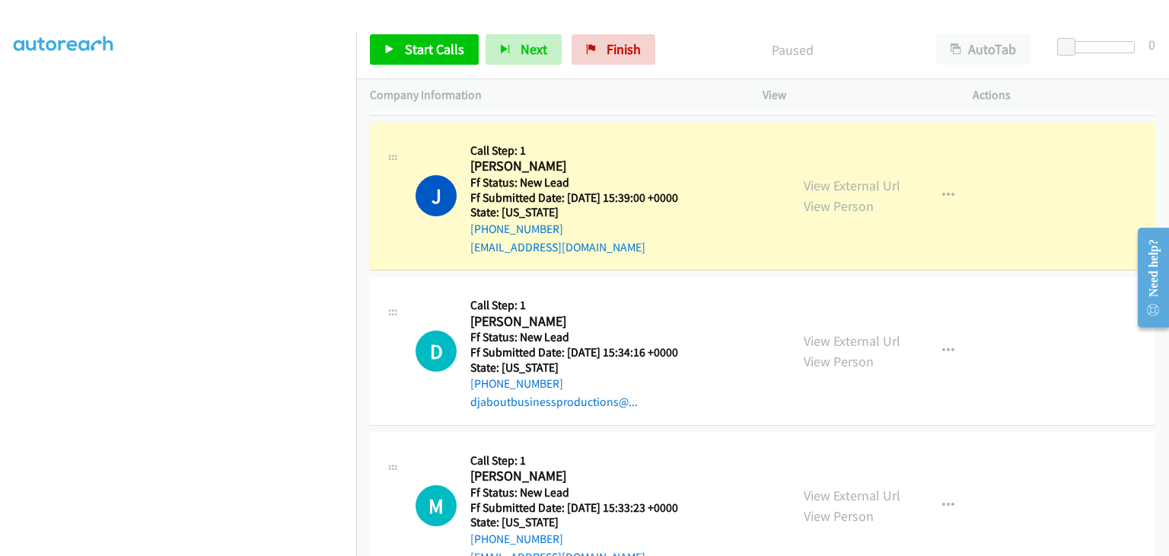
scroll to position [0, 0]
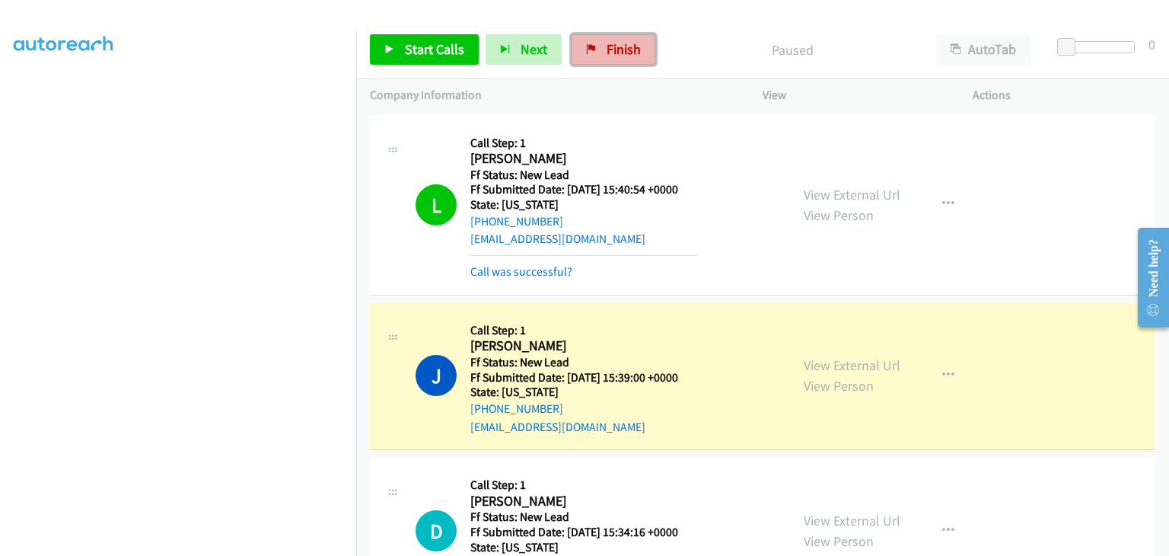
click at [607, 47] on span "Finish" at bounding box center [624, 49] width 34 height 18
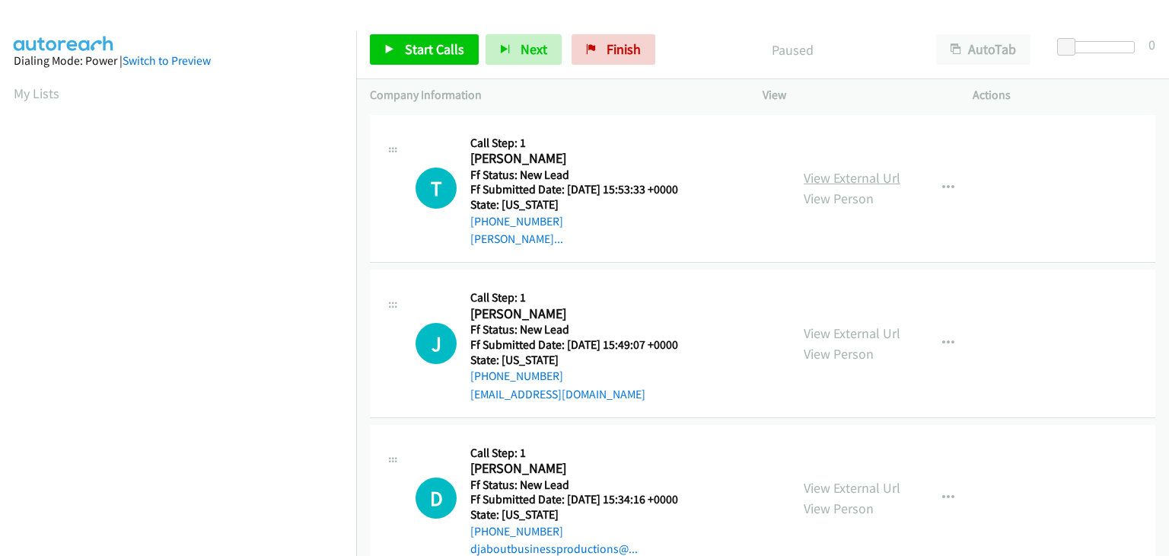
click at [837, 170] on link "View External Url" at bounding box center [852, 178] width 97 height 18
drag, startPoint x: 413, startPoint y: 44, endPoint x: 423, endPoint y: 47, distance: 11.1
click at [413, 44] on span "Start Calls" at bounding box center [434, 49] width 59 height 18
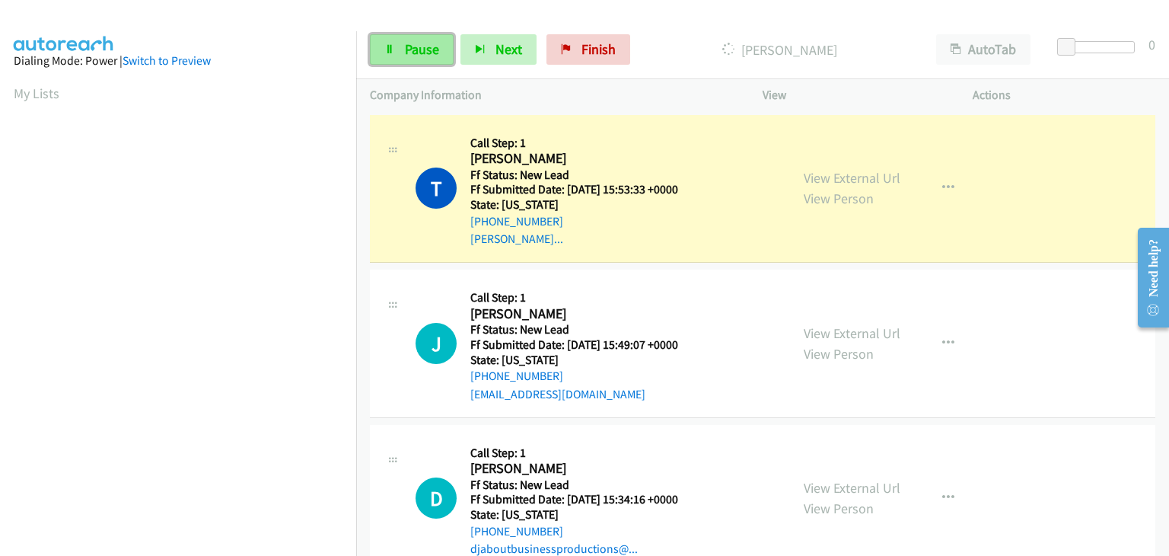
click at [437, 48] on span "Pause" at bounding box center [422, 49] width 34 height 18
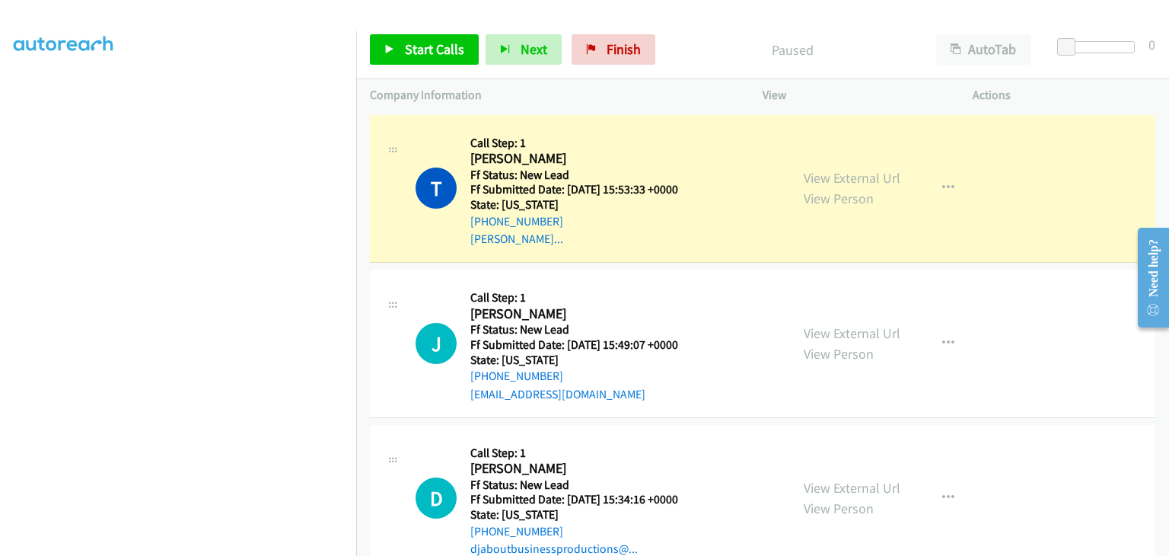
scroll to position [298, 0]
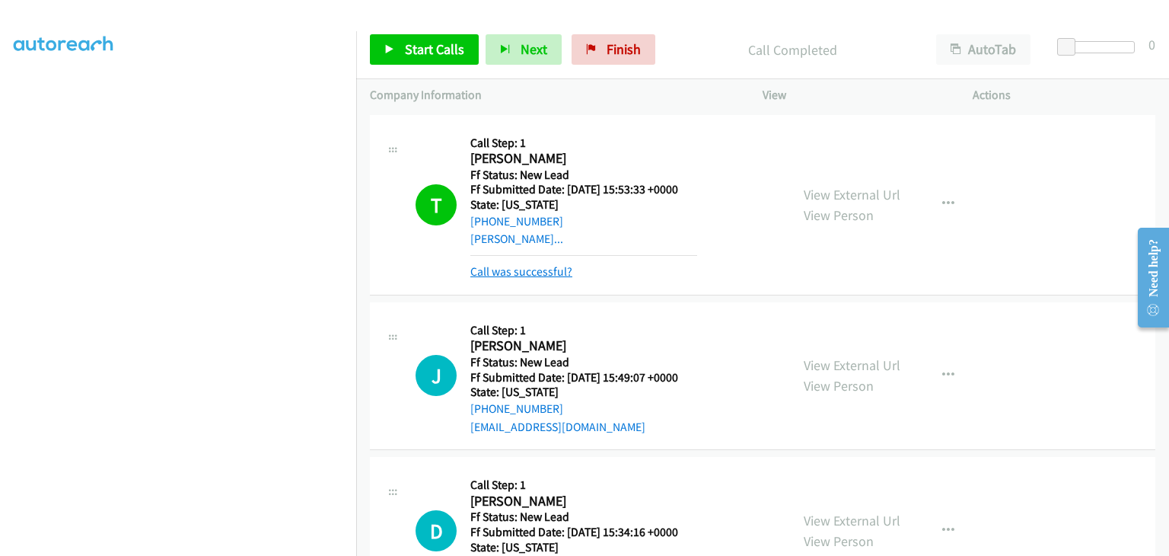
click at [535, 270] on link "Call was successful?" at bounding box center [521, 271] width 102 height 14
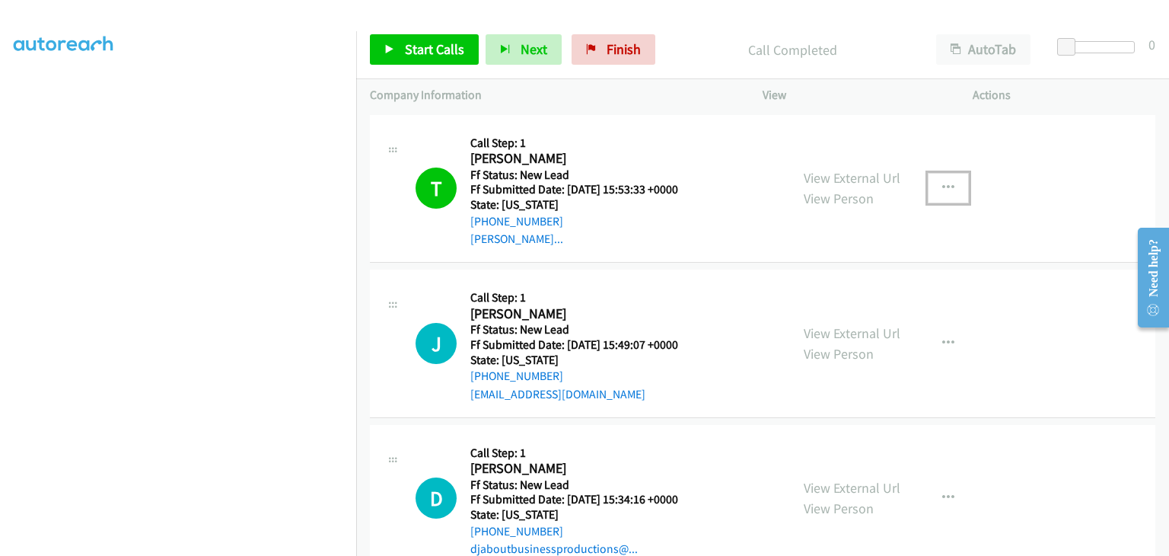
click at [951, 190] on button "button" at bounding box center [948, 188] width 41 height 30
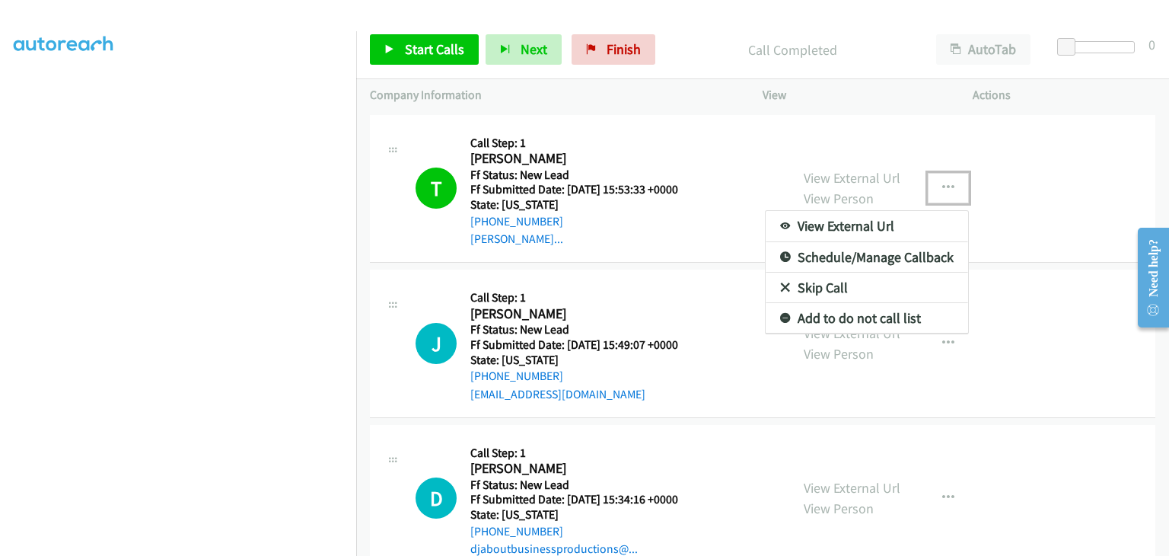
drag, startPoint x: 862, startPoint y: 315, endPoint x: 616, endPoint y: 249, distance: 255.3
click at [798, 319] on link "Add to do not call list" at bounding box center [867, 318] width 202 height 30
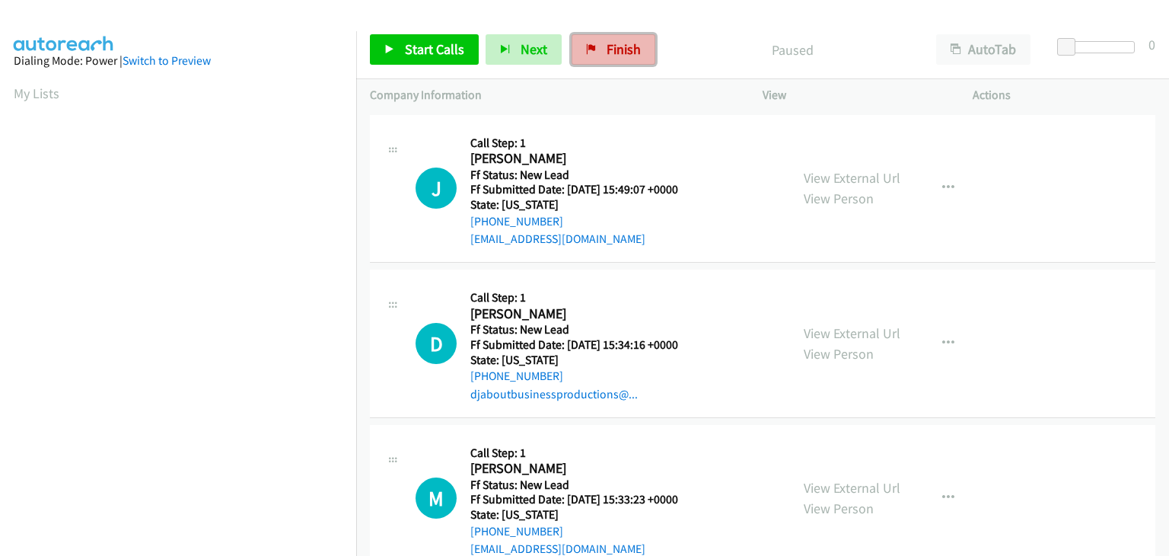
click at [607, 49] on span "Finish" at bounding box center [624, 49] width 34 height 18
click at [850, 171] on link "View External Url" at bounding box center [852, 178] width 97 height 18
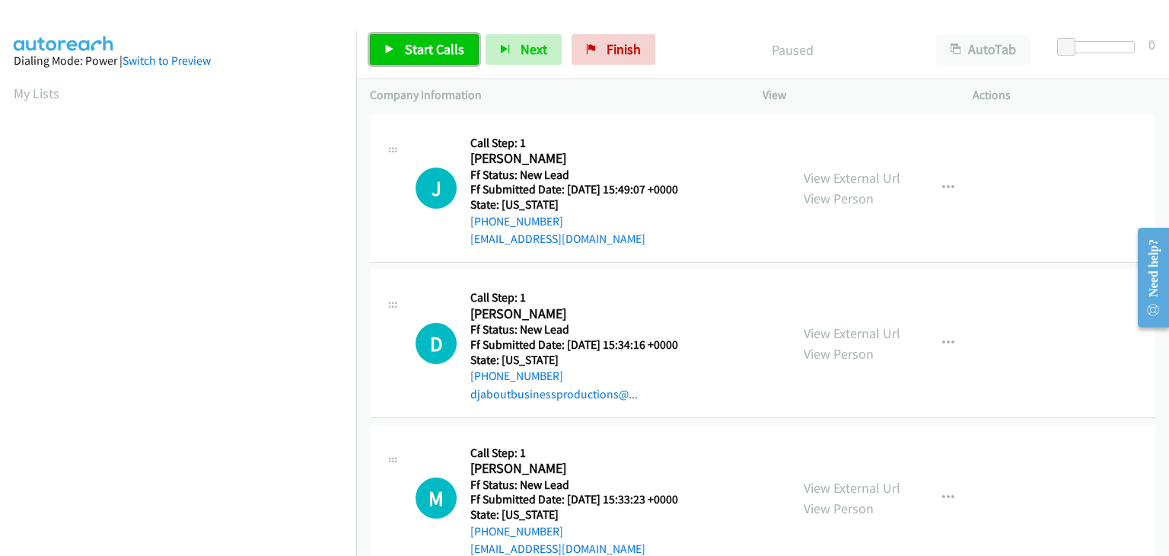
click at [455, 49] on span "Start Calls" at bounding box center [434, 49] width 59 height 18
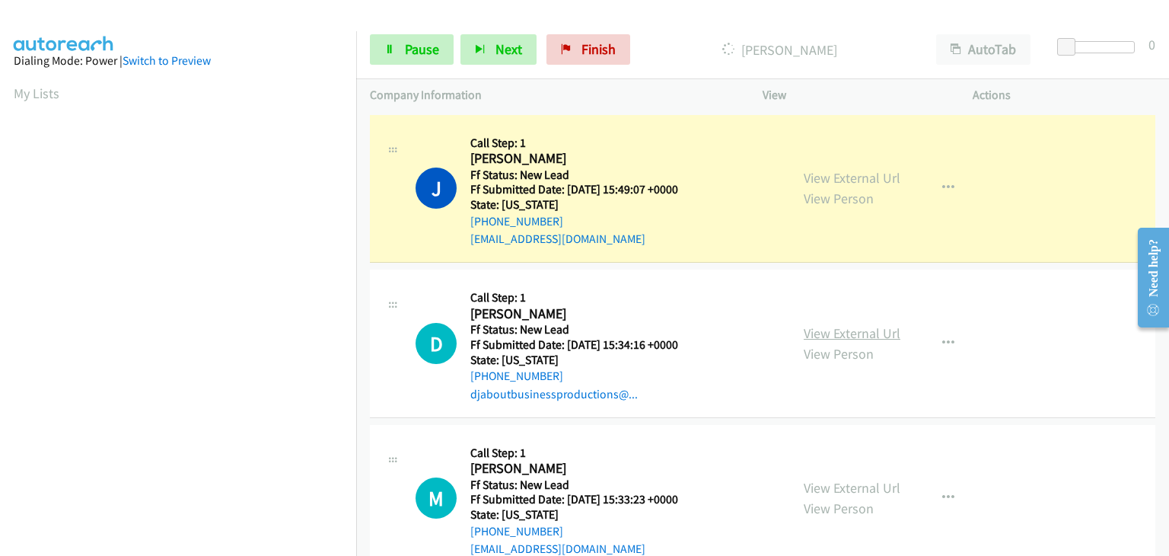
click at [804, 324] on link "View External Url" at bounding box center [852, 333] width 97 height 18
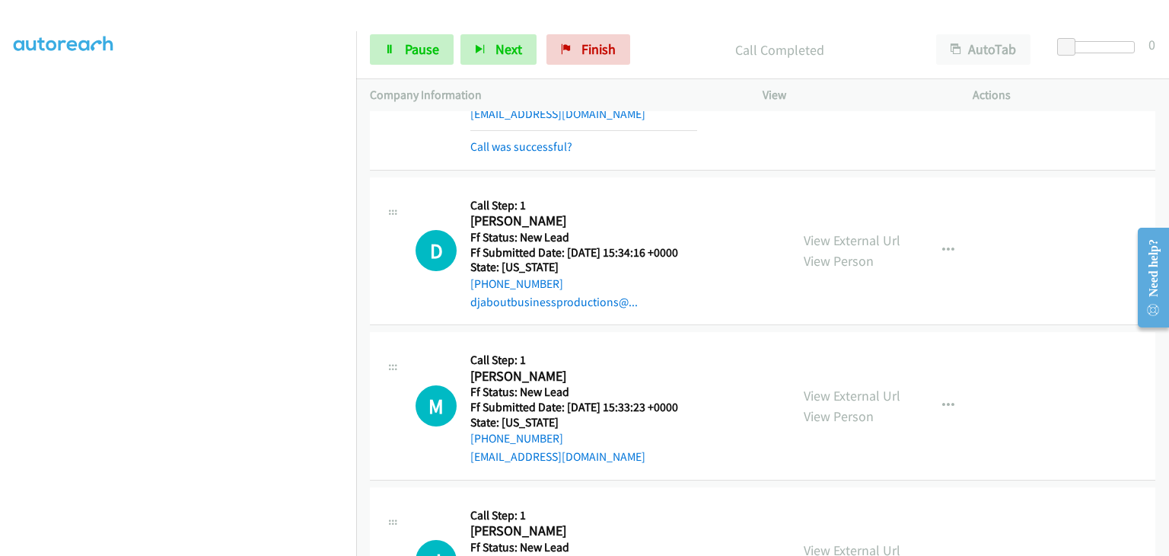
scroll to position [152, 0]
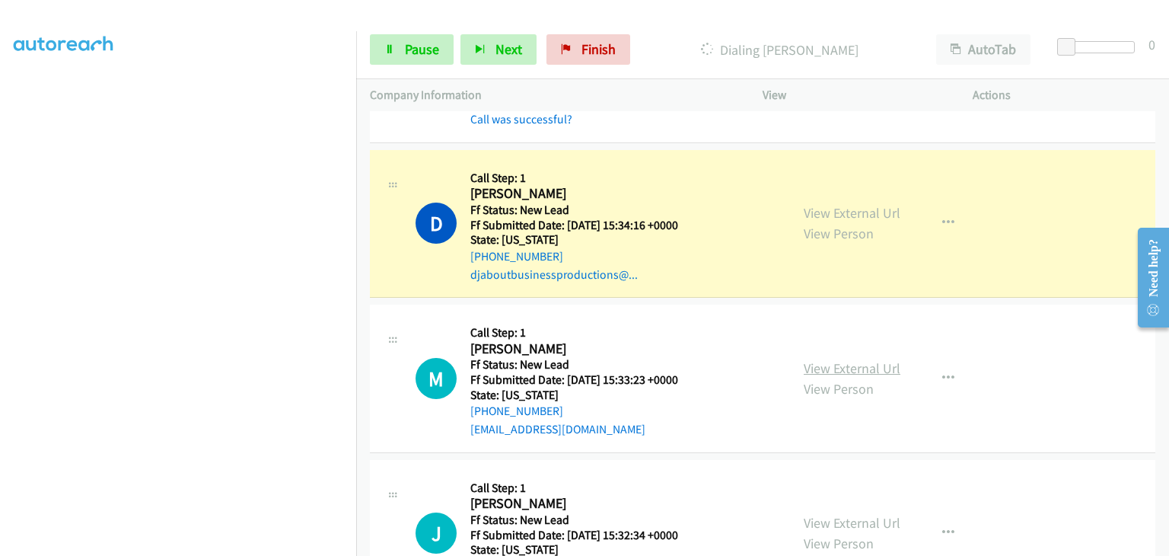
click at [822, 368] on link "View External Url" at bounding box center [852, 368] width 97 height 18
drag, startPoint x: 390, startPoint y: 56, endPoint x: 440, endPoint y: 56, distance: 49.5
click at [393, 56] on link "Pause" at bounding box center [412, 49] width 84 height 30
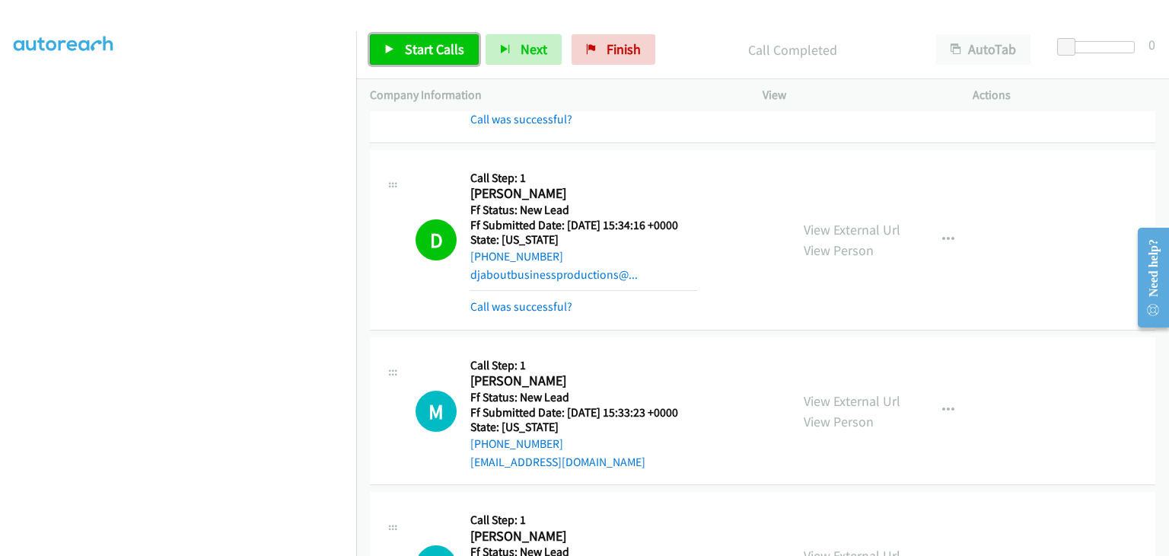
drag, startPoint x: 428, startPoint y: 53, endPoint x: 460, endPoint y: 85, distance: 45.2
click at [428, 53] on span "Start Calls" at bounding box center [434, 49] width 59 height 18
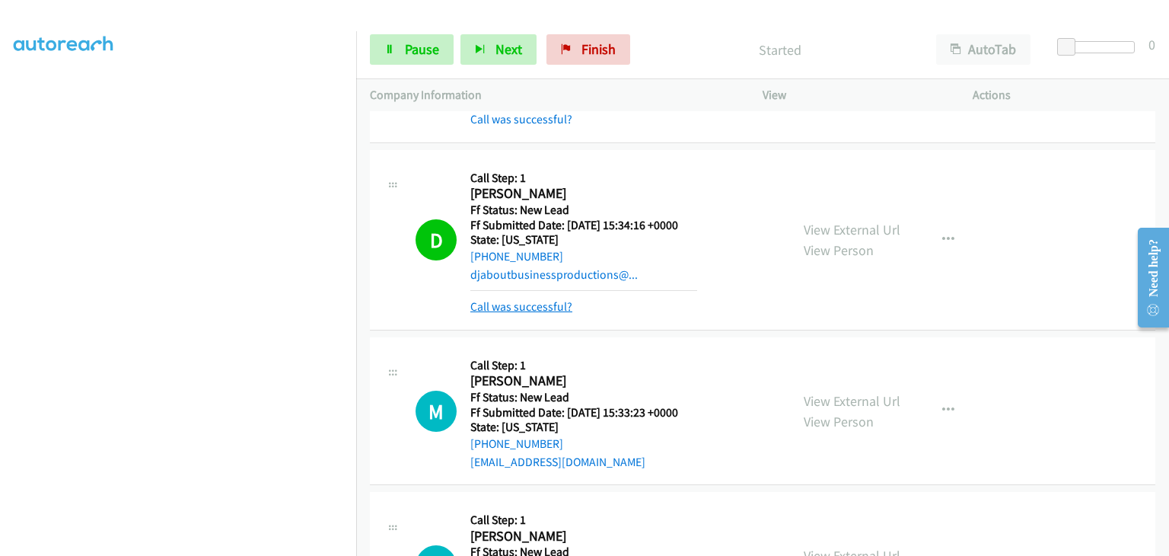
click at [550, 301] on link "Call was successful?" at bounding box center [521, 306] width 102 height 14
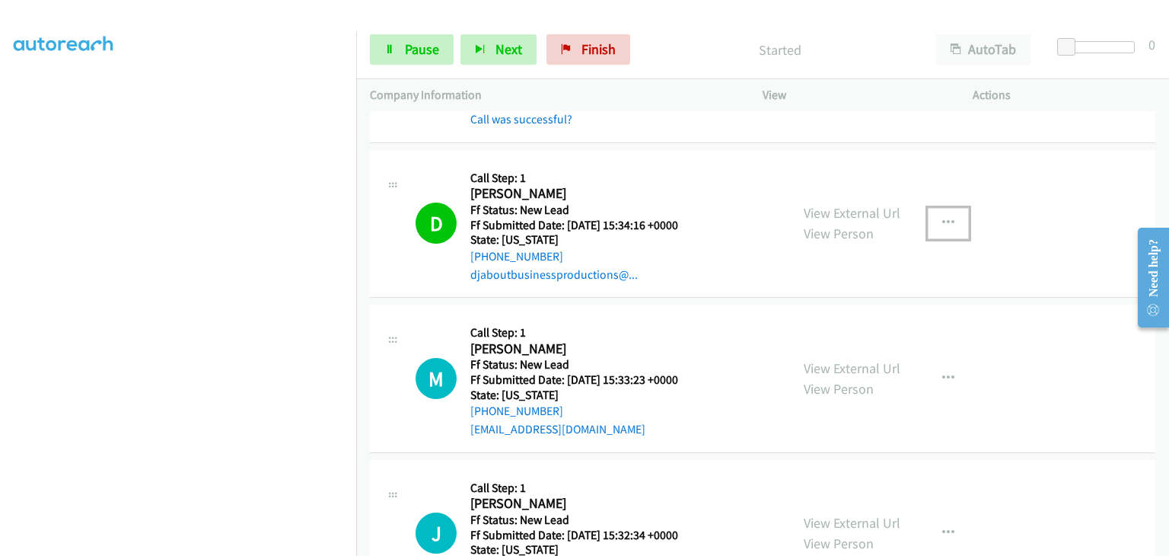
click at [942, 226] on icon "button" at bounding box center [948, 223] width 12 height 12
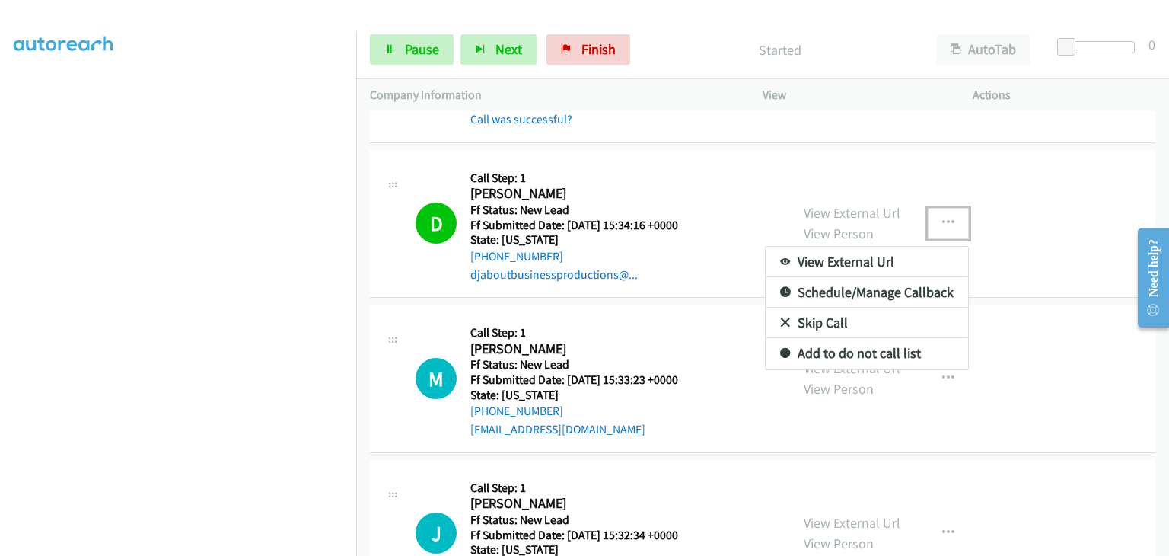
click at [862, 351] on link "Add to do not call list" at bounding box center [867, 353] width 202 height 30
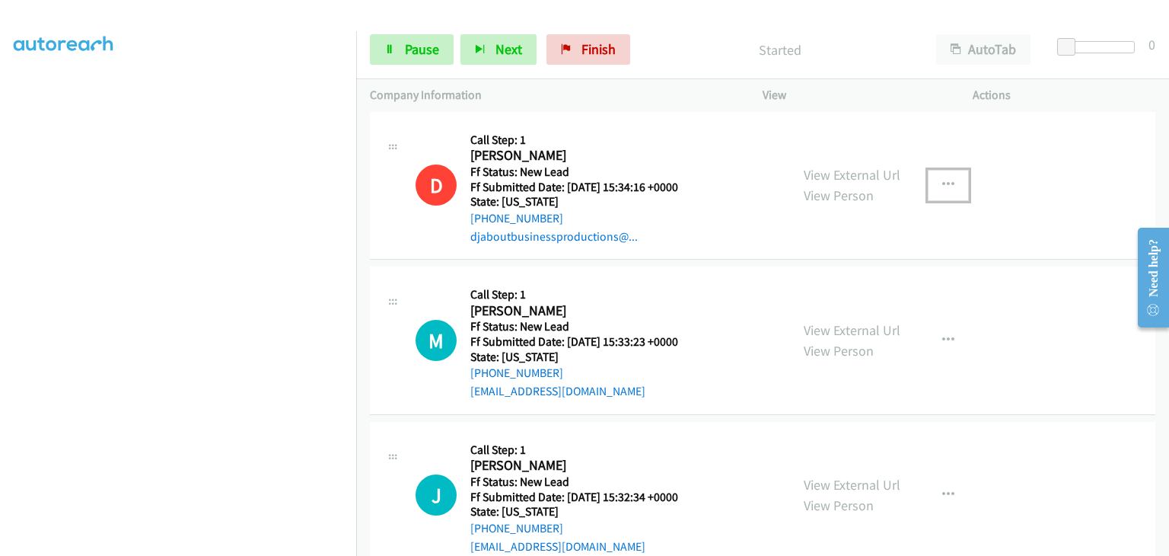
scroll to position [225, 0]
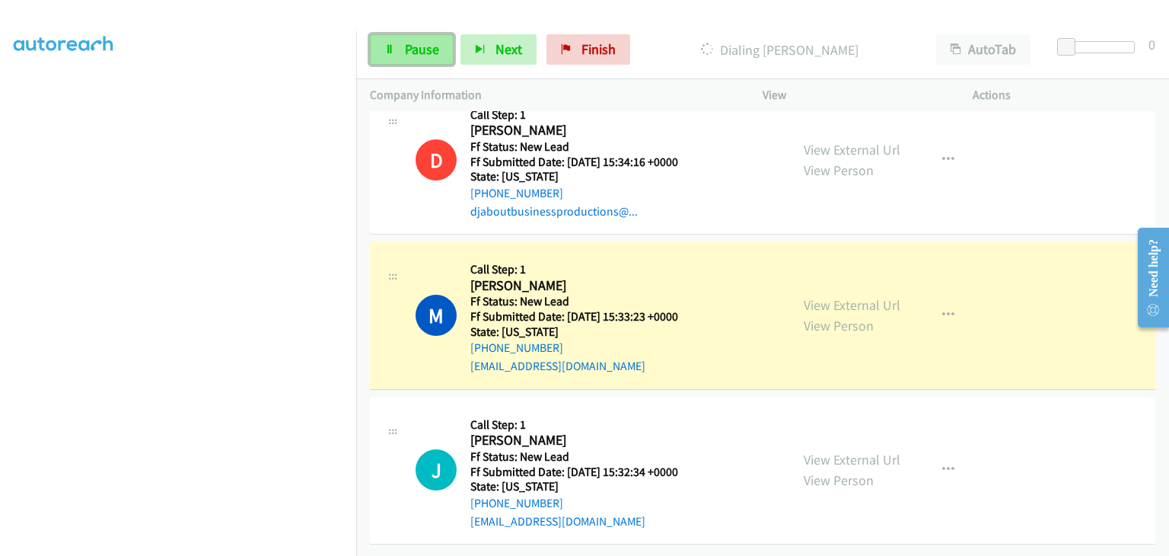
click at [409, 59] on link "Pause" at bounding box center [412, 49] width 84 height 30
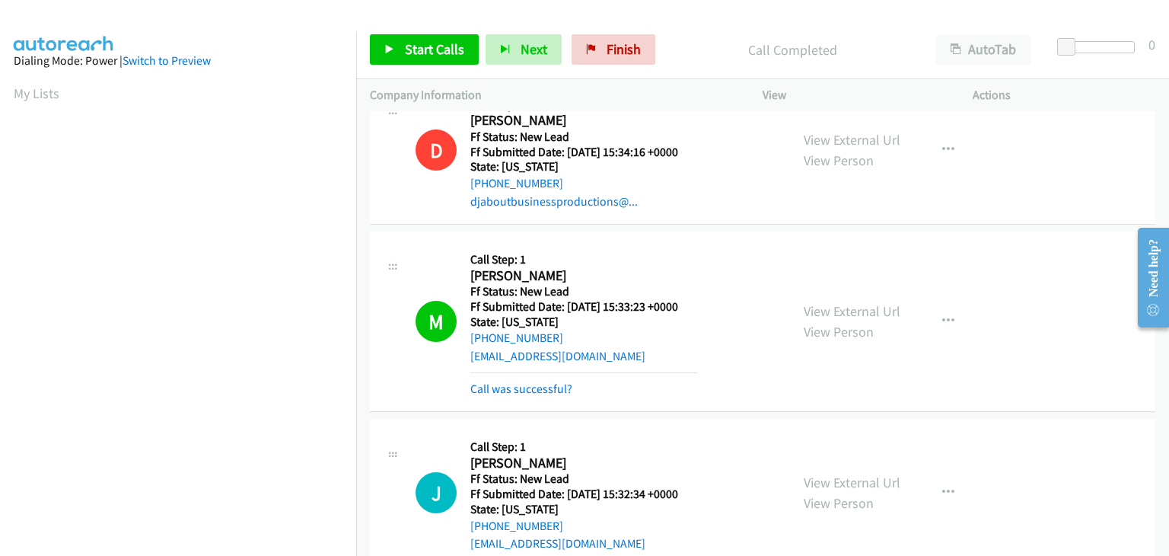
scroll to position [298, 0]
drag, startPoint x: 562, startPoint y: 391, endPoint x: 601, endPoint y: 393, distance: 38.9
click at [562, 391] on link "Call was successful?" at bounding box center [521, 388] width 102 height 14
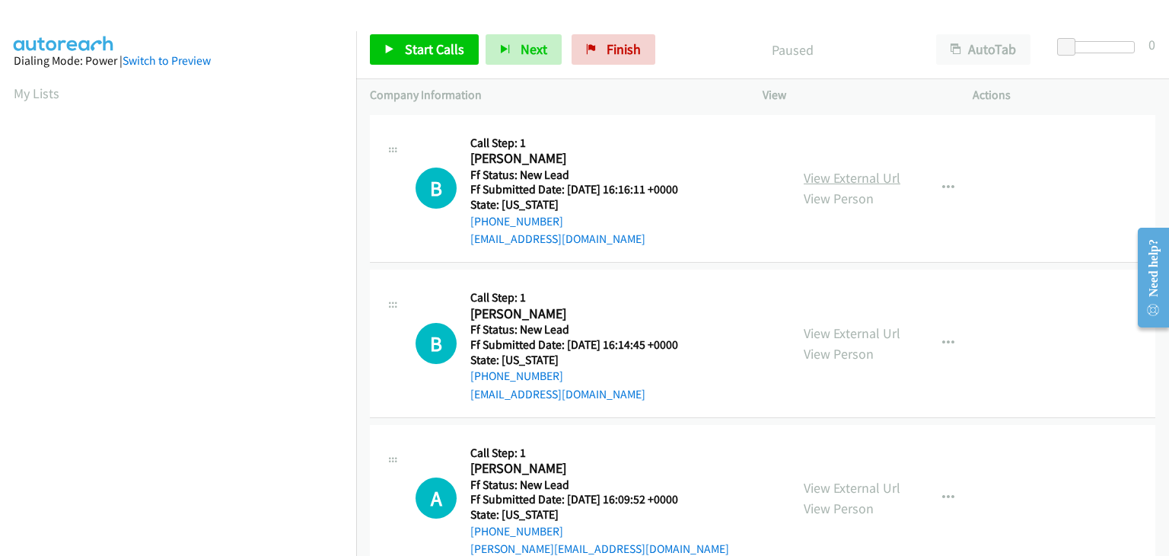
click at [814, 180] on link "View External Url" at bounding box center [852, 178] width 97 height 18
click at [932, 186] on button "button" at bounding box center [948, 188] width 41 height 30
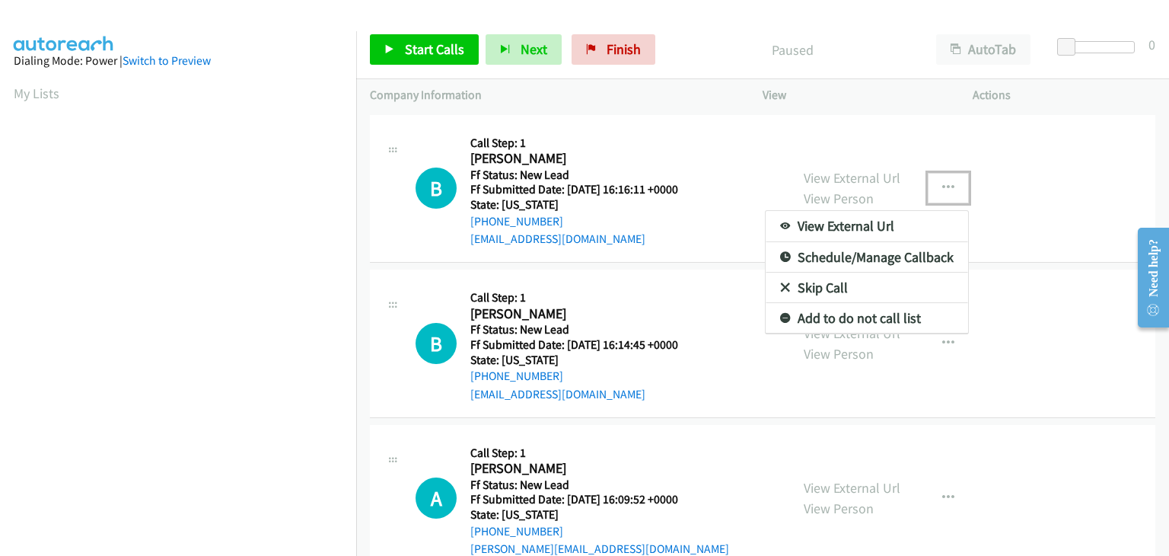
click at [849, 288] on link "Skip Call" at bounding box center [867, 287] width 202 height 30
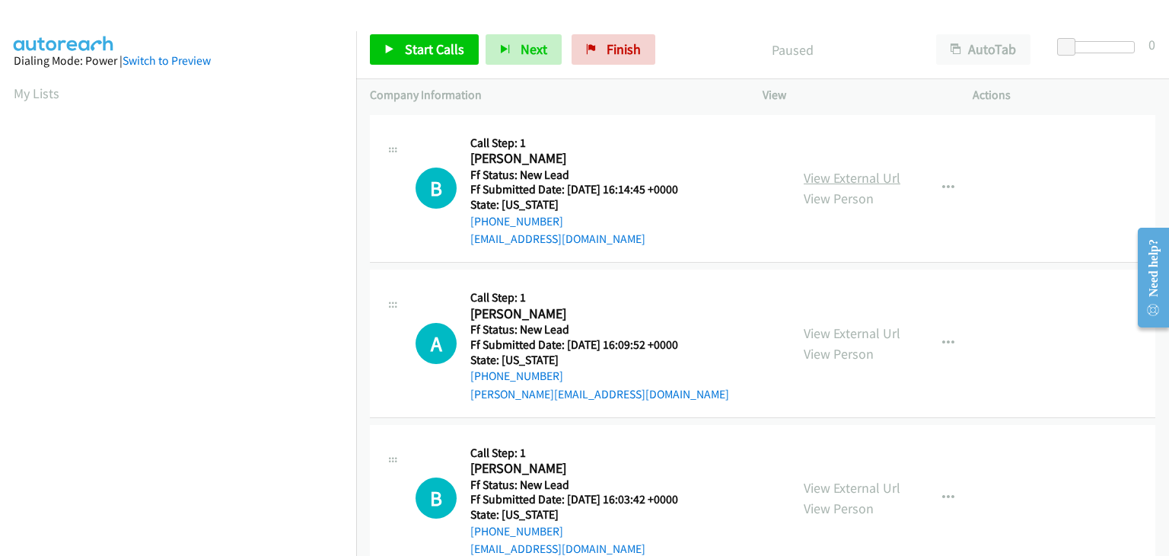
click at [848, 171] on link "View External Url" at bounding box center [852, 178] width 97 height 18
click at [457, 59] on link "Start Calls" at bounding box center [424, 49] width 109 height 30
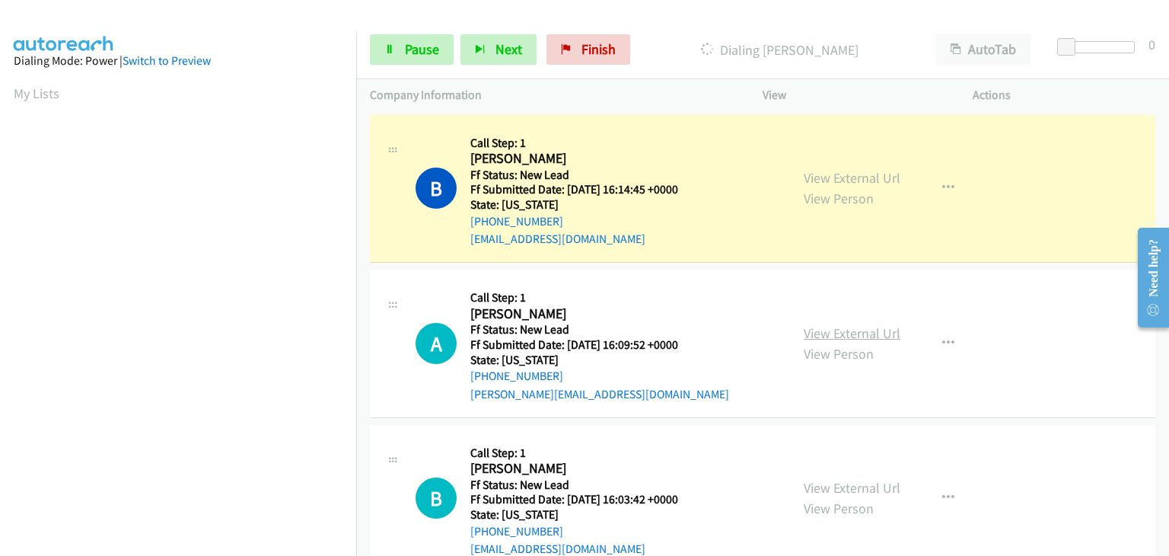
click at [835, 327] on link "View External Url" at bounding box center [852, 333] width 97 height 18
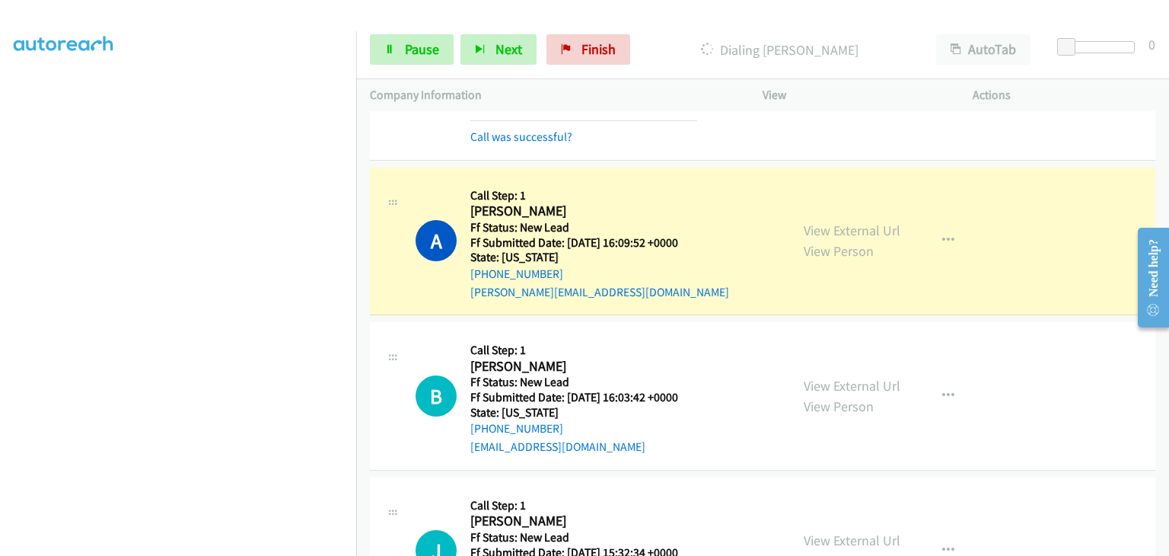
scroll to position [152, 0]
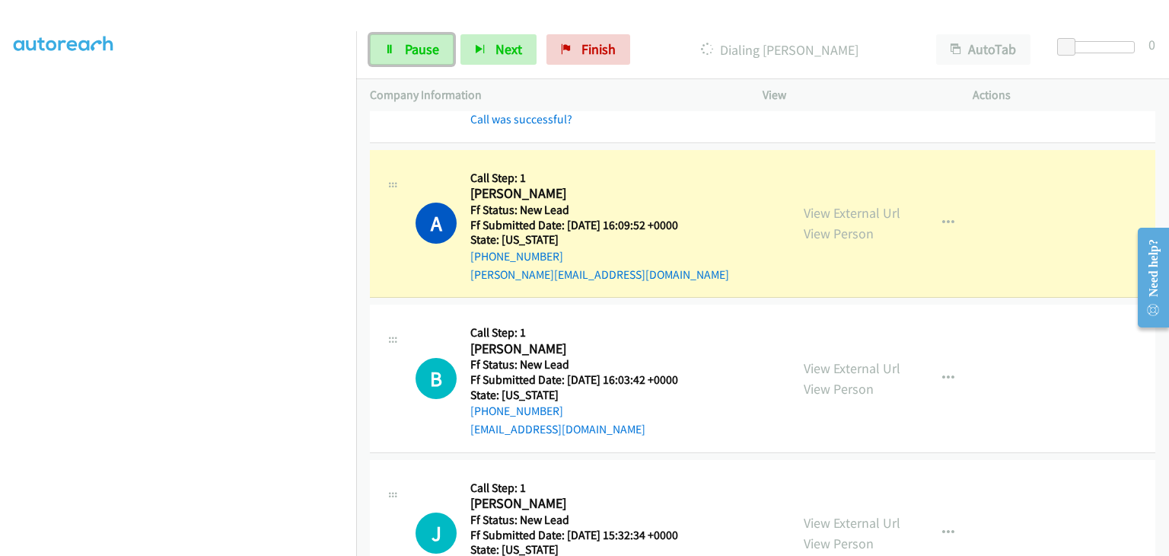
drag, startPoint x: 451, startPoint y: 49, endPoint x: 479, endPoint y: 49, distance: 27.4
click at [451, 49] on link "Pause" at bounding box center [412, 49] width 84 height 30
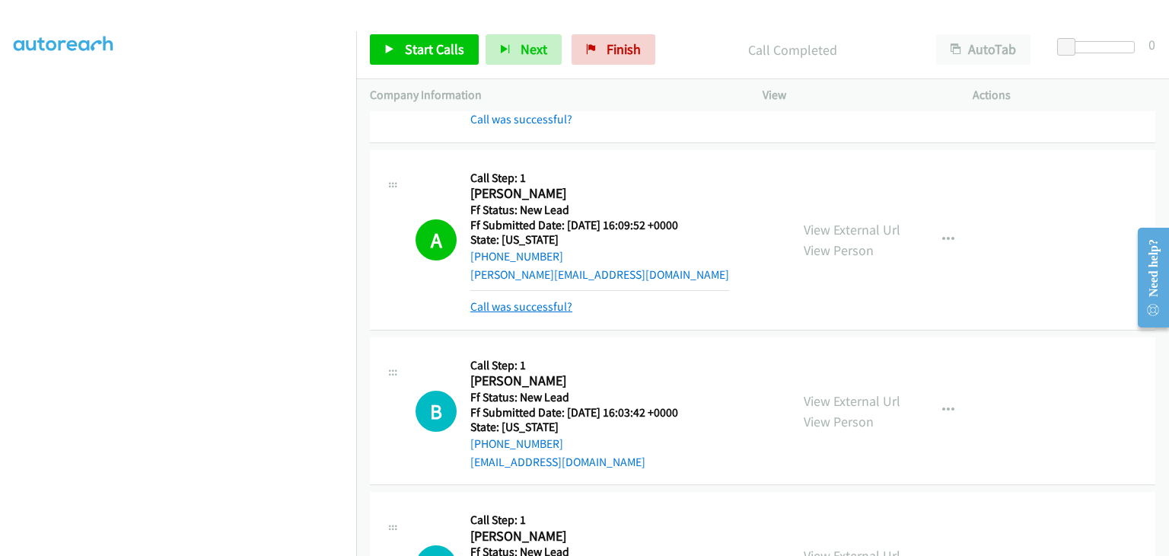
click at [546, 300] on link "Call was successful?" at bounding box center [521, 306] width 102 height 14
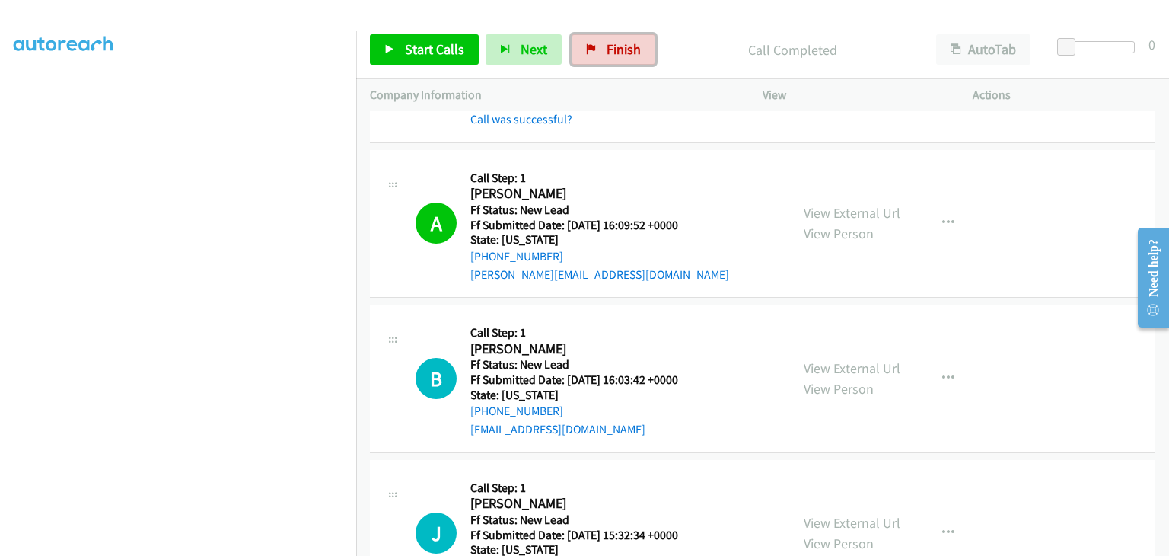
click at [623, 48] on span "Finish" at bounding box center [624, 49] width 34 height 18
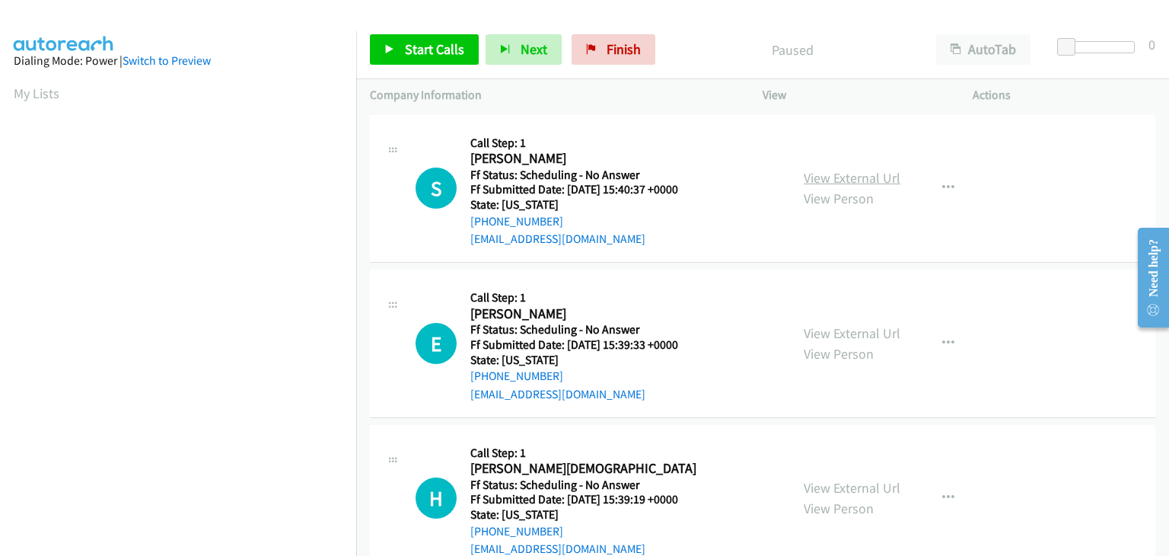
click at [856, 171] on link "View External Url" at bounding box center [852, 178] width 97 height 18
drag, startPoint x: 430, startPoint y: 53, endPoint x: 581, endPoint y: 96, distance: 156.8
click at [430, 53] on span "Start Calls" at bounding box center [434, 49] width 59 height 18
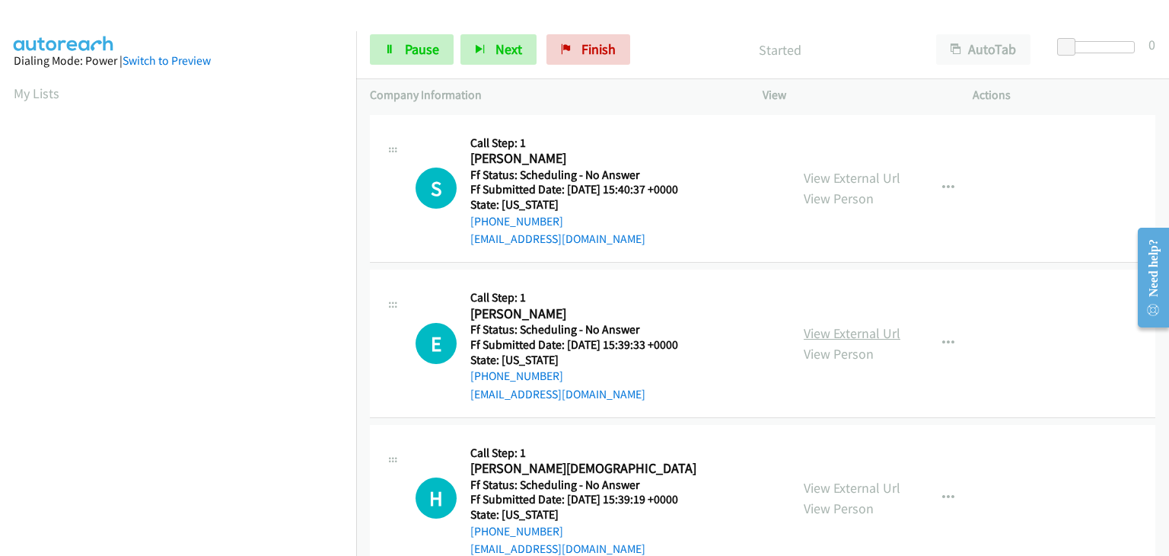
click at [828, 332] on link "View External Url" at bounding box center [852, 333] width 97 height 18
click at [827, 481] on link "View External Url" at bounding box center [852, 488] width 97 height 18
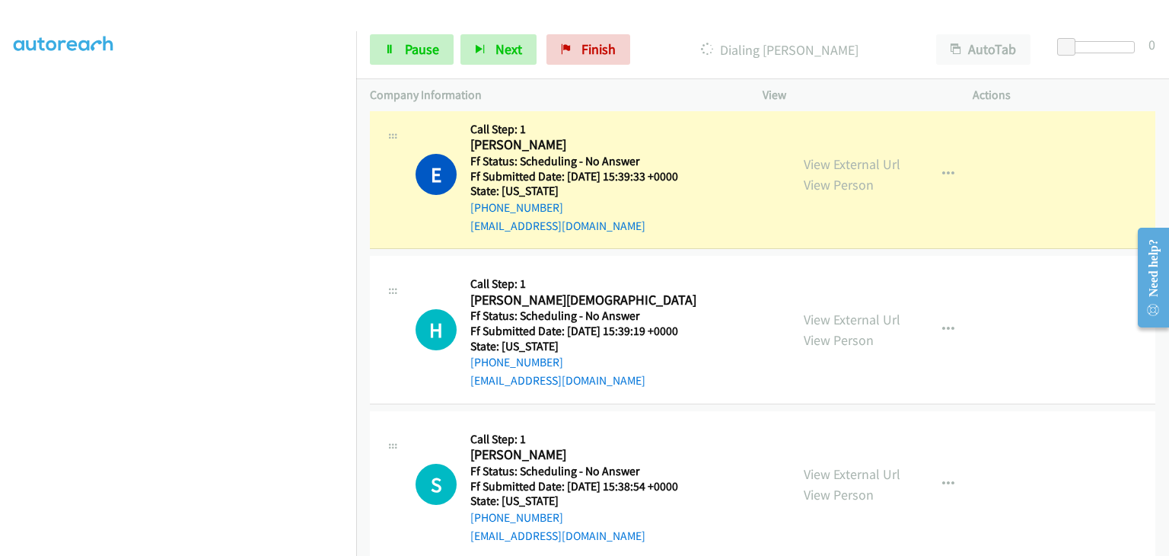
scroll to position [228, 0]
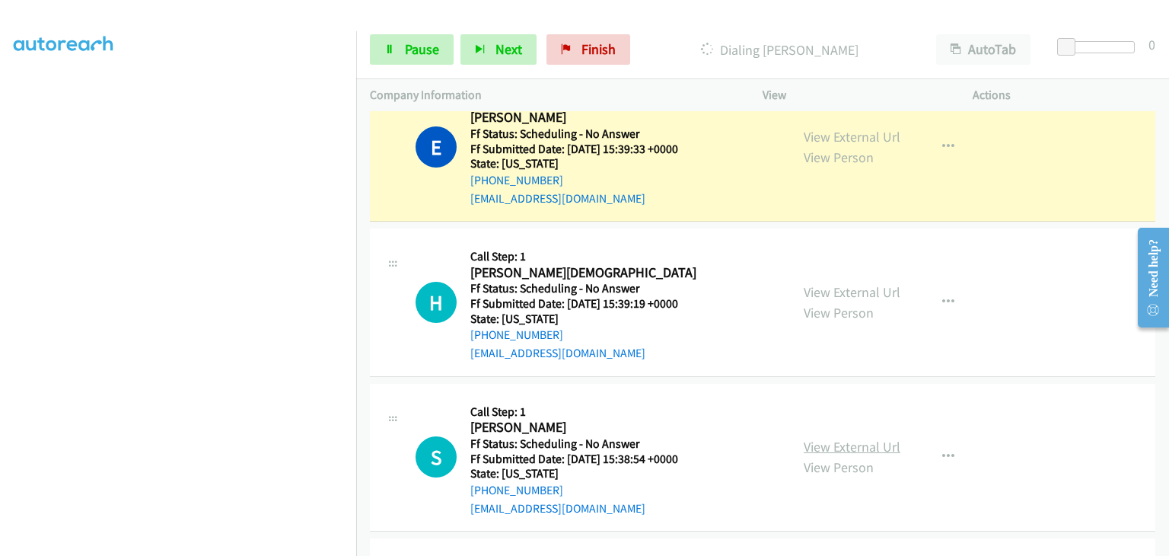
click at [865, 441] on link "View External Url" at bounding box center [852, 447] width 97 height 18
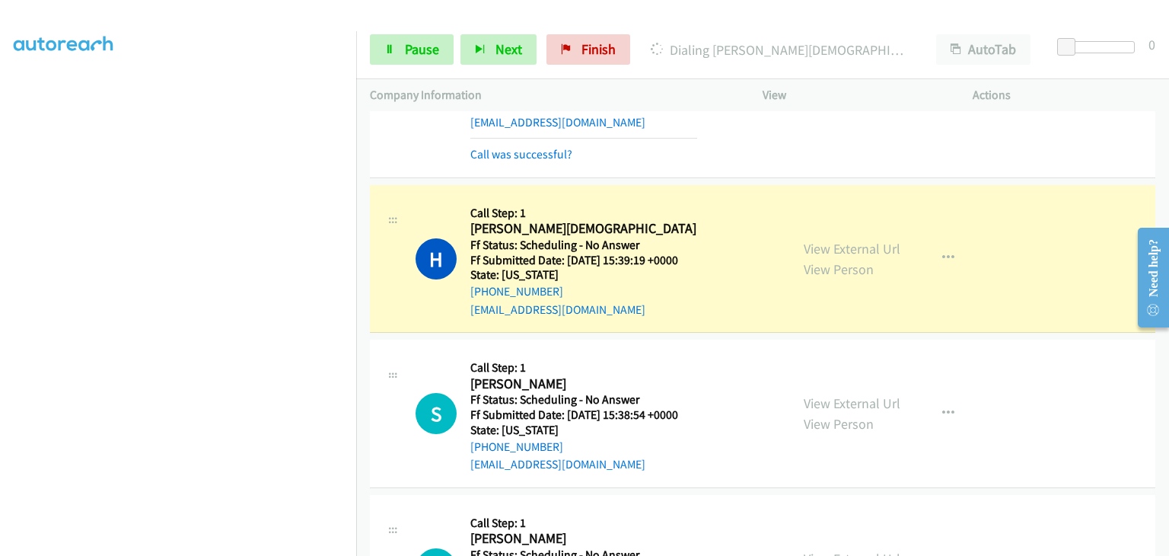
scroll to position [381, 0]
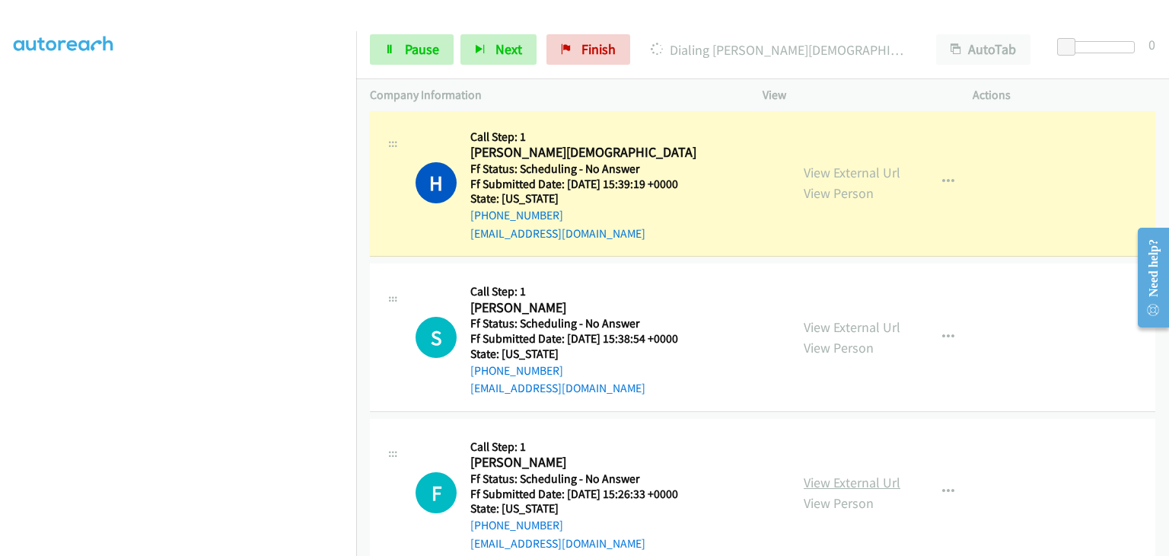
click at [811, 477] on link "View External Url" at bounding box center [852, 482] width 97 height 18
click at [432, 46] on span "Pause" at bounding box center [422, 49] width 34 height 18
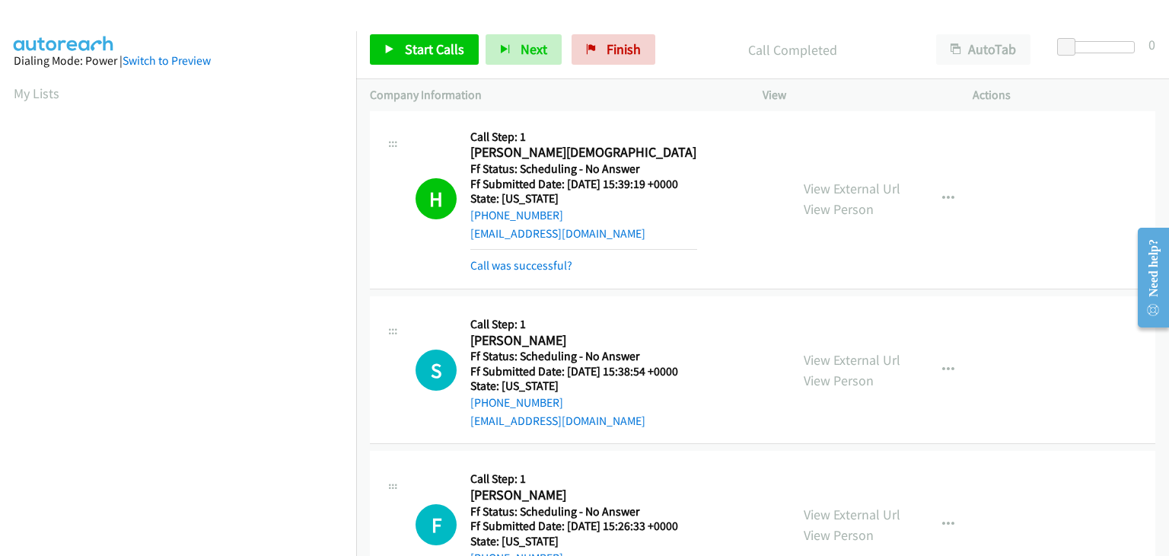
scroll to position [298, 0]
click at [552, 261] on link "Call was successful?" at bounding box center [521, 265] width 102 height 14
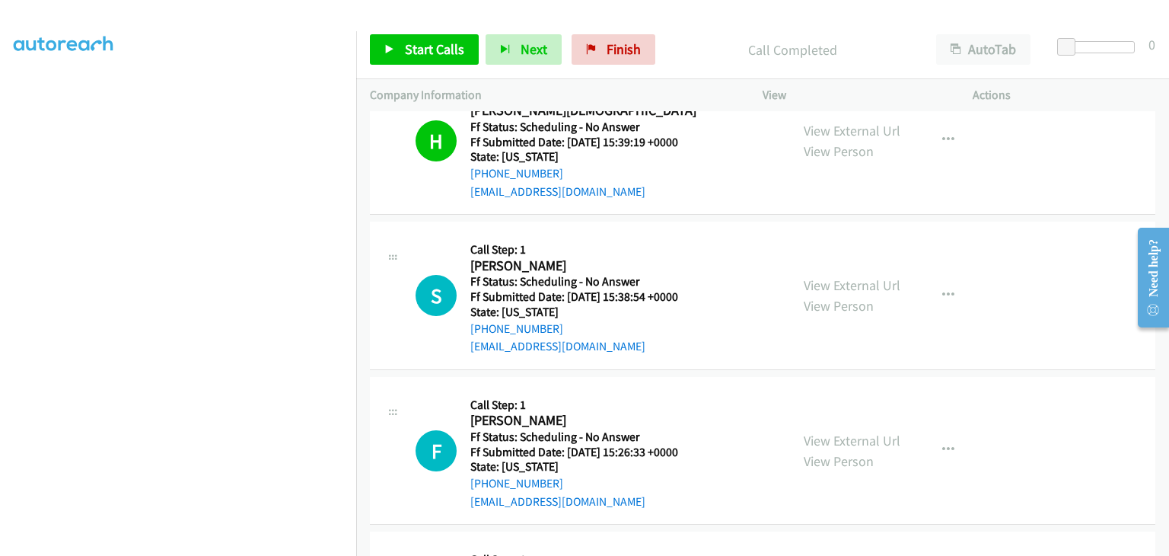
scroll to position [457, 0]
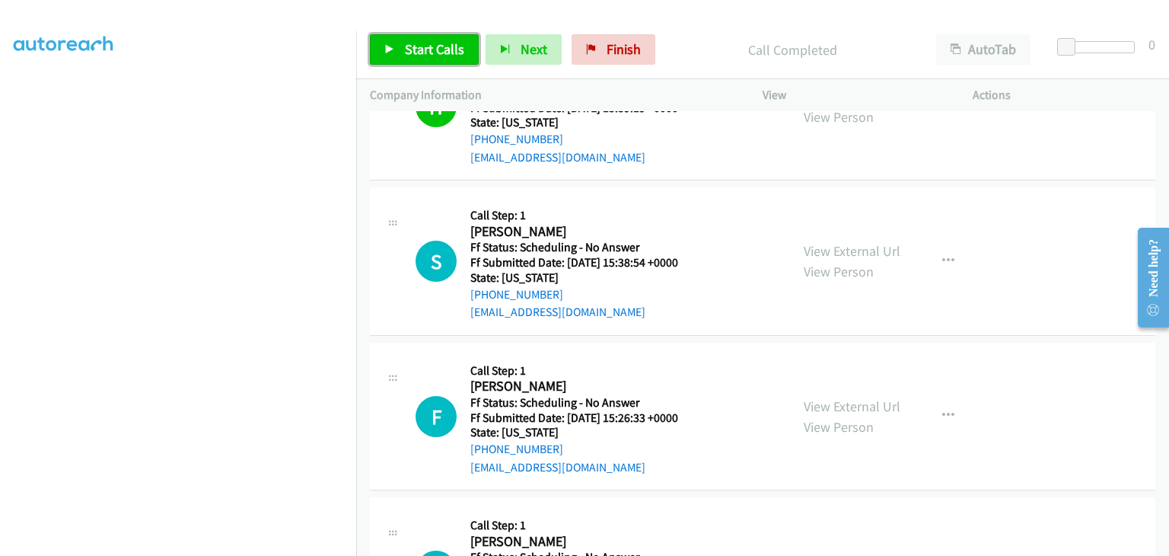
click at [432, 55] on span "Start Calls" at bounding box center [434, 49] width 59 height 18
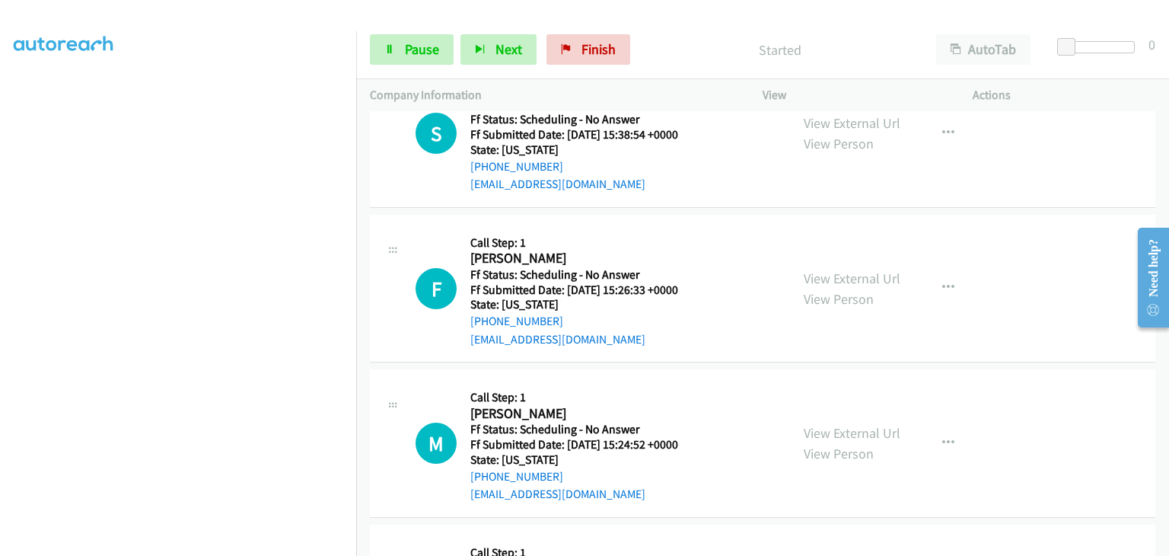
scroll to position [609, 0]
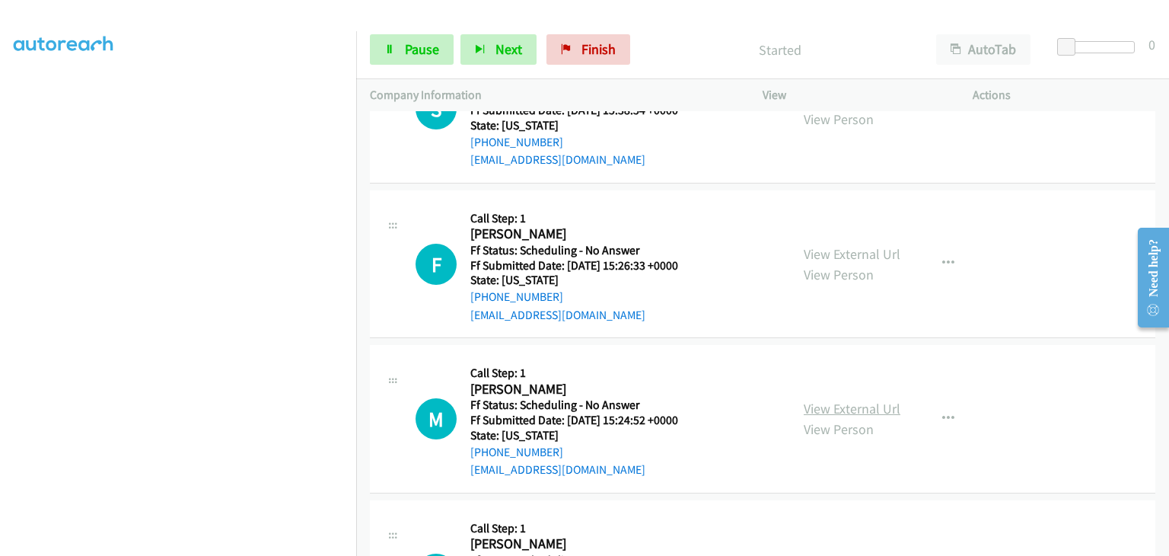
click at [849, 406] on link "View External Url" at bounding box center [852, 409] width 97 height 18
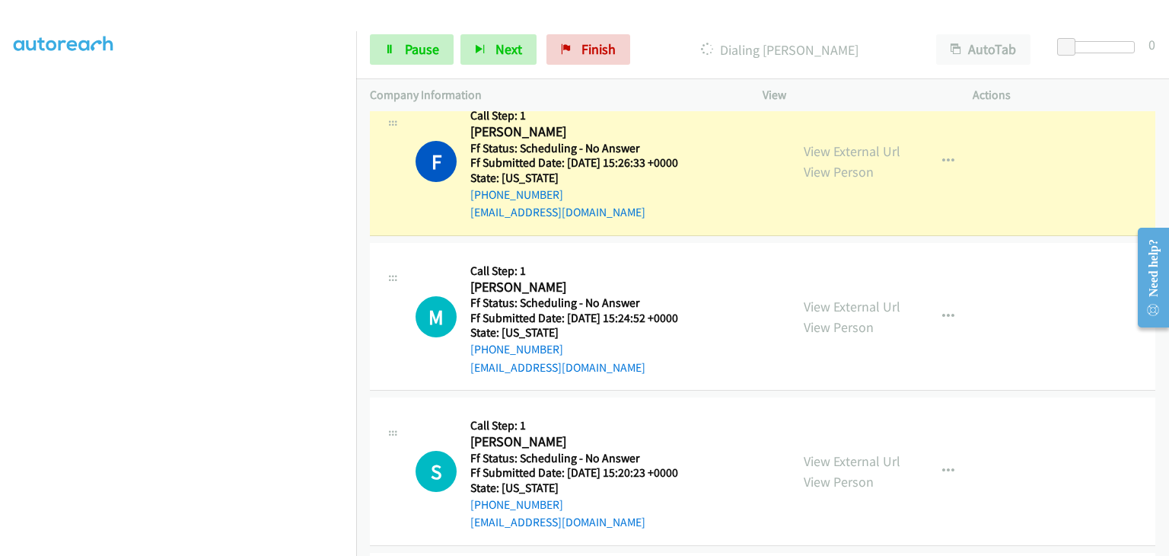
scroll to position [761, 0]
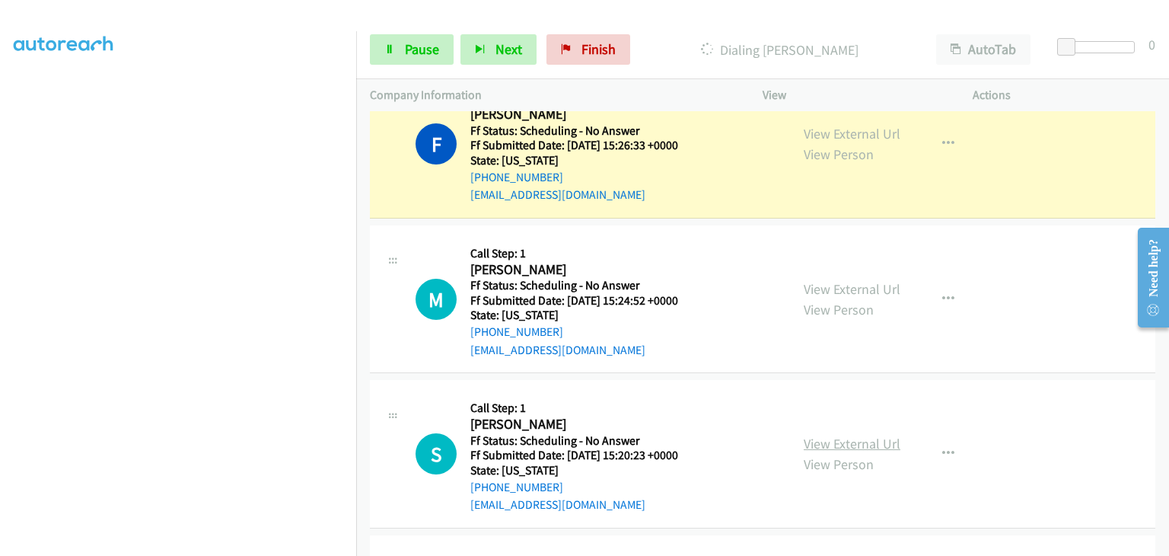
click at [857, 435] on link "View External Url" at bounding box center [852, 444] width 97 height 18
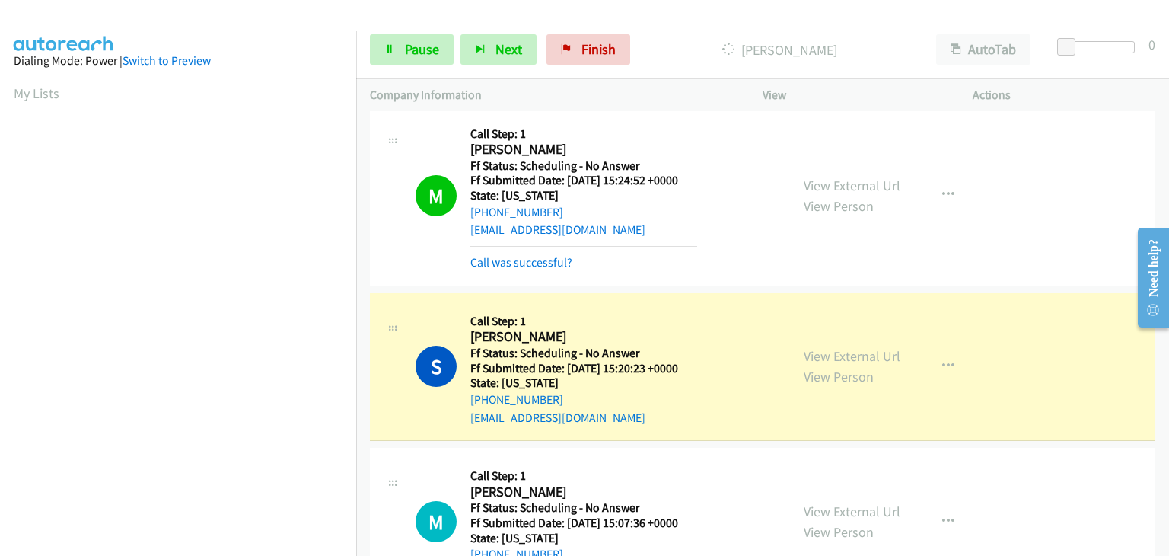
scroll to position [298, 0]
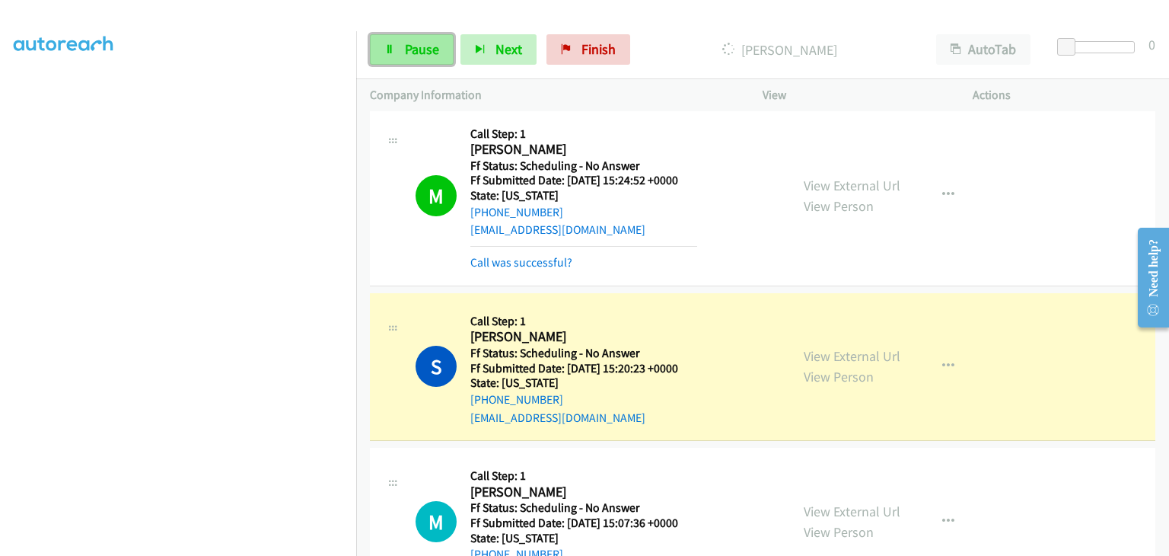
click at [409, 56] on span "Pause" at bounding box center [422, 49] width 34 height 18
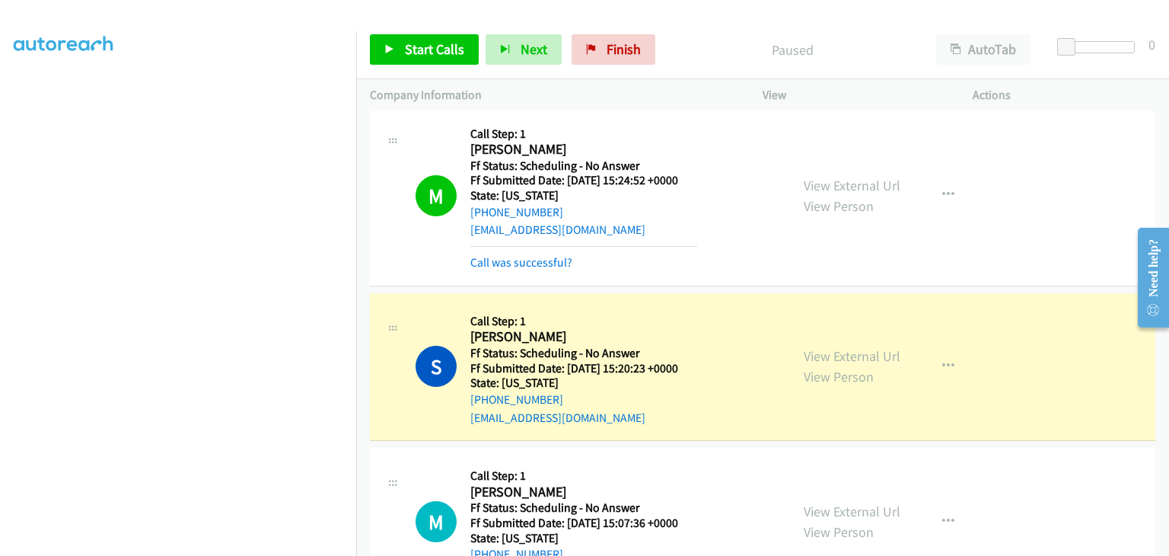
click at [199, 546] on section at bounding box center [178, 194] width 329 height 728
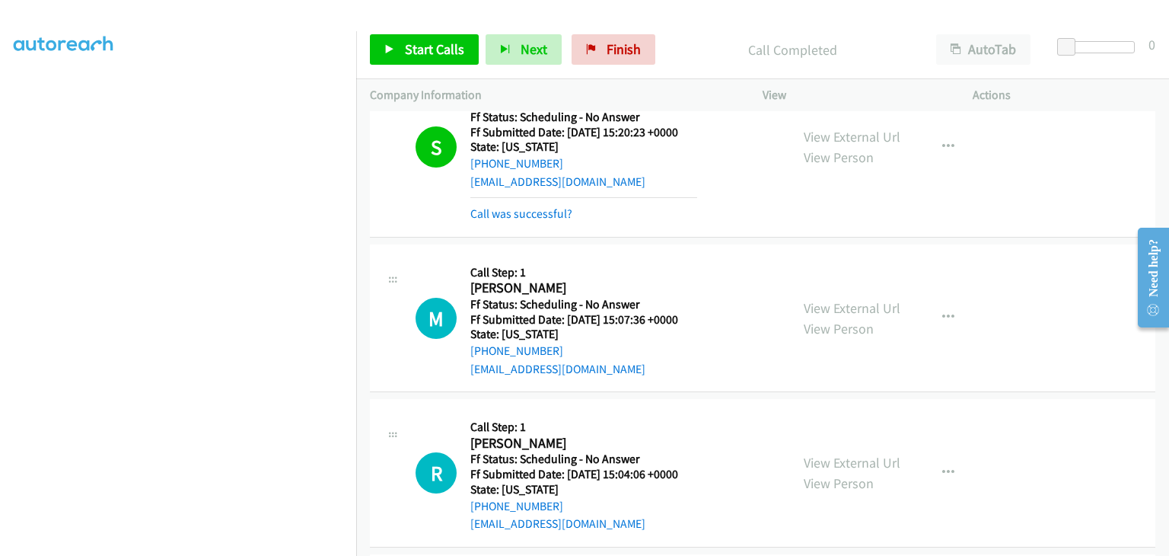
scroll to position [1176, 0]
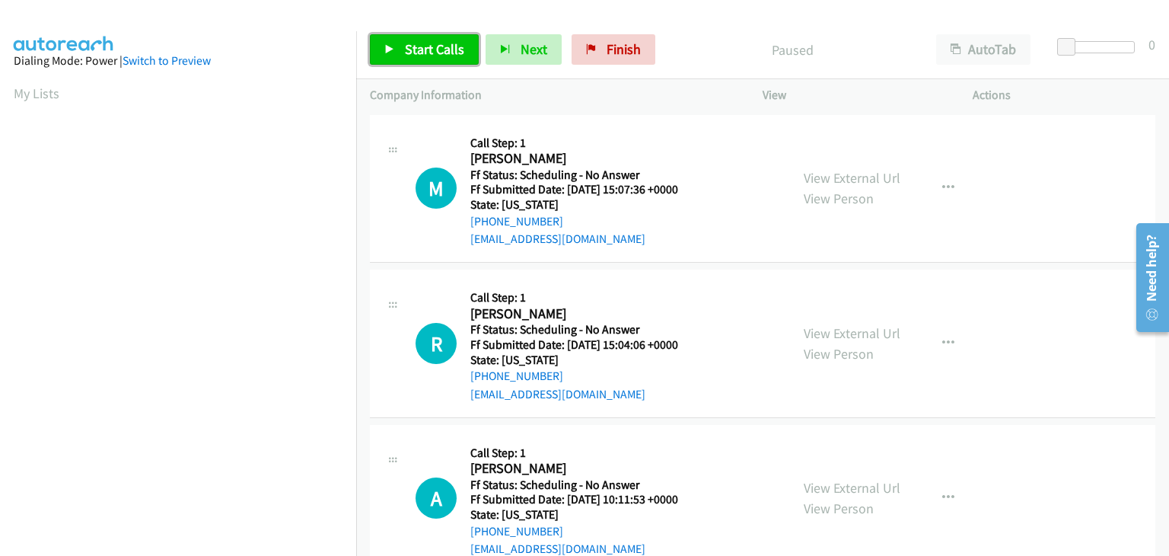
click at [435, 51] on span "Start Calls" at bounding box center [434, 49] width 59 height 18
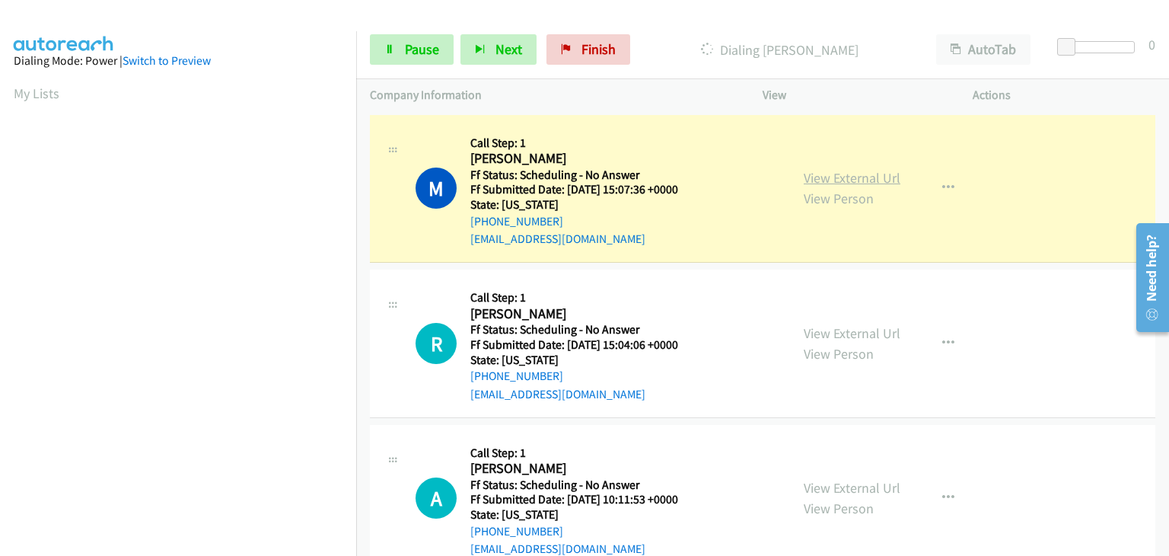
click at [849, 177] on link "View External Url" at bounding box center [852, 178] width 97 height 18
click at [820, 341] on div "View External Url View Person" at bounding box center [852, 343] width 97 height 41
click at [819, 333] on link "View External Url" at bounding box center [852, 333] width 97 height 18
click at [855, 479] on link "View External Url" at bounding box center [852, 488] width 97 height 18
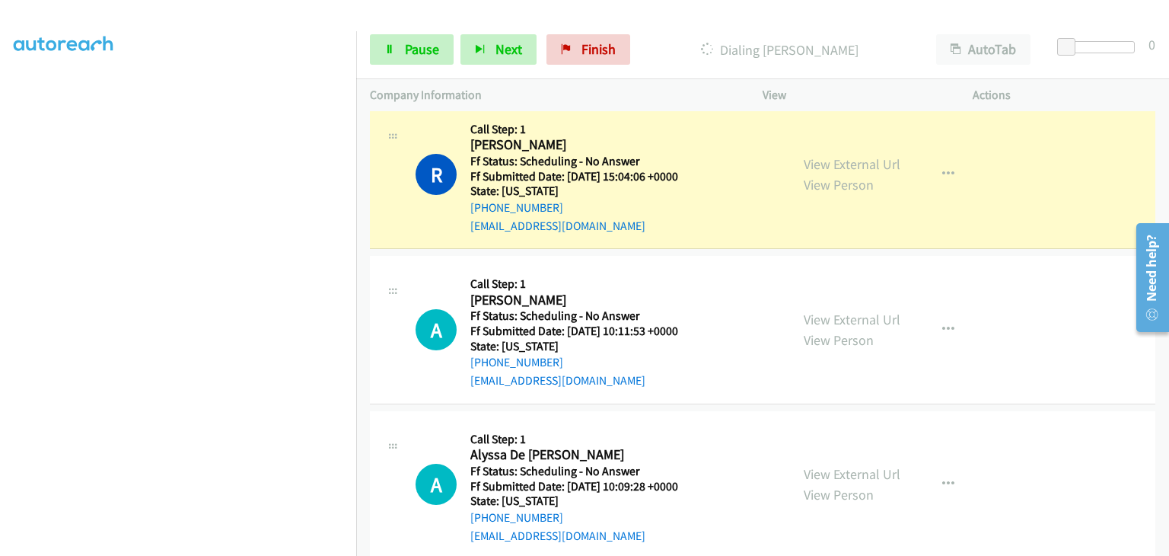
scroll to position [228, 0]
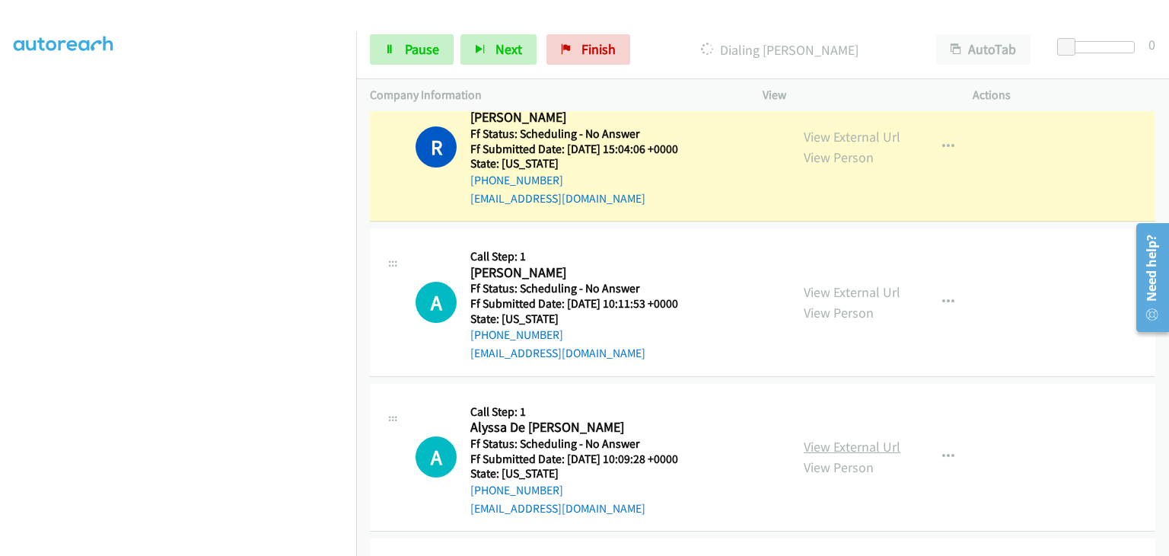
click at [839, 441] on link "View External Url" at bounding box center [852, 447] width 97 height 18
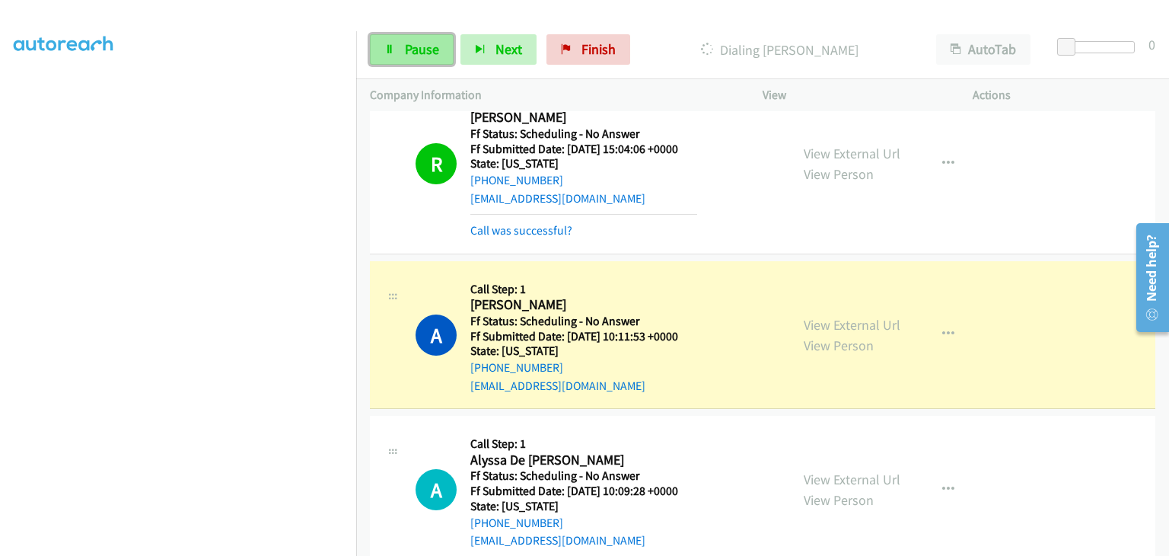
click at [387, 49] on icon at bounding box center [389, 50] width 11 height 11
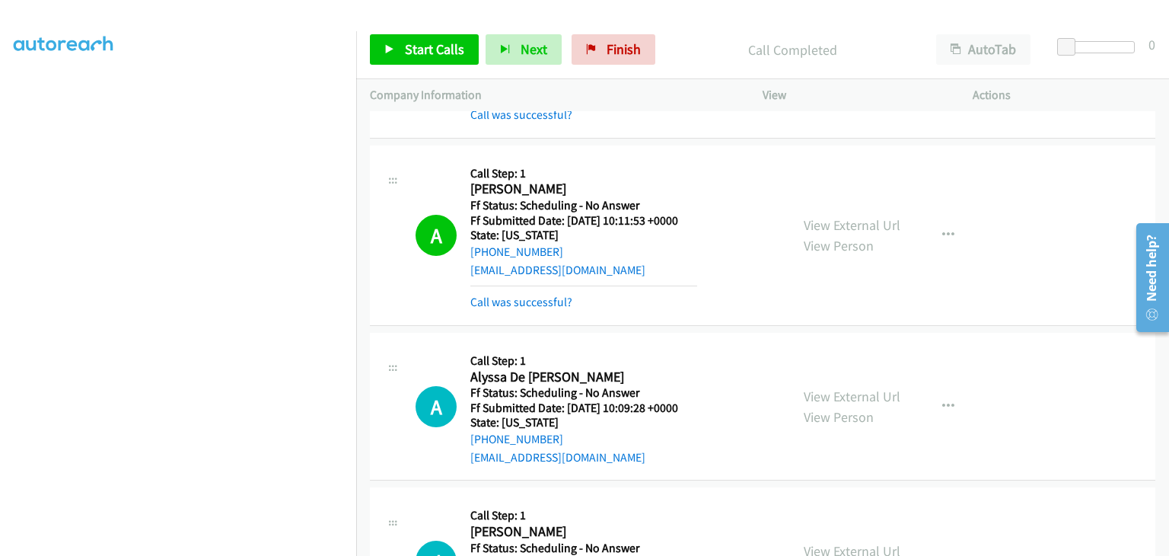
scroll to position [381, 0]
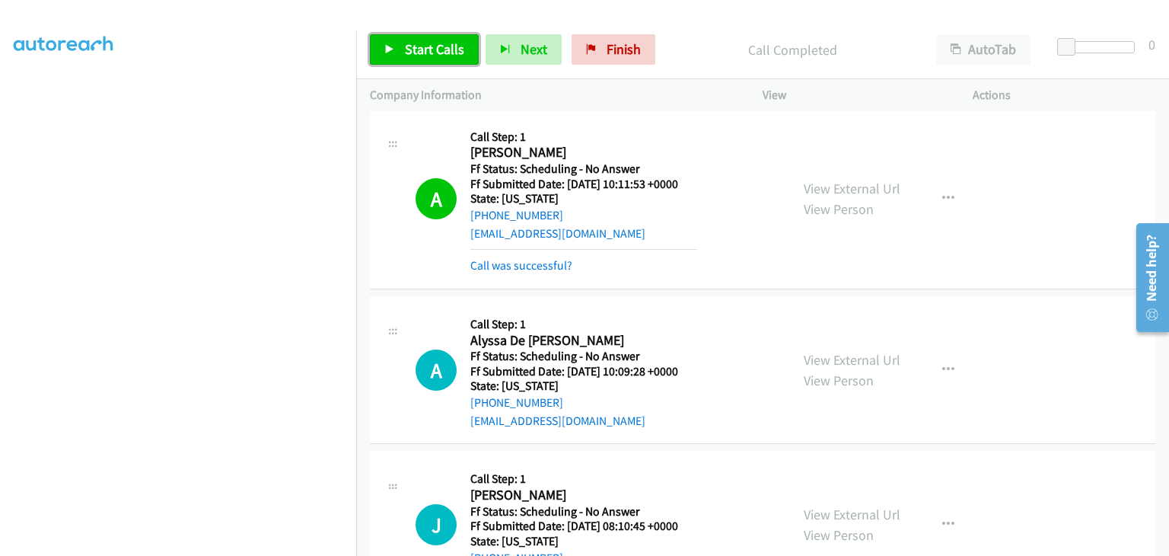
click at [413, 46] on span "Start Calls" at bounding box center [434, 49] width 59 height 18
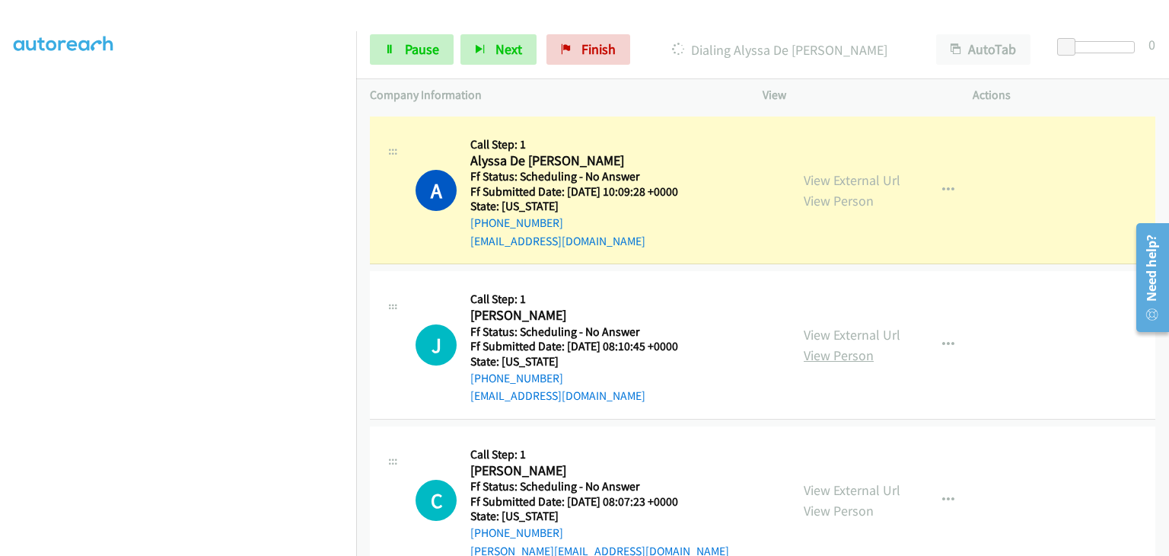
scroll to position [609, 0]
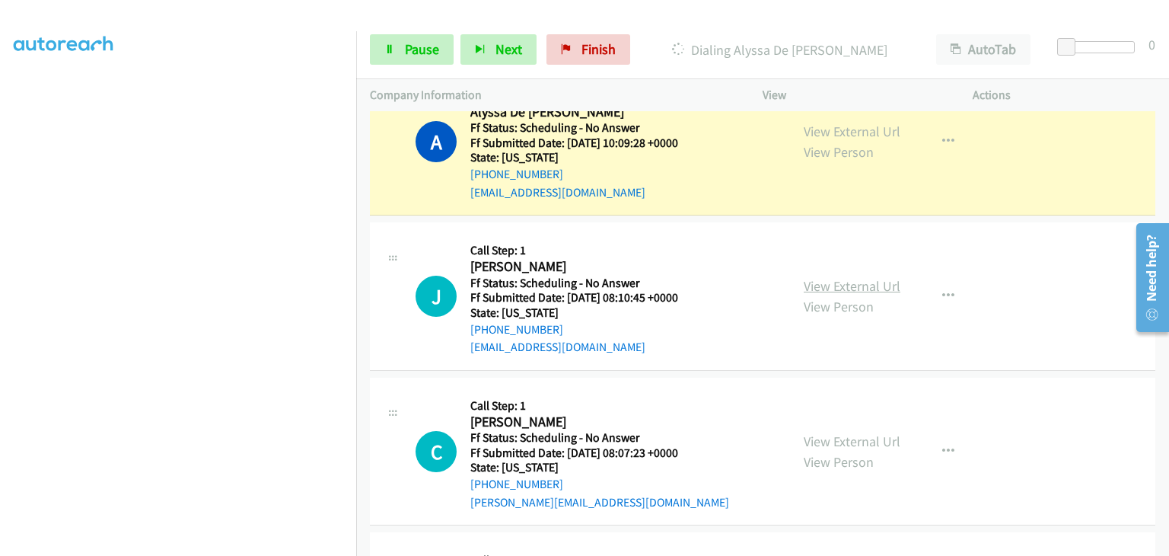
click at [868, 285] on link "View External Url" at bounding box center [852, 286] width 97 height 18
click at [829, 441] on link "View External Url" at bounding box center [852, 441] width 97 height 18
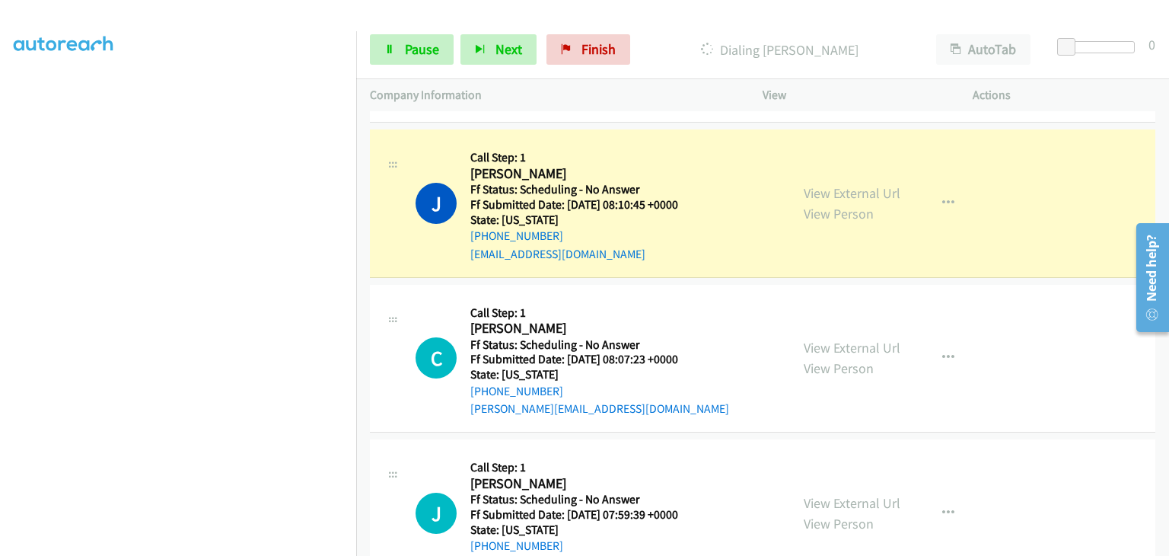
scroll to position [761, 0]
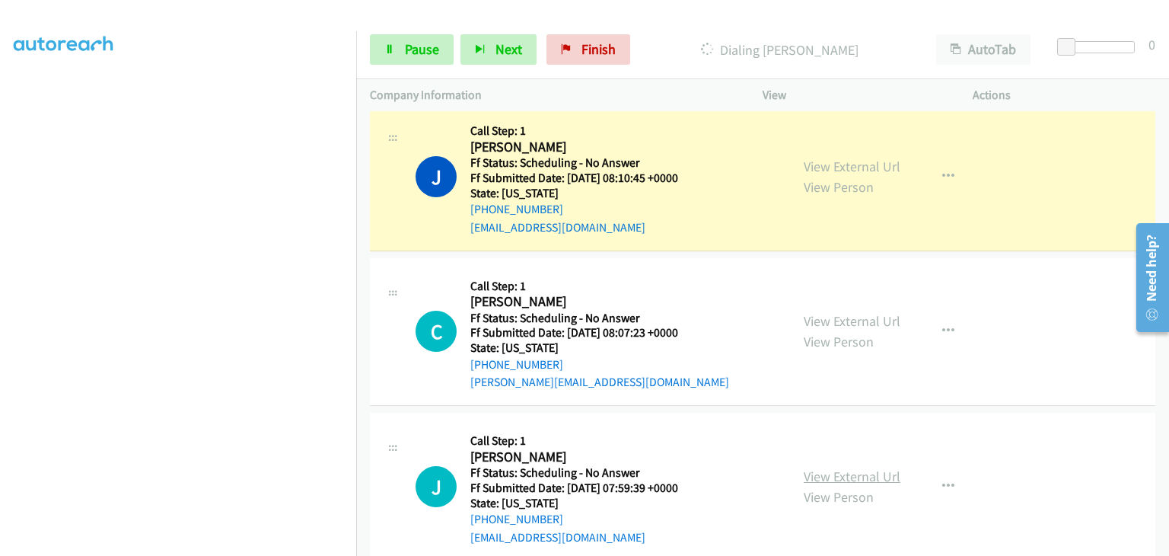
click at [847, 473] on link "View External Url" at bounding box center [852, 476] width 97 height 18
click at [246, 542] on section at bounding box center [178, 194] width 329 height 728
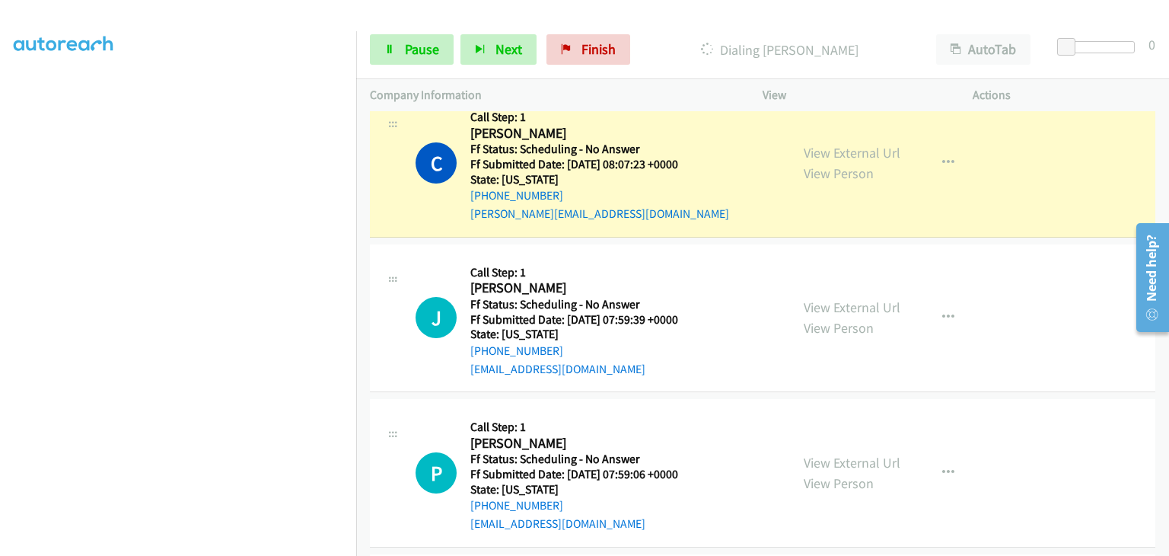
scroll to position [989, 0]
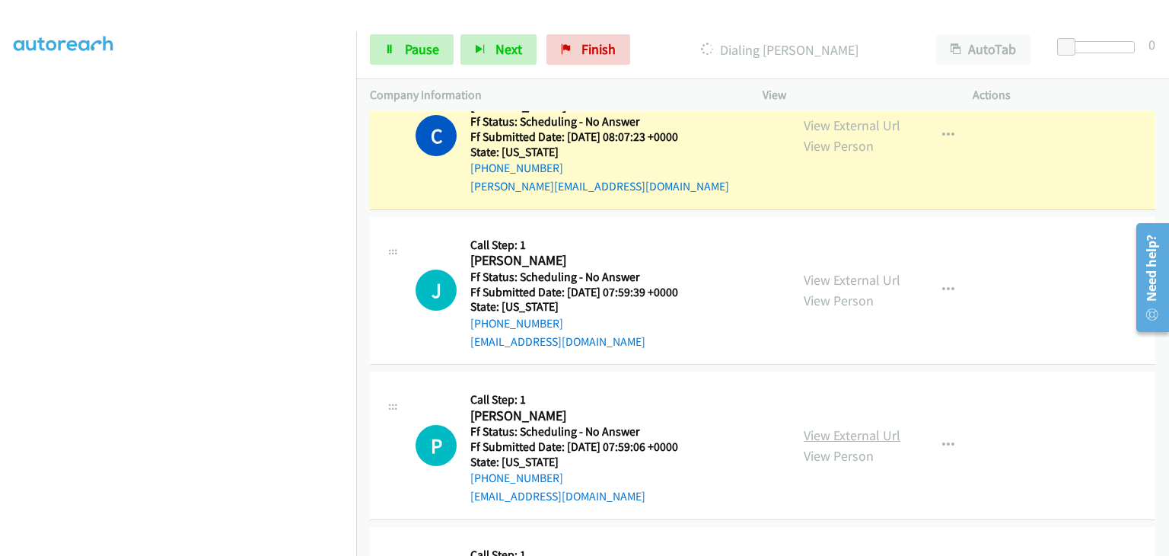
click at [846, 430] on link "View External Url" at bounding box center [852, 435] width 97 height 18
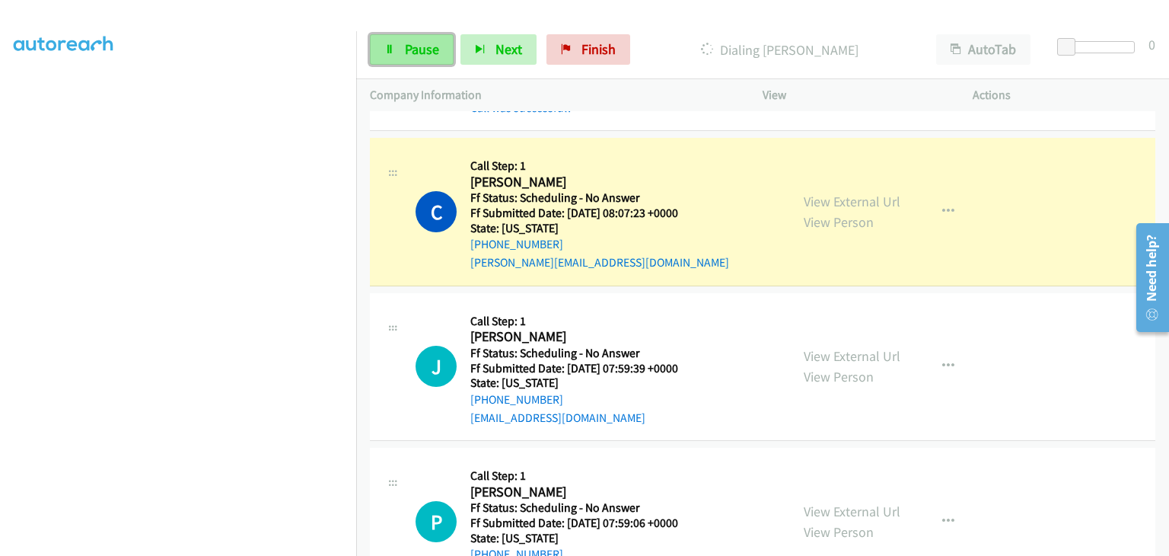
click at [429, 56] on span "Pause" at bounding box center [422, 49] width 34 height 18
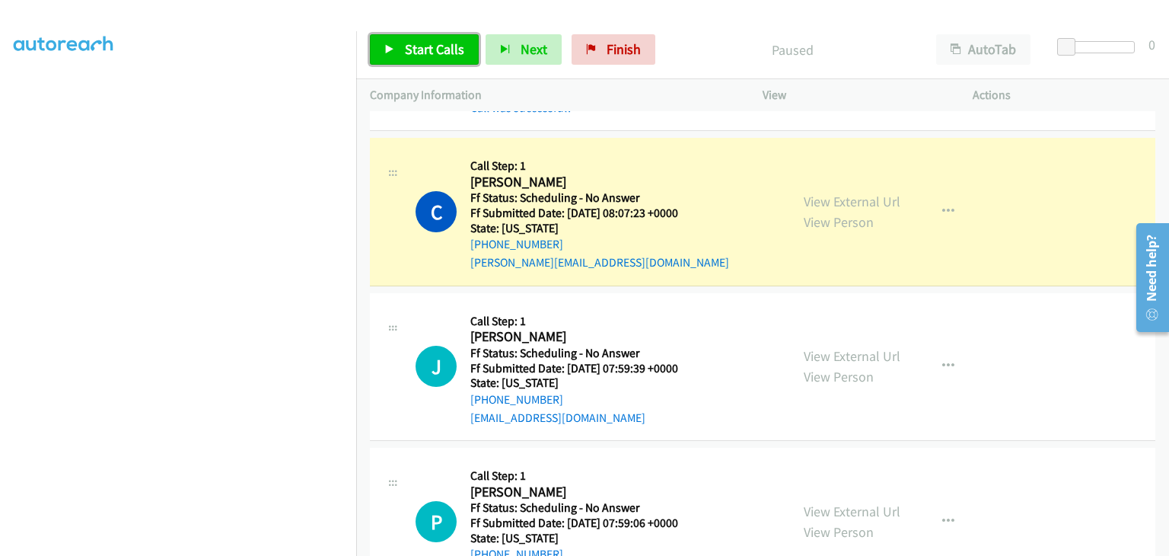
click at [416, 52] on span "Start Calls" at bounding box center [434, 49] width 59 height 18
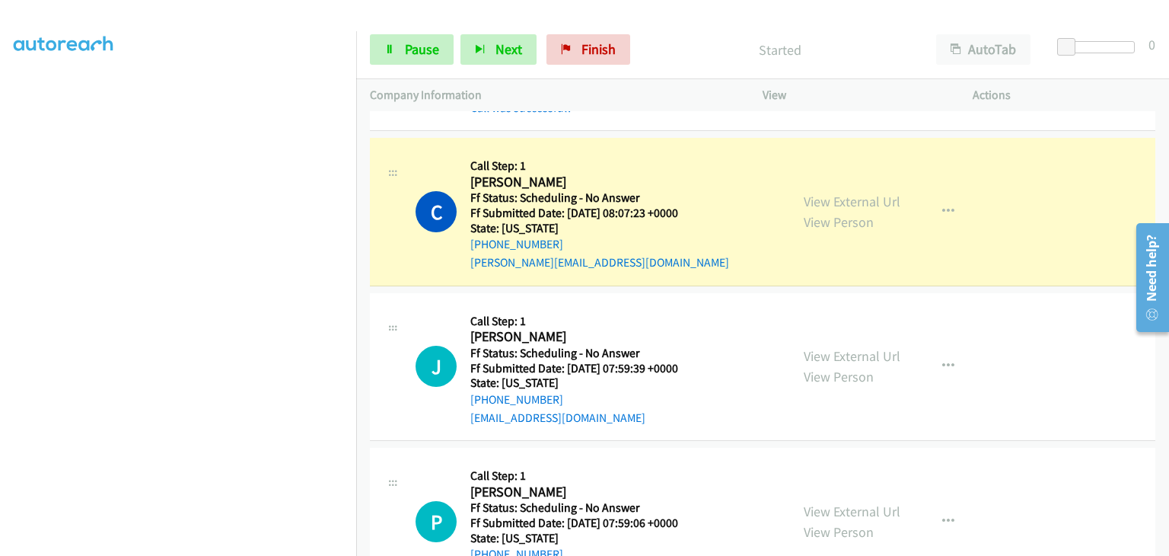
scroll to position [298, 0]
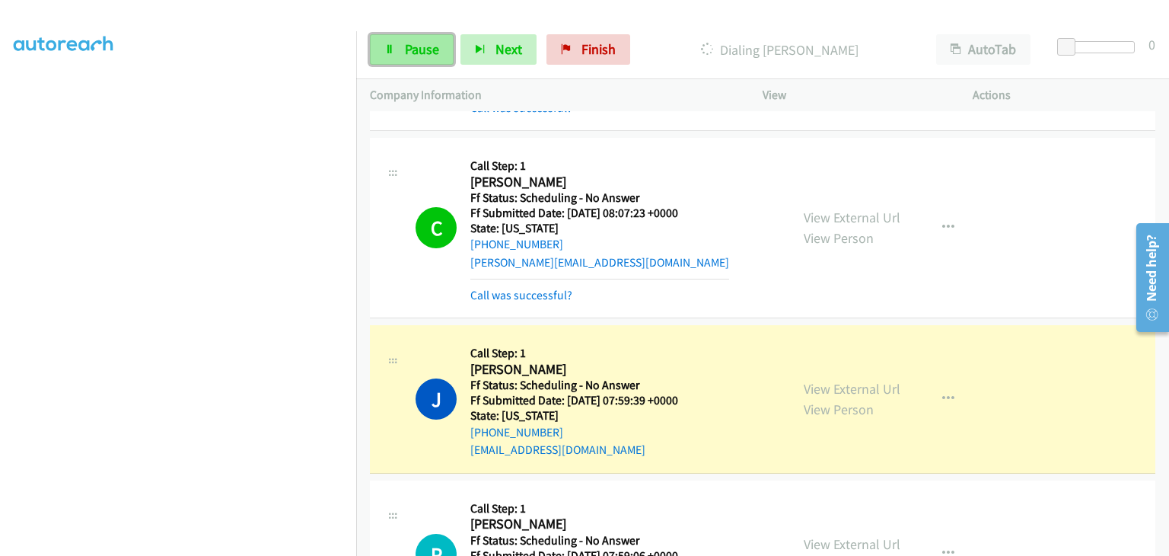
click at [414, 53] on span "Pause" at bounding box center [422, 49] width 34 height 18
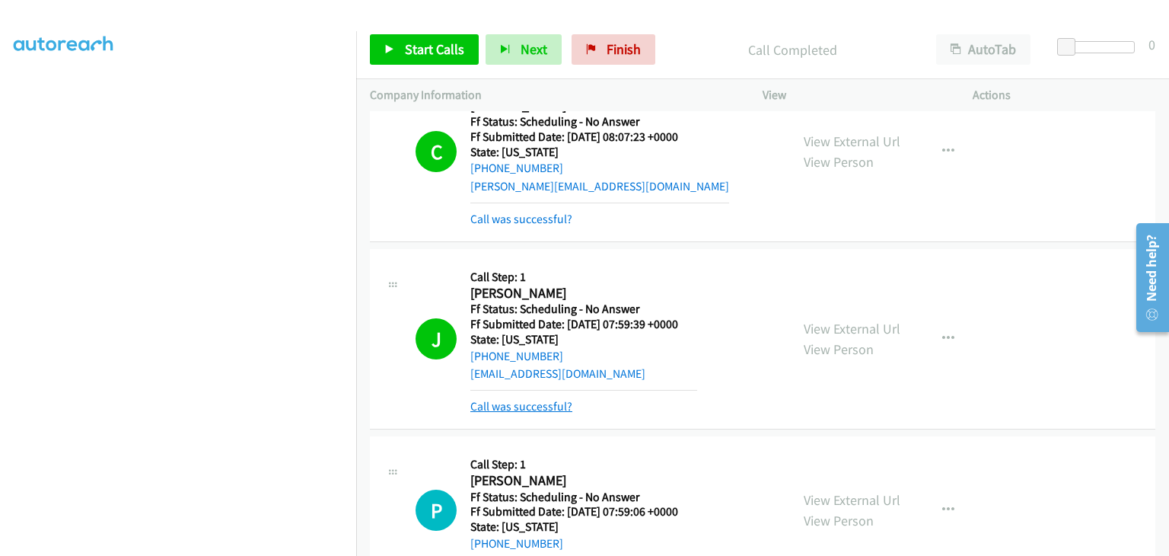
click at [549, 403] on link "Call was successful?" at bounding box center [521, 406] width 102 height 14
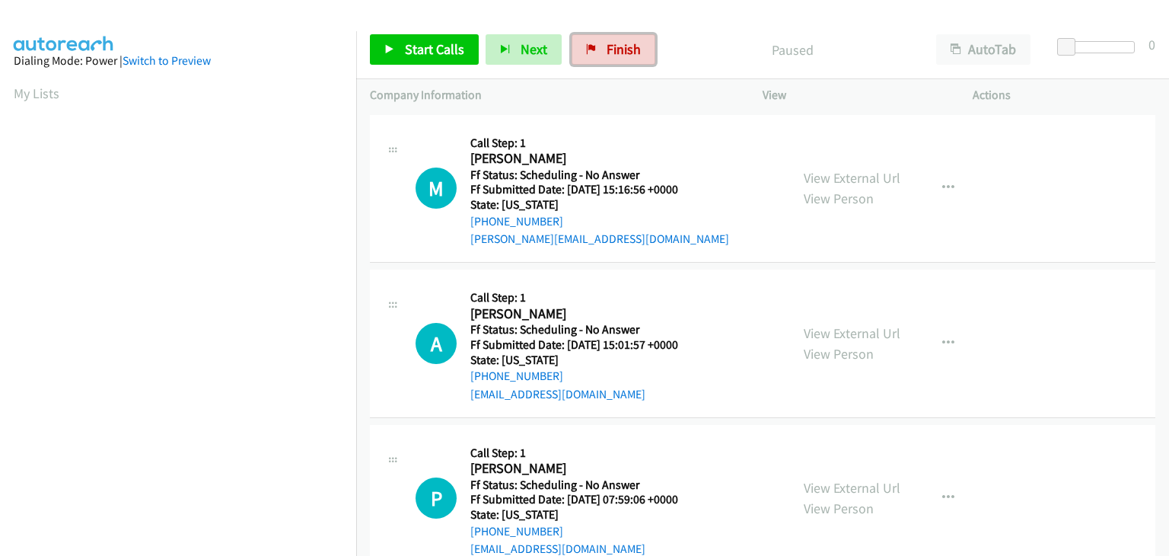
click at [596, 53] on link "Finish" at bounding box center [614, 49] width 84 height 30
click at [840, 172] on link "View External Url" at bounding box center [852, 178] width 97 height 18
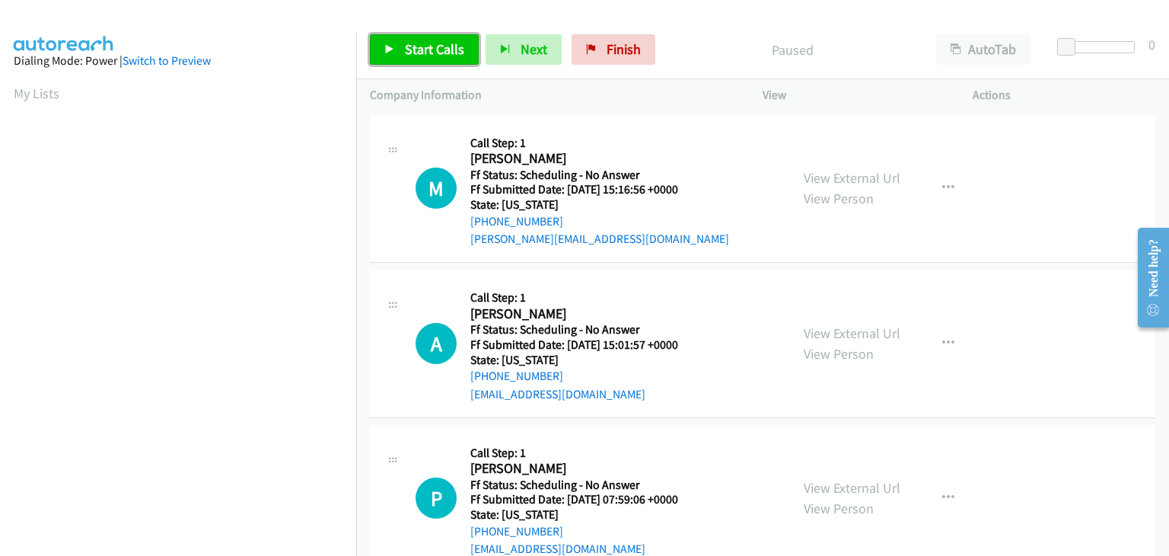
click at [407, 37] on link "Start Calls" at bounding box center [424, 49] width 109 height 30
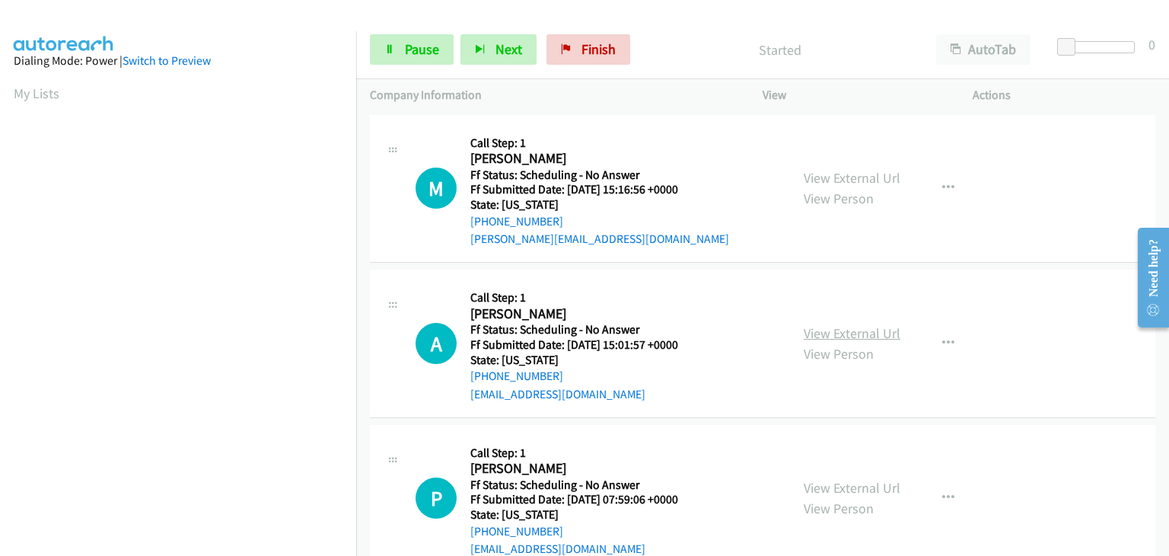
click at [817, 326] on link "View External Url" at bounding box center [852, 333] width 97 height 18
click at [828, 479] on link "View External Url" at bounding box center [852, 488] width 97 height 18
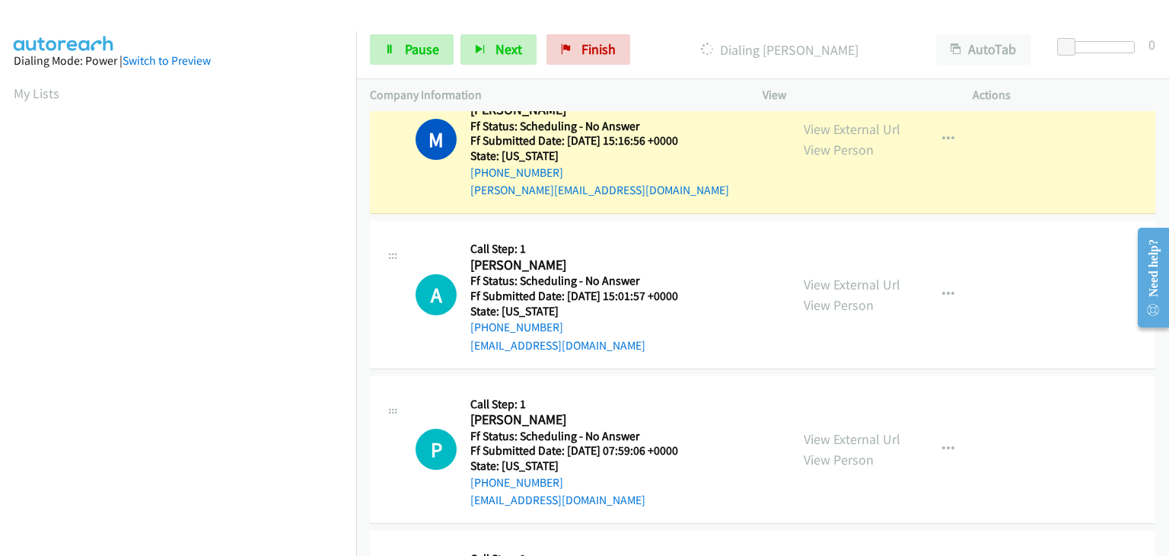
scroll to position [76, 0]
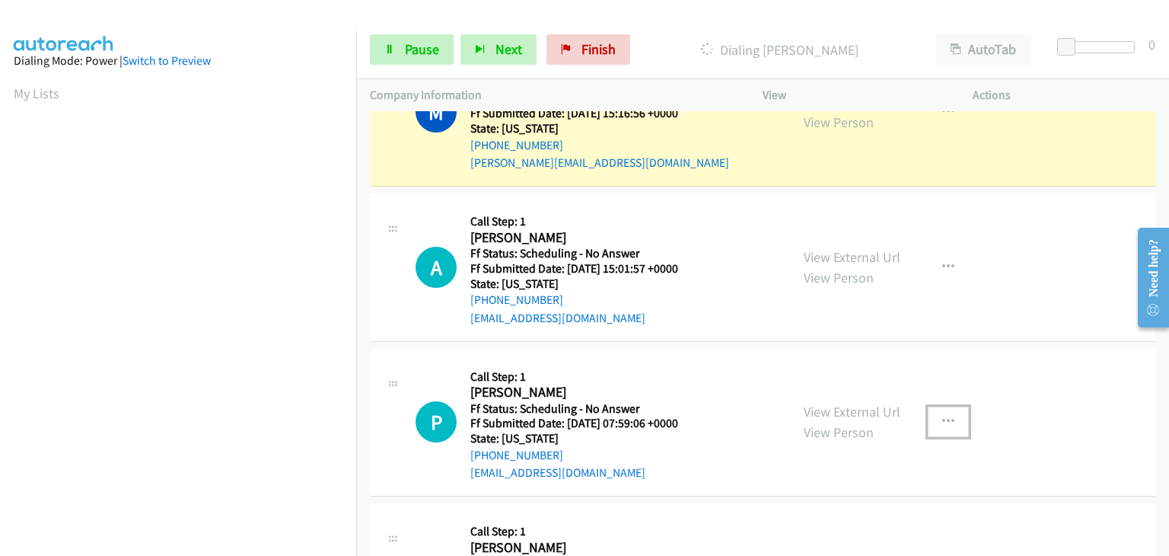
click at [942, 419] on icon "button" at bounding box center [948, 422] width 12 height 12
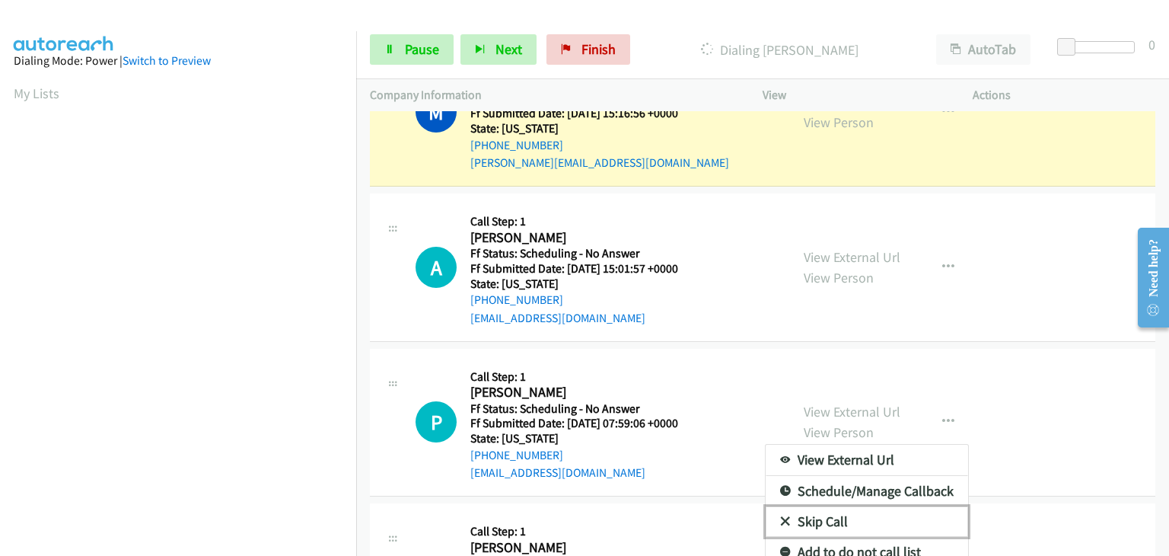
click at [848, 514] on link "Skip Call" at bounding box center [867, 521] width 202 height 30
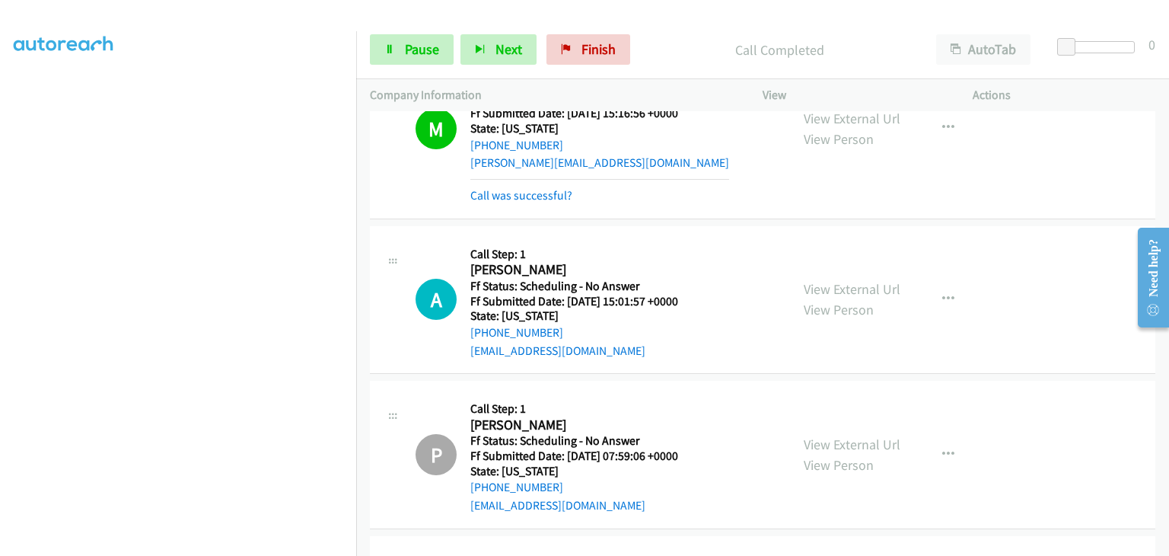
scroll to position [91, 0]
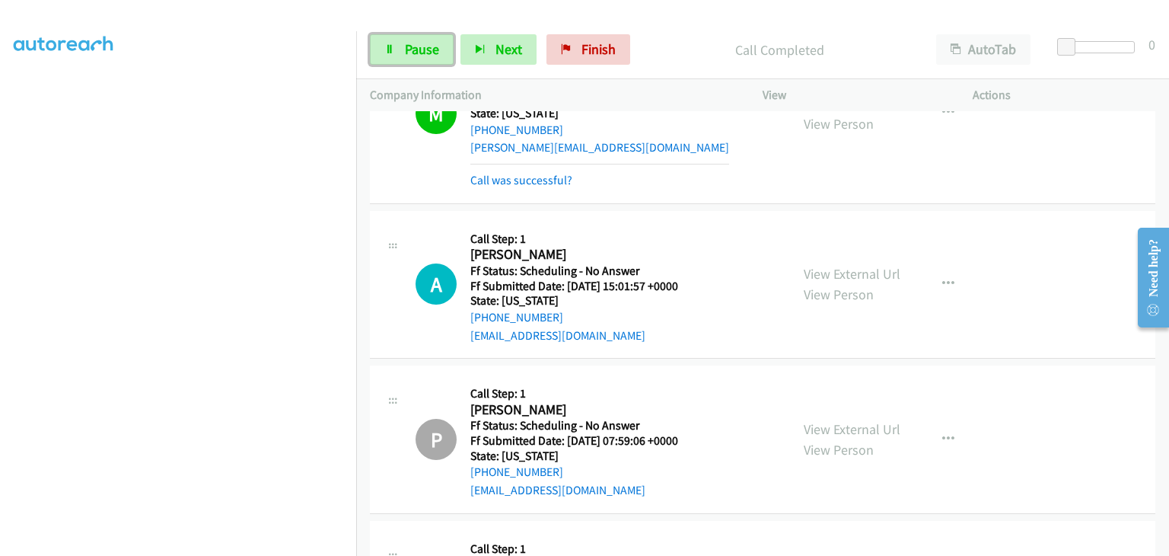
drag, startPoint x: 434, startPoint y: 55, endPoint x: 335, endPoint y: 42, distance: 99.8
click at [434, 55] on span "Pause" at bounding box center [422, 49] width 34 height 18
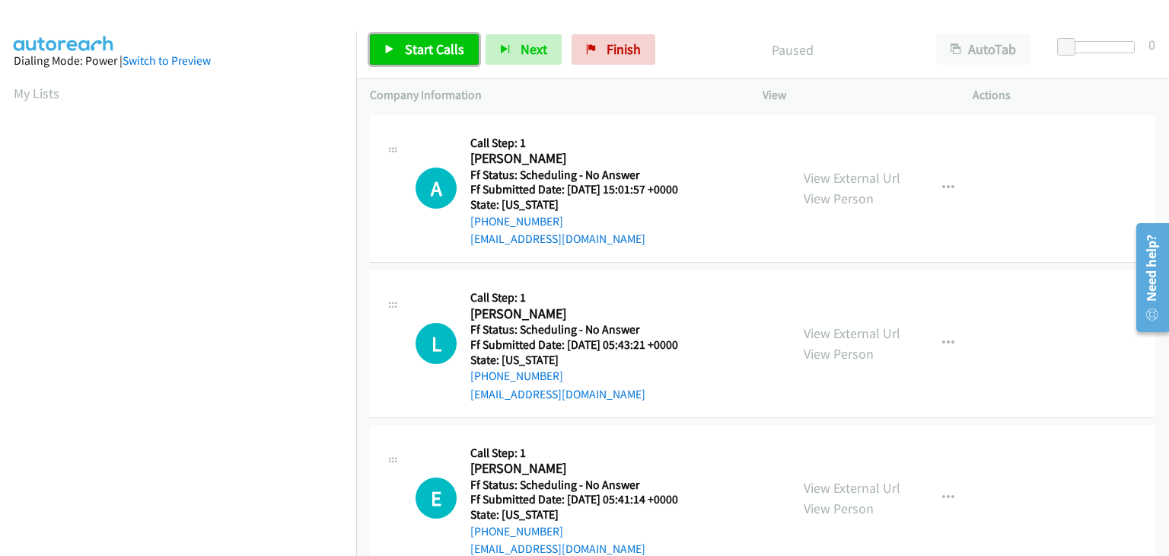
click at [421, 41] on span "Start Calls" at bounding box center [434, 49] width 59 height 18
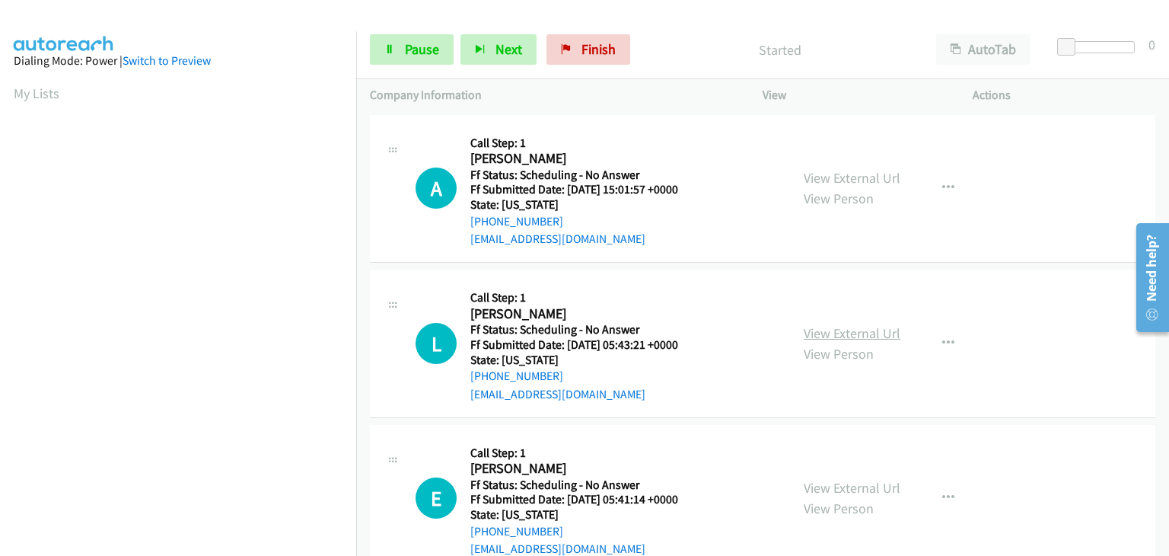
click at [824, 329] on link "View External Url" at bounding box center [852, 333] width 97 height 18
click at [868, 484] on link "View External Url" at bounding box center [852, 488] width 97 height 18
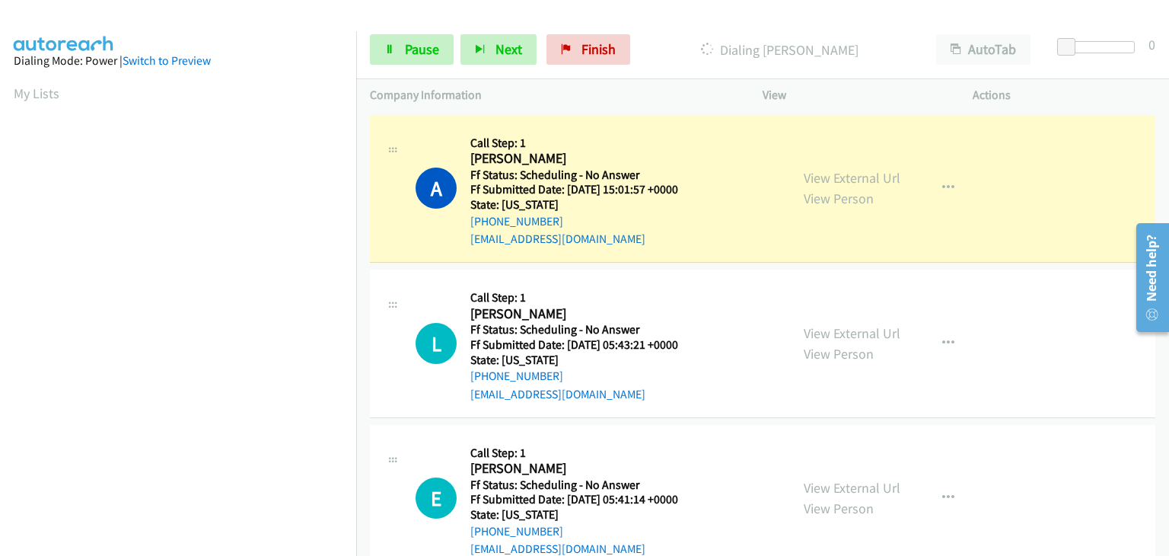
scroll to position [152, 0]
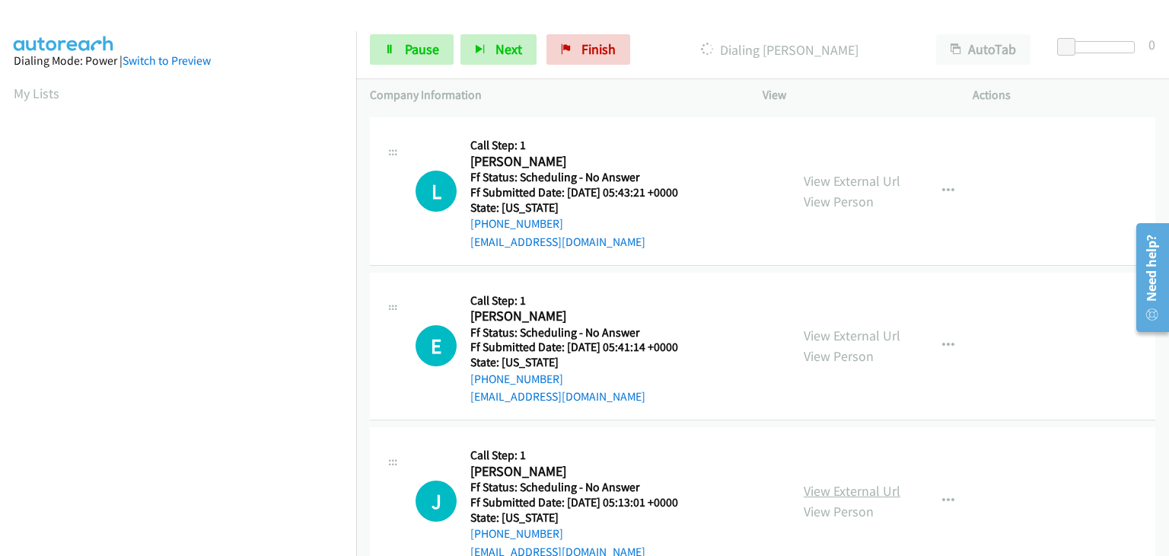
click at [847, 486] on link "View External Url" at bounding box center [852, 491] width 97 height 18
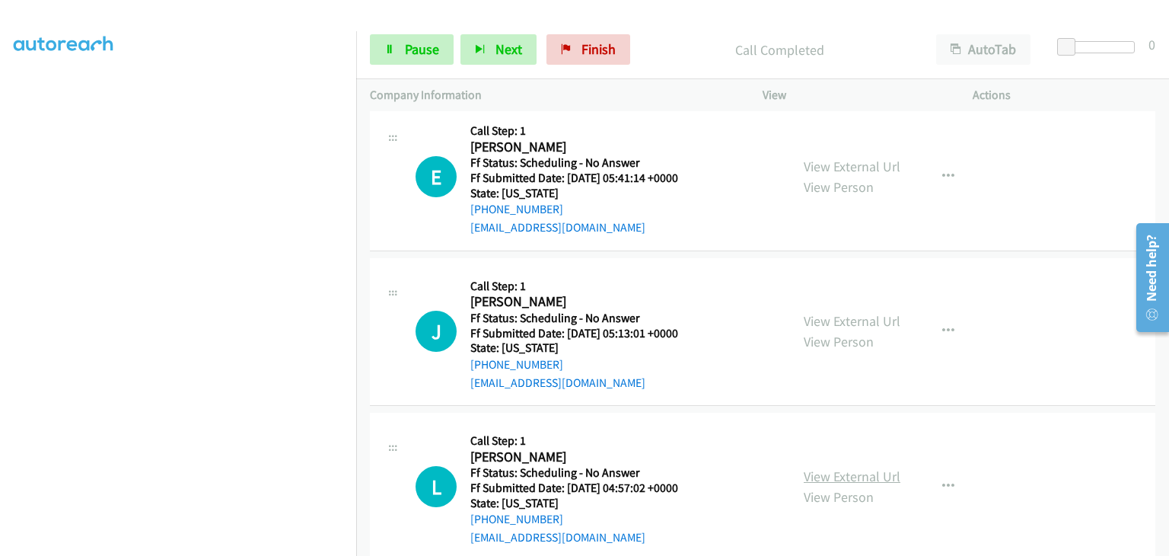
scroll to position [381, 0]
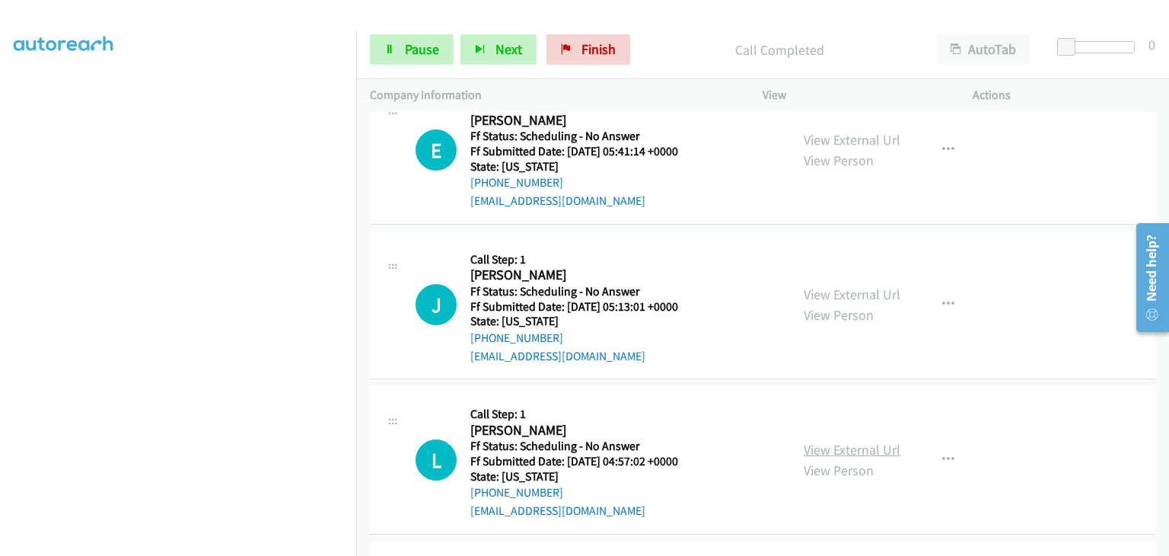
click at [851, 449] on link "View External Url" at bounding box center [852, 450] width 97 height 18
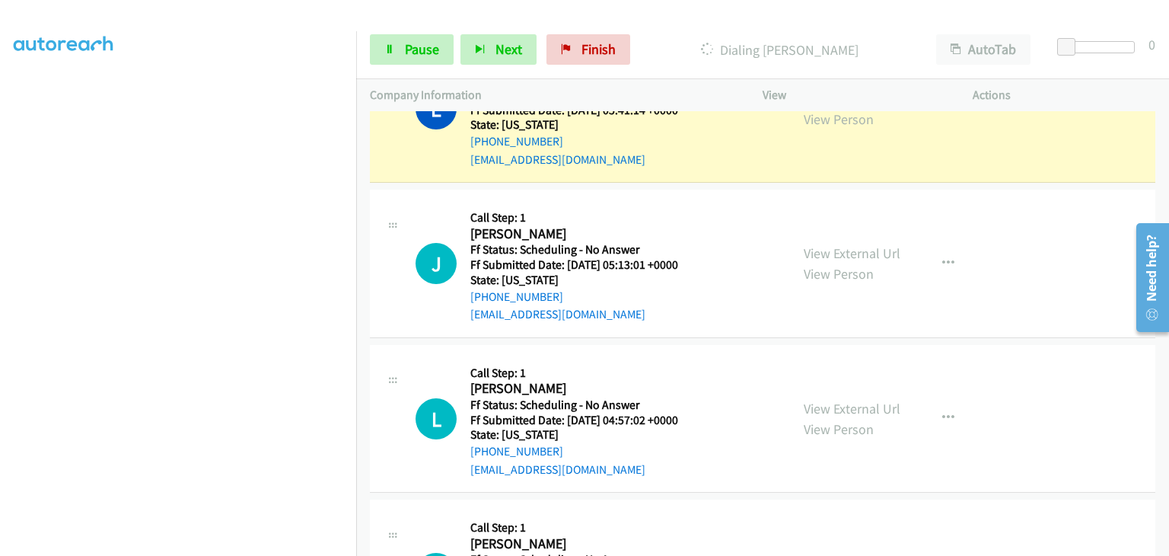
scroll to position [533, 0]
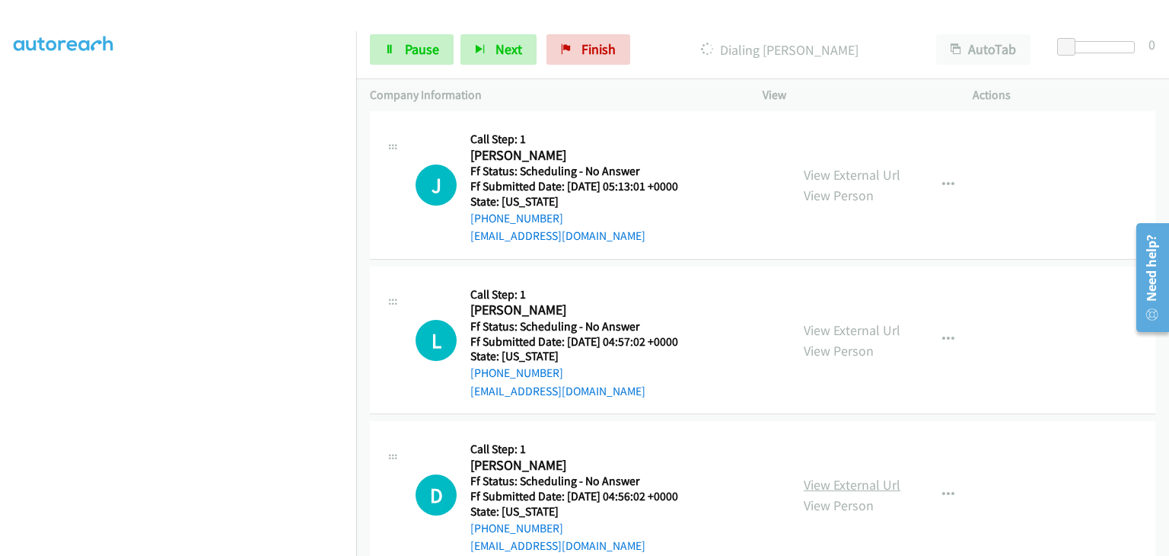
click at [871, 486] on link "View External Url" at bounding box center [852, 485] width 97 height 18
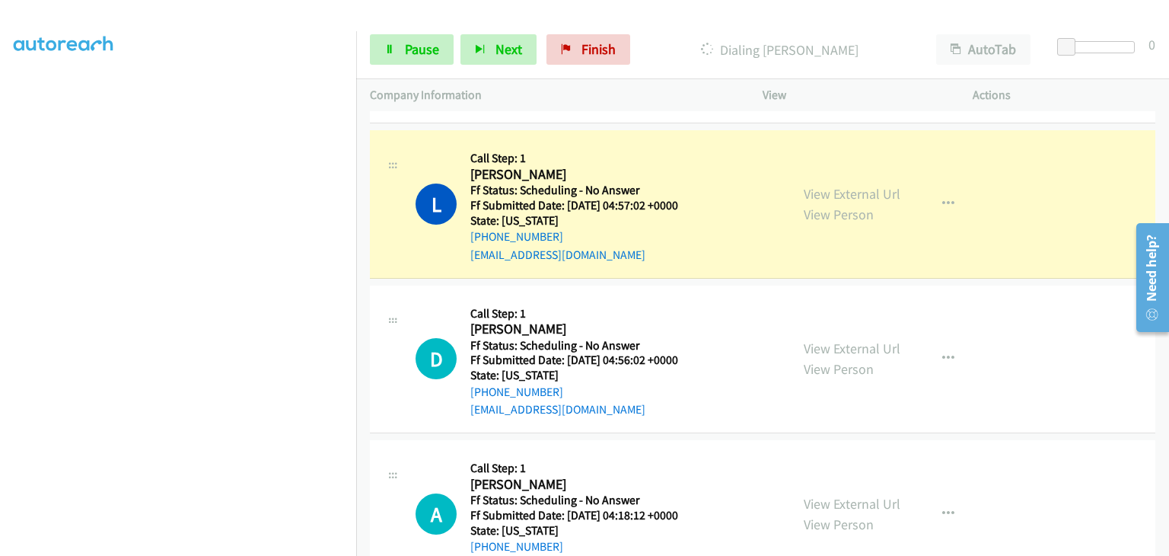
scroll to position [761, 0]
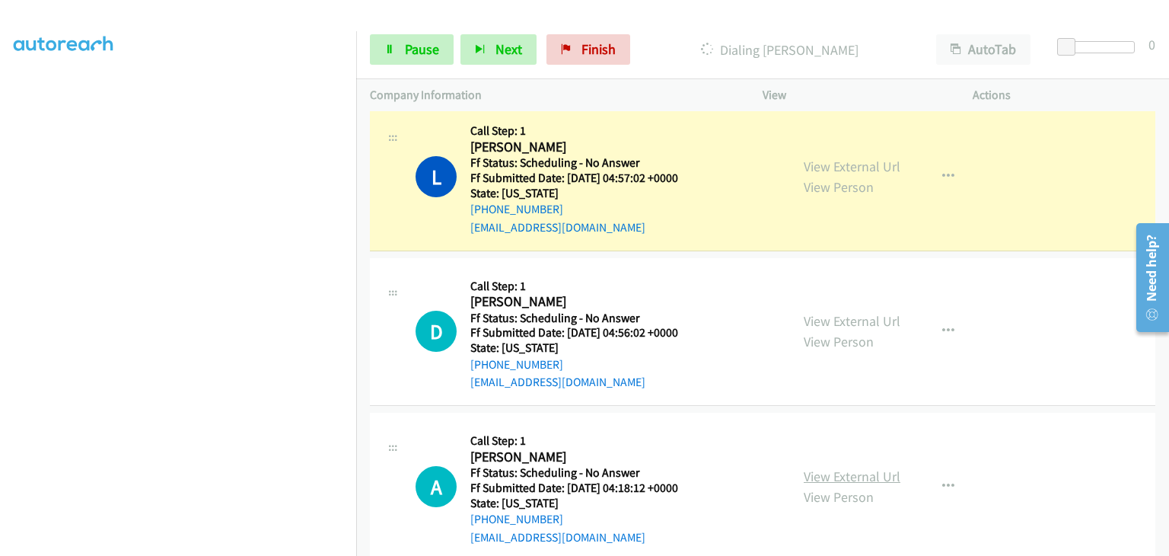
click at [852, 479] on link "View External Url" at bounding box center [852, 476] width 97 height 18
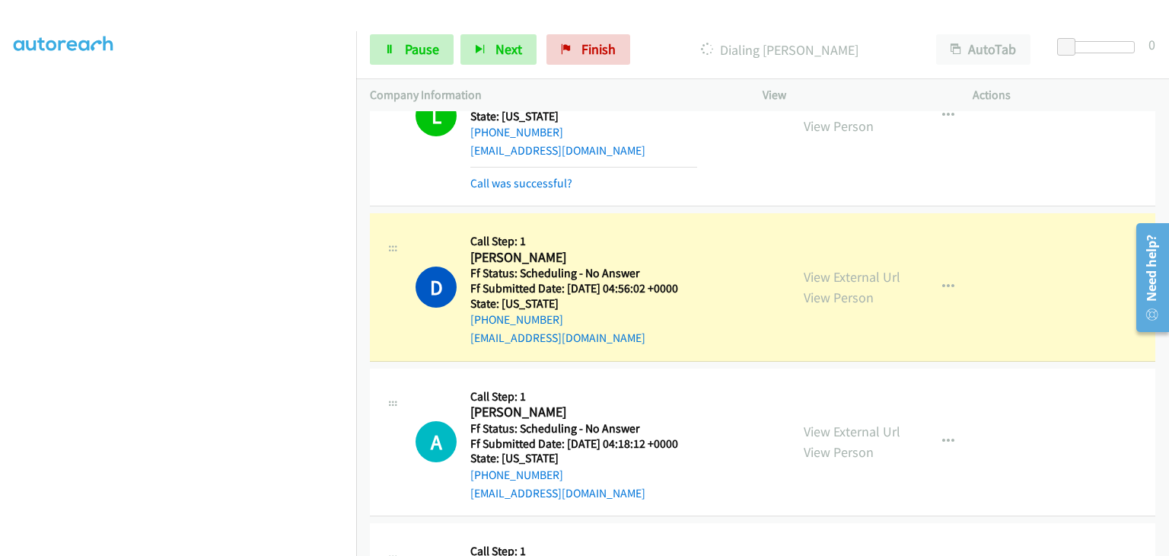
scroll to position [913, 0]
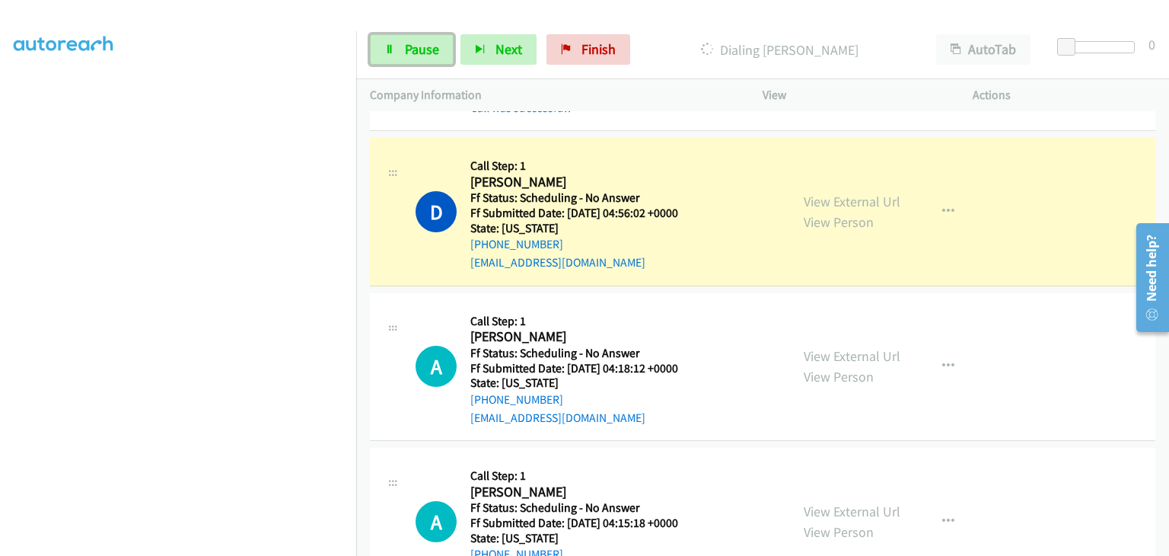
drag, startPoint x: 438, startPoint y: 53, endPoint x: 489, endPoint y: 3, distance: 71.6
click at [438, 53] on link "Pause" at bounding box center [412, 49] width 84 height 30
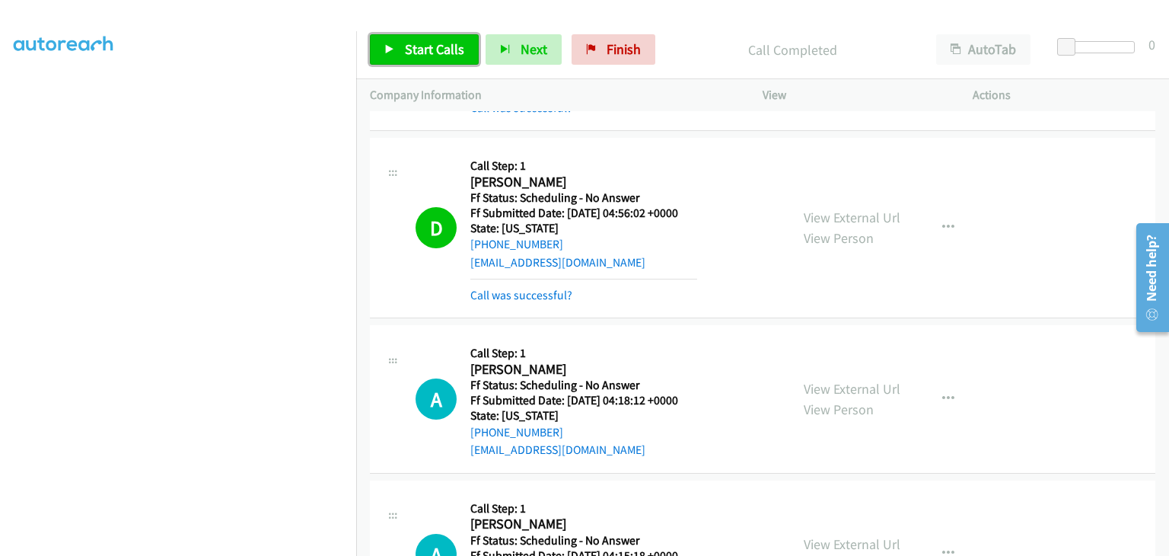
drag, startPoint x: 443, startPoint y: 55, endPoint x: 454, endPoint y: 56, distance: 11.4
click at [443, 55] on span "Start Calls" at bounding box center [434, 49] width 59 height 18
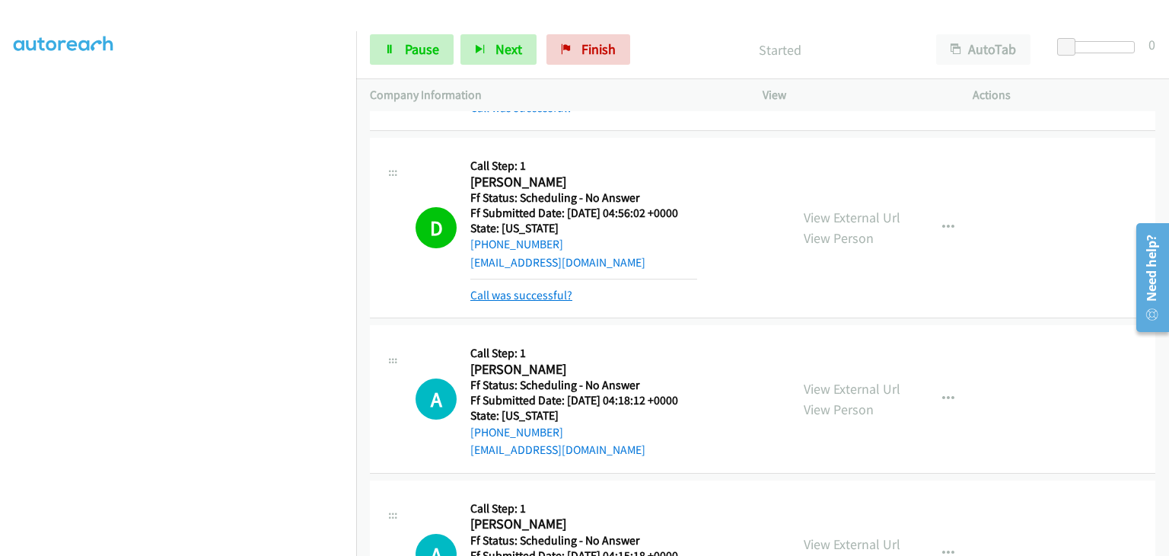
click at [545, 288] on link "Call was successful?" at bounding box center [521, 295] width 102 height 14
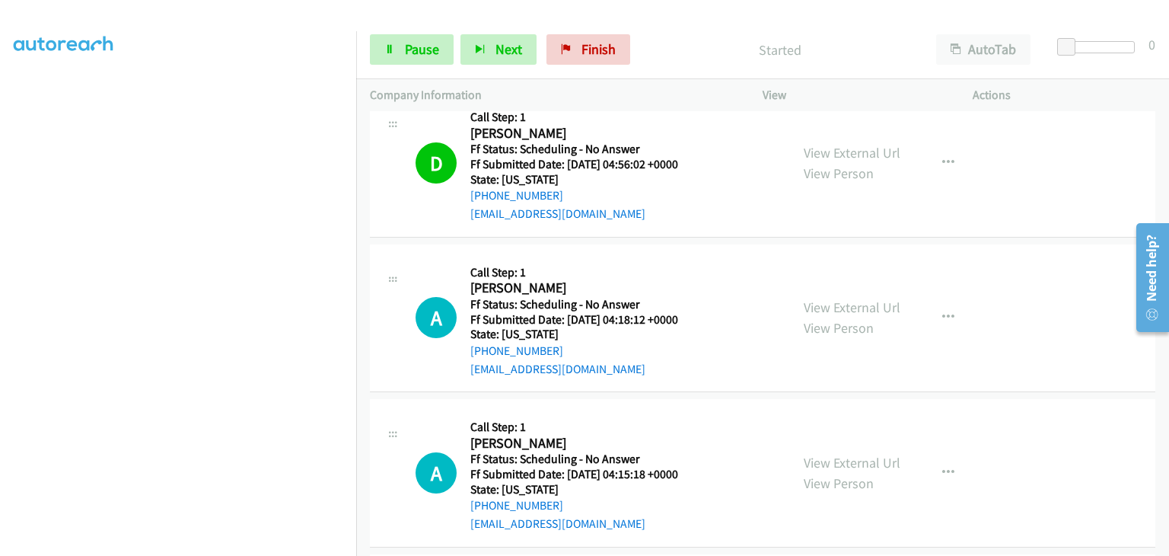
scroll to position [989, 0]
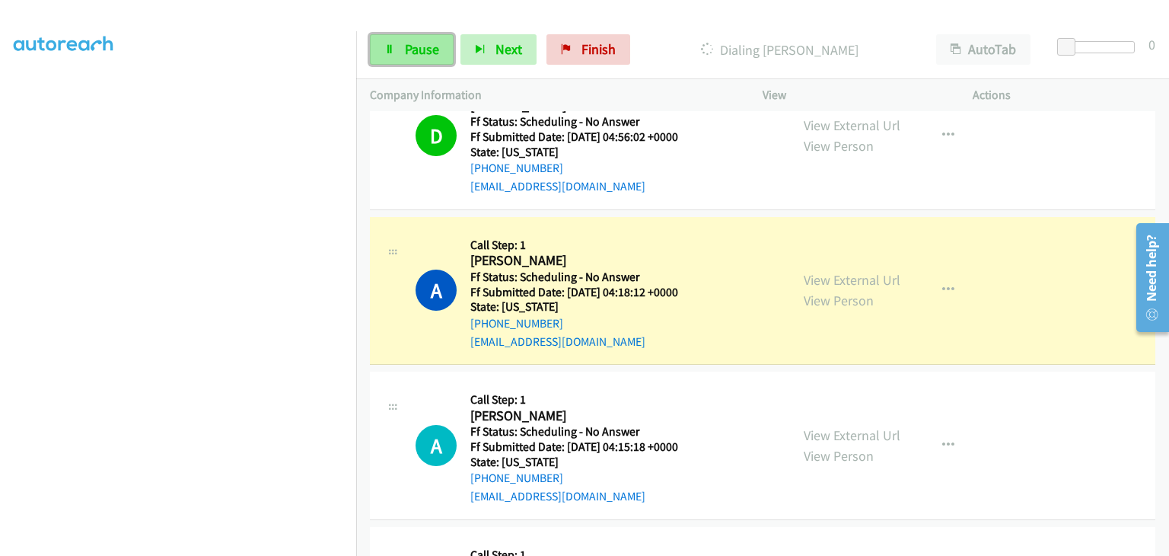
click at [432, 55] on span "Pause" at bounding box center [422, 49] width 34 height 18
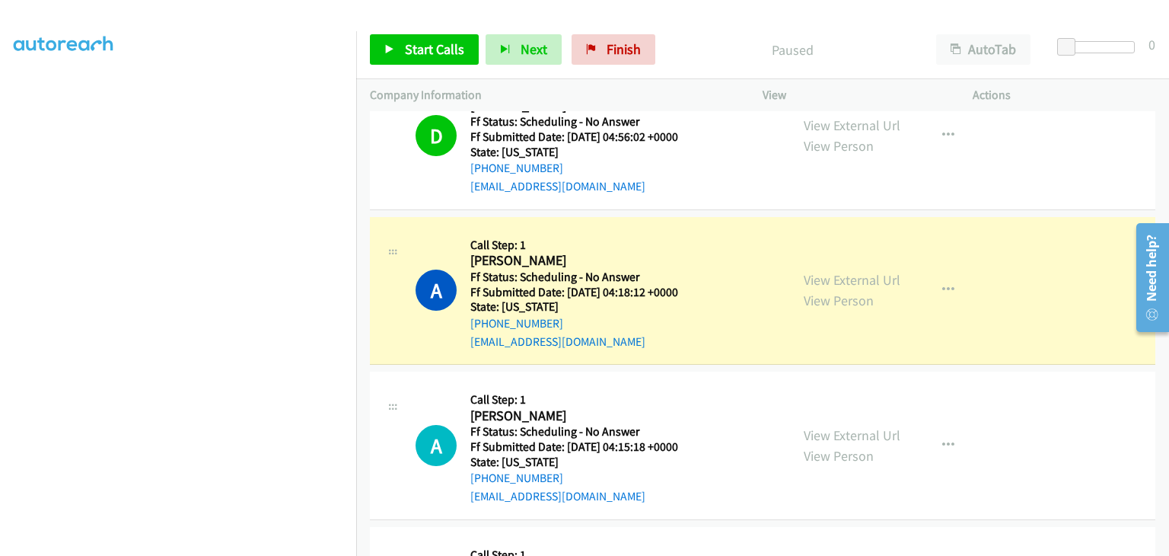
scroll to position [298, 0]
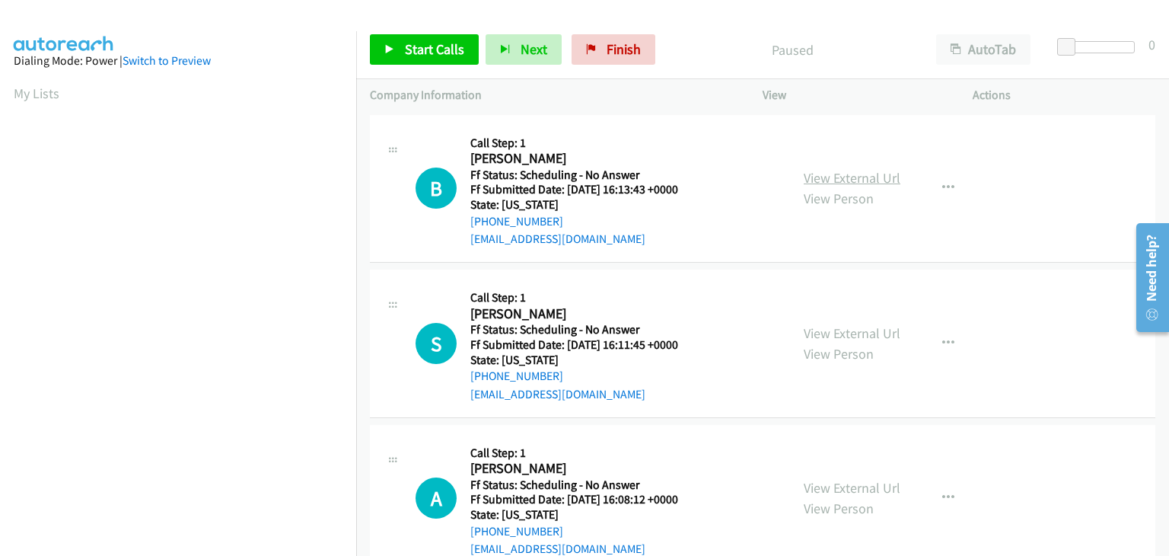
click at [855, 177] on link "View External Url" at bounding box center [852, 178] width 97 height 18
click at [852, 328] on link "View External Url" at bounding box center [852, 333] width 97 height 18
click at [859, 479] on link "View External Url" at bounding box center [852, 488] width 97 height 18
drag, startPoint x: 400, startPoint y: 52, endPoint x: 441, endPoint y: 55, distance: 42.0
click at [400, 52] on link "Start Calls" at bounding box center [424, 49] width 109 height 30
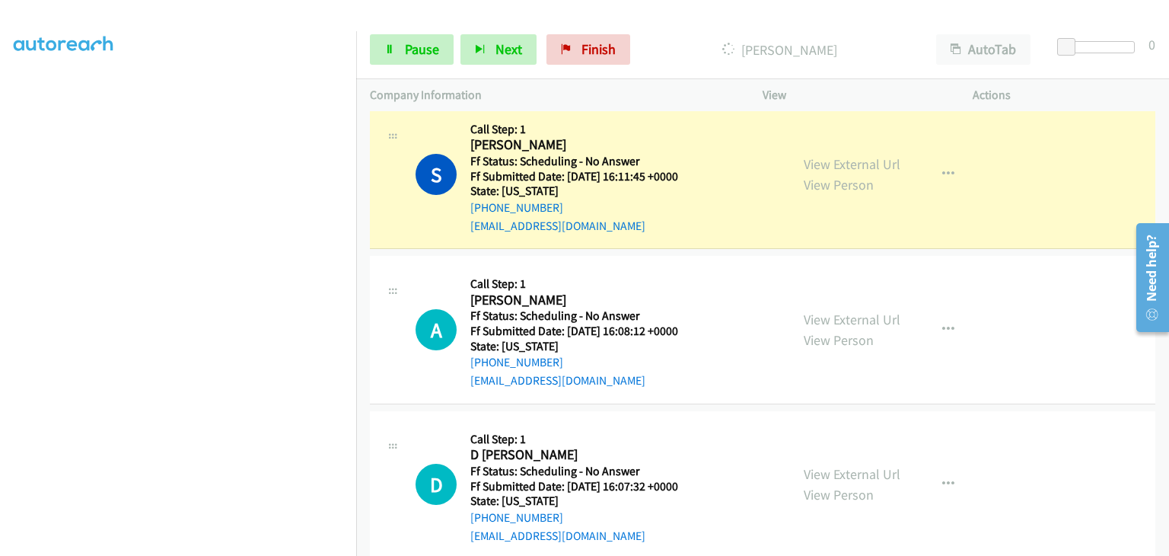
scroll to position [228, 0]
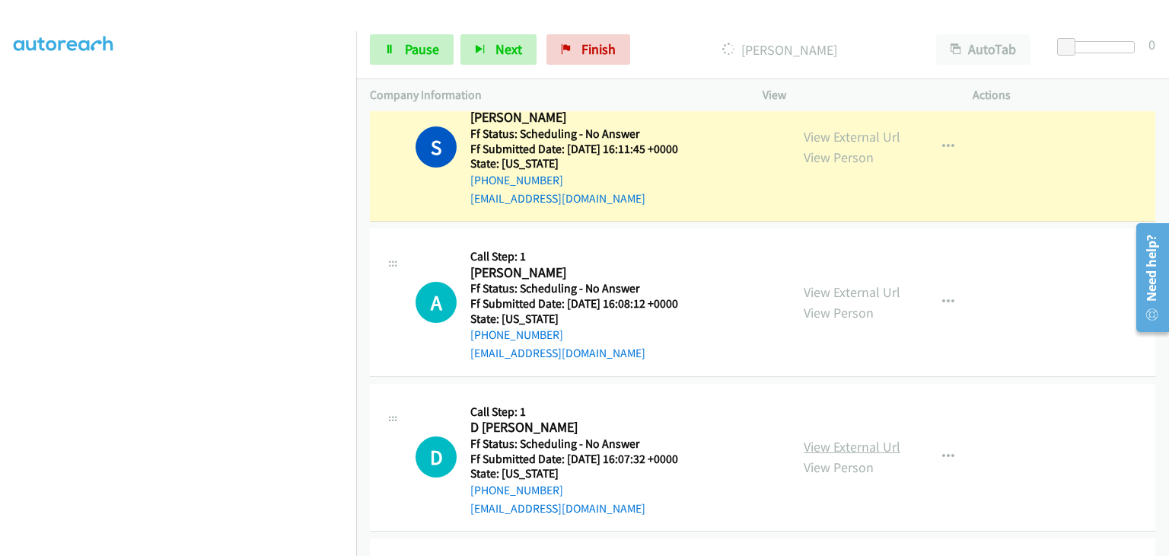
click at [831, 439] on link "View External Url" at bounding box center [852, 447] width 97 height 18
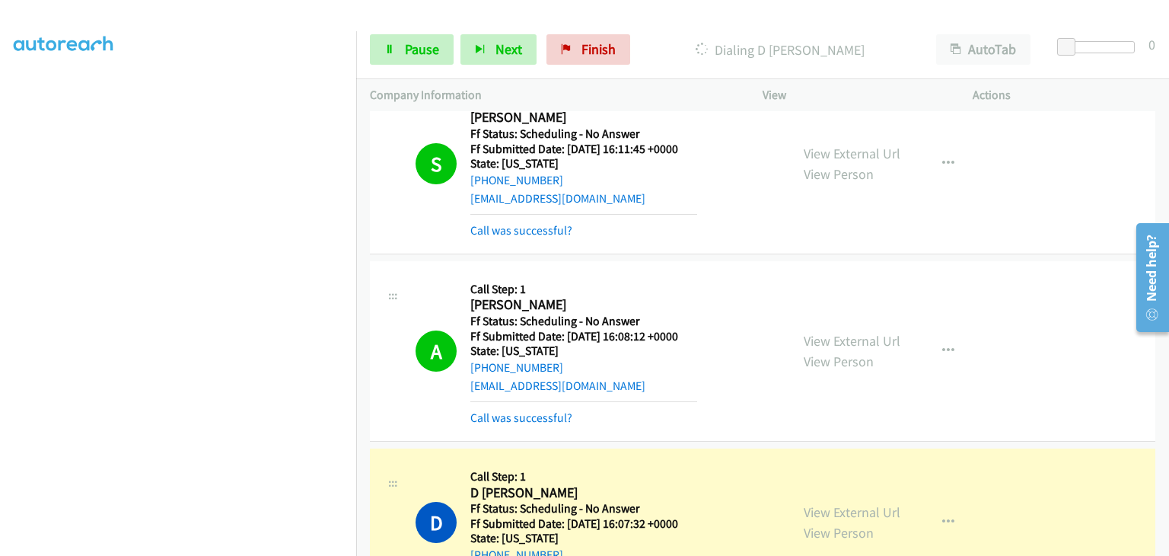
scroll to position [304, 0]
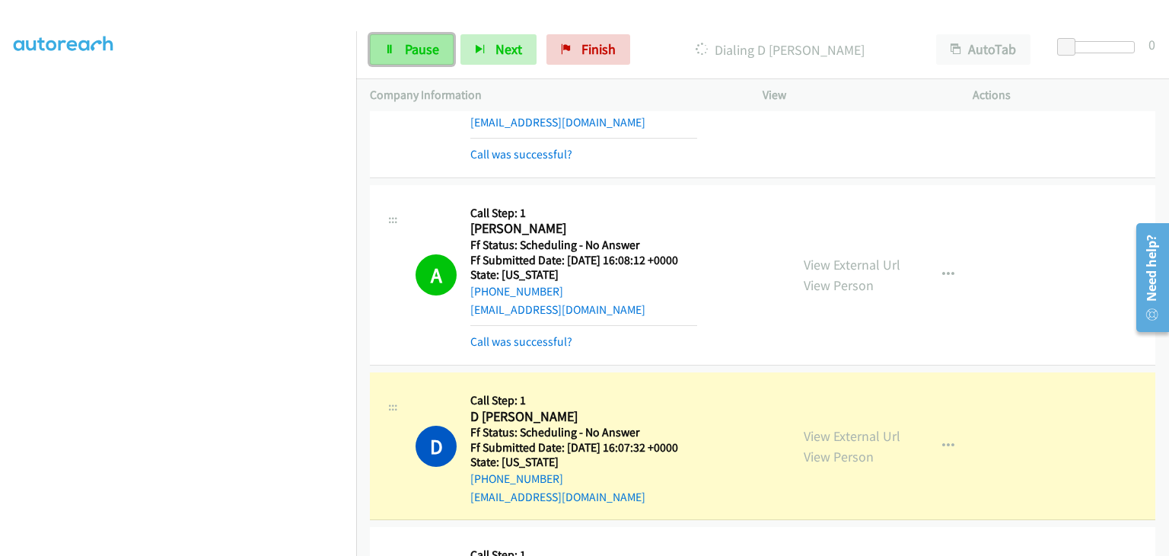
click at [417, 46] on span "Pause" at bounding box center [422, 49] width 34 height 18
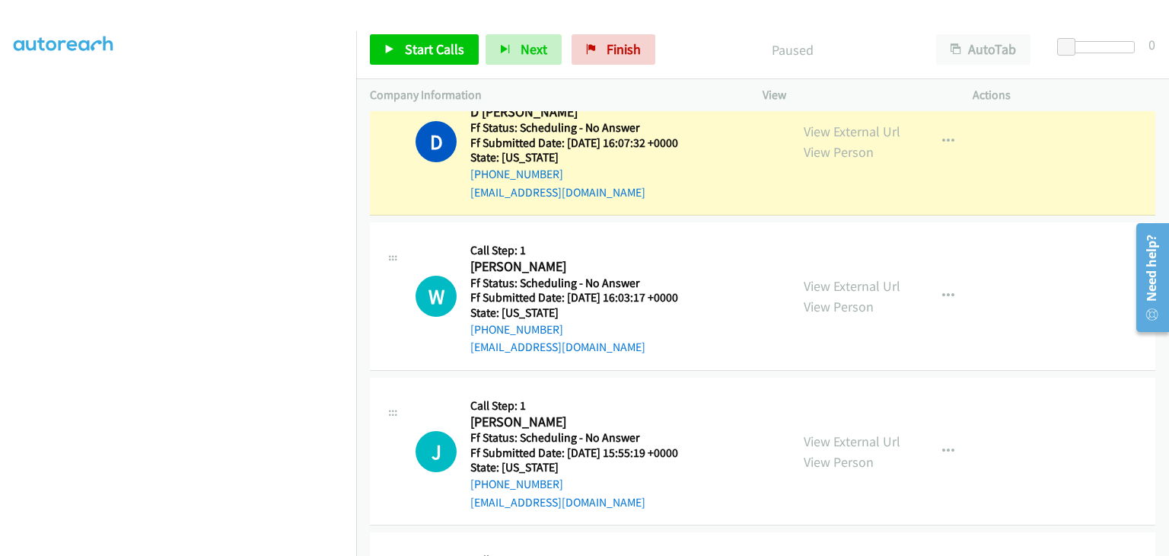
scroll to position [533, 0]
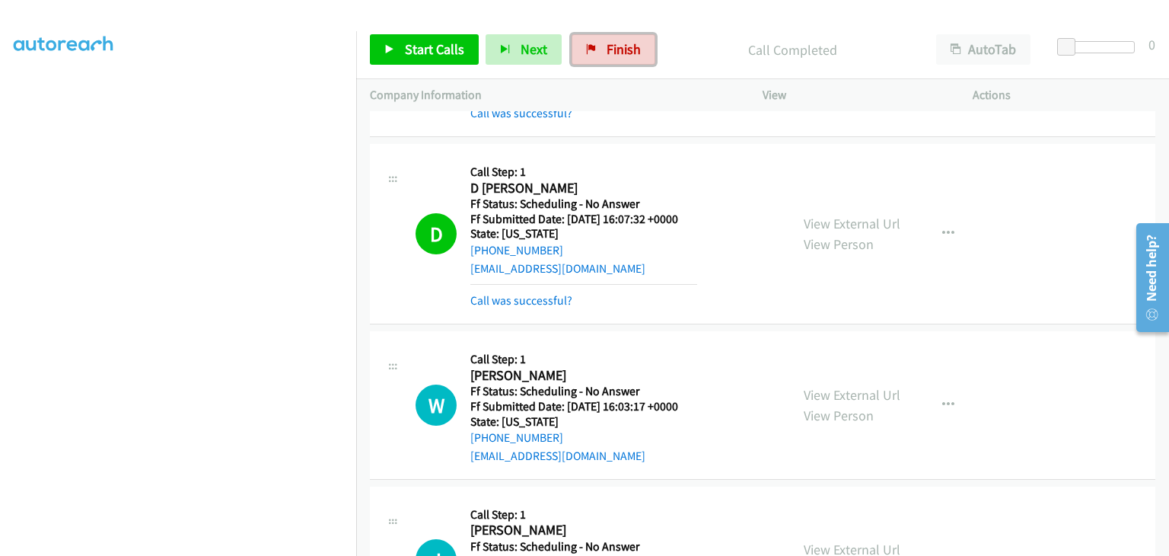
click at [586, 45] on icon at bounding box center [591, 50] width 11 height 11
